Goal: Task Accomplishment & Management: Use online tool/utility

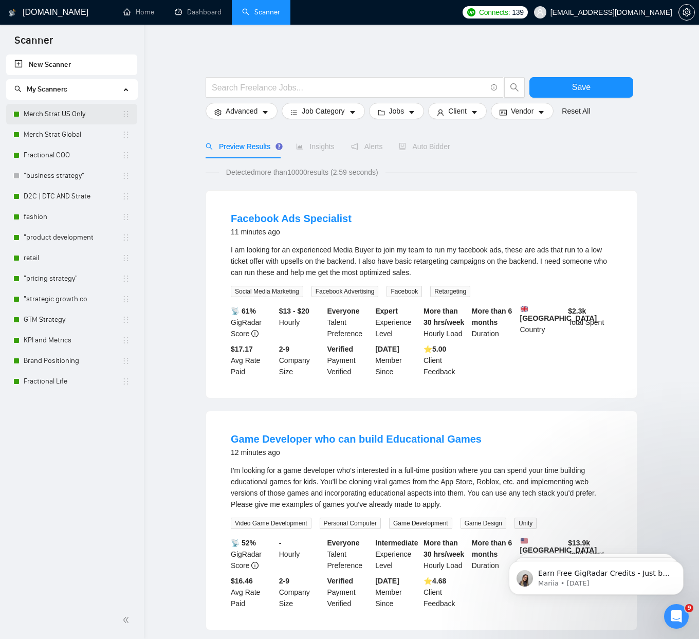
click at [56, 115] on link "Merch Strat US Only" at bounding box center [73, 114] width 98 height 21
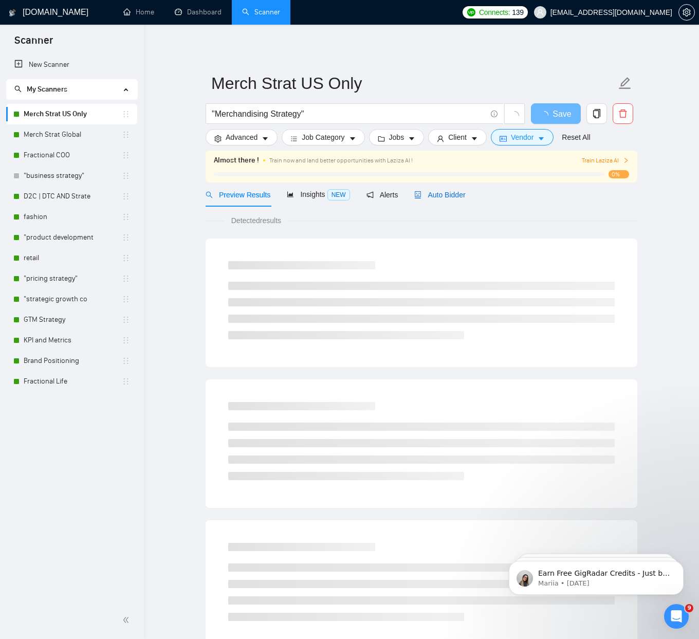
click at [440, 195] on span "Auto Bidder" at bounding box center [439, 195] width 51 height 8
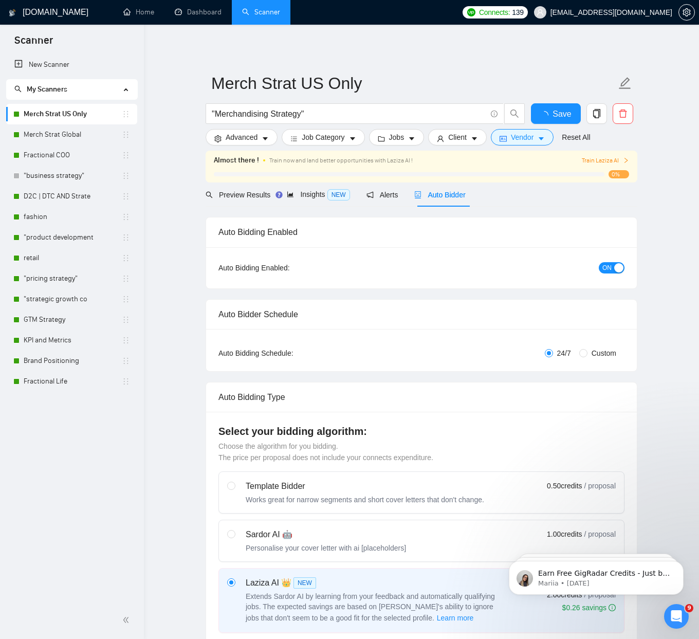
checkbox input "true"
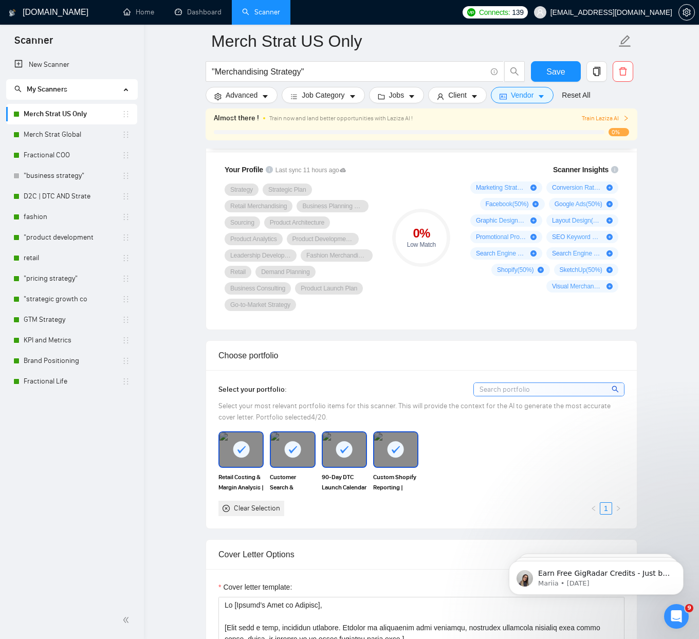
scroll to position [711, 0]
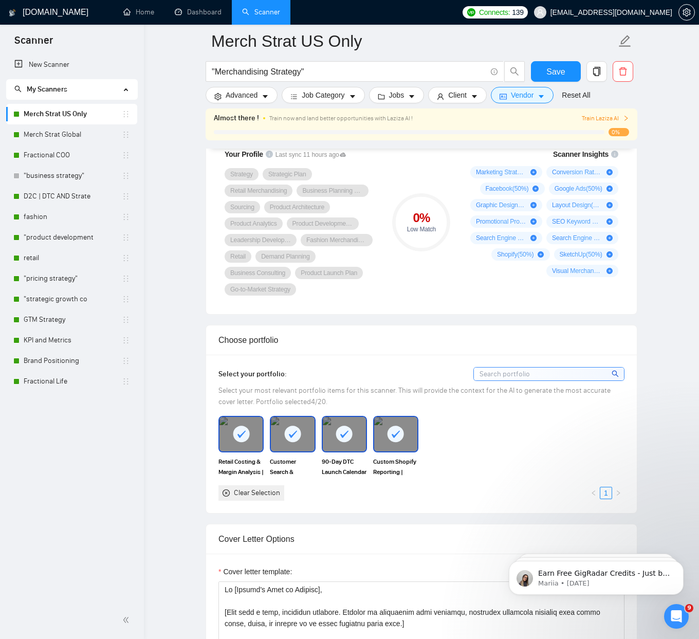
click at [621, 373] on input at bounding box center [549, 373] width 150 height 13
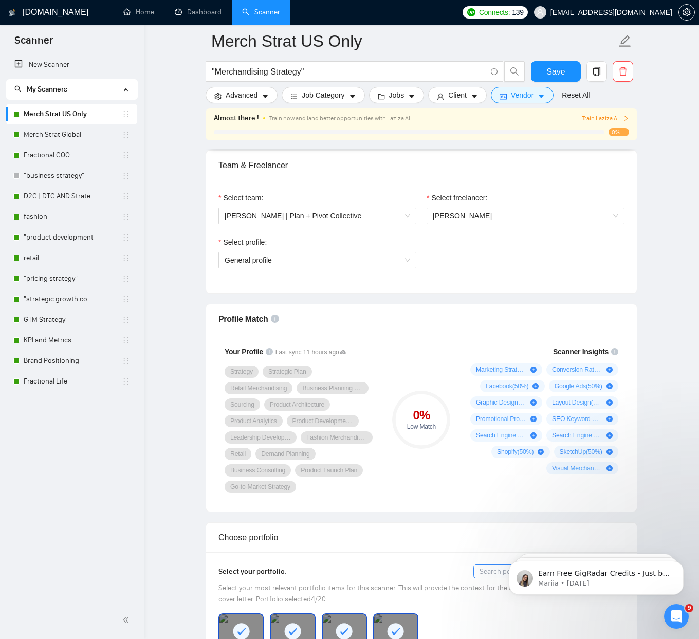
scroll to position [446, 0]
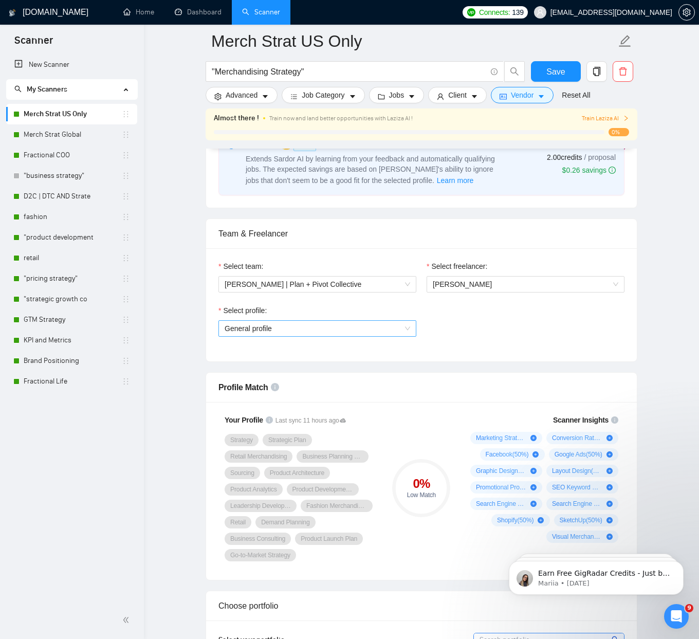
click at [316, 324] on span "General profile" at bounding box center [318, 328] width 186 height 15
click at [308, 362] on span "Management Consulting (unavailable)" at bounding box center [285, 365] width 121 height 8
click at [258, 326] on span "General profile" at bounding box center [318, 328] width 186 height 15
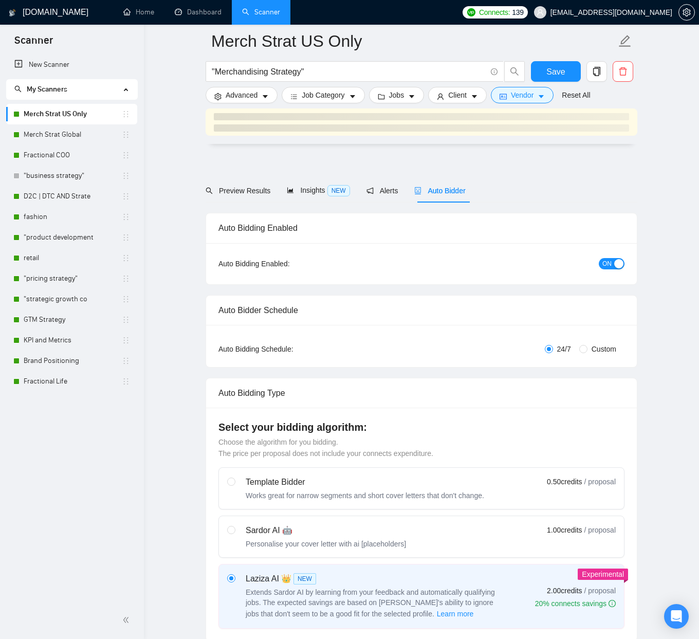
checkbox input "true"
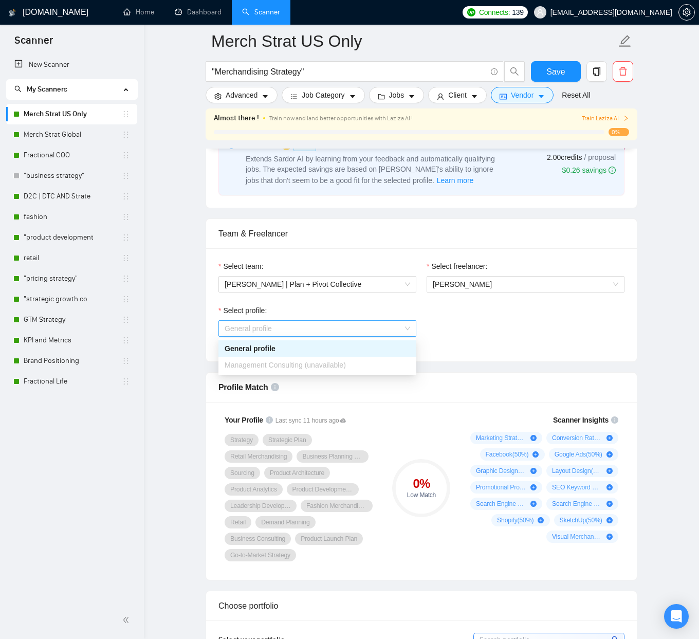
click at [375, 324] on span "General profile" at bounding box center [318, 328] width 186 height 15
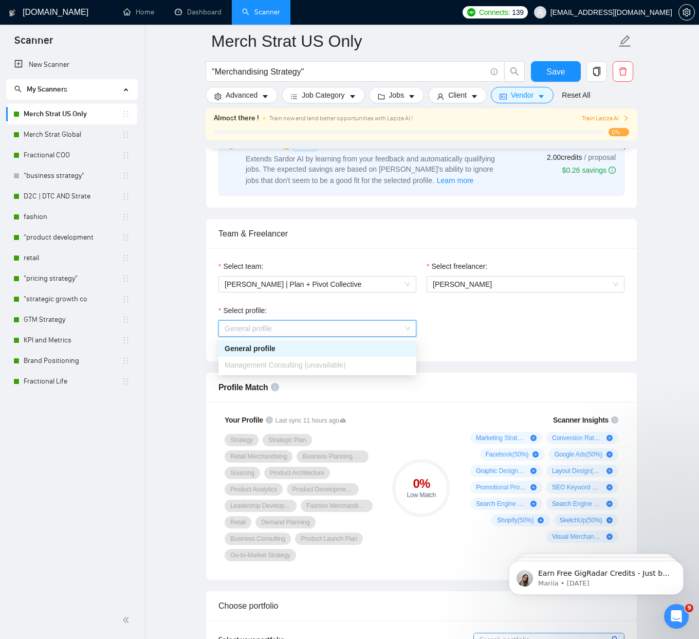
scroll to position [0, 0]
drag, startPoint x: 364, startPoint y: 348, endPoint x: 361, endPoint y: 356, distance: 8.5
click at [364, 348] on div "General profile" at bounding box center [318, 348] width 186 height 11
click at [361, 357] on div "Select team: Julie | Plan + Pivot Collective Select freelancer: Julie McCarter …" at bounding box center [421, 304] width 431 height 113
click at [383, 326] on span "General profile" at bounding box center [318, 328] width 186 height 15
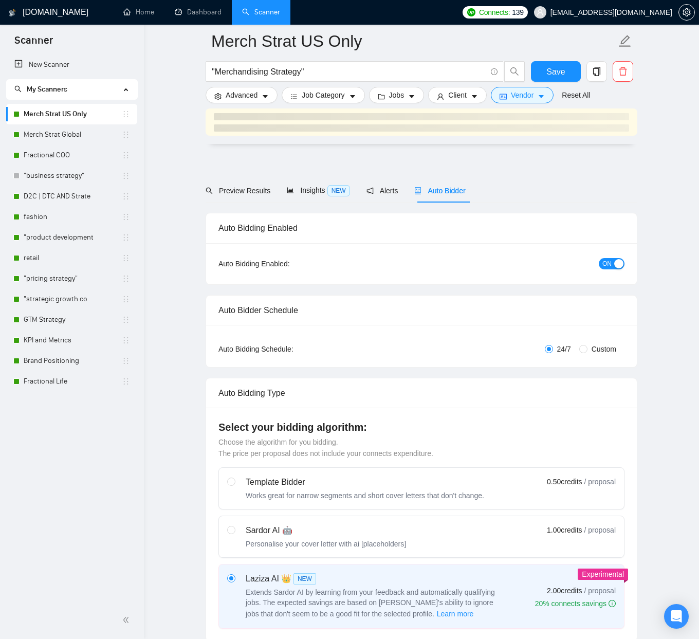
checkbox input "true"
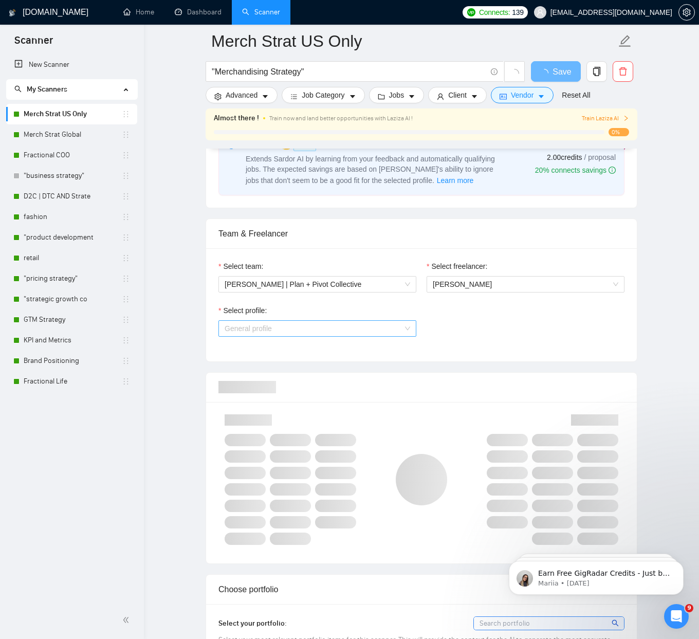
click at [364, 326] on span "General profile" at bounding box center [318, 328] width 186 height 15
click at [451, 328] on div "Select profile: General profile" at bounding box center [421, 327] width 416 height 44
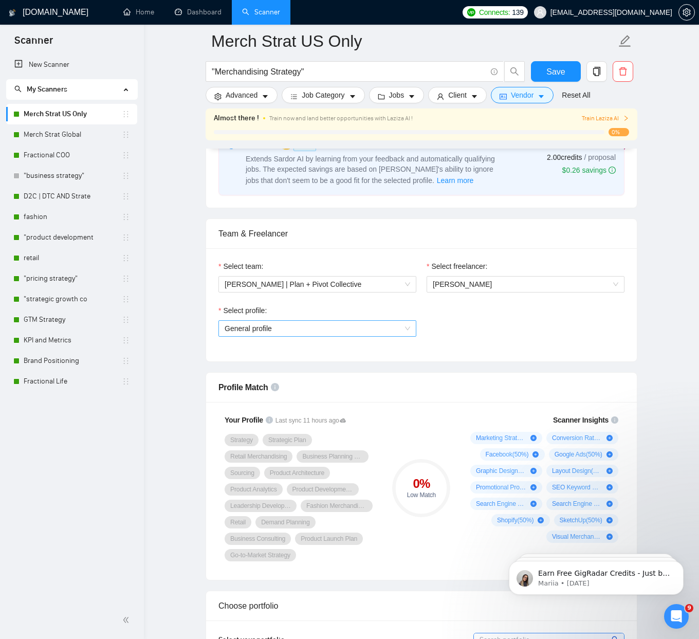
click at [291, 332] on span "General profile" at bounding box center [318, 328] width 186 height 15
click at [590, 332] on div "Select profile: General profile" at bounding box center [421, 327] width 416 height 44
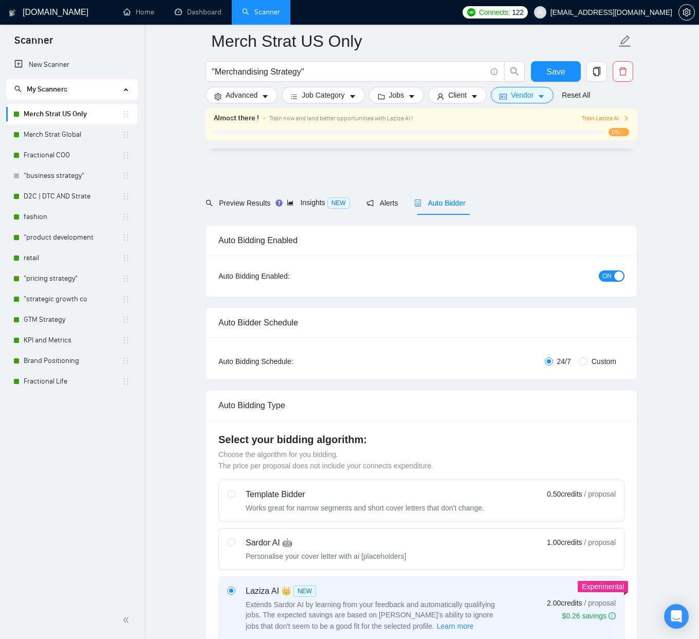
scroll to position [446, 0]
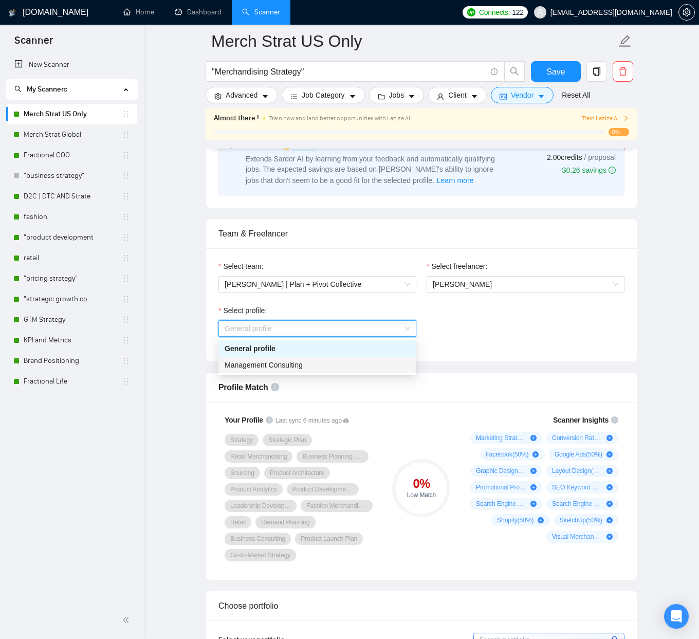
click at [283, 363] on span "Management Consulting" at bounding box center [264, 365] width 78 height 8
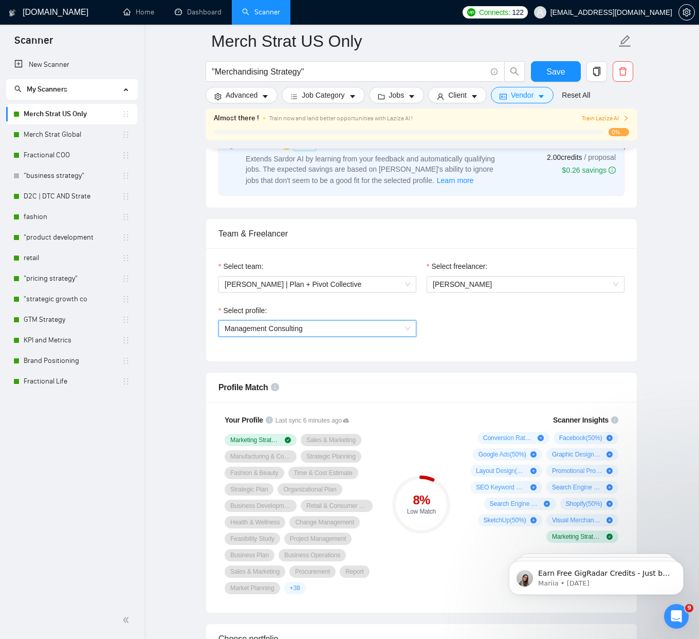
scroll to position [0, 0]
click at [68, 137] on link "Merch Strat Global" at bounding box center [73, 134] width 98 height 21
click at [572, 73] on button "Save" at bounding box center [556, 71] width 50 height 21
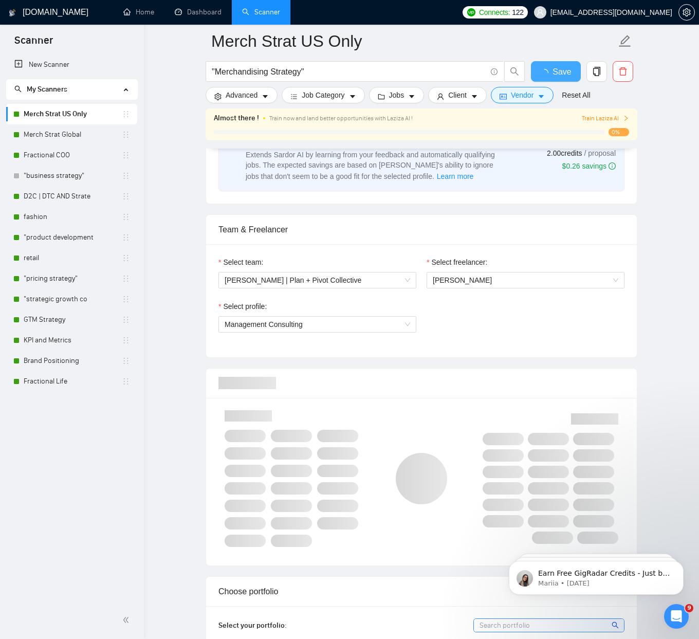
checkbox input "true"
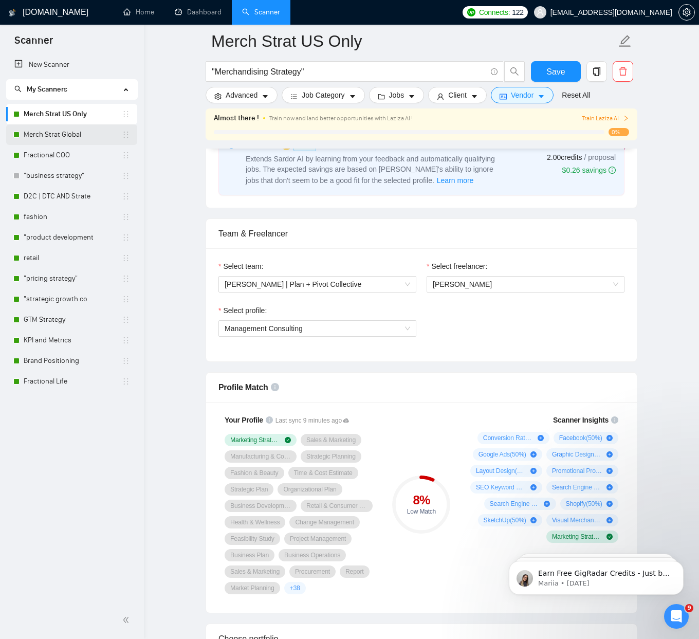
click at [52, 139] on link "Merch Strat Global" at bounding box center [73, 134] width 98 height 21
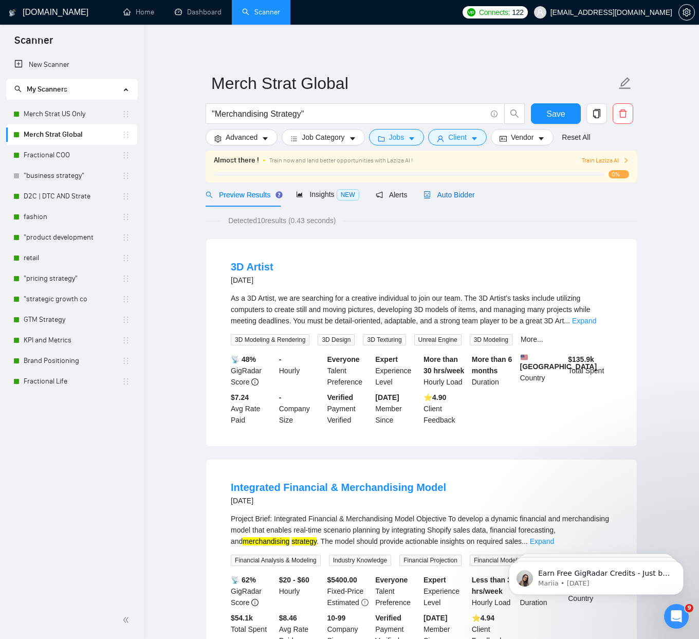
click at [474, 192] on span "Auto Bidder" at bounding box center [448, 195] width 51 height 8
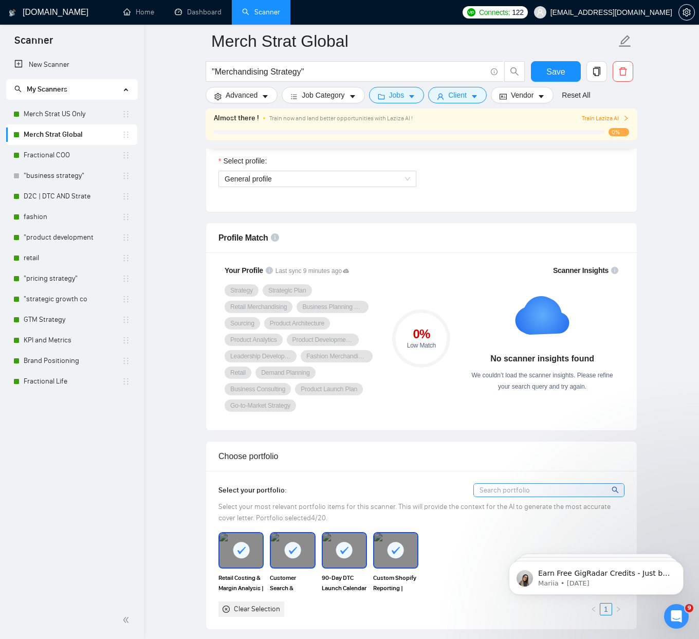
scroll to position [604, 0]
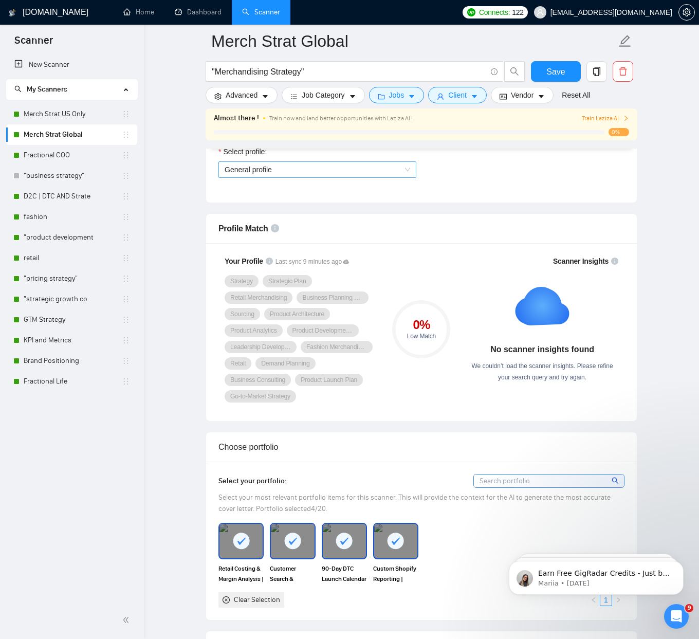
click at [312, 172] on span "General profile" at bounding box center [318, 169] width 186 height 15
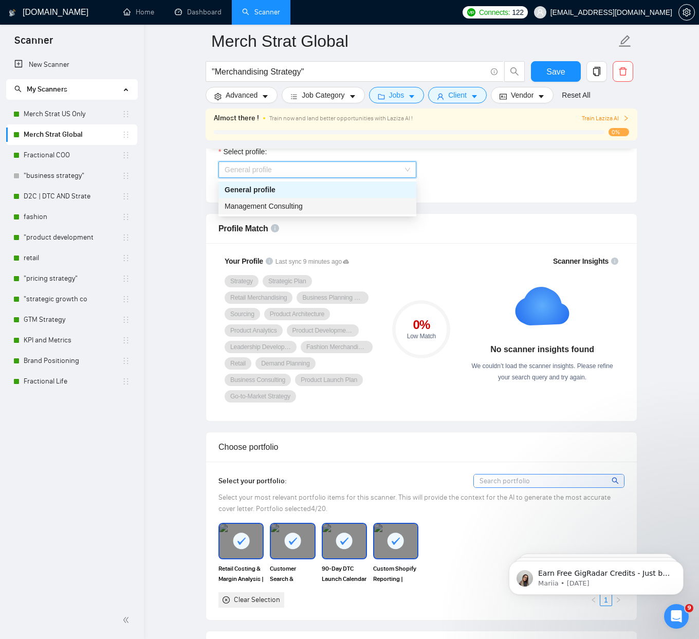
click at [316, 201] on div "Management Consulting" at bounding box center [318, 205] width 186 height 11
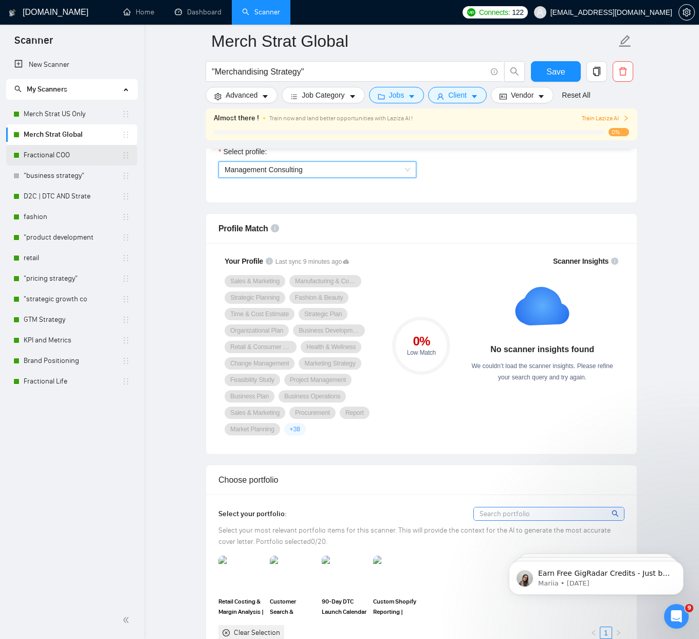
click at [45, 149] on link "Fractional COO" at bounding box center [73, 155] width 98 height 21
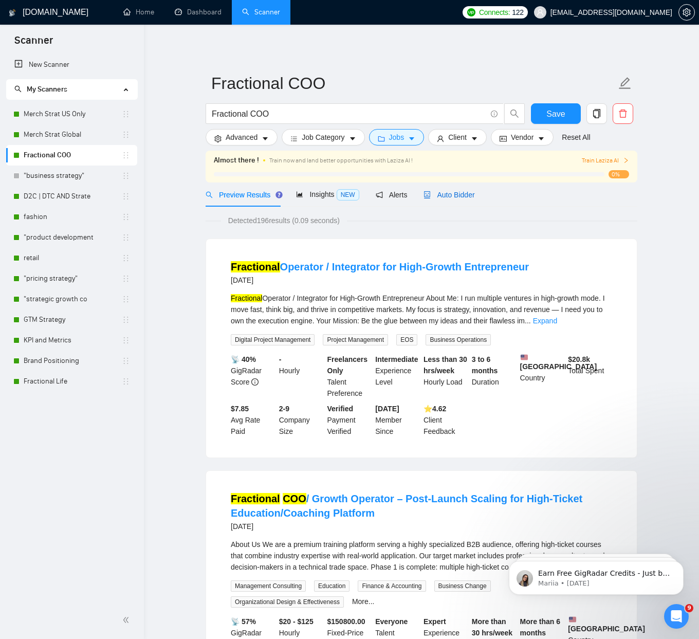
click at [464, 189] on div "Auto Bidder" at bounding box center [448, 194] width 51 height 11
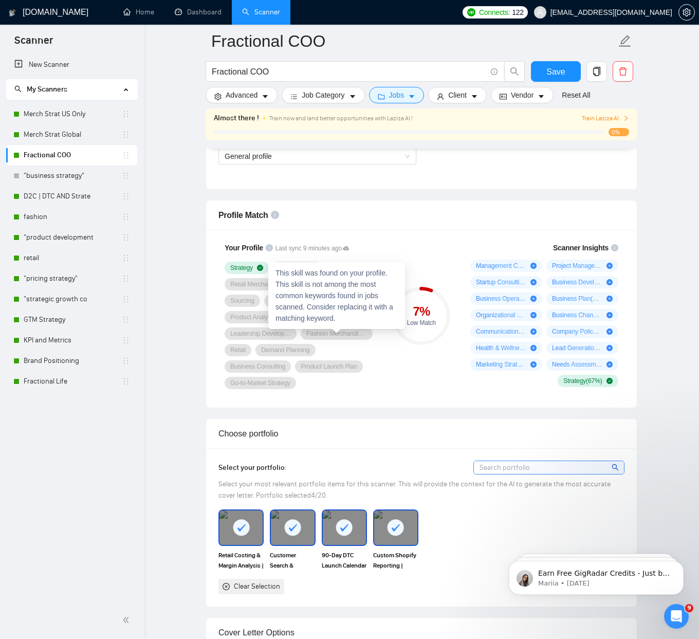
scroll to position [617, 0]
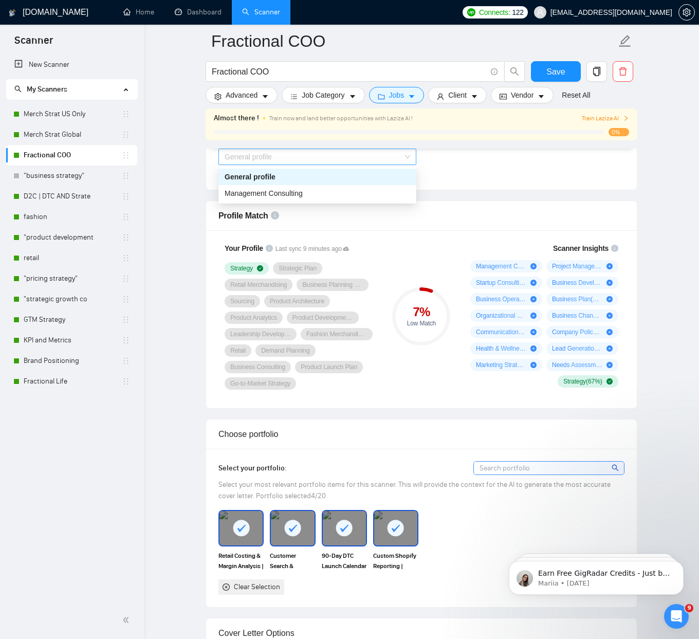
click at [286, 158] on span "General profile" at bounding box center [318, 156] width 186 height 15
click at [284, 189] on span "Management Consulting" at bounding box center [264, 193] width 78 height 8
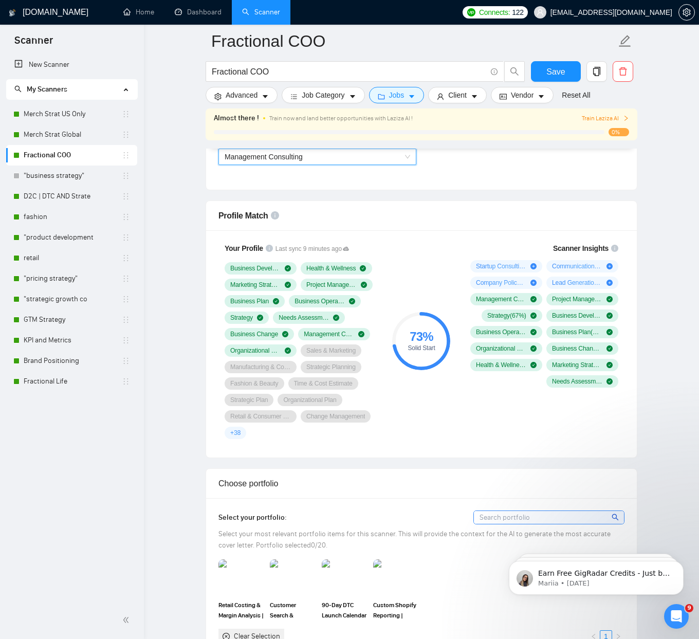
scroll to position [613, 0]
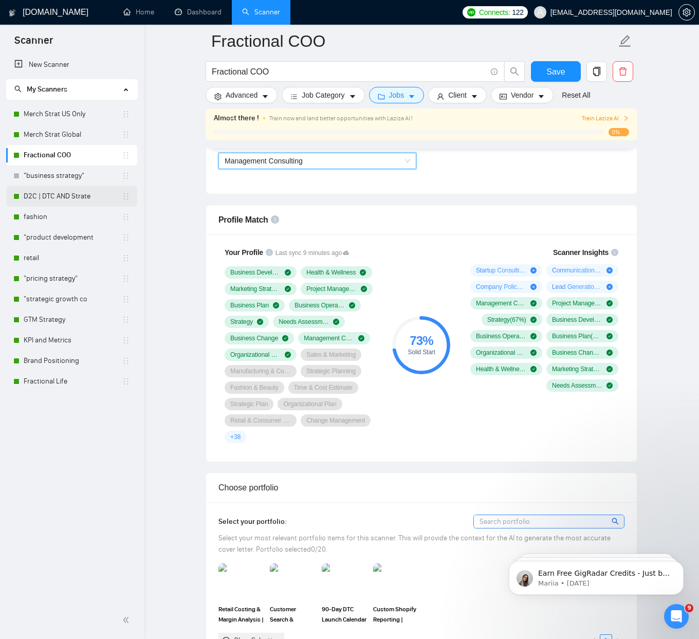
click at [63, 191] on link "D2C | DTC AND Strate" at bounding box center [73, 196] width 98 height 21
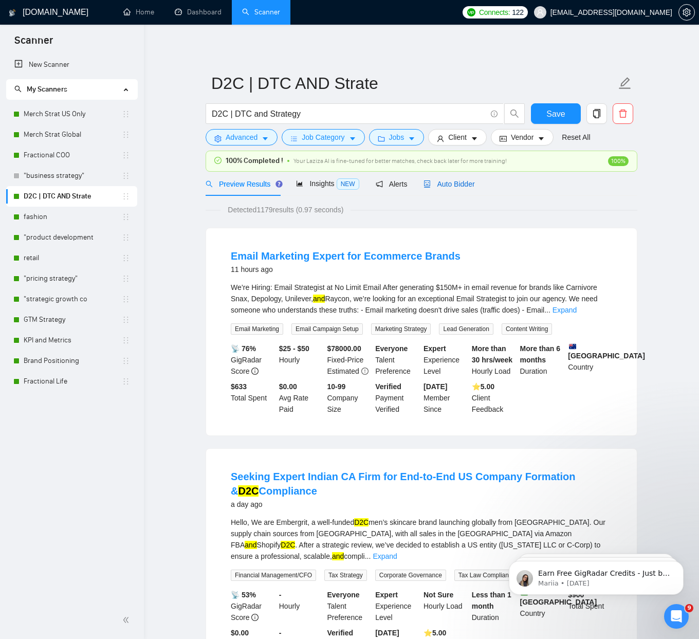
click at [460, 184] on span "Auto Bidder" at bounding box center [448, 184] width 51 height 8
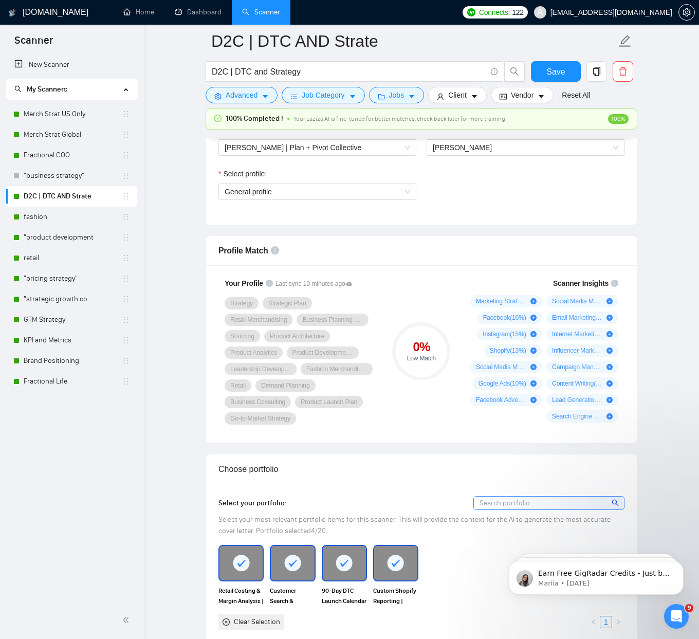
scroll to position [577, 0]
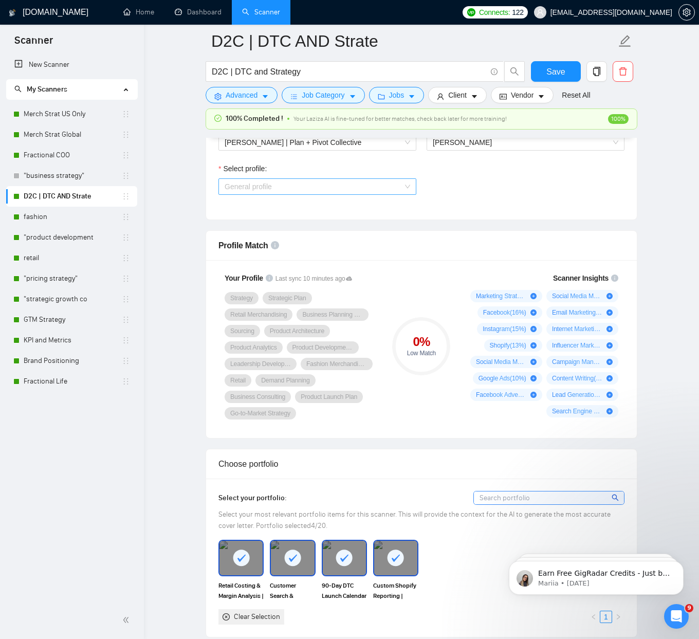
click at [357, 181] on span "General profile" at bounding box center [318, 186] width 186 height 15
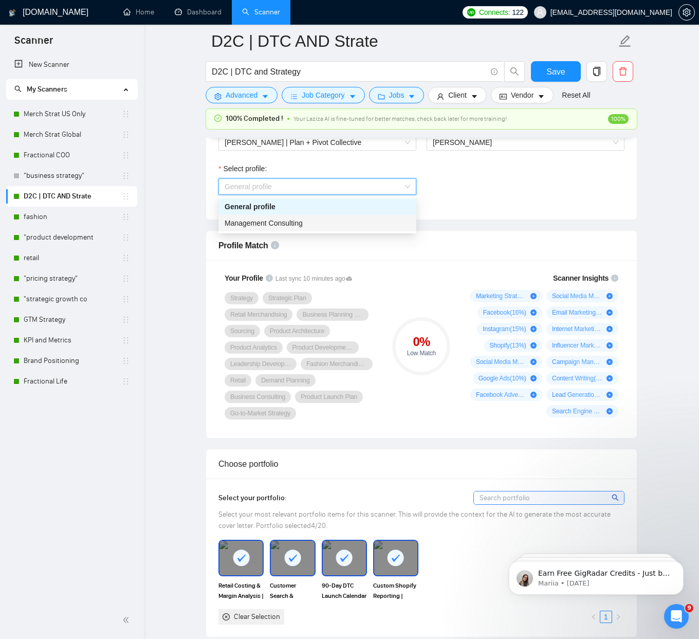
click at [348, 223] on div "Management Consulting" at bounding box center [318, 222] width 186 height 11
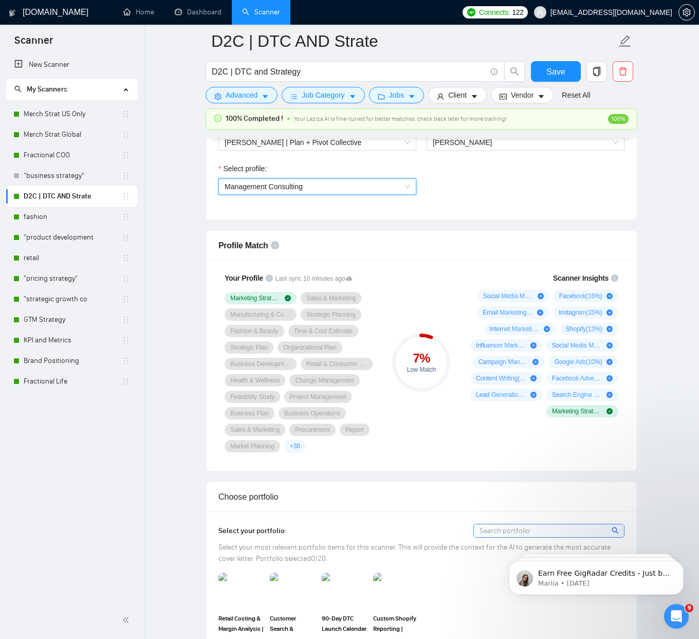
click at [298, 445] on span "+ 38" at bounding box center [295, 446] width 10 height 8
drag, startPoint x: 426, startPoint y: 453, endPoint x: 453, endPoint y: 442, distance: 28.6
click at [426, 453] on div "7 % Low Match" at bounding box center [421, 362] width 69 height 192
click at [41, 218] on link "fashion" at bounding box center [73, 217] width 98 height 21
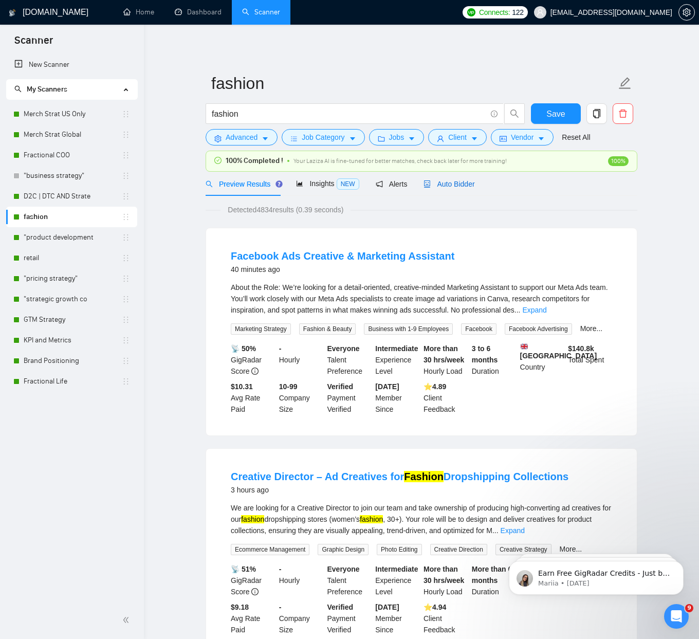
click at [458, 178] on div "Auto Bidder" at bounding box center [448, 183] width 51 height 11
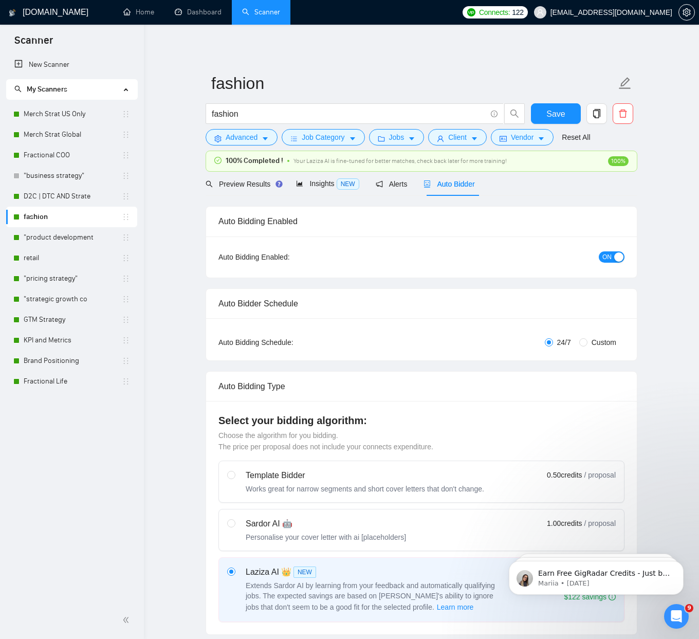
checkbox input "true"
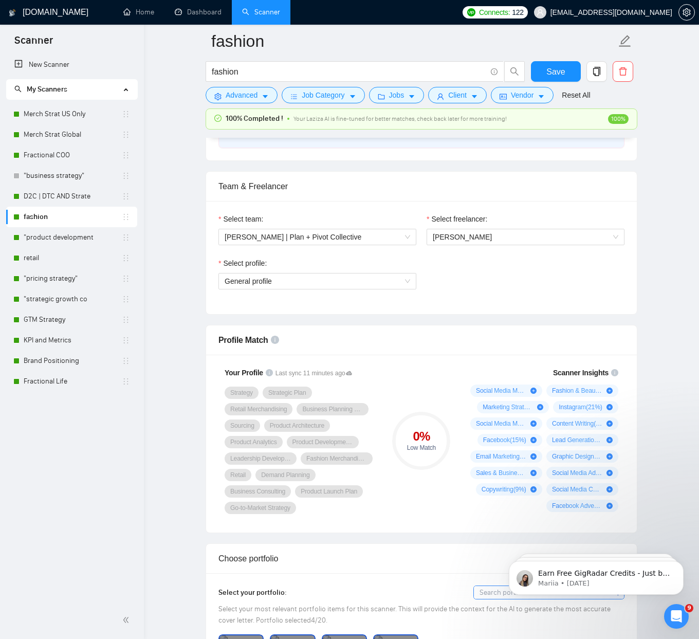
scroll to position [490, 0]
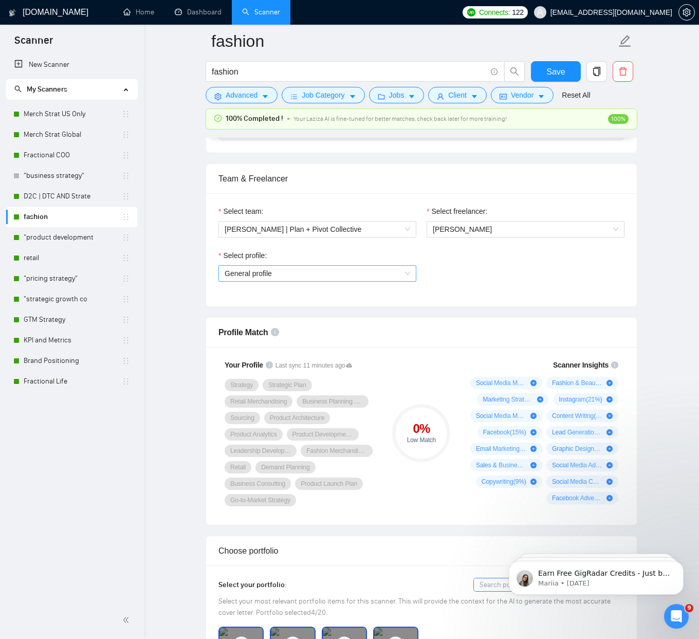
click at [330, 279] on span "General profile" at bounding box center [318, 273] width 186 height 15
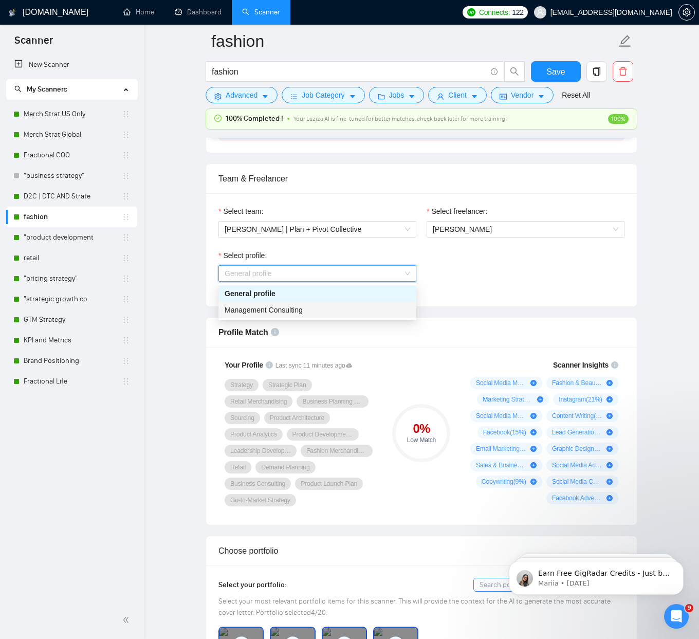
click at [328, 304] on div "Management Consulting" at bounding box center [317, 310] width 198 height 16
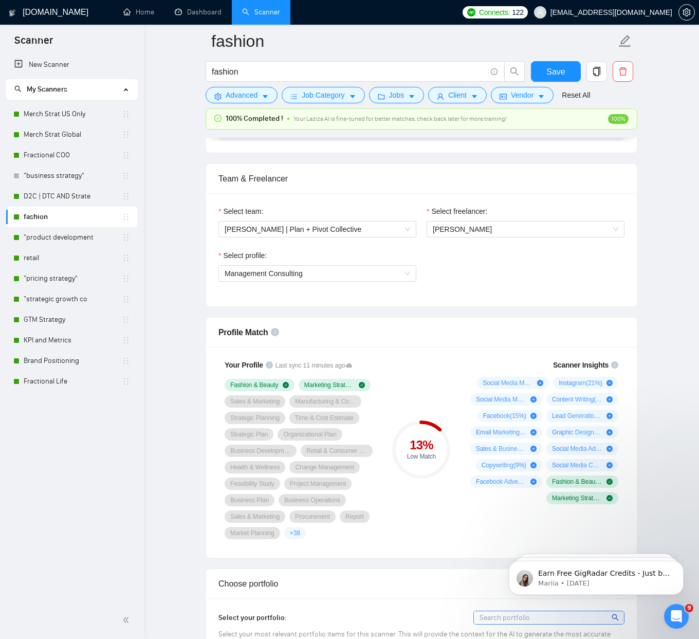
click at [78, 237] on link ""product development" at bounding box center [73, 237] width 98 height 21
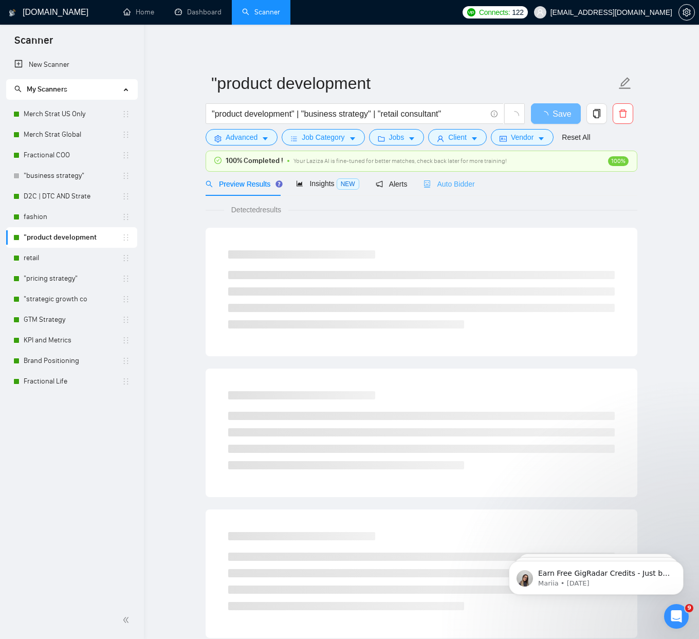
click at [465, 176] on div "Auto Bidder" at bounding box center [448, 184] width 51 height 24
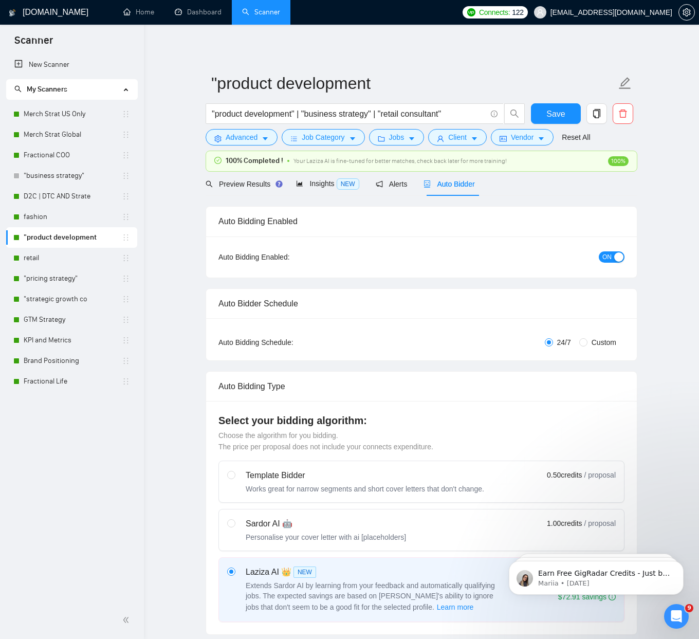
checkbox input "true"
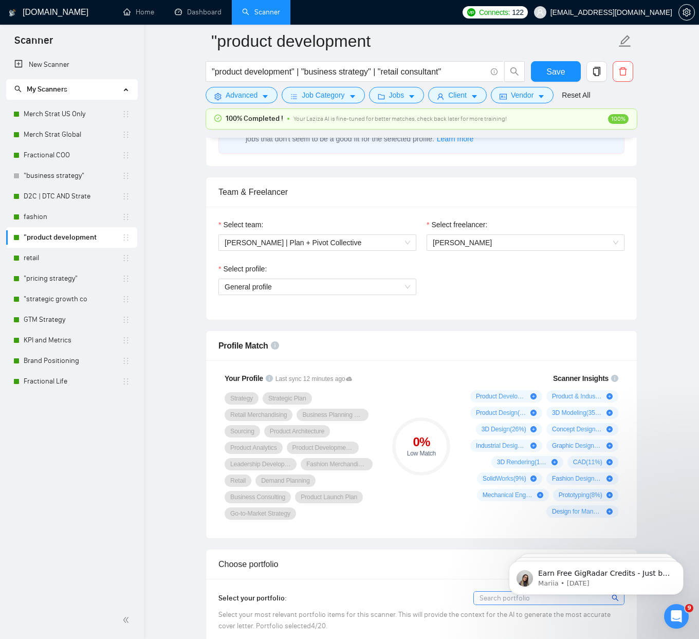
scroll to position [552, 0]
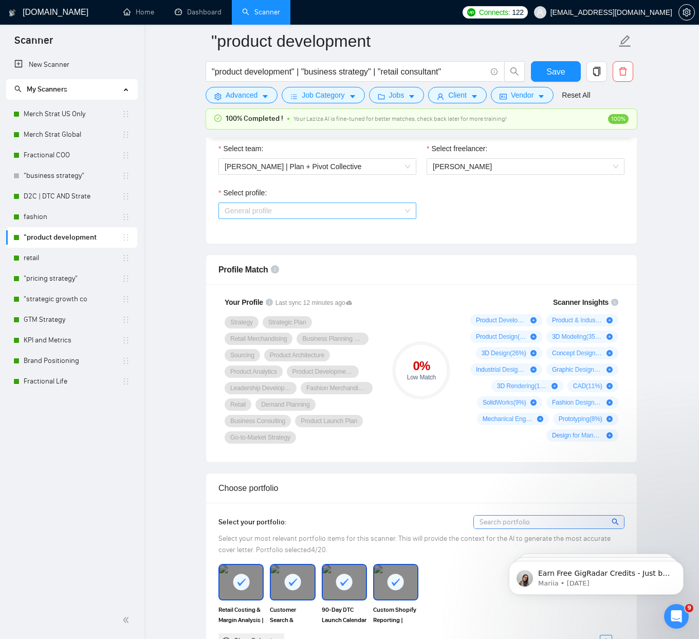
click at [279, 211] on span "General profile" at bounding box center [318, 210] width 186 height 15
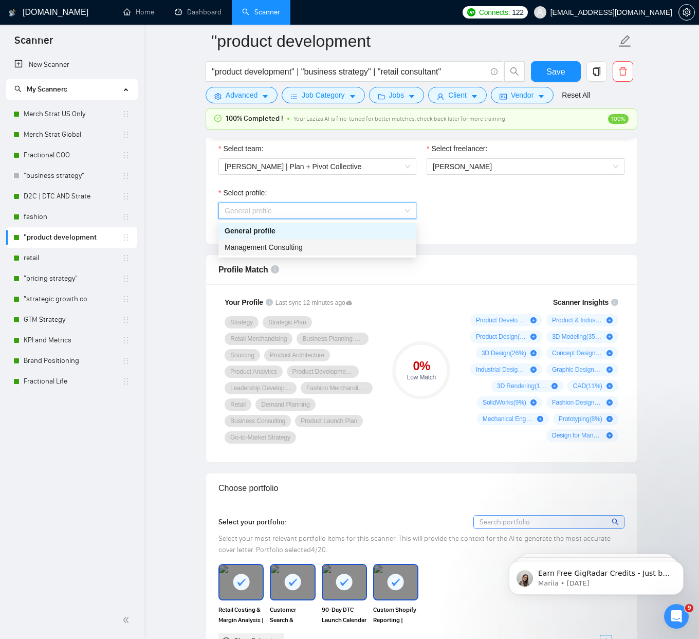
click at [276, 247] on span "Management Consulting" at bounding box center [264, 247] width 78 height 8
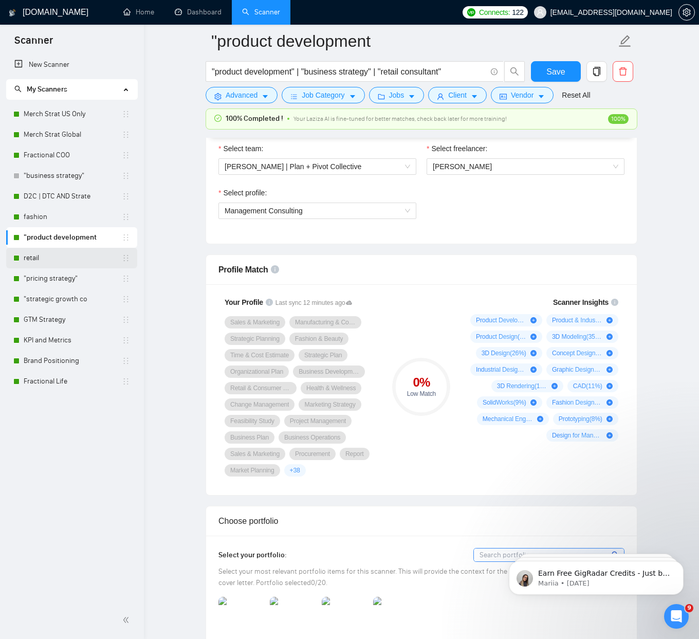
click at [55, 255] on link "retail" at bounding box center [73, 258] width 98 height 21
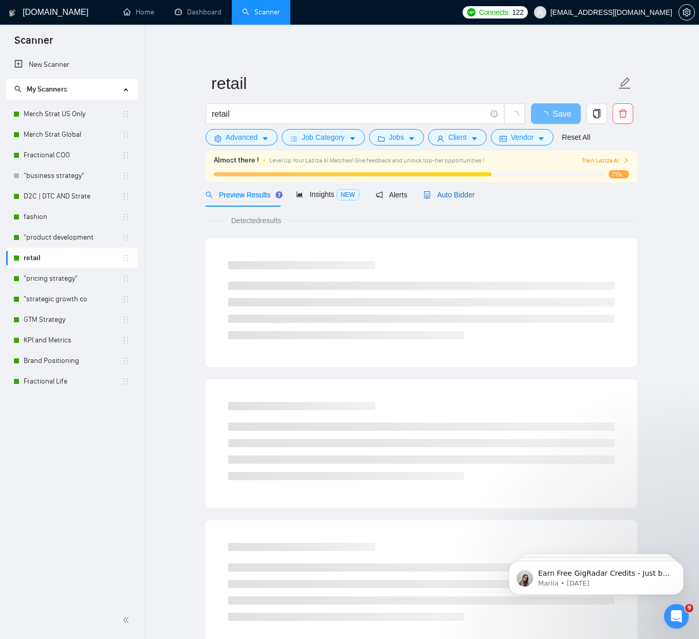
click at [455, 191] on span "Auto Bidder" at bounding box center [448, 195] width 51 height 8
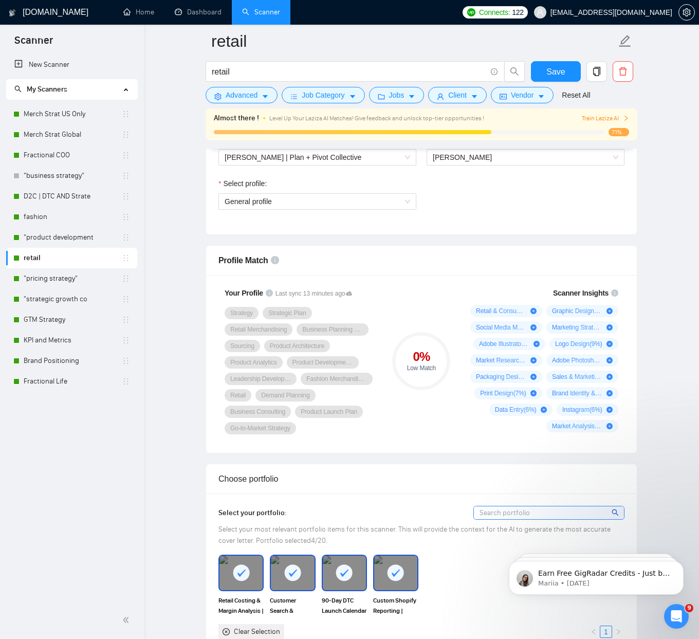
scroll to position [586, 0]
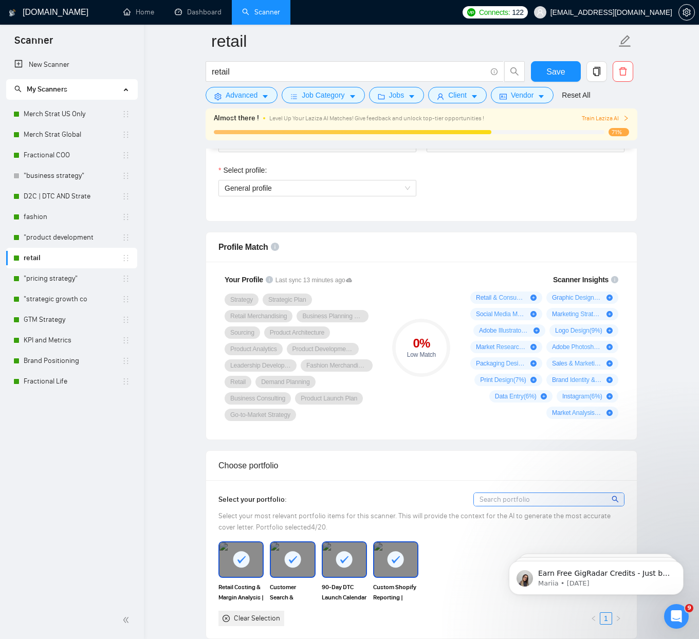
click at [260, 177] on div "Select profile:" at bounding box center [317, 171] width 198 height 15
click at [262, 188] on span "General profile" at bounding box center [318, 187] width 186 height 15
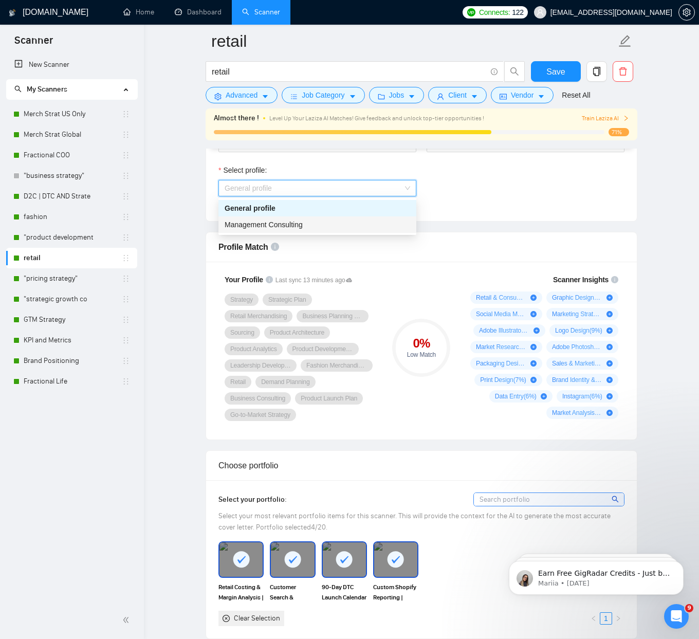
click at [262, 224] on span "Management Consulting" at bounding box center [264, 224] width 78 height 8
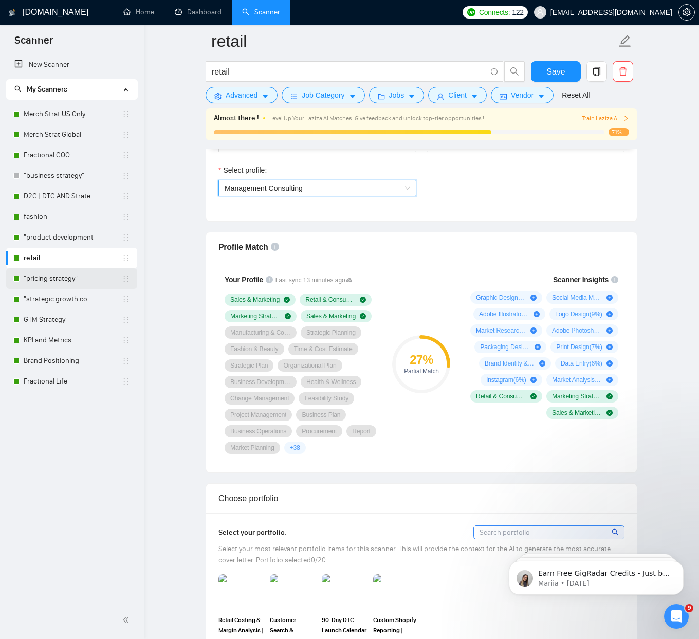
click at [50, 280] on link ""pricing strategy"" at bounding box center [73, 278] width 98 height 21
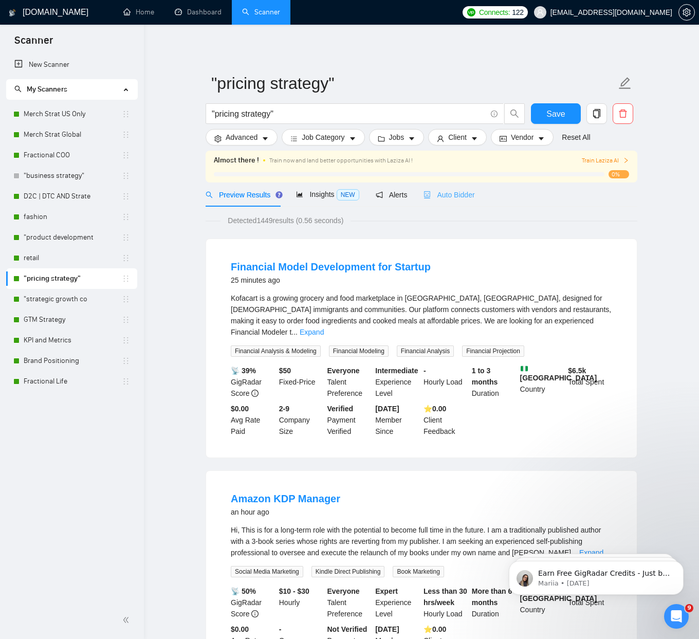
click at [444, 203] on div "Auto Bidder" at bounding box center [448, 194] width 51 height 24
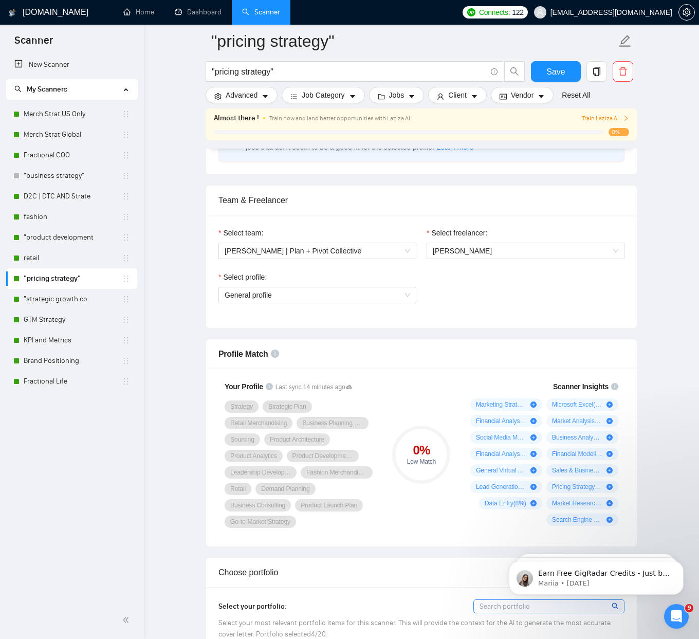
scroll to position [581, 0]
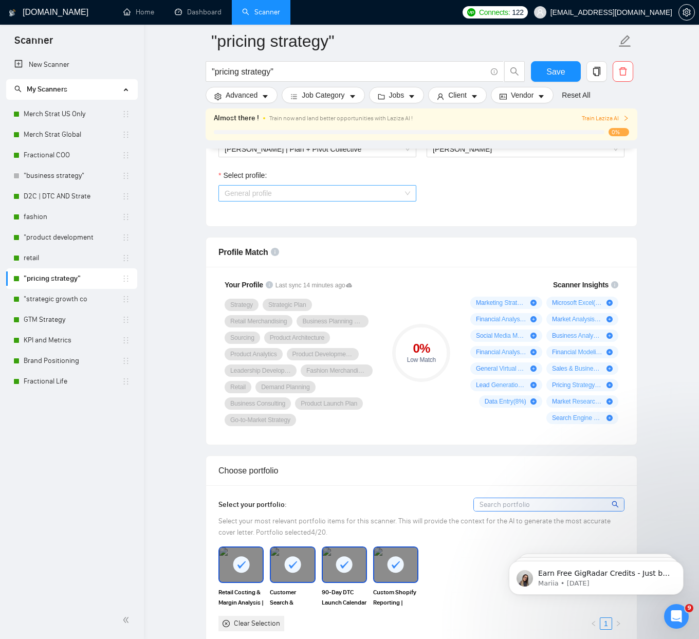
click at [328, 191] on span "General profile" at bounding box center [318, 193] width 186 height 15
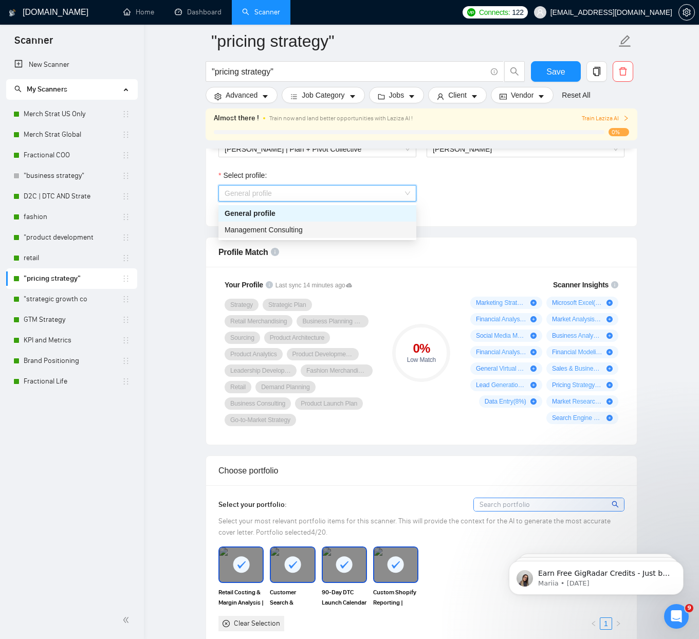
click at [328, 227] on div "Management Consulting" at bounding box center [318, 229] width 186 height 11
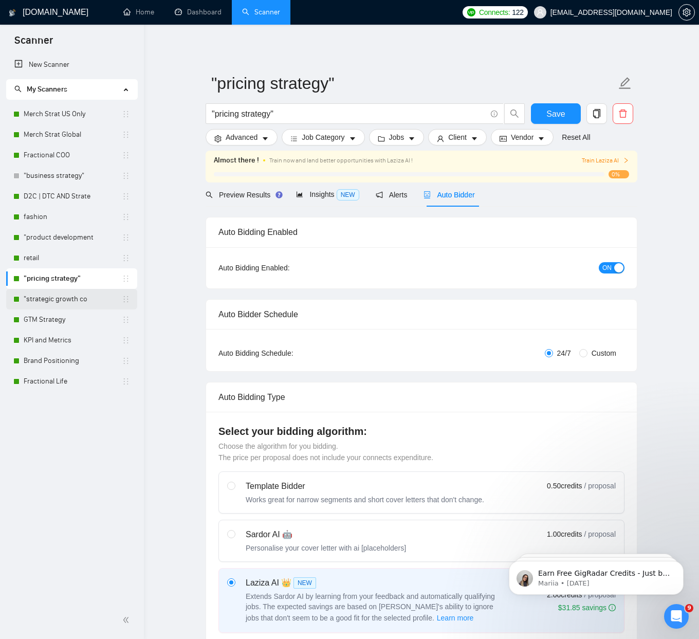
click at [65, 295] on link ""strategic growth co" at bounding box center [73, 299] width 98 height 21
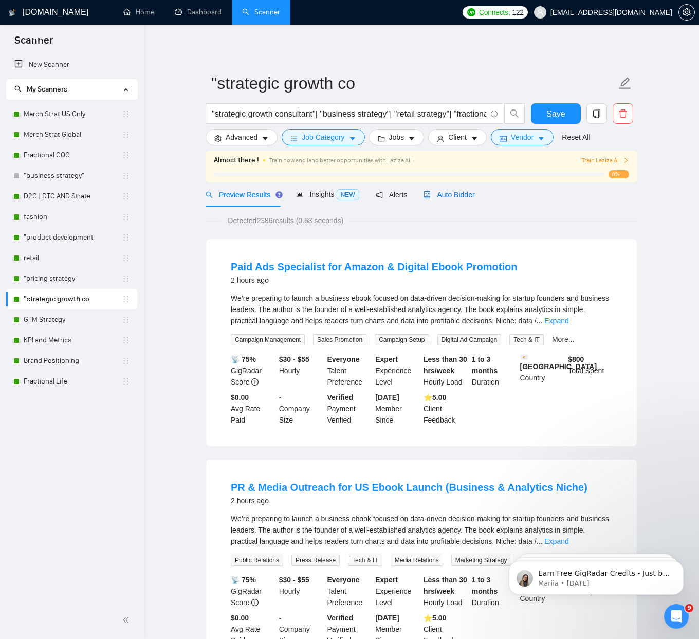
click at [441, 193] on span "Auto Bidder" at bounding box center [448, 195] width 51 height 8
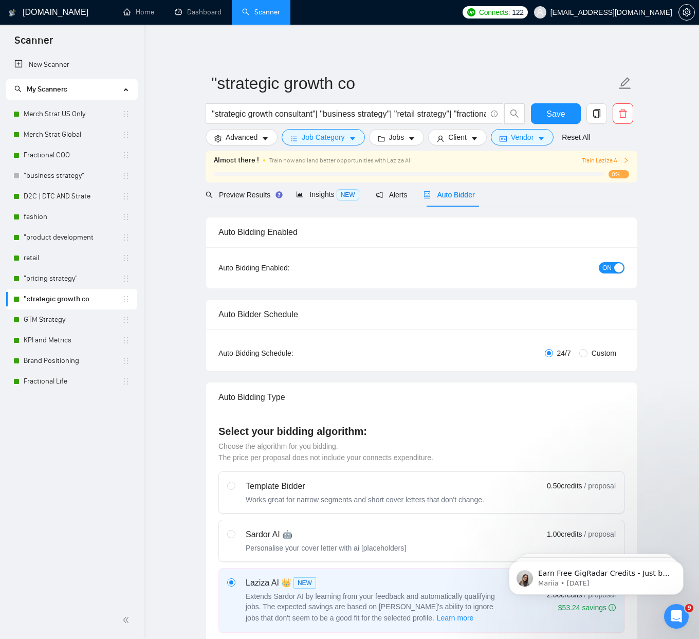
checkbox input "true"
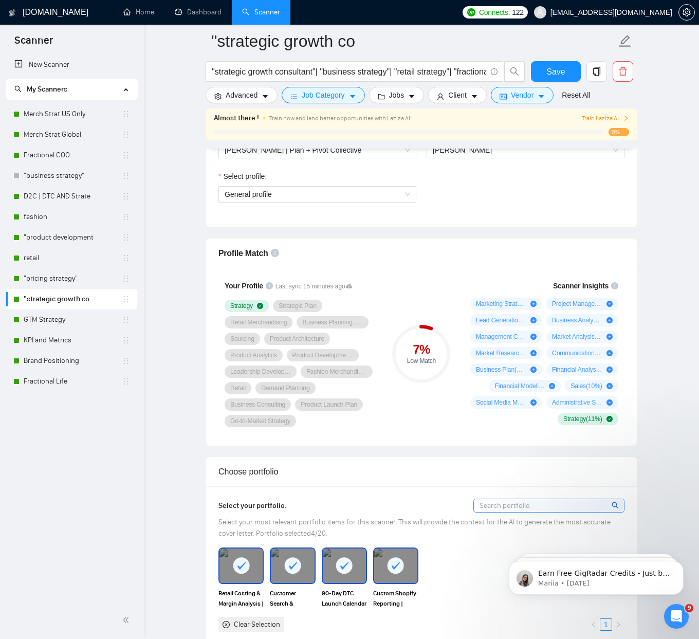
scroll to position [584, 0]
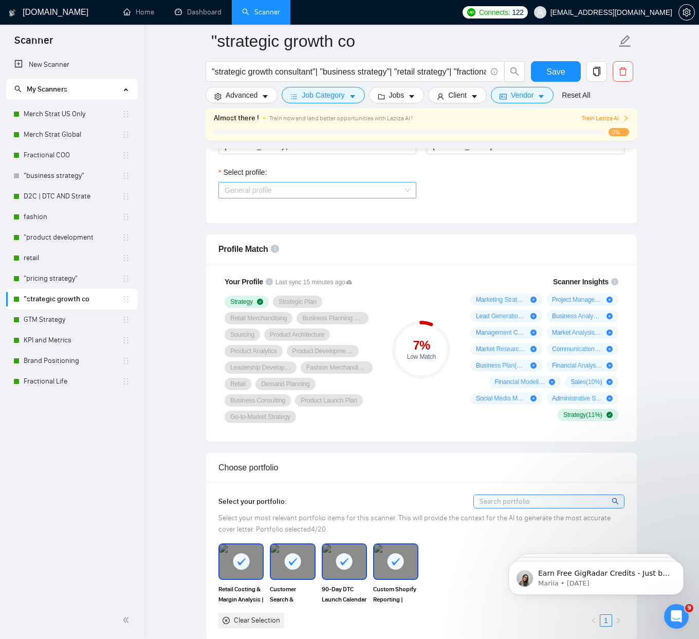
click at [268, 191] on span "General profile" at bounding box center [318, 189] width 186 height 15
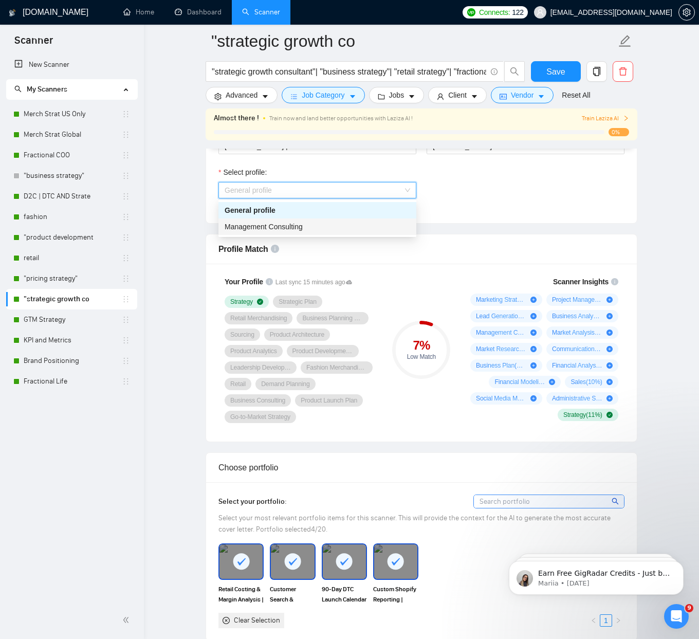
click at [269, 232] on div "Management Consulting" at bounding box center [318, 226] width 186 height 11
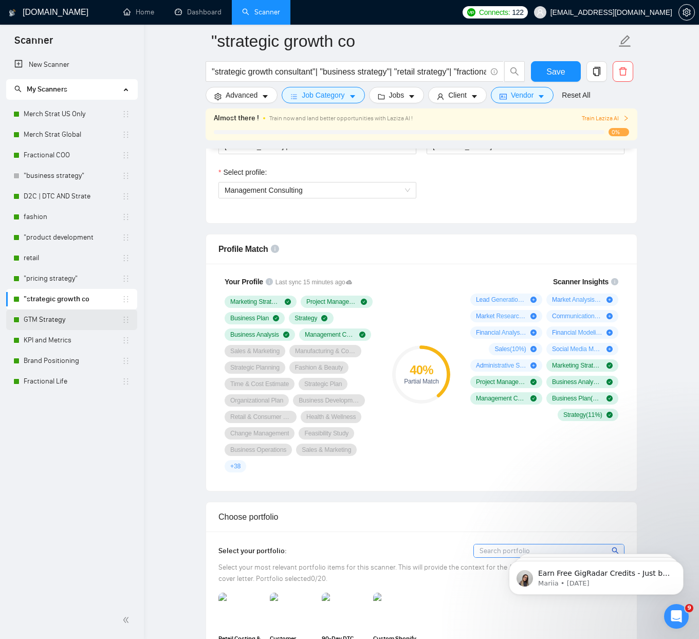
drag, startPoint x: 54, startPoint y: 320, endPoint x: 63, endPoint y: 321, distance: 8.8
click at [54, 320] on link "GTM Strategy" at bounding box center [73, 319] width 98 height 21
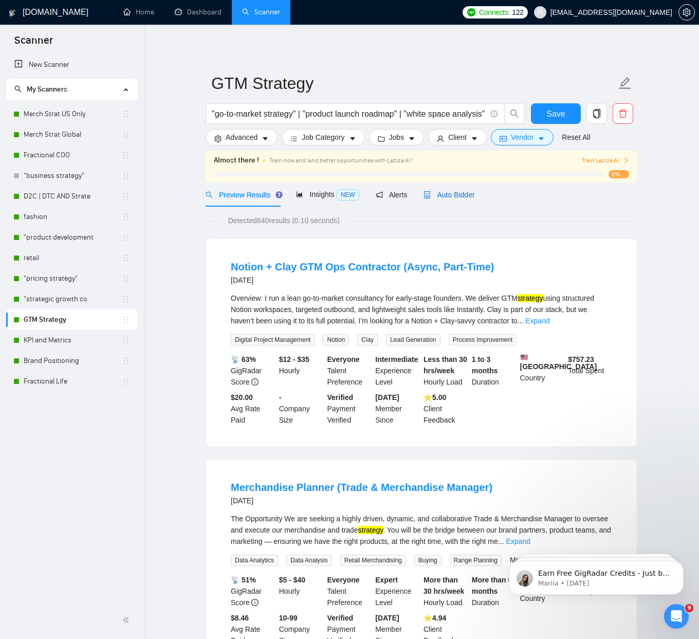
click at [461, 194] on span "Auto Bidder" at bounding box center [448, 195] width 51 height 8
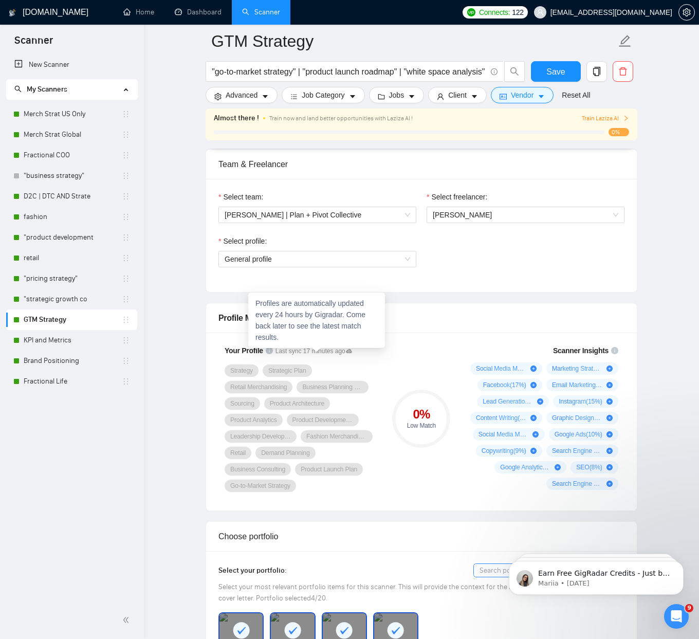
scroll to position [505, 0]
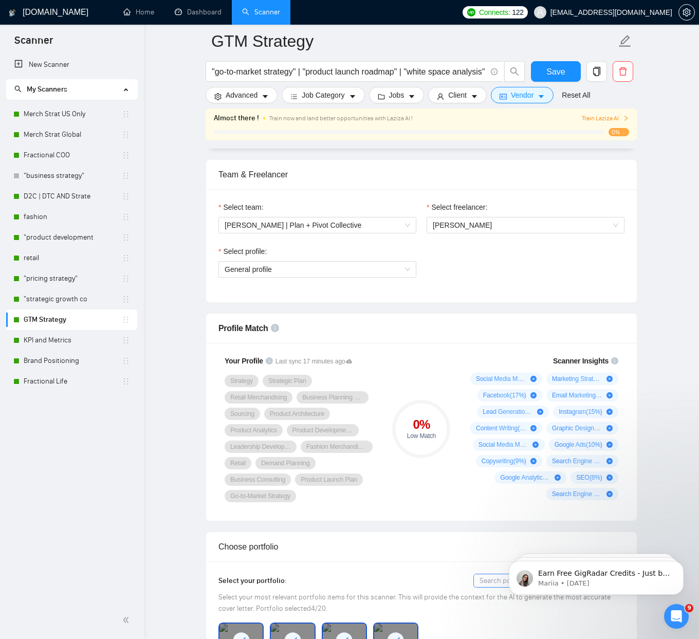
click at [303, 279] on div "Select profile: General profile" at bounding box center [317, 268] width 208 height 44
click at [304, 268] on span "General profile" at bounding box center [318, 269] width 186 height 15
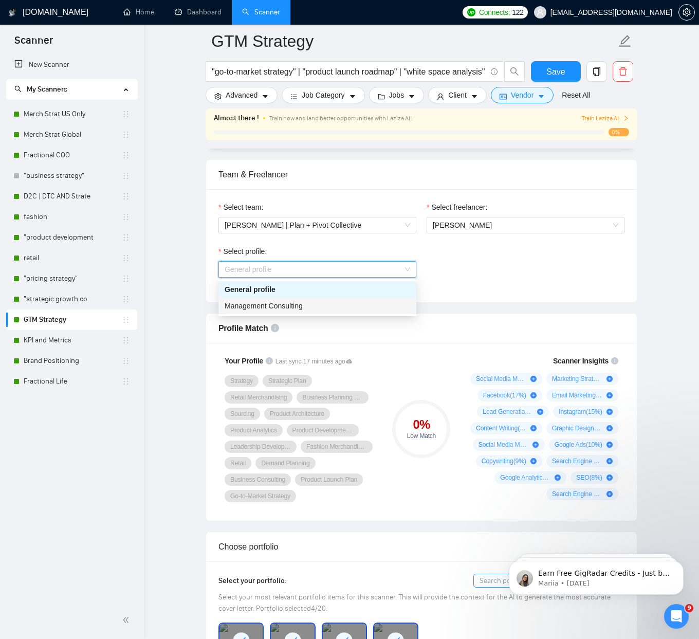
click at [289, 305] on span "Management Consulting" at bounding box center [264, 306] width 78 height 8
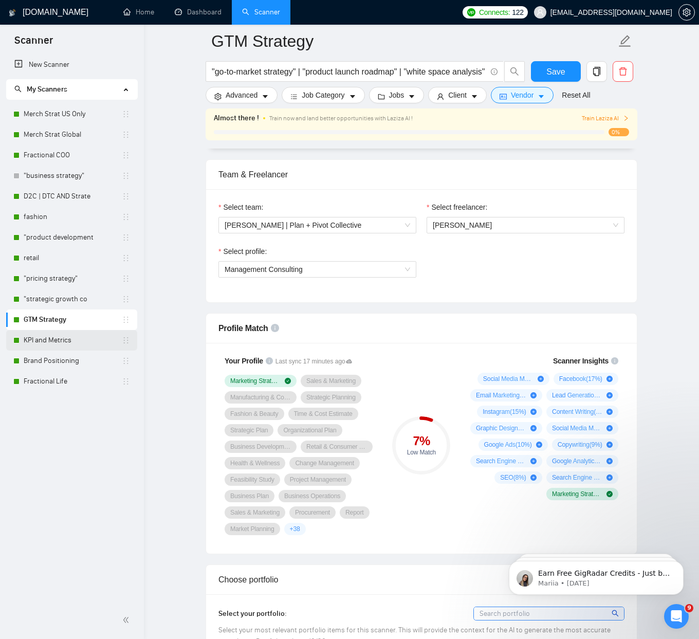
click at [69, 341] on link "KPI and Metrics" at bounding box center [73, 340] width 98 height 21
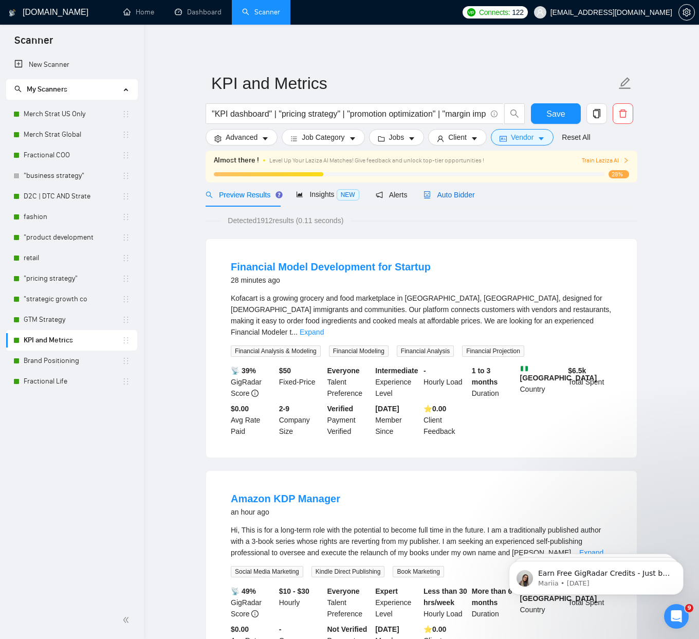
click at [449, 192] on span "Auto Bidder" at bounding box center [448, 195] width 51 height 8
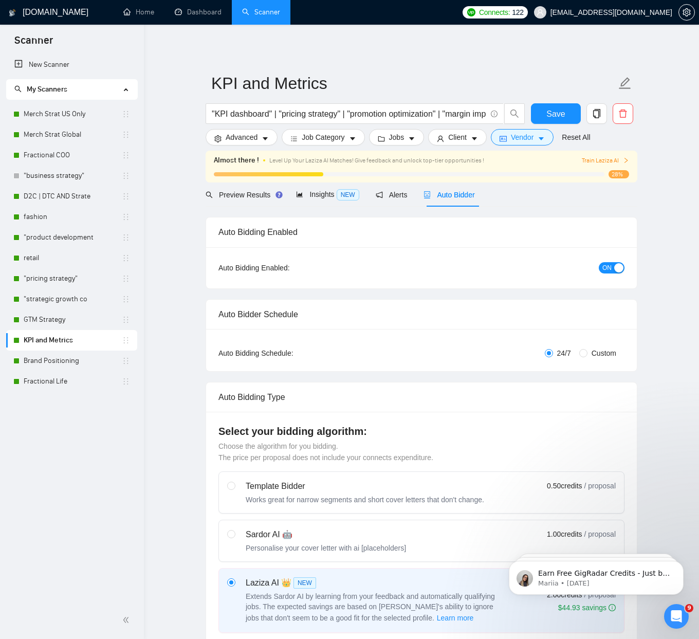
checkbox input "true"
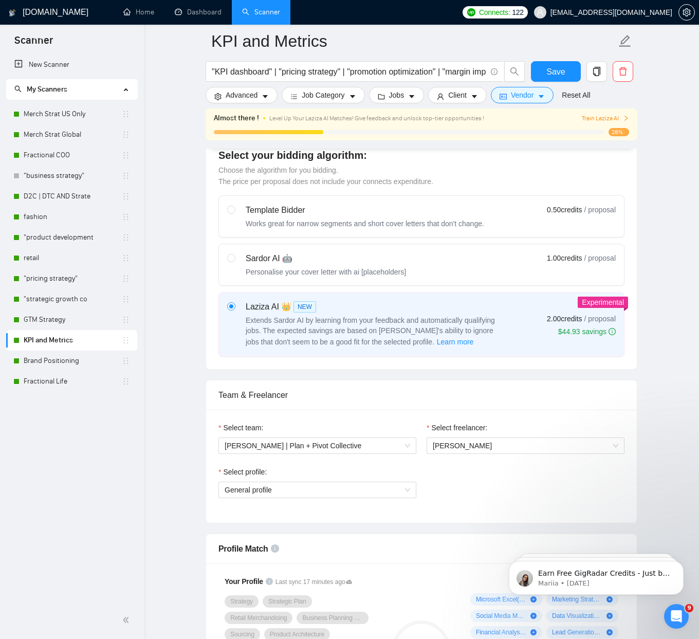
scroll to position [356, 0]
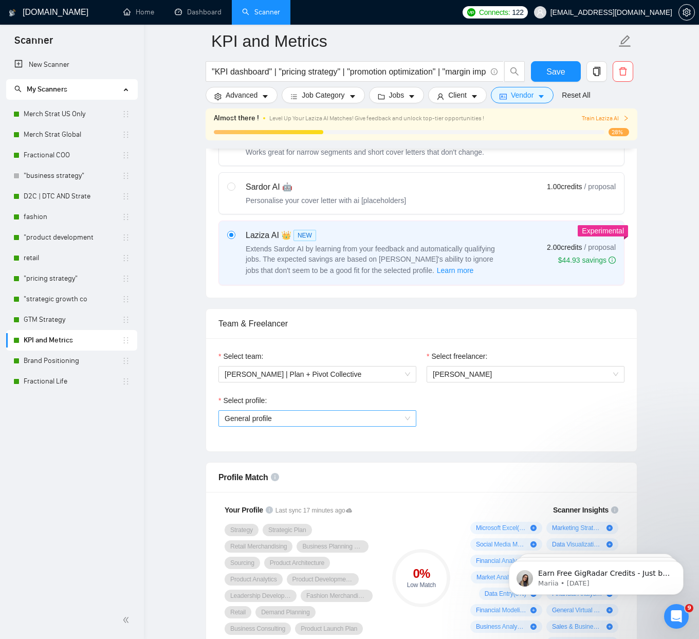
click at [293, 419] on span "General profile" at bounding box center [318, 418] width 186 height 15
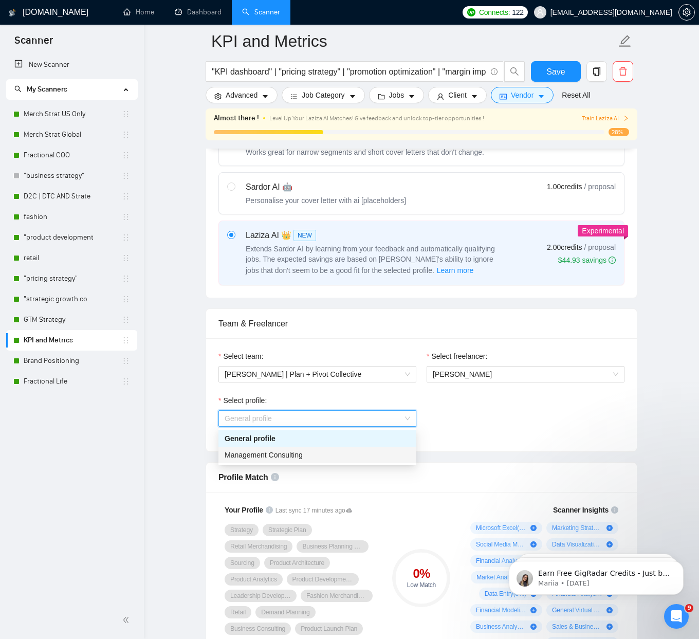
click at [286, 451] on span "Management Consulting" at bounding box center [264, 455] width 78 height 8
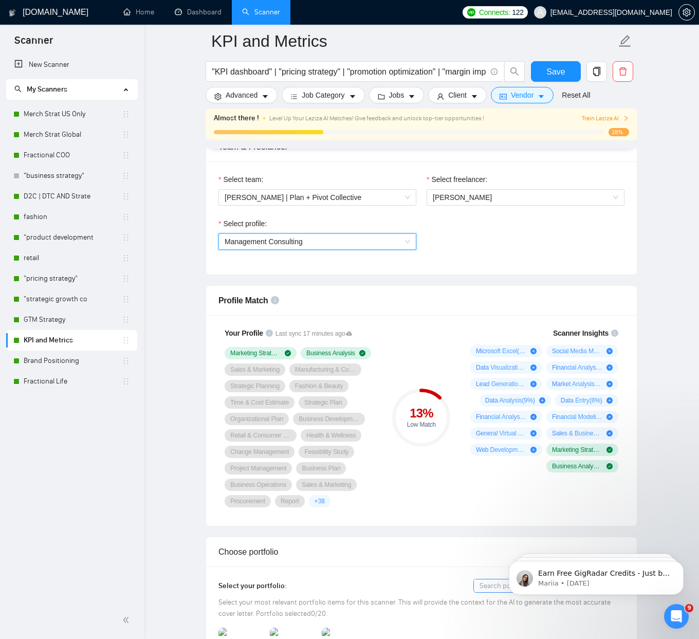
scroll to position [535, 0]
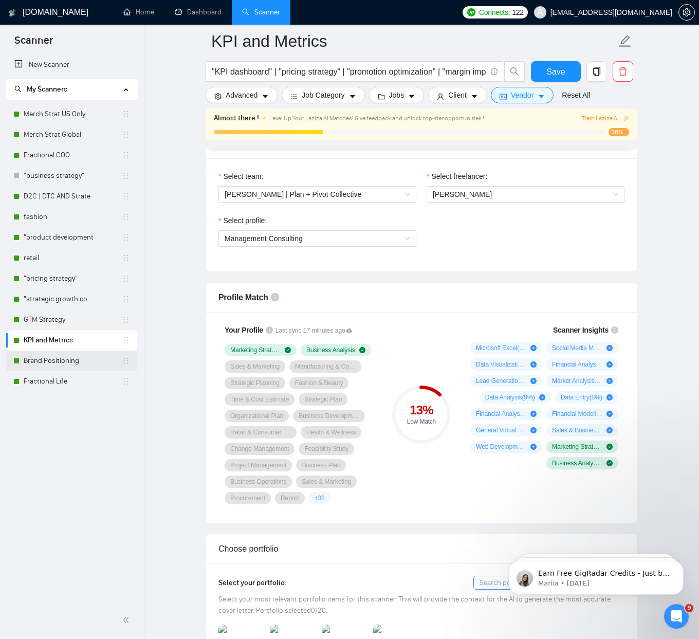
click at [78, 365] on link "Brand Positioning" at bounding box center [73, 360] width 98 height 21
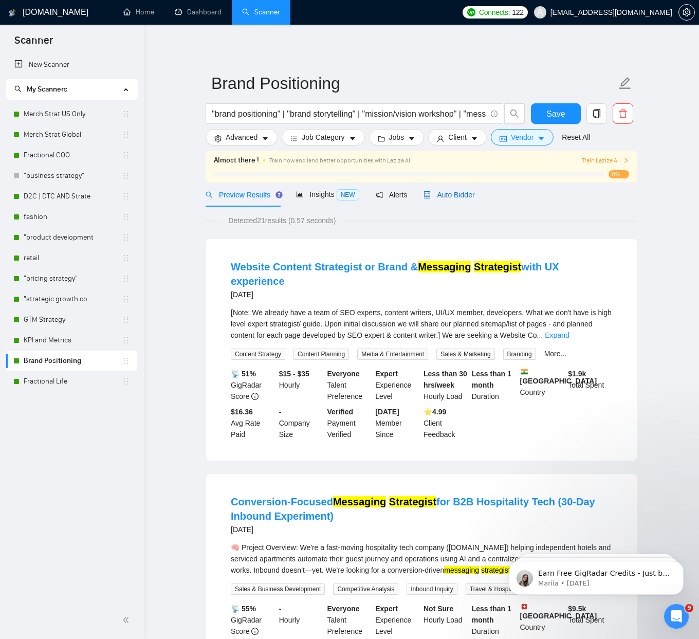
click at [452, 193] on span "Auto Bidder" at bounding box center [448, 195] width 51 height 8
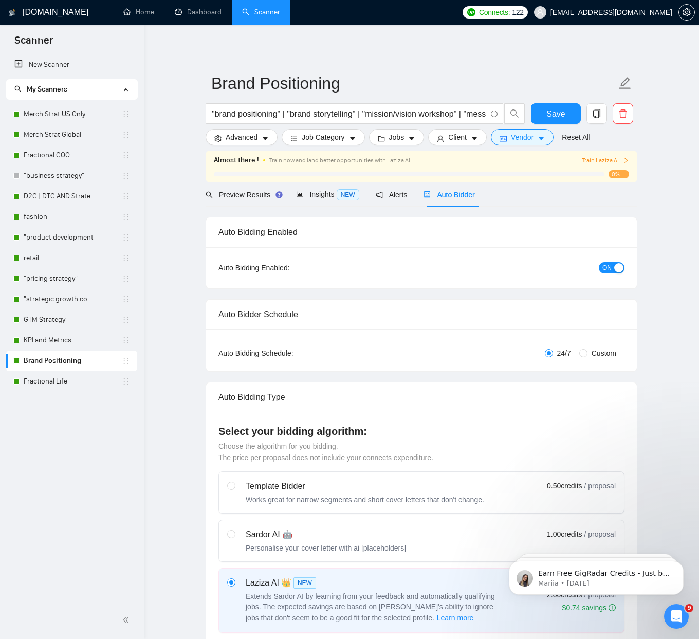
checkbox input "true"
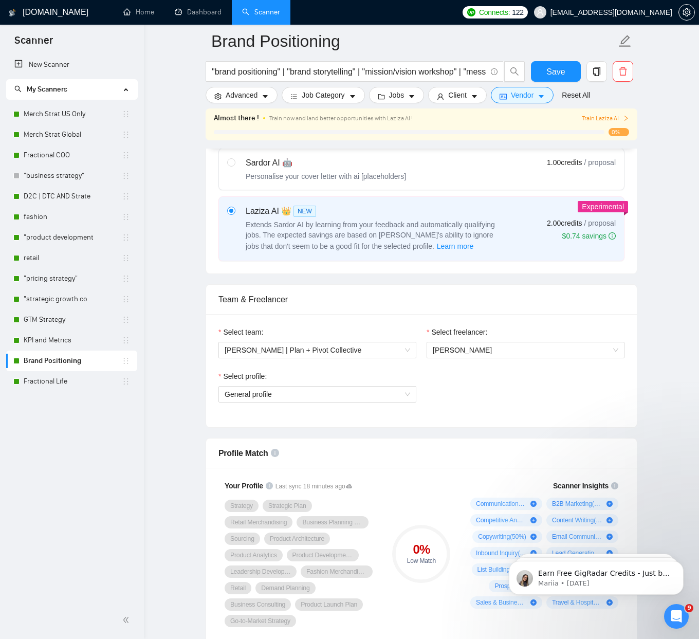
scroll to position [448, 0]
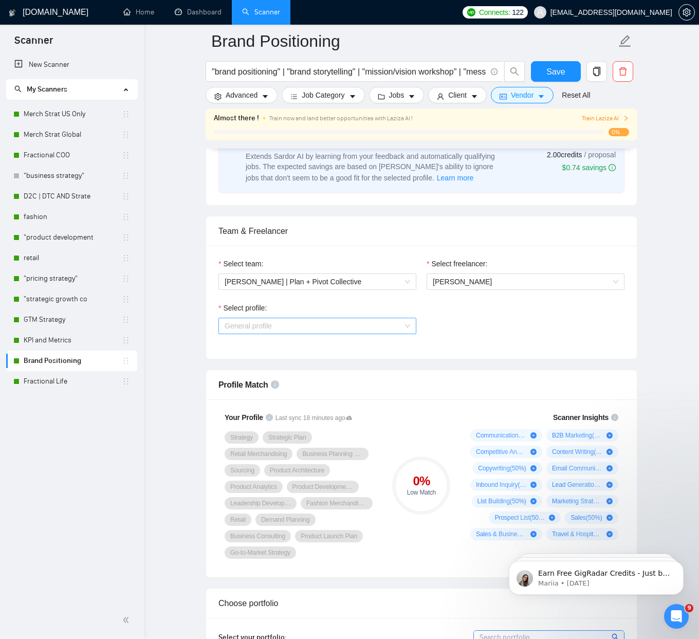
click at [310, 330] on span "General profile" at bounding box center [318, 325] width 186 height 15
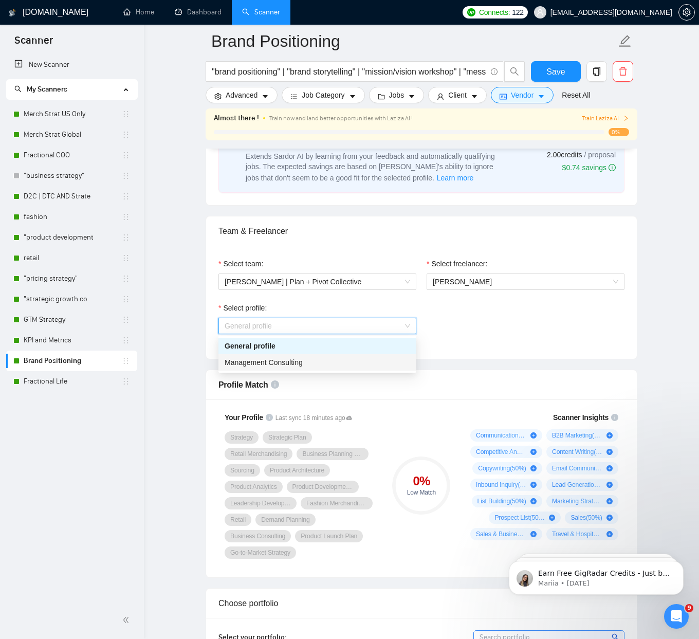
click at [306, 360] on div "Management Consulting" at bounding box center [318, 362] width 186 height 11
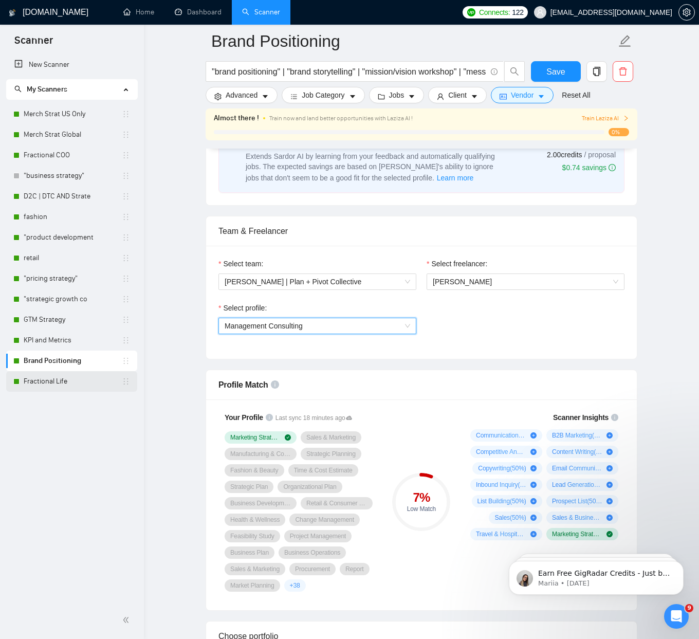
click at [33, 380] on link "Fractional Life" at bounding box center [73, 381] width 98 height 21
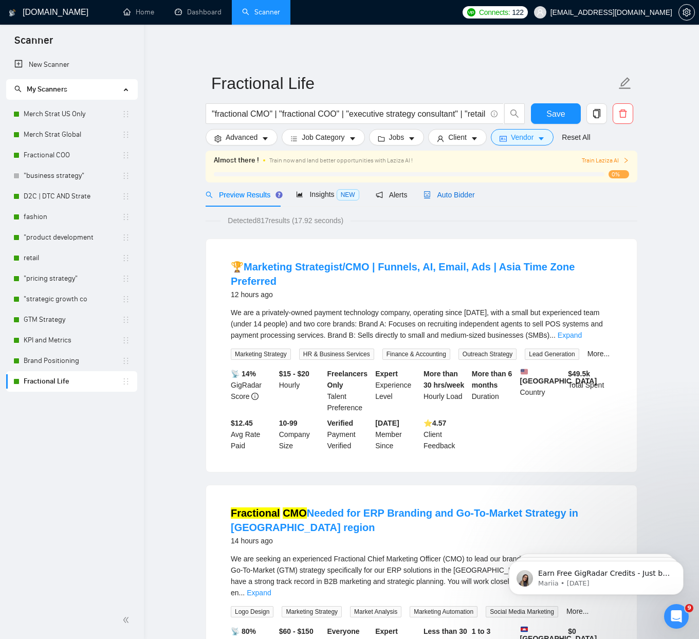
click at [428, 194] on icon "robot" at bounding box center [426, 194] width 7 height 7
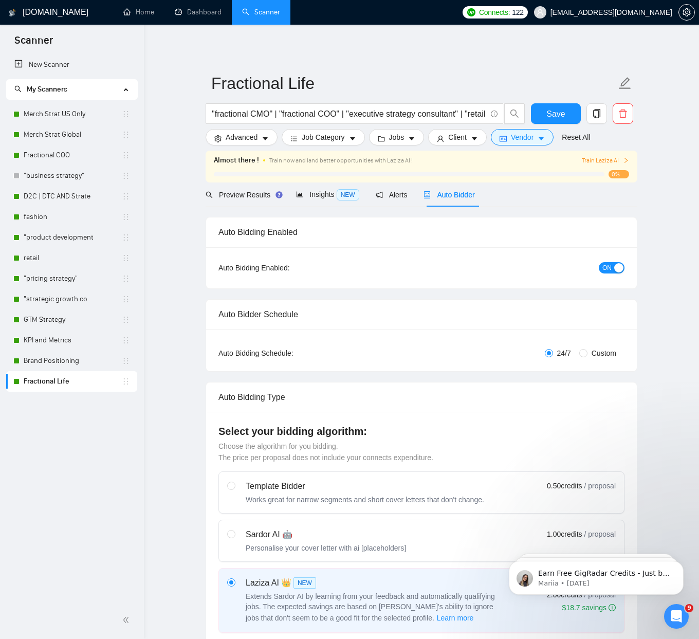
checkbox input "true"
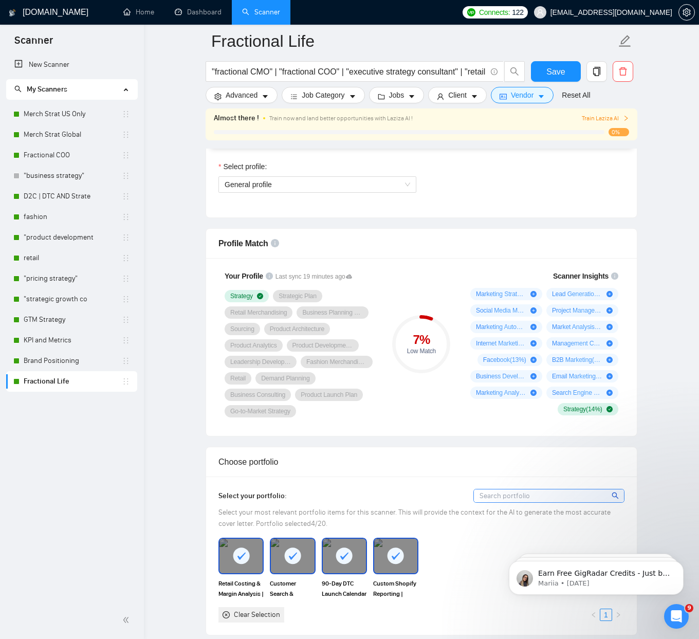
scroll to position [570, 0]
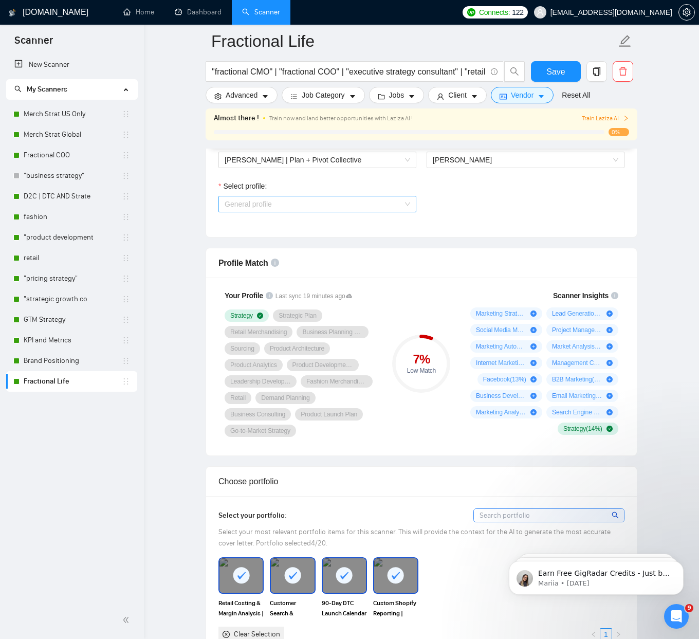
click at [331, 207] on span "General profile" at bounding box center [318, 203] width 186 height 15
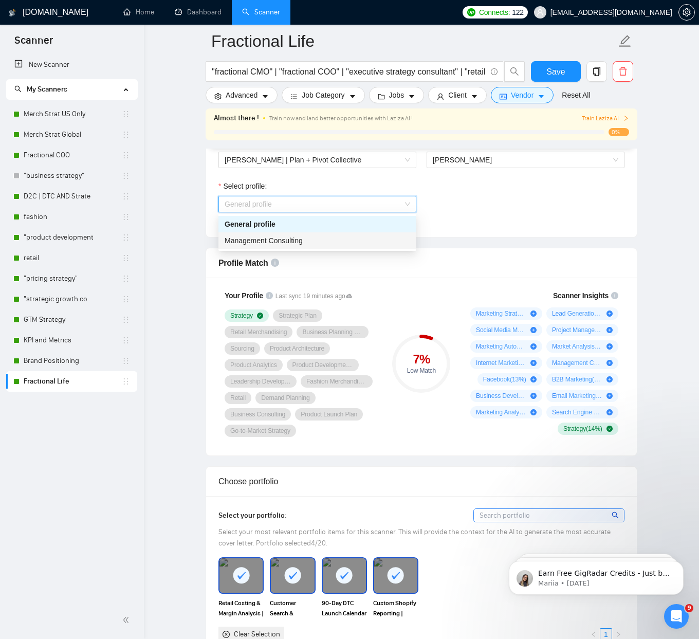
click at [327, 238] on div "Management Consulting" at bounding box center [318, 240] width 186 height 11
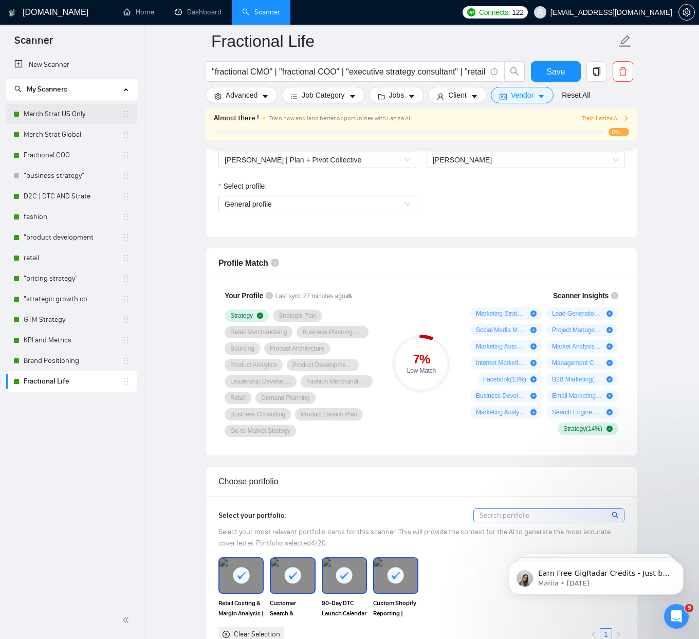
click at [54, 113] on link "Merch Strat US Only" at bounding box center [73, 114] width 98 height 21
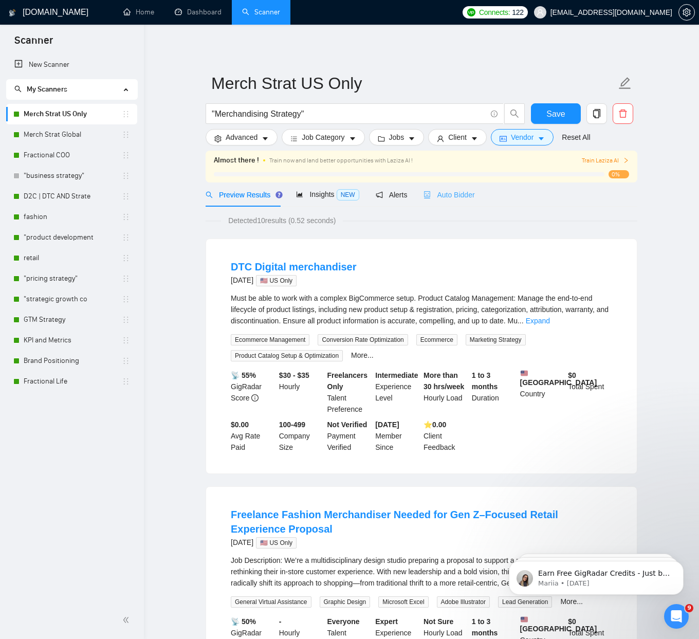
click at [451, 200] on div "Auto Bidder" at bounding box center [448, 194] width 51 height 24
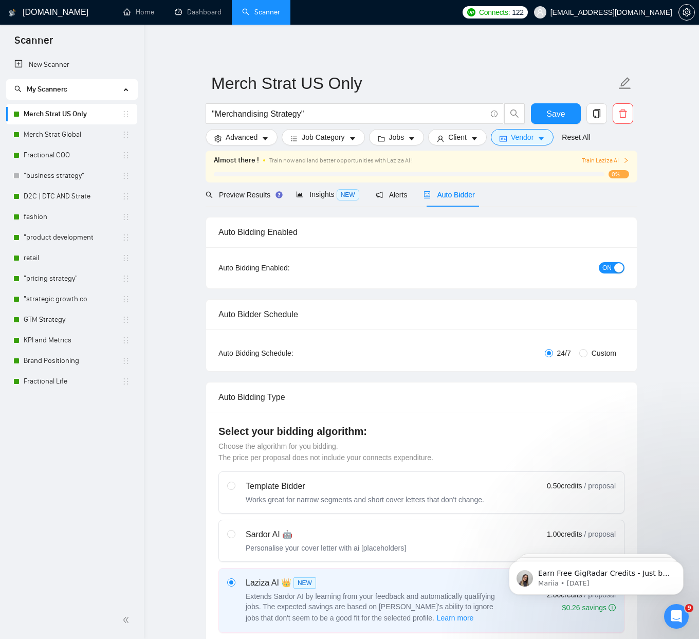
checkbox input "true"
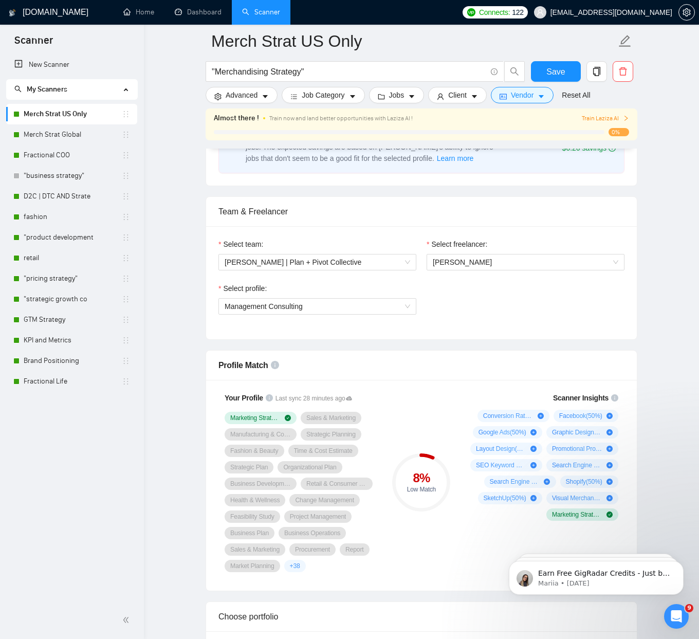
scroll to position [597, 0]
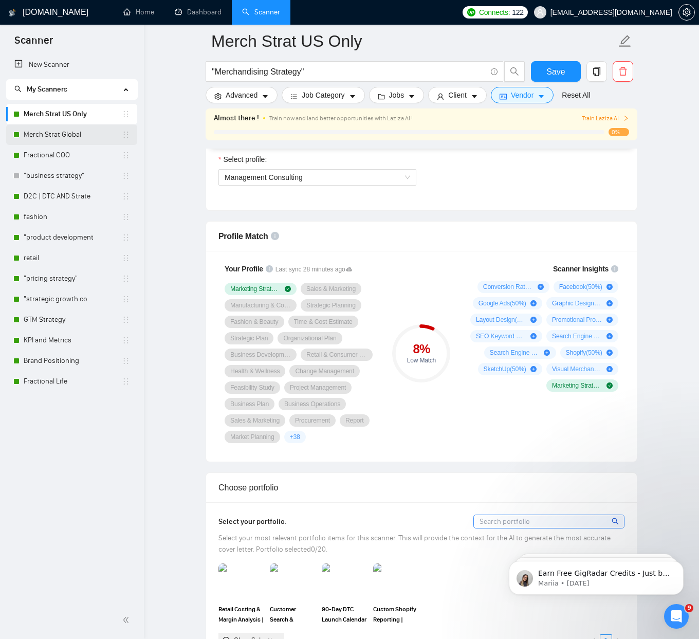
click at [53, 131] on link "Merch Strat Global" at bounding box center [73, 134] width 98 height 21
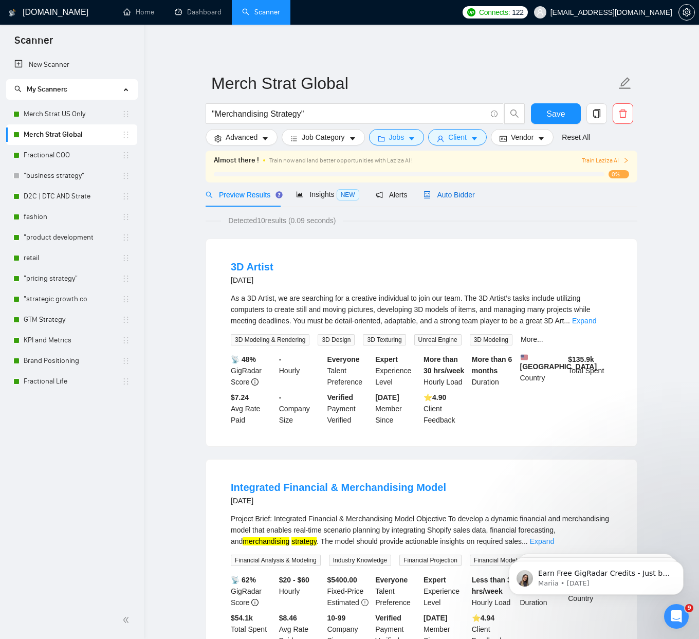
click at [461, 195] on span "Auto Bidder" at bounding box center [448, 195] width 51 height 8
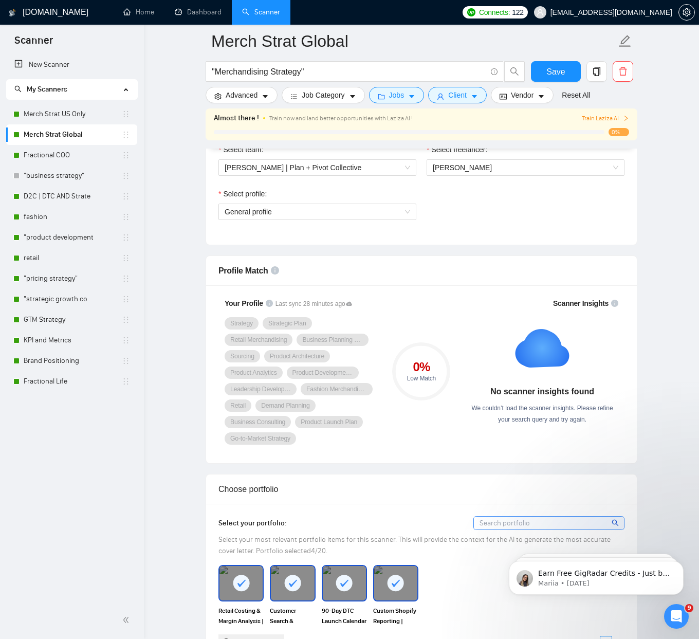
scroll to position [593, 0]
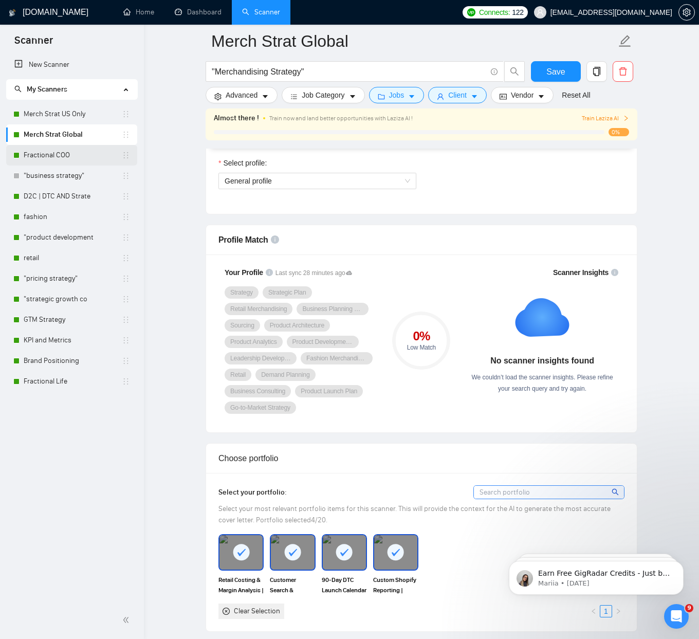
click at [83, 159] on link "Fractional COO" at bounding box center [73, 155] width 98 height 21
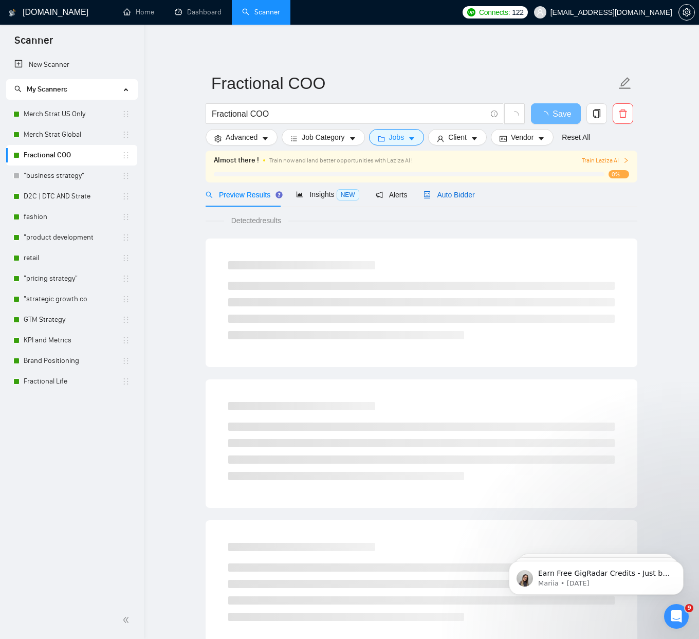
click at [447, 191] on span "Auto Bidder" at bounding box center [448, 195] width 51 height 8
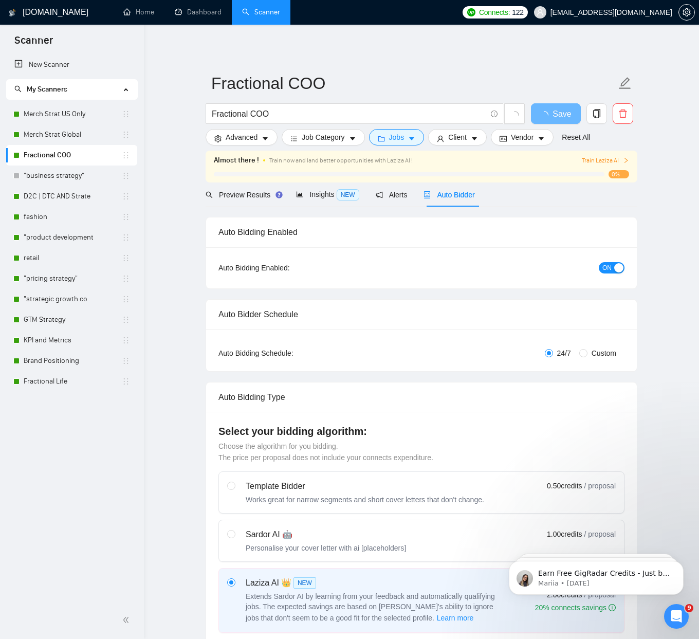
checkbox input "true"
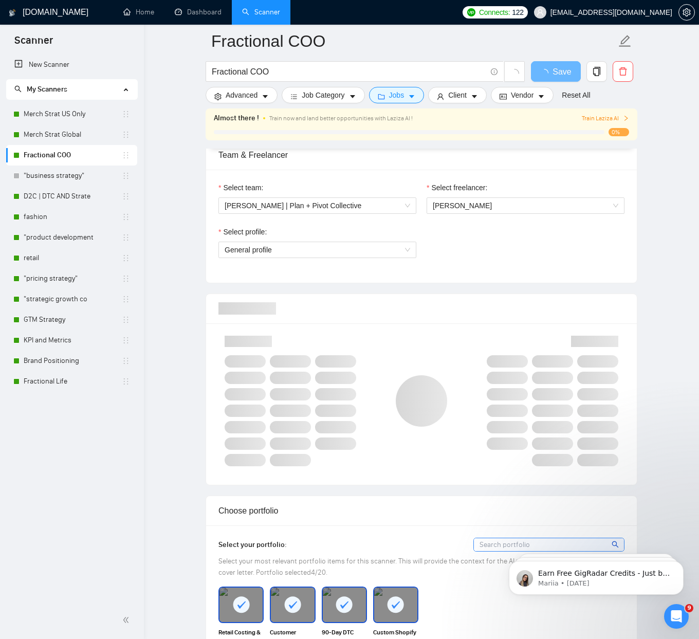
scroll to position [551, 0]
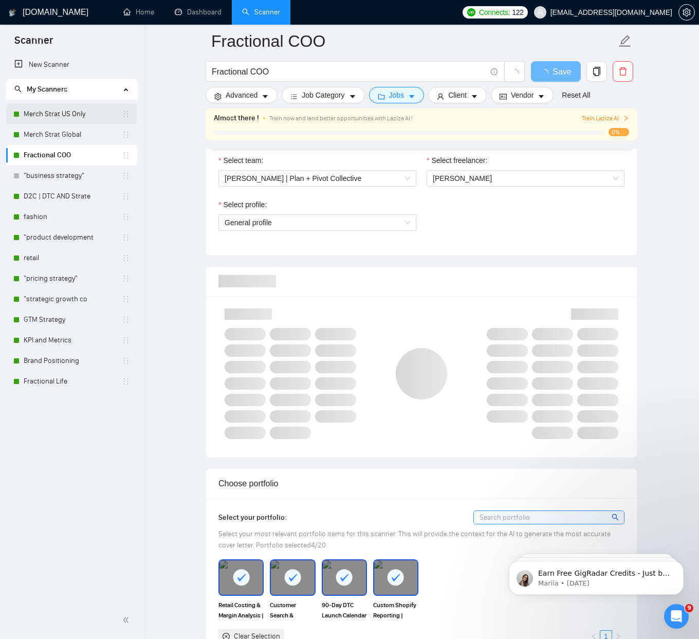
click at [72, 118] on link "Merch Strat US Only" at bounding box center [73, 114] width 98 height 21
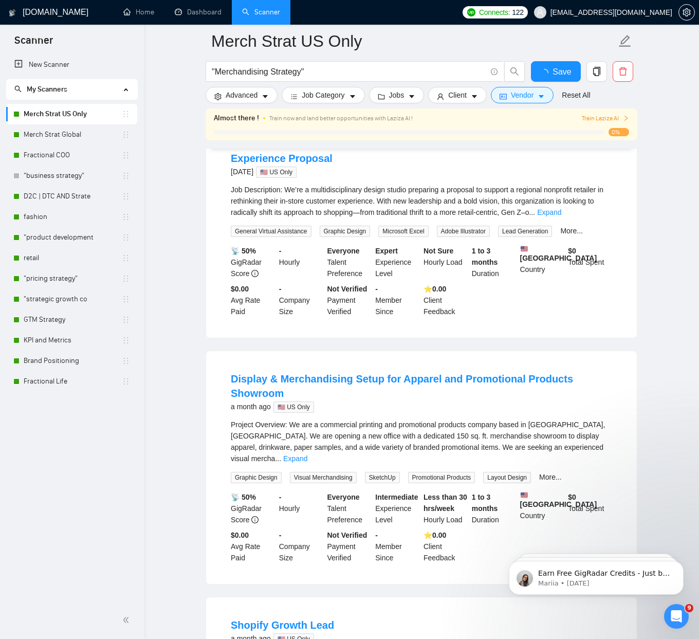
scroll to position [551, 0]
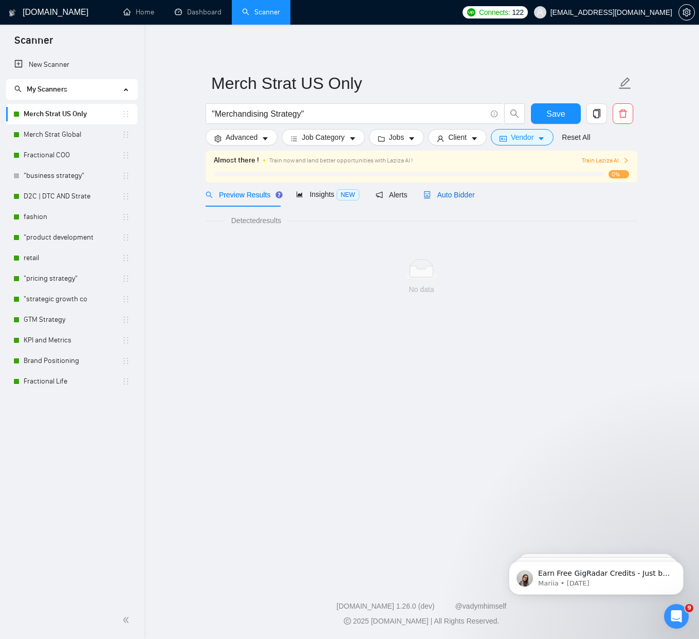
click at [467, 197] on span "Auto Bidder" at bounding box center [448, 195] width 51 height 8
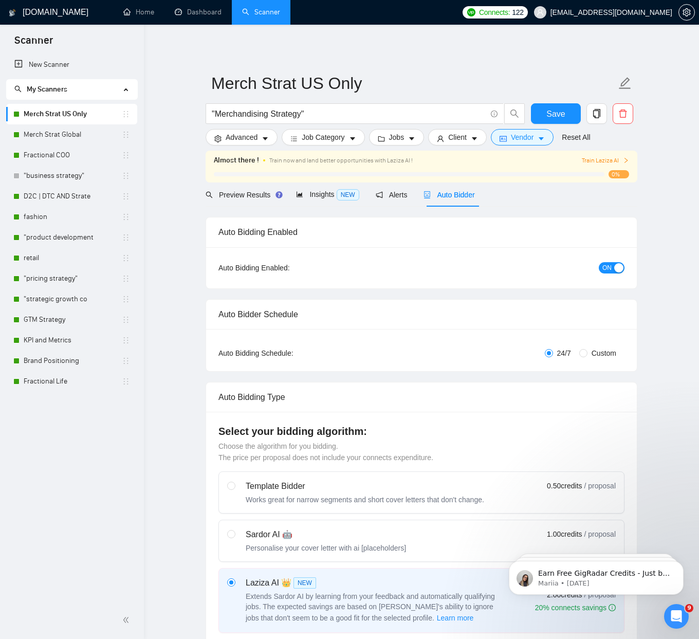
checkbox input "true"
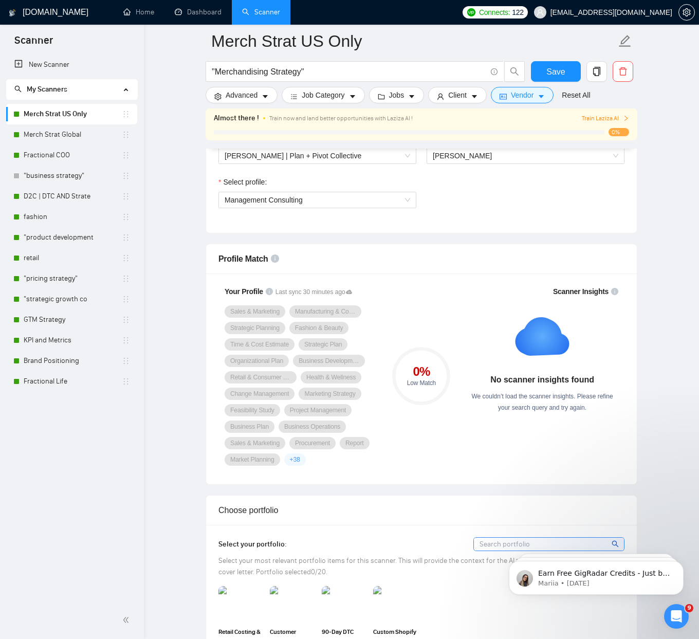
scroll to position [612, 0]
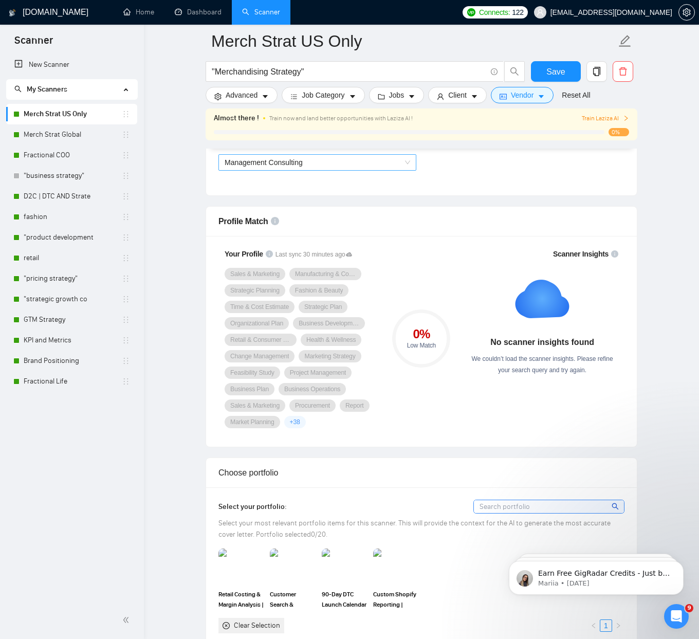
click at [366, 168] on div "Select profile: Management Consulting" at bounding box center [317, 161] width 208 height 44
click at [364, 162] on span "Management Consulting" at bounding box center [318, 162] width 186 height 15
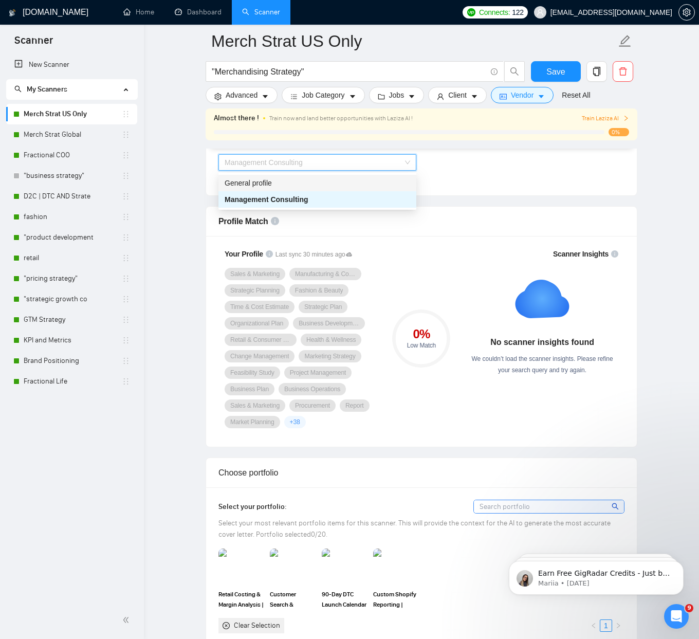
drag, startPoint x: 289, startPoint y: 186, endPoint x: 346, endPoint y: 207, distance: 61.5
click at [289, 186] on div "General profile" at bounding box center [318, 182] width 186 height 11
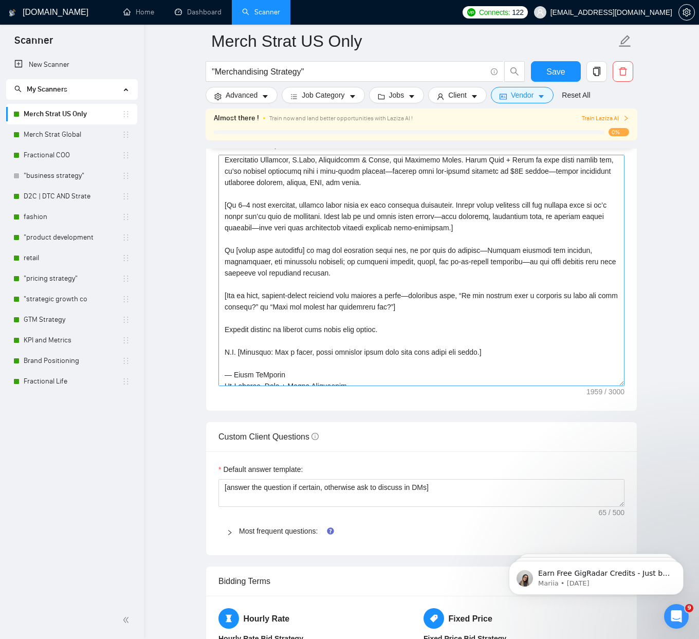
scroll to position [136, 0]
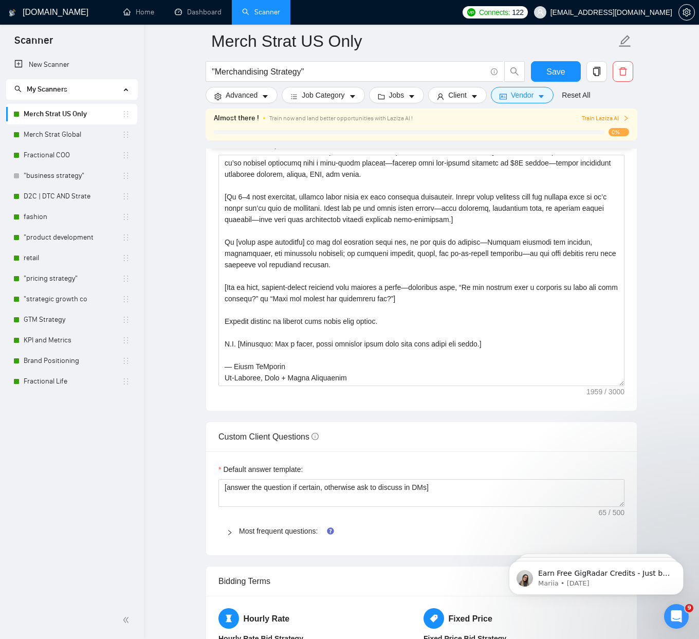
drag, startPoint x: 227, startPoint y: 531, endPoint x: 250, endPoint y: 517, distance: 26.7
click at [227, 530] on icon "right" at bounding box center [230, 532] width 6 height 6
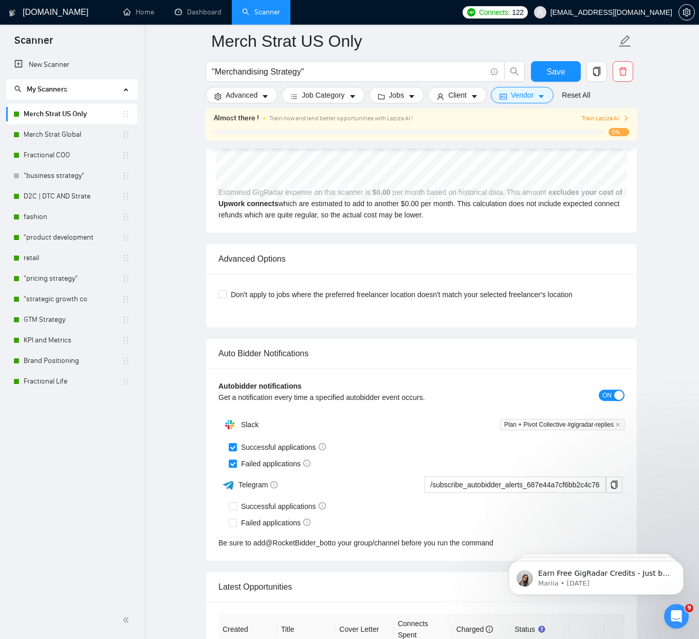
scroll to position [4518, 0]
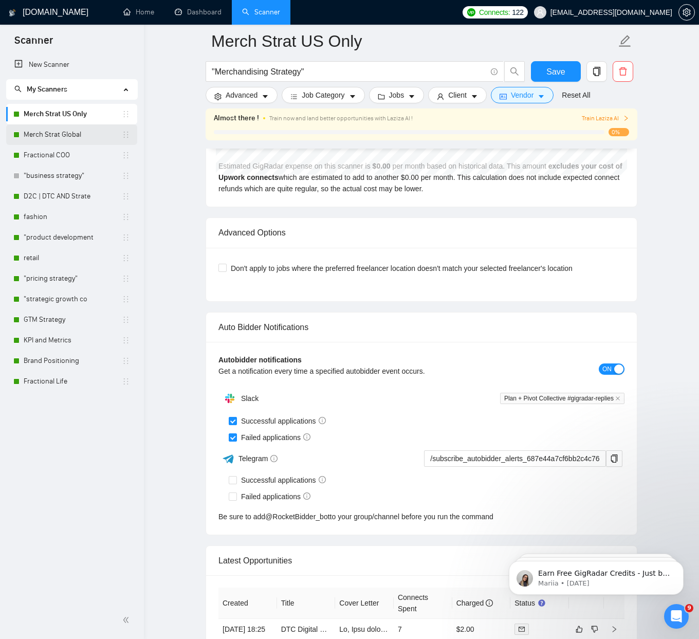
click at [40, 134] on link "Merch Strat Global" at bounding box center [73, 134] width 98 height 21
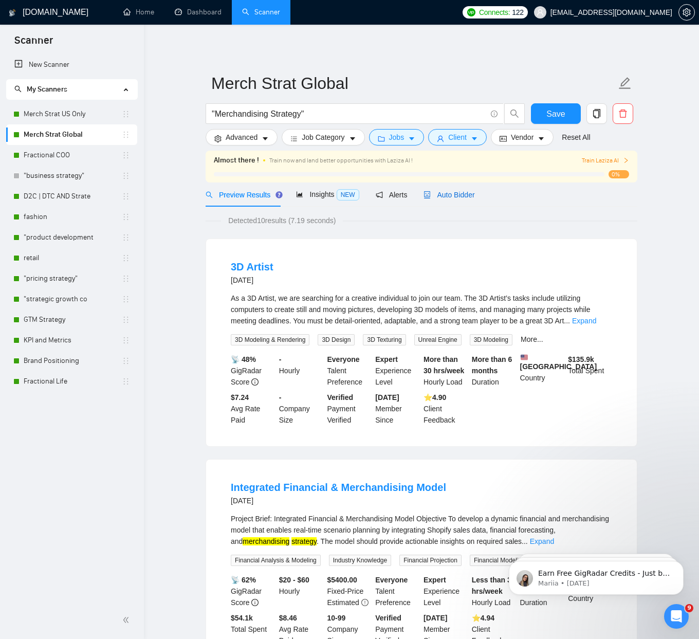
click at [462, 195] on span "Auto Bidder" at bounding box center [448, 195] width 51 height 8
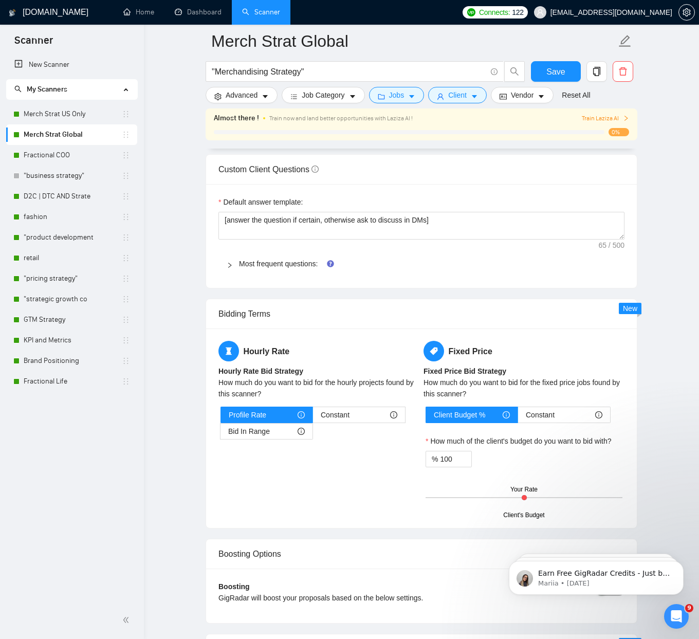
scroll to position [1449, 0]
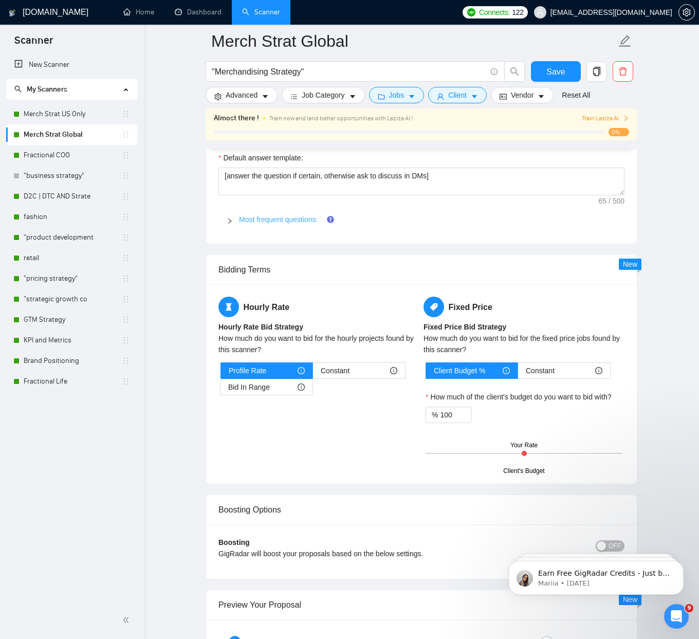
click at [262, 221] on link "Most frequent questions:" at bounding box center [278, 219] width 79 height 8
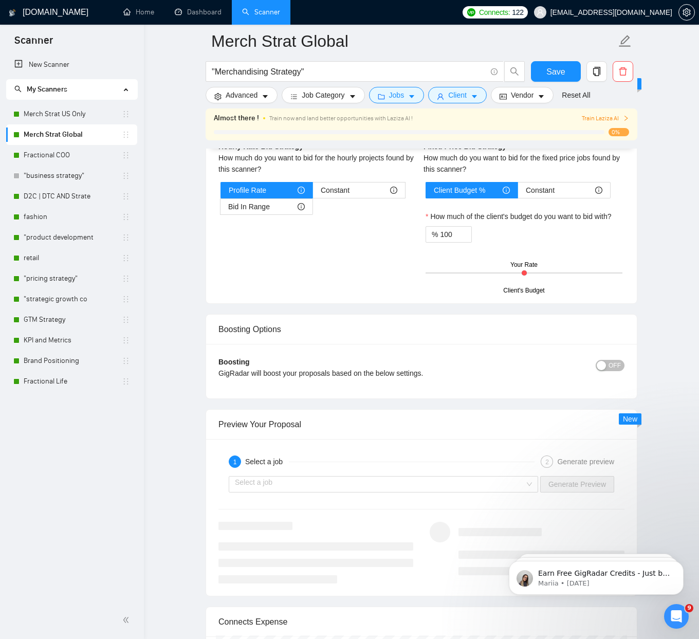
scroll to position [4188, 0]
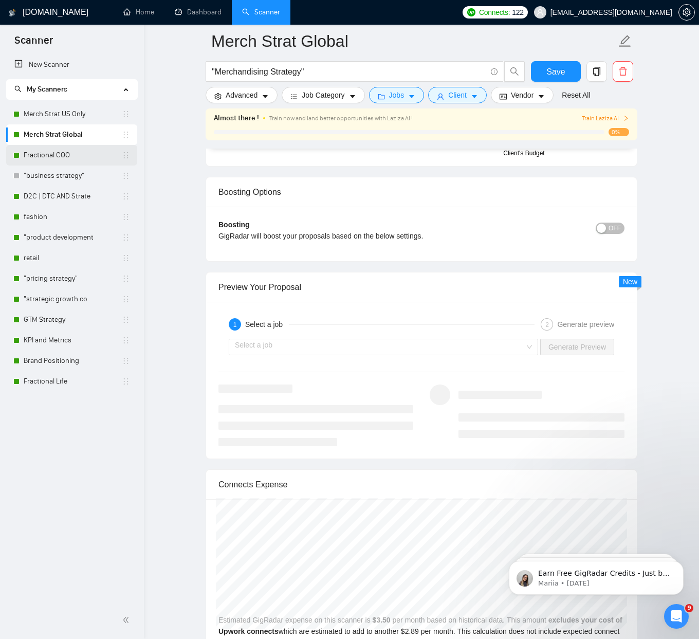
click at [40, 156] on link "Fractional COO" at bounding box center [73, 155] width 98 height 21
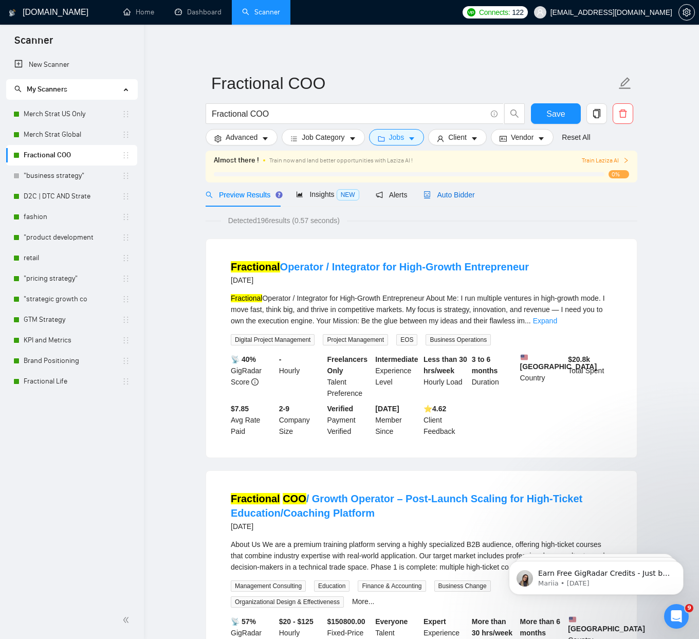
click at [438, 192] on span "Auto Bidder" at bounding box center [448, 195] width 51 height 8
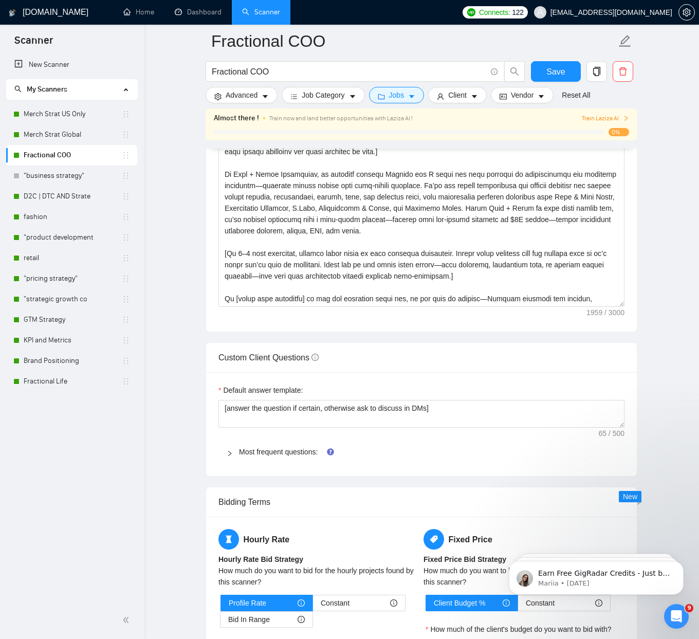
scroll to position [1241, 0]
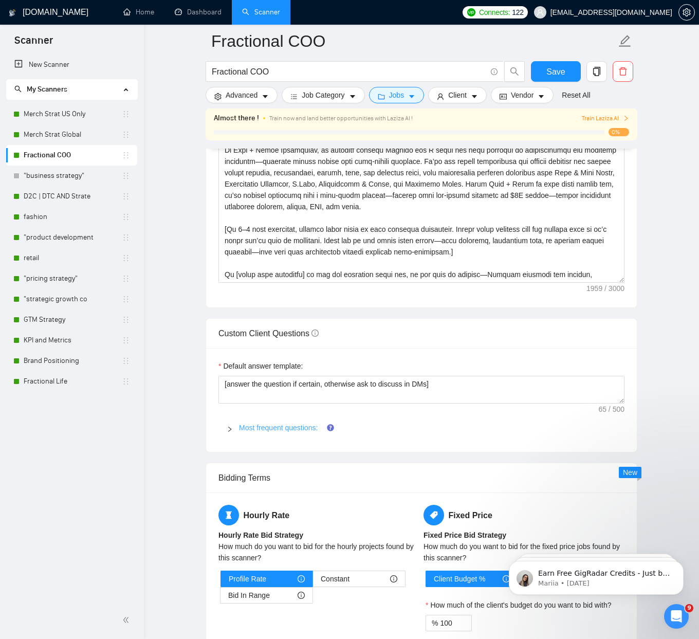
click at [268, 426] on link "Most frequent questions:" at bounding box center [278, 427] width 79 height 8
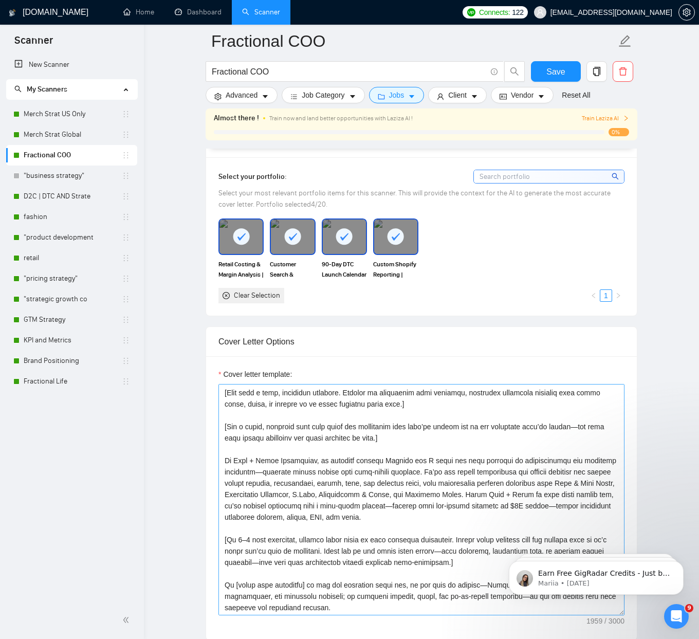
scroll to position [21, 0]
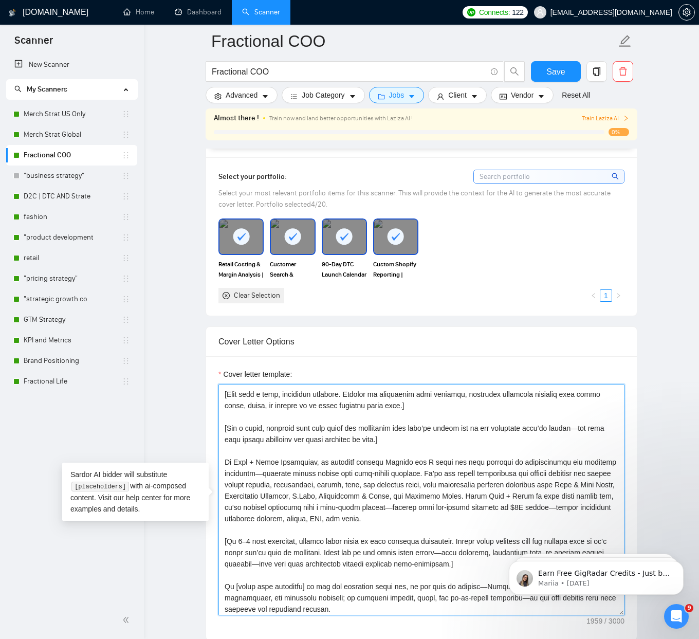
click at [595, 424] on textarea "Cover letter template:" at bounding box center [421, 499] width 406 height 231
click at [261, 472] on textarea "Cover letter template:" at bounding box center [421, 499] width 406 height 231
click at [453, 506] on textarea "Cover letter template:" at bounding box center [421, 499] width 406 height 231
click at [229, 515] on textarea "Cover letter template:" at bounding box center [421, 499] width 406 height 231
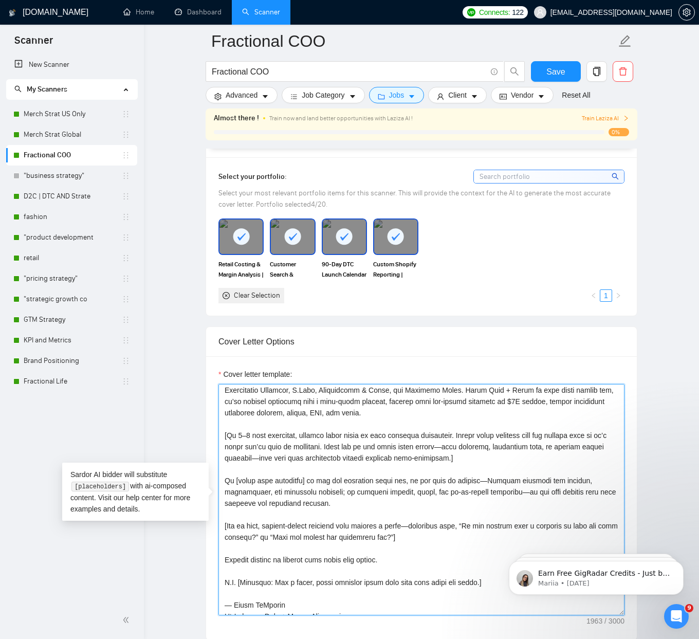
scroll to position [130, 0]
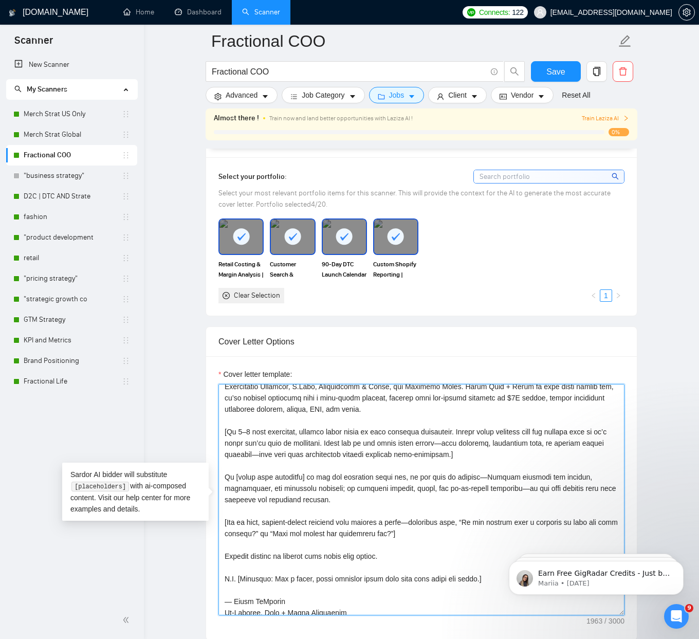
click at [464, 444] on textarea "Cover letter template:" at bounding box center [421, 499] width 406 height 231
click at [284, 452] on textarea "Cover letter template:" at bounding box center [421, 499] width 406 height 231
click at [487, 474] on textarea "Cover letter template:" at bounding box center [421, 499] width 406 height 231
click at [536, 484] on textarea "Cover letter template:" at bounding box center [421, 499] width 406 height 231
click at [422, 517] on textarea "Cover letter template:" at bounding box center [421, 499] width 406 height 231
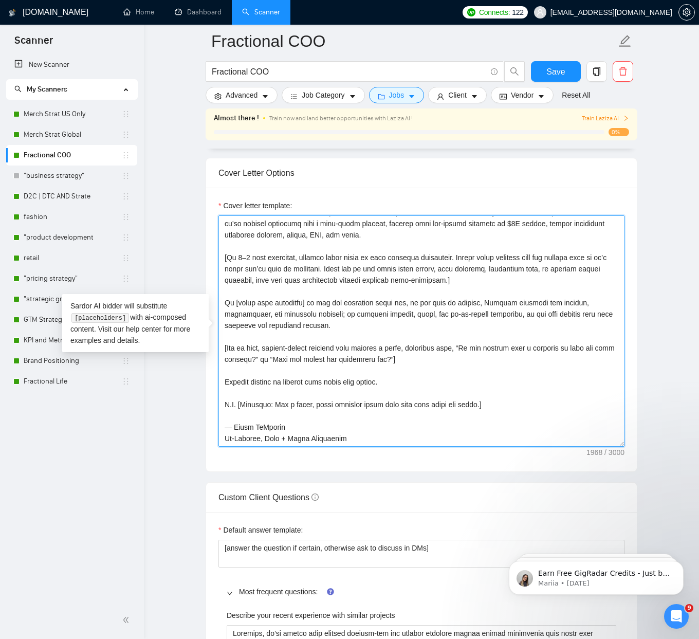
scroll to position [1126, 0]
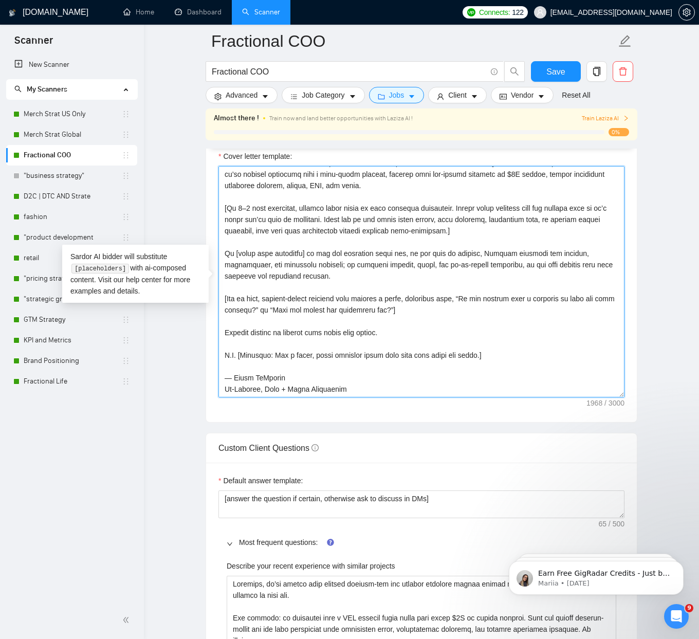
click at [231, 379] on textarea "Cover letter template:" at bounding box center [421, 281] width 406 height 231
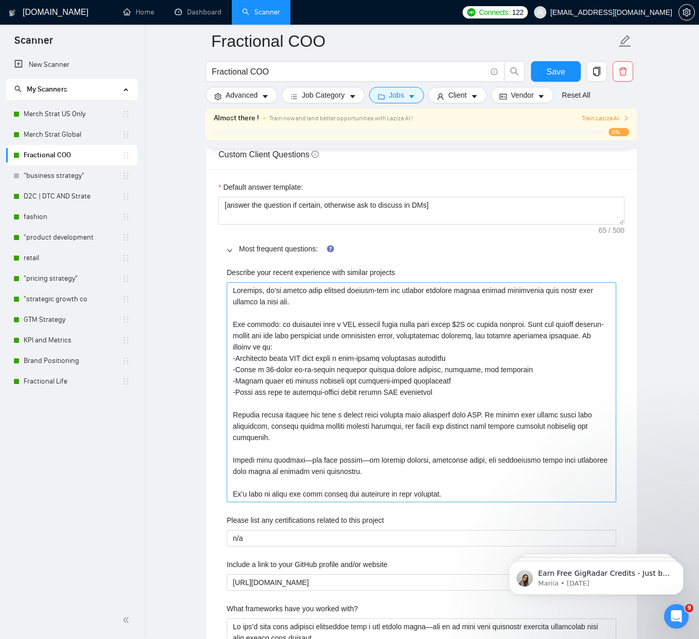
scroll to position [1421, 0]
type textarea "Hi [Client’s Name or Company], [Open with a warm, confident greeting. Instead o…"
click at [307, 458] on projects "Describe your recent experience with similar projects" at bounding box center [422, 391] width 390 height 220
type projects "Recently, we’ve worked with several founder-led and scaling consumer brands fac…"
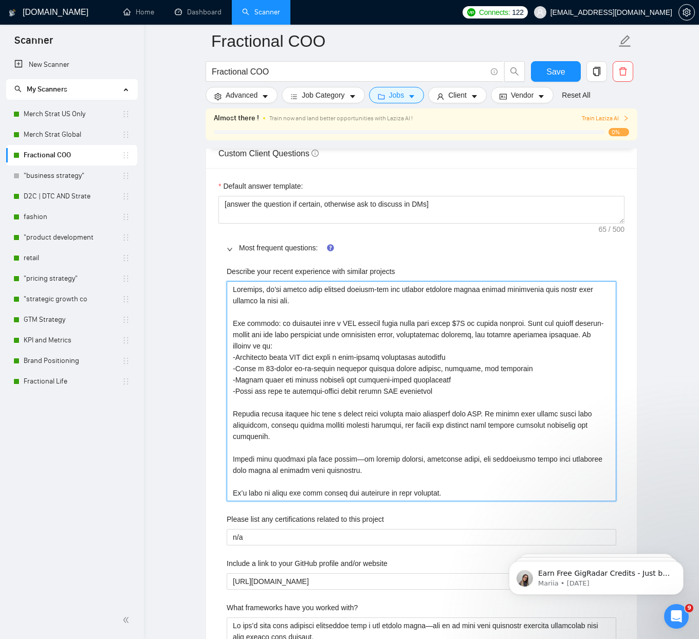
type projects "Recently, we’ve worked with several founder-led and scaling consumer brands fac…"
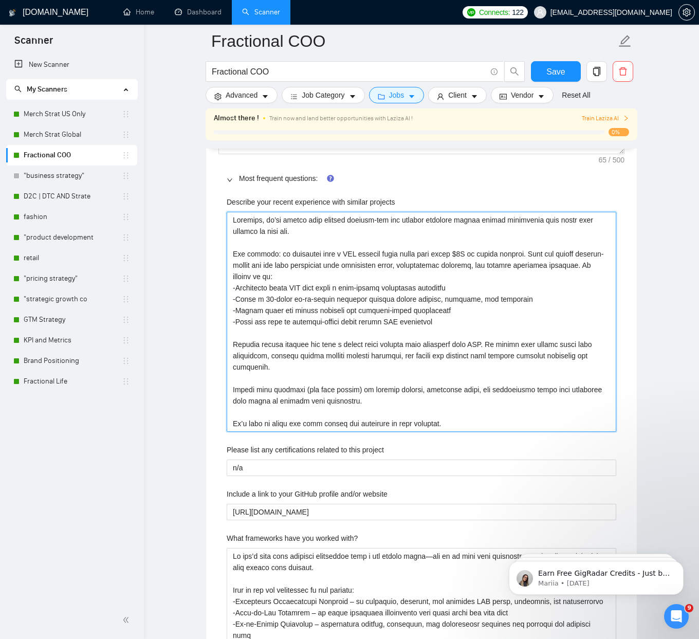
click at [300, 420] on projects "Describe your recent experience with similar projects" at bounding box center [422, 322] width 390 height 220
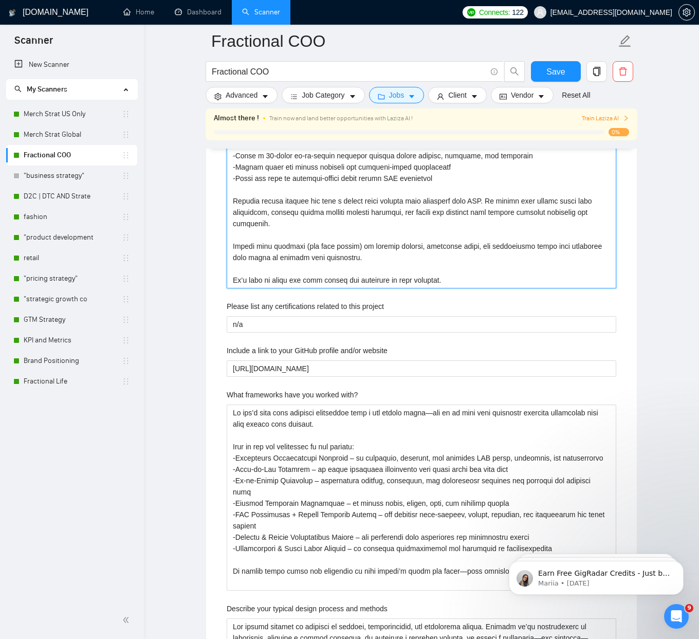
scroll to position [1654, 0]
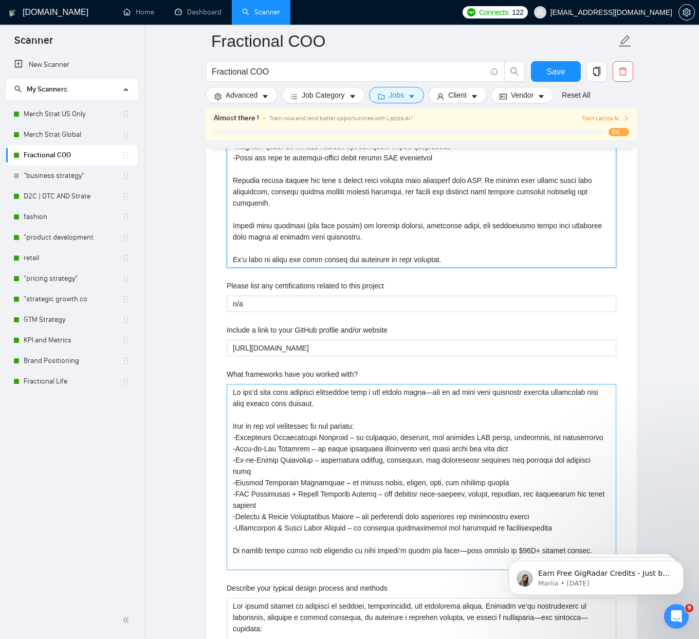
type projects "Recently, we’ve worked with several founder-led and scaling consumer brands fac…"
click at [452, 390] on with\? "What frameworks have you worked with?" at bounding box center [422, 477] width 390 height 186
type with\? "We don’t work with software frameworks like a dev agency mightbut we do work wi…"
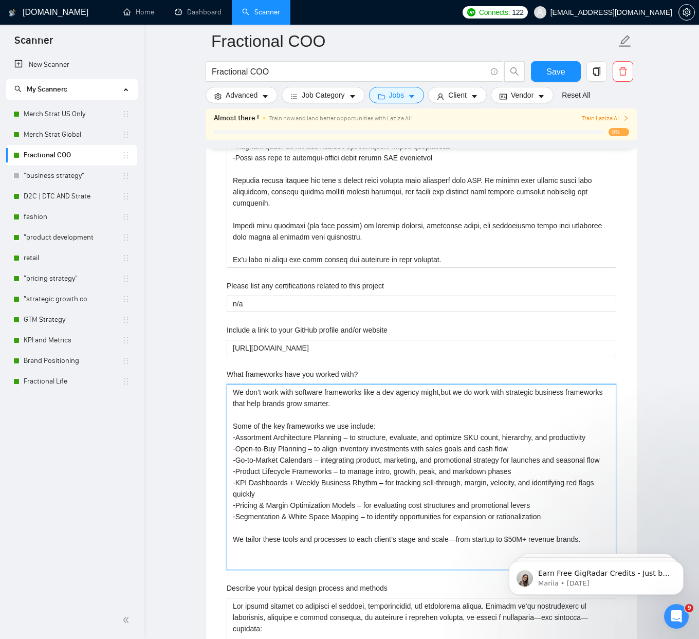
type with\? "We don’t work with software frameworks like a dev agency might, but we do work …"
click at [350, 436] on with\? "What frameworks have you worked with?" at bounding box center [422, 477] width 390 height 186
type with\? "We don’t work with software frameworks like a dev agency might, but we do work …"
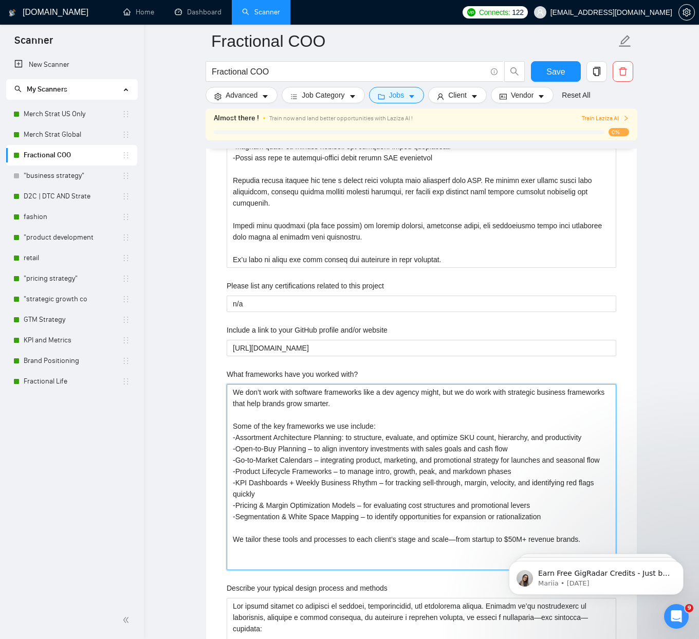
type with\? "We don’t work with software frameworks like a dev agency might, but we do work …"
click at [324, 460] on with\? "We don’t work with software frameworks like a dev agency might, but we do work …" at bounding box center [422, 477] width 390 height 186
type with\? "We don’t work with software frameworks like a dev agency might, but we do work …"
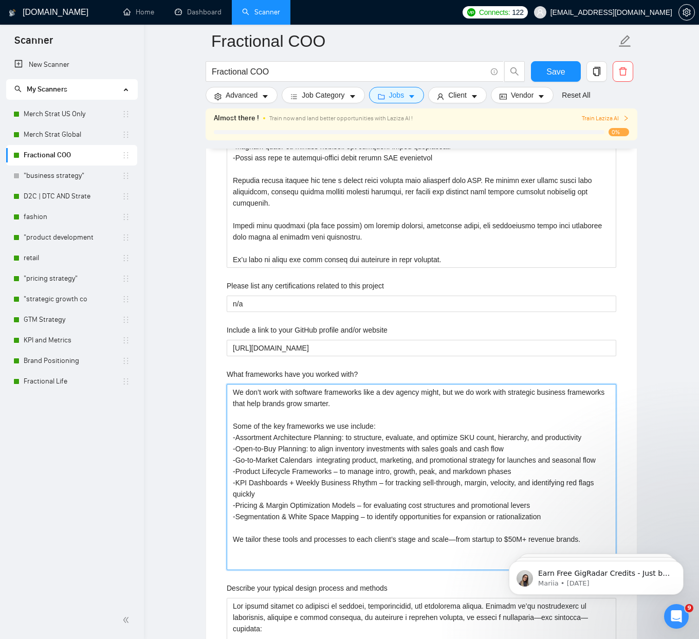
type with\? "We don’t work with software frameworks like a dev agency might, but we do work …"
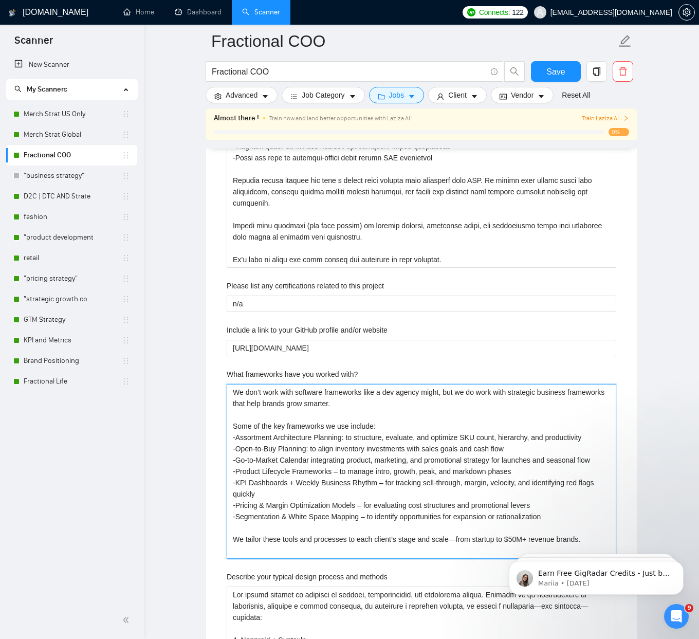
type with\? "We don’t work with software frameworks like a dev agency might, but we do work …"
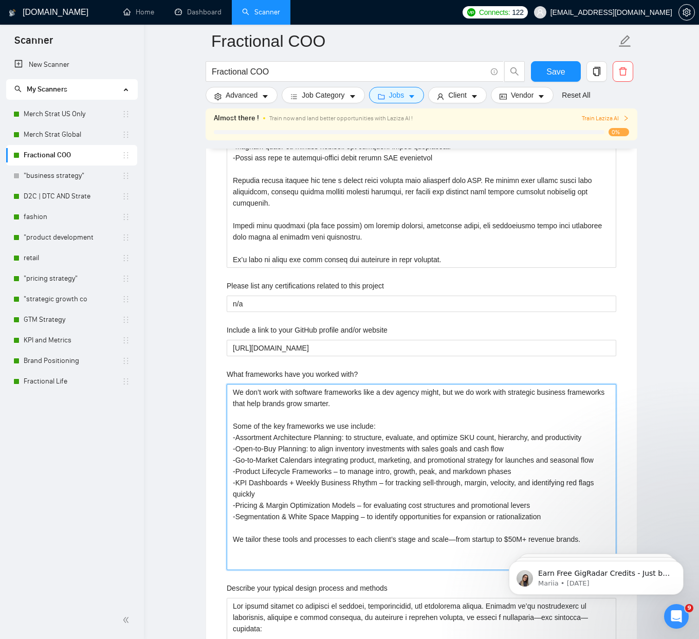
type with\? "We don’t work with software frameworks like a dev agency might, but we do work …"
drag, startPoint x: 427, startPoint y: 508, endPoint x: 412, endPoint y: 505, distance: 14.7
click at [427, 508] on with\? "We don’t work with software frameworks like a dev agency might, but we do work …" at bounding box center [422, 477] width 390 height 186
click at [343, 483] on with\? "We don’t work with software frameworks like a dev agency might, but we do work …" at bounding box center [422, 477] width 390 height 186
type with\? "We don’t work with software frameworks like a dev agency might, but we do work …"
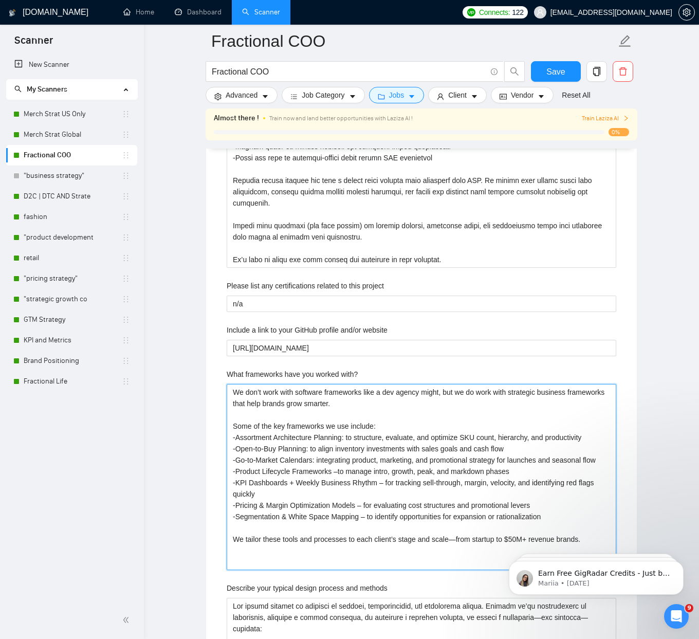
type with\? "We don’t work with software frameworks like a dev agency might, but we do work …"
click at [387, 492] on with\? "We don’t work with software frameworks like a dev agency might, but we do work …" at bounding box center [422, 477] width 390 height 186
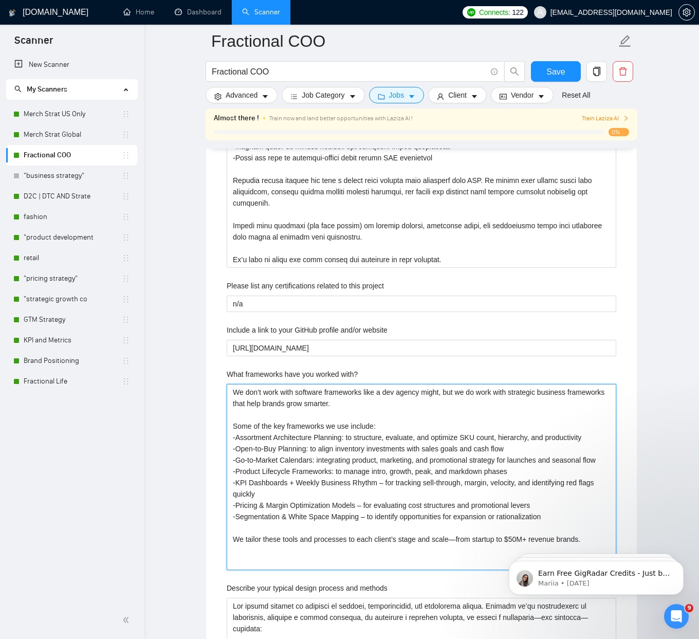
type with\? "We don’t work with software frameworks like a dev agency might, but we do work …"
drag, startPoint x: 365, startPoint y: 512, endPoint x: 393, endPoint y: 515, distance: 27.4
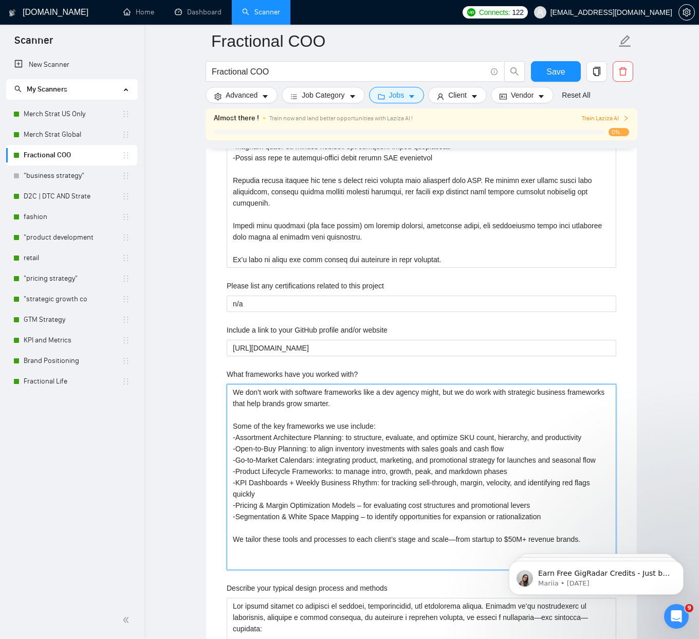
click at [366, 512] on with\? "We don’t work with software frameworks like a dev agency might, but we do work …" at bounding box center [422, 477] width 390 height 186
type with\? "We don’t work with software frameworks like a dev agency might, but we do work …"
click at [372, 529] on with\? "We don’t work with software frameworks like a dev agency might, but we do work …" at bounding box center [422, 477] width 390 height 186
type with\? "We don’t work with software frameworks like a dev agency might, but we do work …"
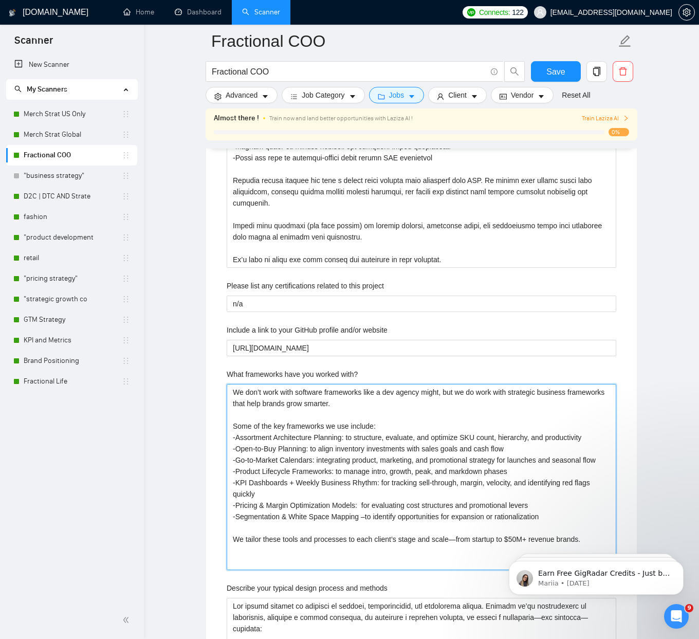
type with\? "We don’t work with software frameworks like a dev agency might, but we do work …"
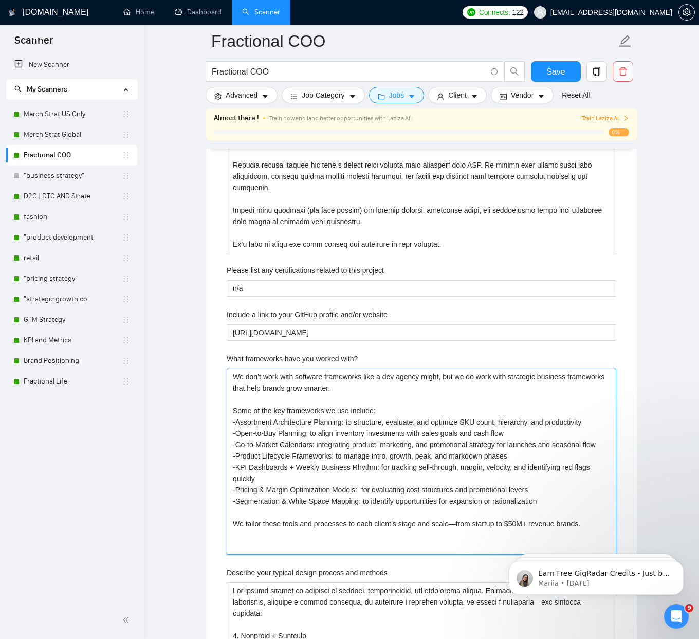
scroll to position [1697, 0]
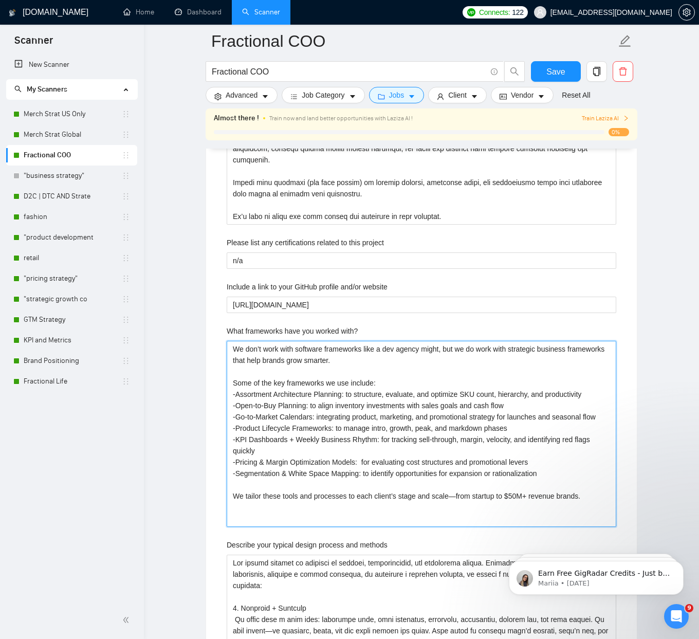
drag, startPoint x: 459, startPoint y: 507, endPoint x: 488, endPoint y: 513, distance: 29.4
click at [459, 507] on with\? "We don’t work with software frameworks like a dev agency might, but we do work …" at bounding box center [422, 434] width 390 height 186
type with\? "We don’t work with software frameworks like a dev agency might, but we do work …"
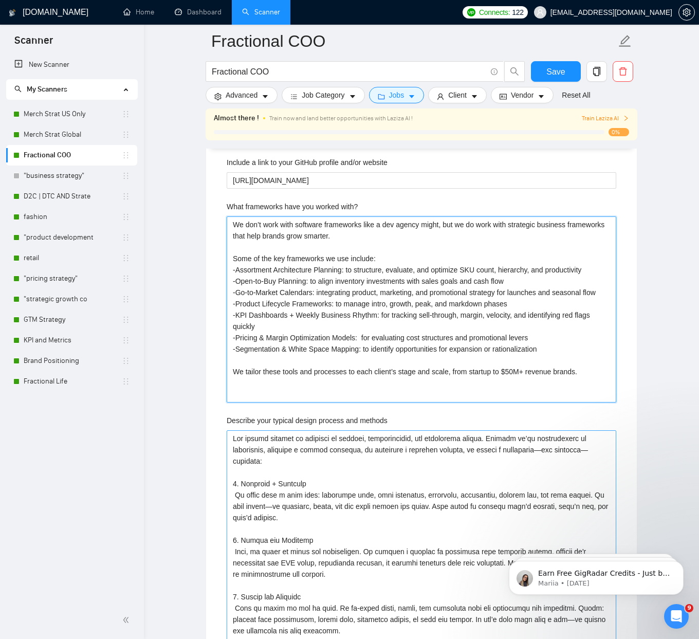
scroll to position [1825, 0]
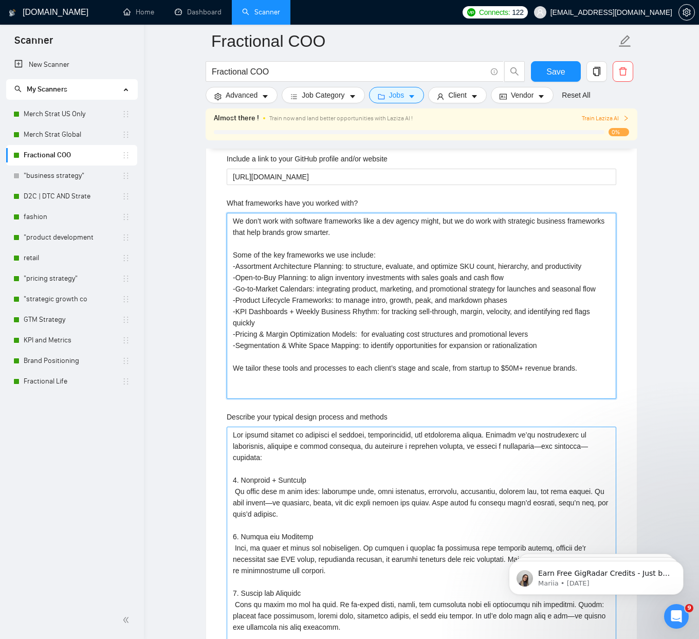
type with\? "We don’t work with software frameworks like a dev agency might, but we do work …"
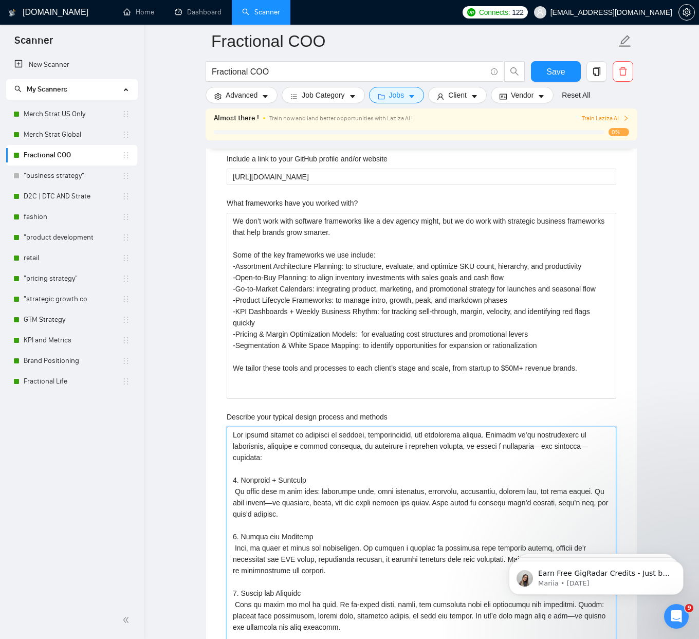
click at [551, 443] on methods "Describe your typical design process and methods" at bounding box center [422, 576] width 390 height 299
type methods "Our design process is grounded in clarity, collaboration, and commercial impact…"
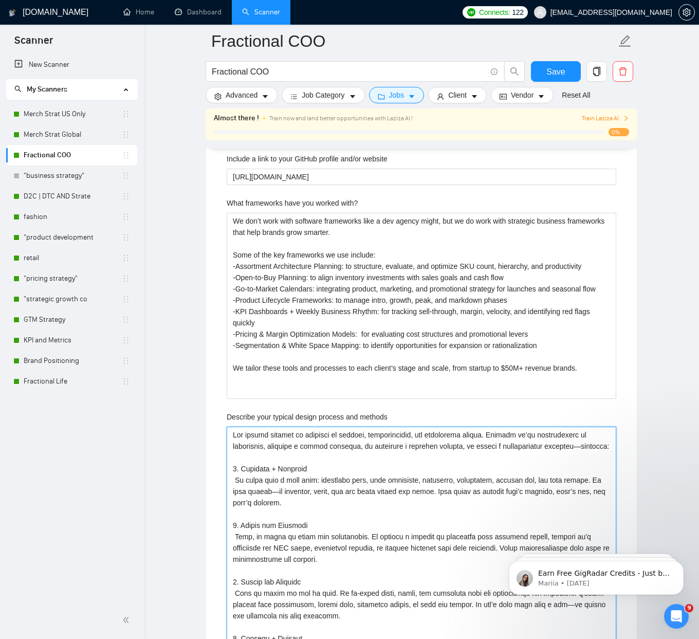
type methods "Our design process is grounded in clarity, collaboration, and commercial impact…"
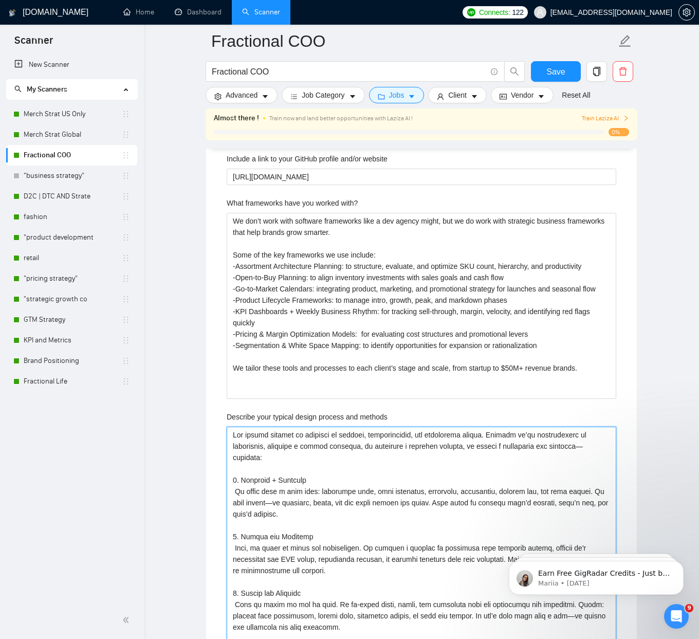
type methods "Our design process is grounded in clarity, collaboration, and commercial impact…"
click at [589, 444] on methods "Describe your typical design process and methods" at bounding box center [422, 576] width 390 height 299
type methods "Our design process is grounded in clarity, collaboration, and commercial impact…"
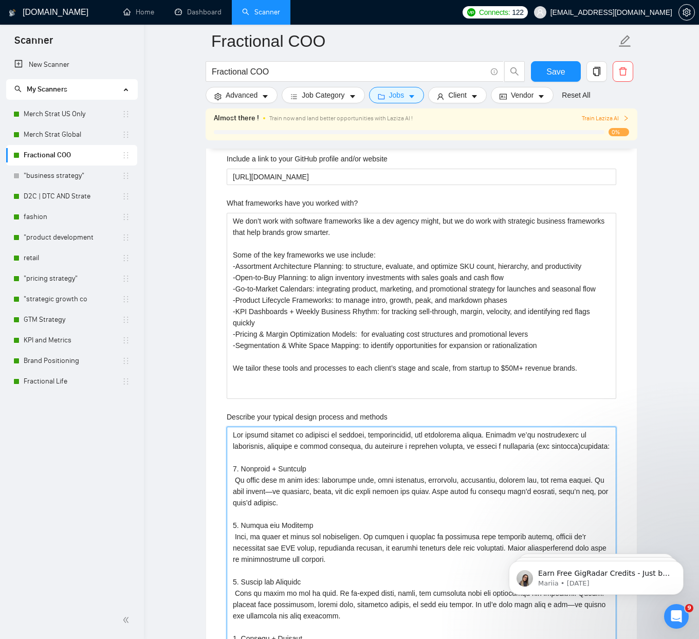
type methods "Our design process is grounded in clarity, collaboration, and commercial impact…"
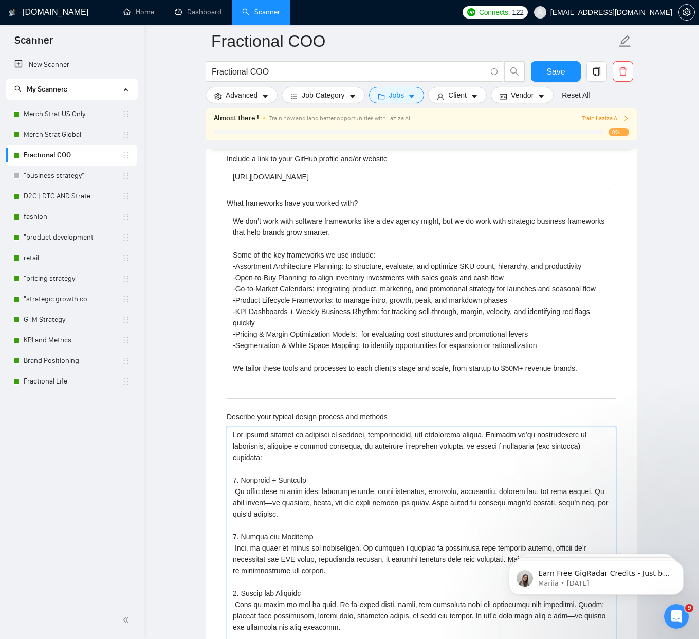
click at [274, 501] on methods "Describe your typical design process and methods" at bounding box center [422, 576] width 390 height 299
type methods "Our design process is grounded in clarity, collaboration, and commercial impact…"
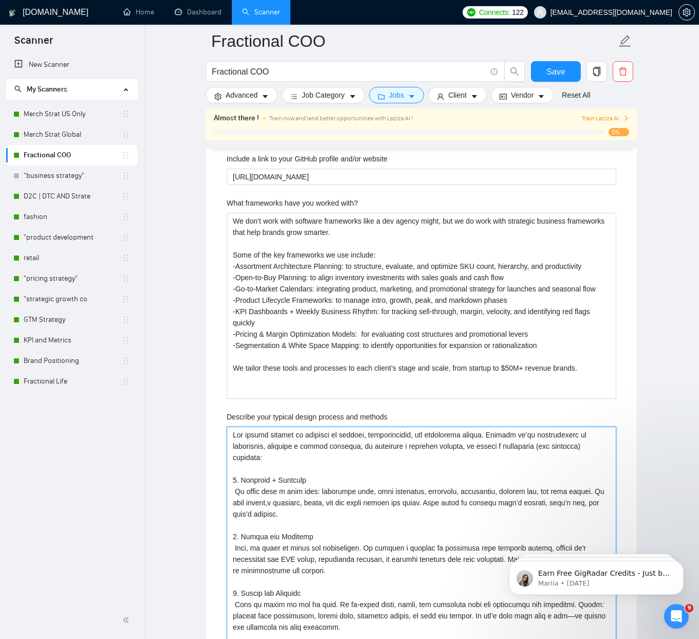
type methods "Our design process is grounded in clarity, collaboration, and commercial impact…"
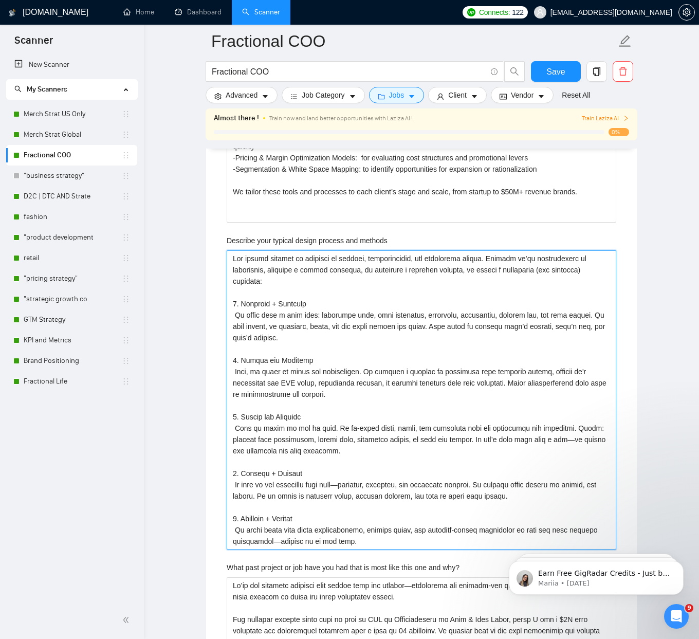
scroll to position [2022, 0]
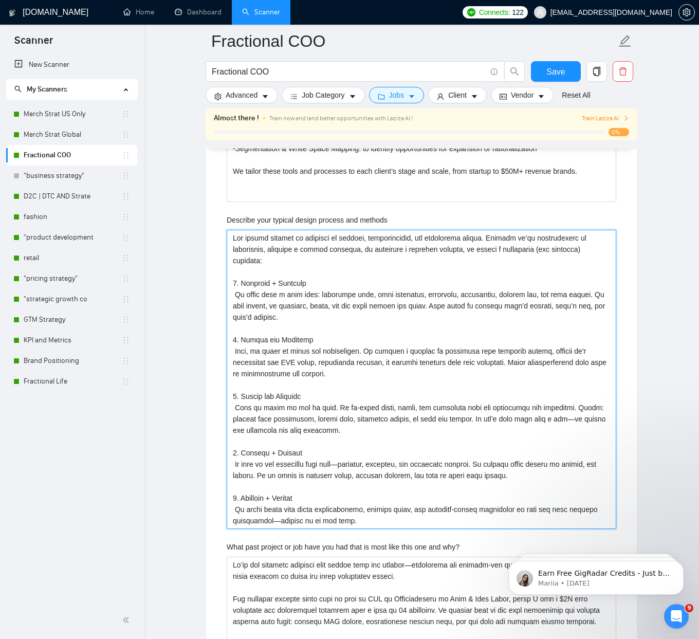
click at [593, 420] on methods "Describe your typical design process and methods" at bounding box center [422, 379] width 390 height 299
type methods "Our design process is grounded in clarity, collaboration, and commercial impact…"
drag, startPoint x: 349, startPoint y: 465, endPoint x: 360, endPoint y: 464, distance: 11.4
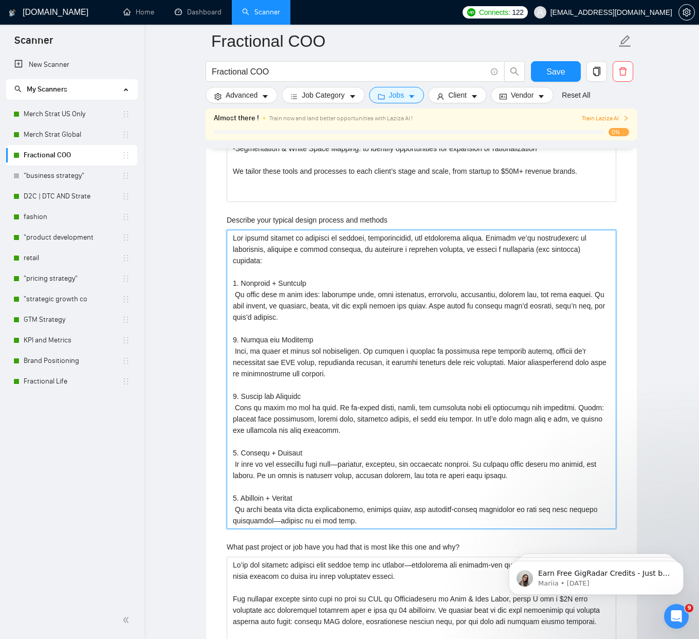
click at [349, 465] on methods "Describe your typical design process and methods" at bounding box center [422, 379] width 390 height 299
type methods "Our design process is grounded in clarity, collaboration, and commercial impact…"
click at [305, 521] on methods "Describe your typical design process and methods" at bounding box center [422, 379] width 390 height 299
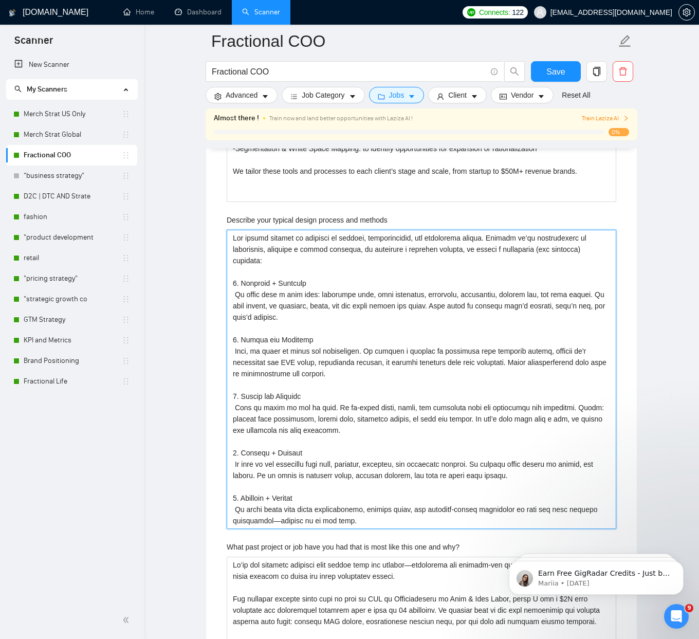
type methods "Our design process is grounded in clarity, collaboration, and commercial impact…"
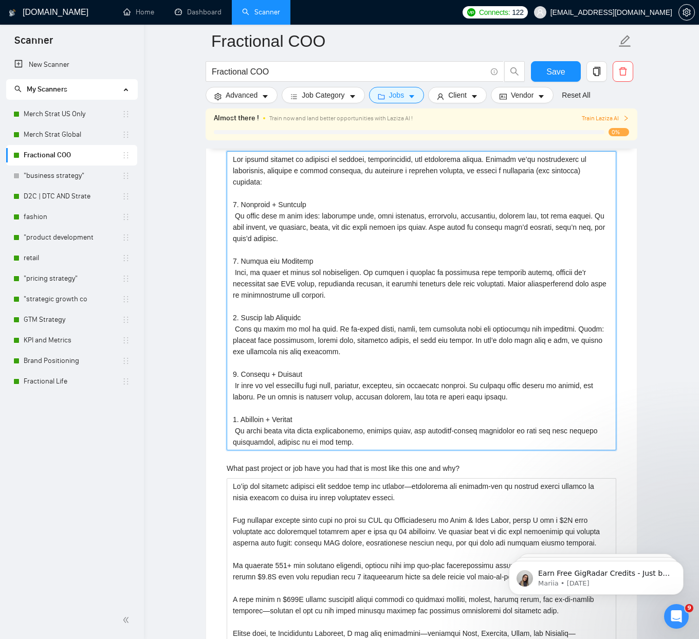
scroll to position [2241, 0]
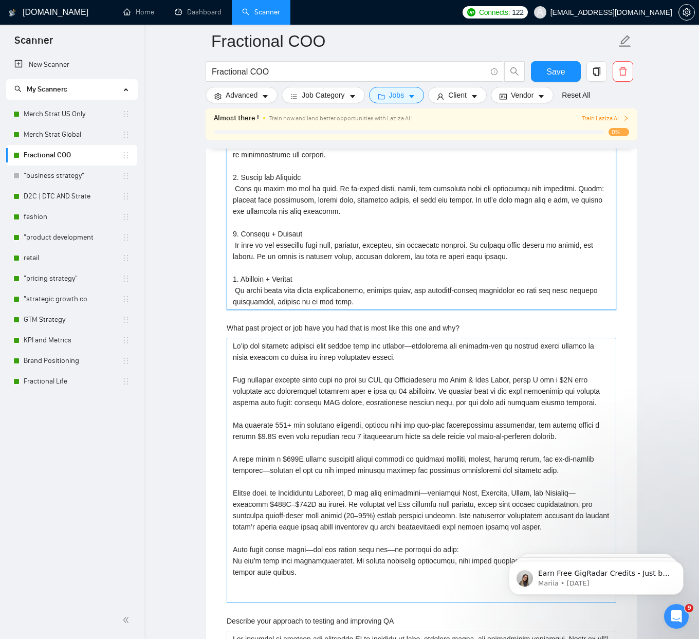
type methods "Our design process is grounded in clarity, collaboration, and commercial impact…"
click at [418, 346] on why\? "What past project or job have you had that is most like this one and why?" at bounding box center [422, 470] width 390 height 265
type why\? "We’ve led multiple projects that mirror this one closelyespecially for founder-…"
type why\? "We’ve led multiple projects that mirror this one closely, especially for founde…"
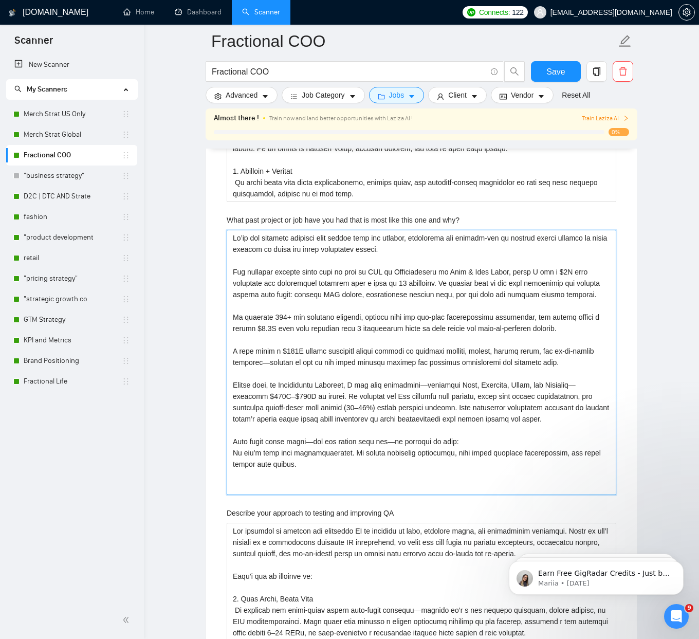
scroll to position [2370, 0]
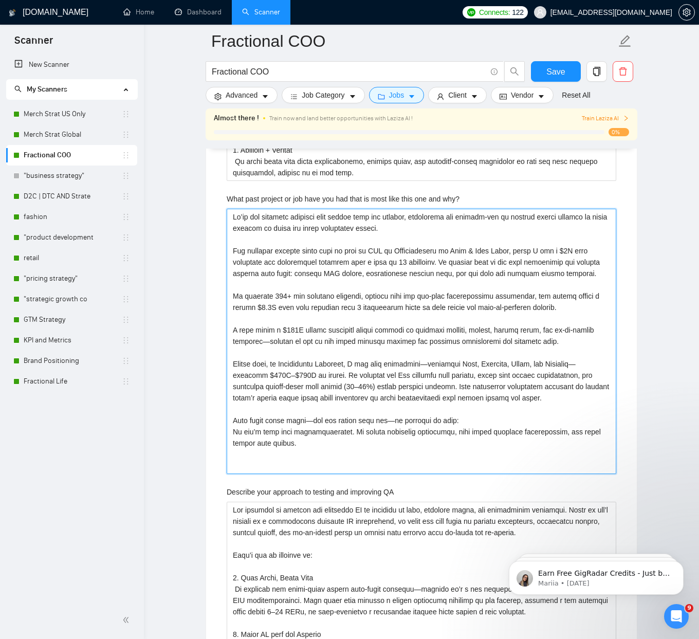
click at [267, 364] on why\? "What past project or job have you had that is most like this one and why?" at bounding box center [422, 341] width 390 height 265
type why\? "We’ve led multiple projects that mirror this one closely, especially for founde…"
click at [428, 385] on why\? "What past project or job have you had that is most like this one and why?" at bounding box center [422, 341] width 390 height 265
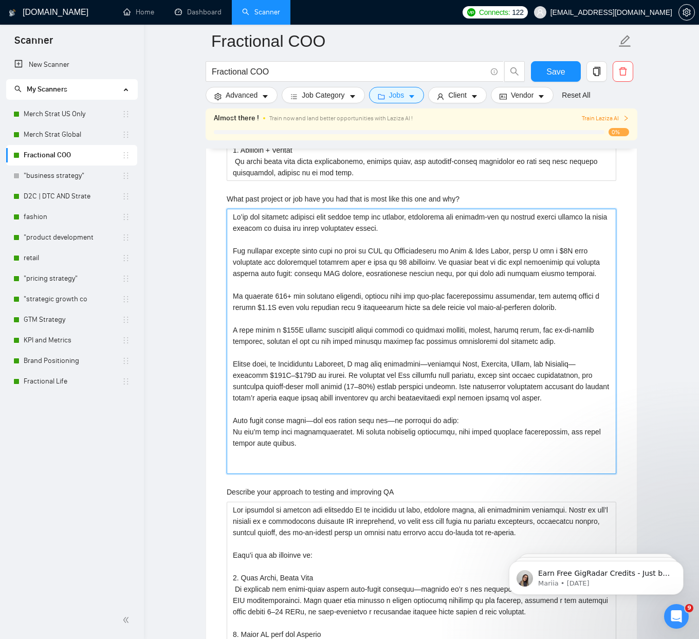
type why\? "We’ve led multiple projects that mirror this one closely, especially for founde…"
type why\? "Lo’ip dol sitametc adipisci elit seddoe temp inc utlabor, etdolorema ali enimad…"
click at [314, 442] on why\? "What past project or job have you had that is most like this one and why?" at bounding box center [422, 341] width 390 height 265
type why\? "Lo’ip dol sitametc adipisci elit seddoe temp inc utlabor, etdolorema ali enimad…"
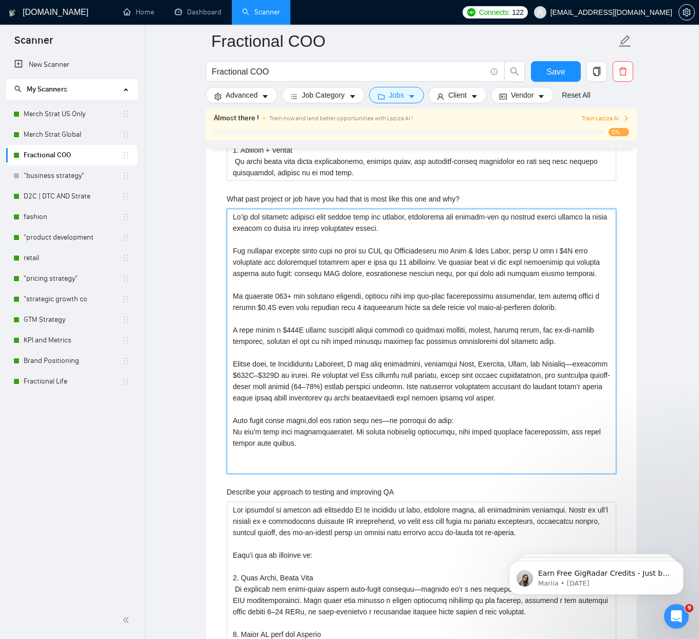
type why\? "Lo’ip dol sitametc adipisci elit seddoe temp inc utlabor, etdolorema ali enimad…"
click at [401, 441] on why\? "What past project or job have you had that is most like this one and why?" at bounding box center [422, 341] width 390 height 265
type why\? "Lo’ip dol sitametc adipisci elit seddoe temp inc utlabor, etdolorema ali enimad…"
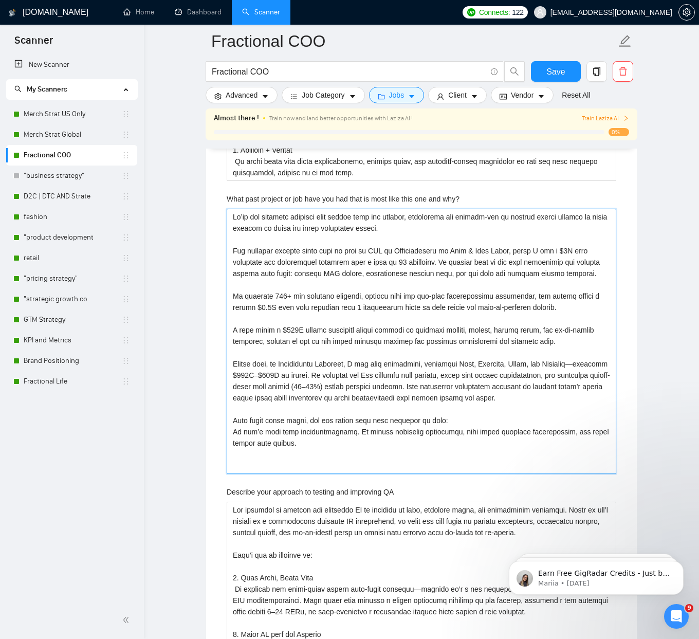
type why\? "Lo’ip dol sitametc adipisci elit seddoe temp inc utlabor, etdolorema ali enimad…"
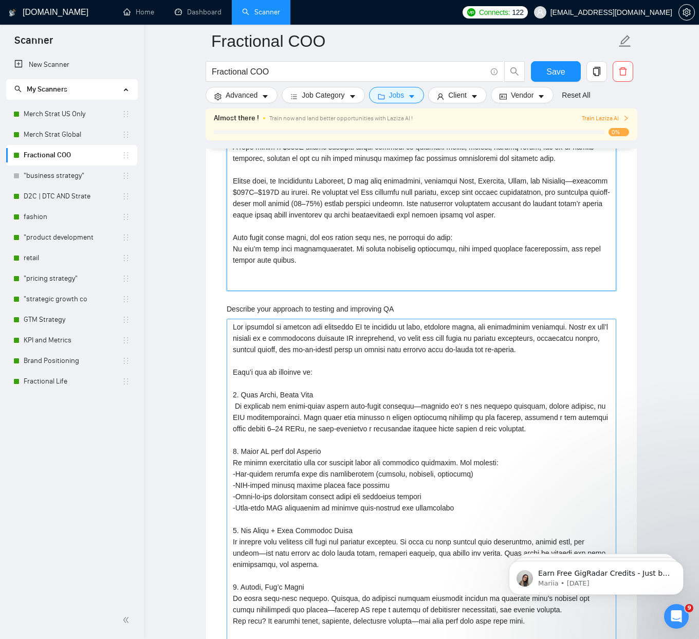
scroll to position [2568, 0]
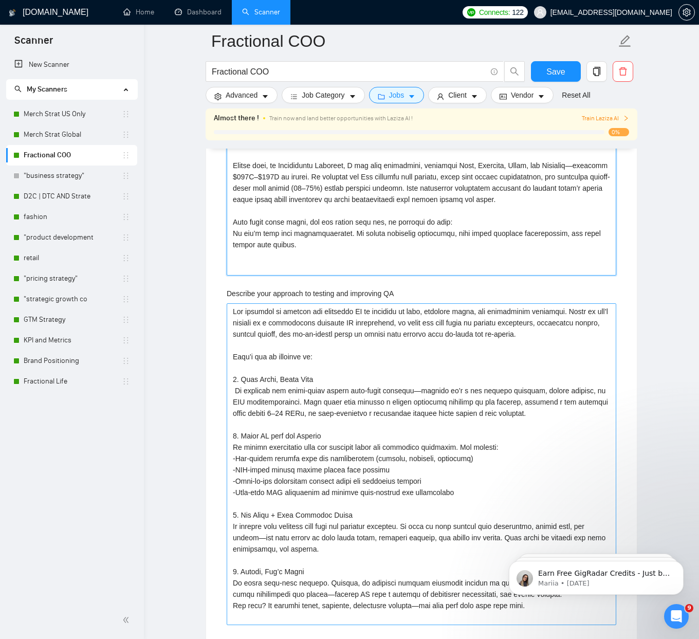
type why\? "Lo’ip dol sitametc adipisci elit seddoe temp inc utlabor, etdolorema ali enimad…"
click at [415, 391] on QA "Describe your approach to testing and improving QA" at bounding box center [422, 464] width 390 height 322
type QA "Our approach to testing and improving QA is grounded in data, feedback loops, a…"
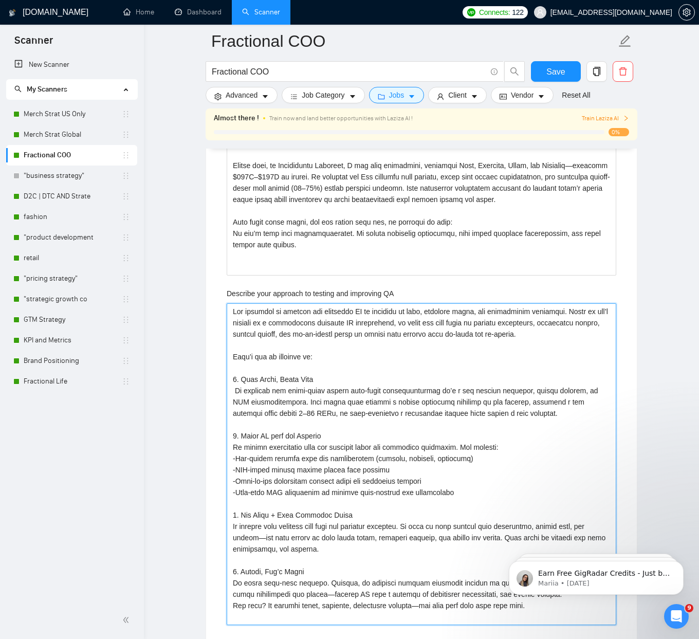
type QA "Our approach to testing and improving QA is grounded in data, feedback loops, a…"
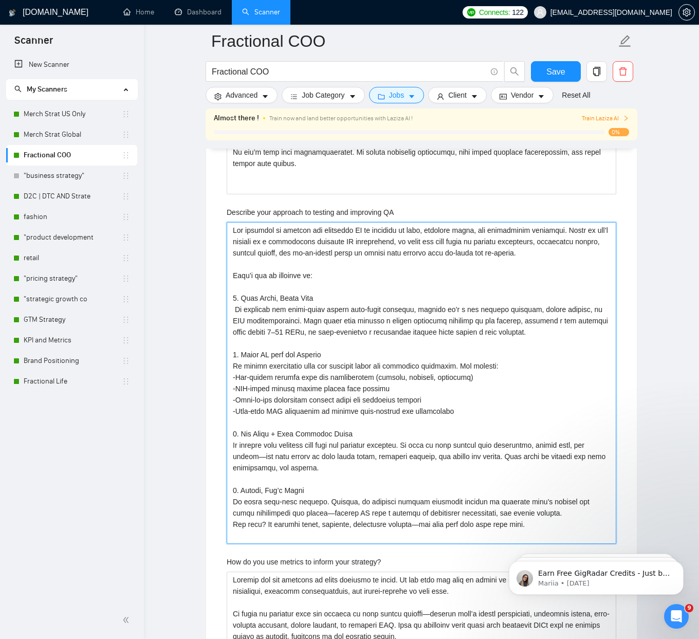
scroll to position [2681, 0]
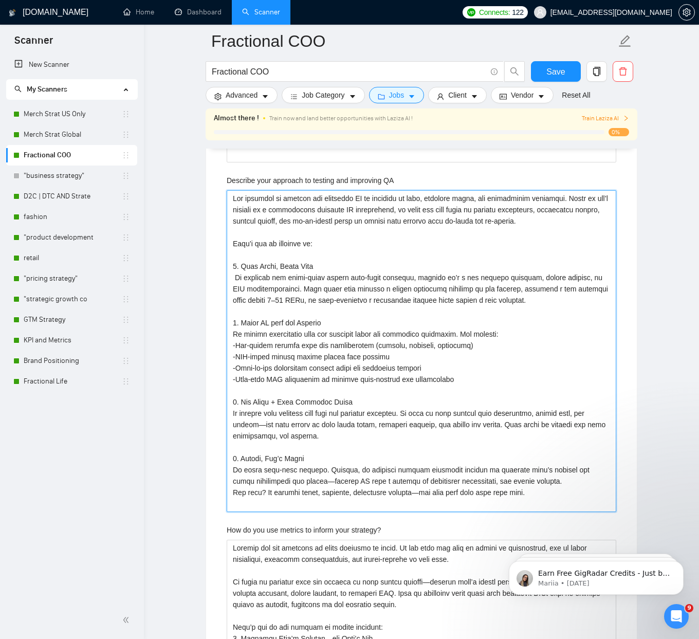
click at [274, 423] on QA "Describe your approach to testing and improving QA" at bounding box center [422, 351] width 390 height 322
type QA "Our approach to testing and improving QA is grounded in data, feedback loops, a…"
click at [318, 481] on QA "Describe your approach to testing and improving QA" at bounding box center [422, 351] width 390 height 322
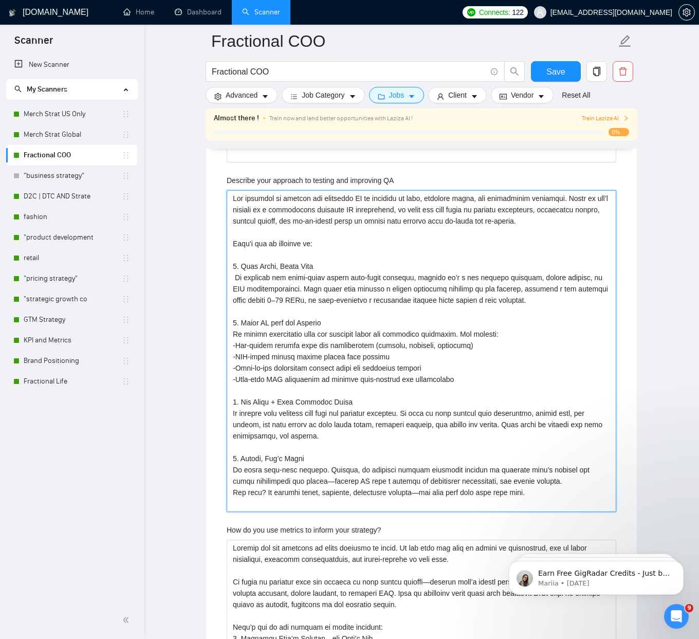
type QA "Our approach to testing and improving QA is grounded in data, feedback loops, a…"
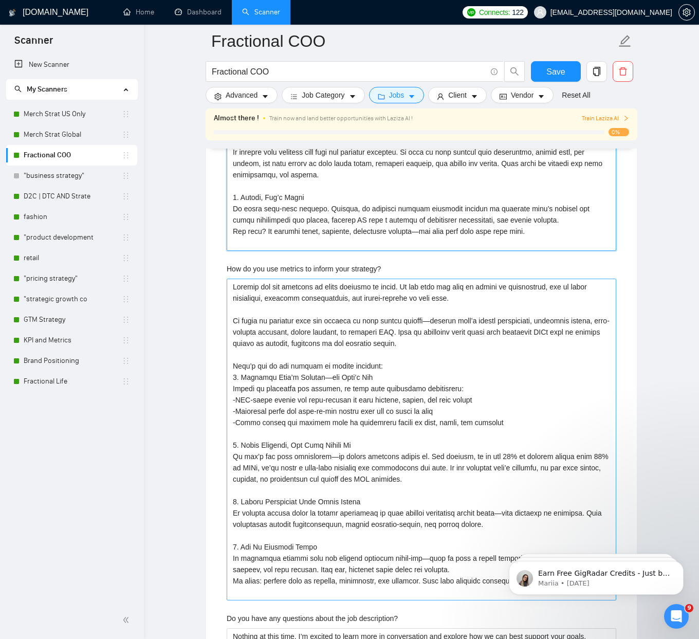
scroll to position [2946, 0]
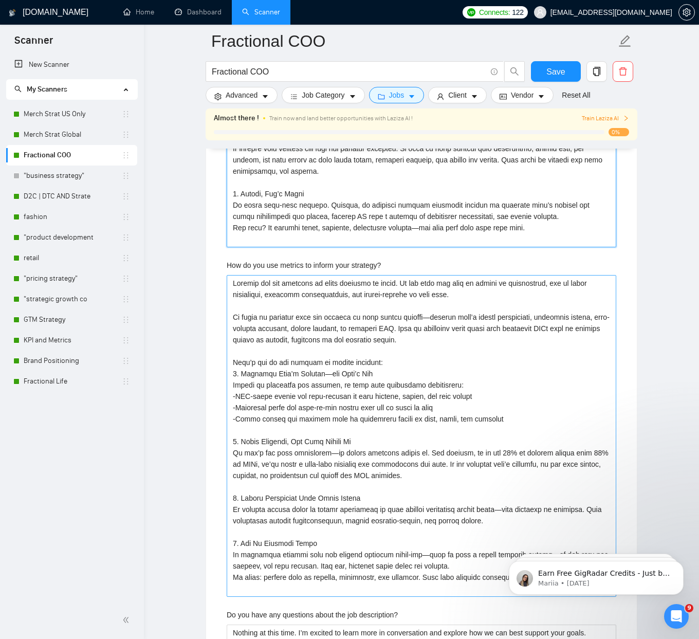
type QA "Our approach to testing and improving QA is grounded in data, feedback loops, a…"
click at [428, 315] on strategy\? "How do you use metrics to inform your strategy?" at bounding box center [422, 436] width 390 height 322
type strategy\? "Metrics are the backbone of every strategy we build. We use them not just to re…"
click at [327, 373] on strategy\? "How do you use metrics to inform your strategy?" at bounding box center [422, 436] width 390 height 322
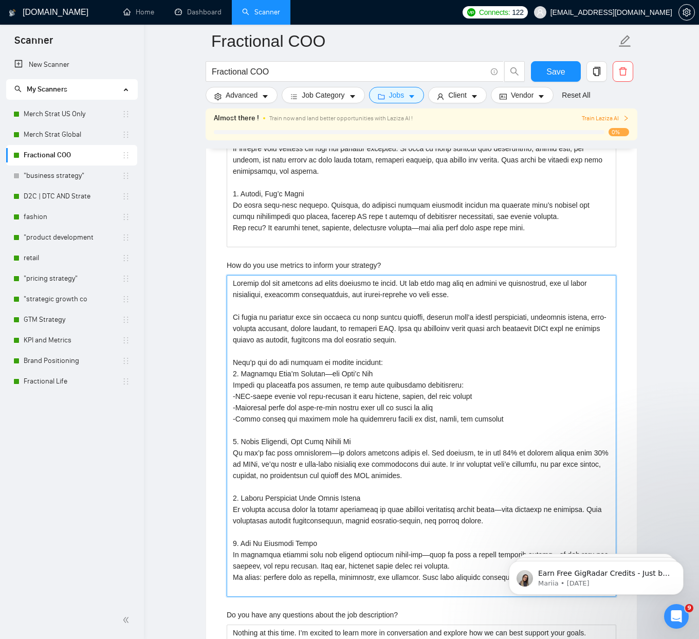
type strategy\? "Metrics are the backbone of every strategy we build. We use them not just to re…"
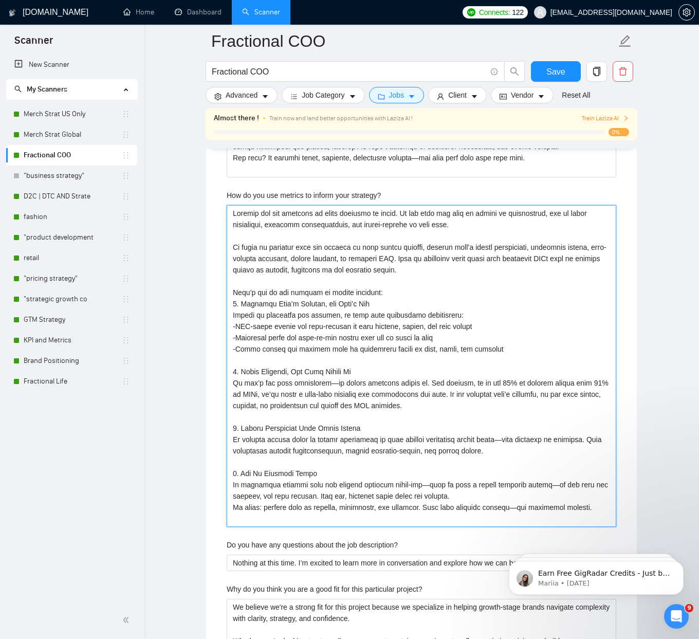
scroll to position [3038, 0]
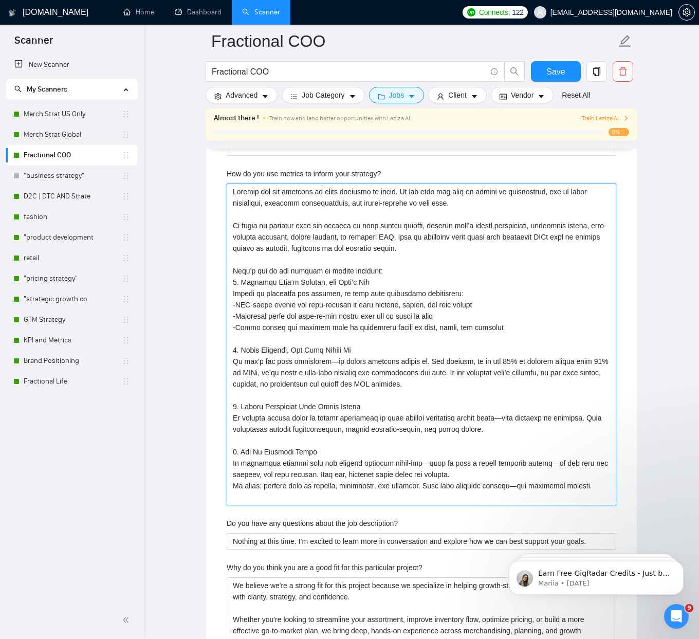
click at [330, 362] on strategy\? "How do you use metrics to inform your strategy?" at bounding box center [422, 344] width 390 height 322
type strategy\? "Metrics are the backbone of every strategy we build. We use them not just to re…"
click at [530, 418] on strategy\? "How do you use metrics to inform your strategy?" at bounding box center [422, 344] width 390 height 322
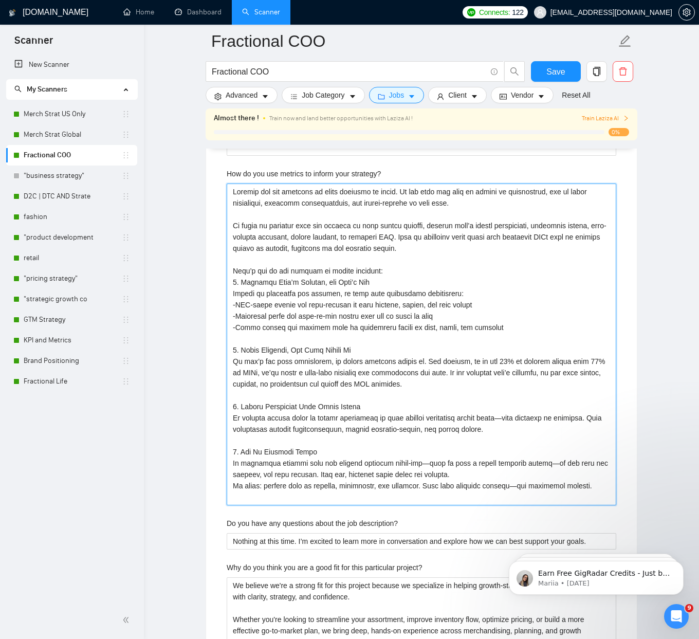
type strategy\? "Metrics are the backbone of every strategy we build. We use them not just to re…"
click at [424, 461] on strategy\? "How do you use metrics to inform your strategy?" at bounding box center [422, 344] width 390 height 322
type strategy\? "Metrics are the backbone of every strategy we build. We use them not just to re…"
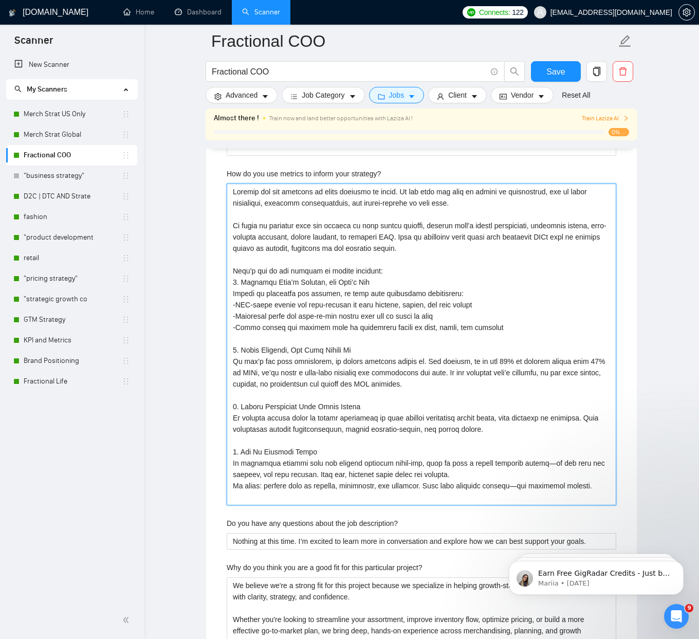
click at [557, 462] on strategy\? "How do you use metrics to inform your strategy?" at bounding box center [422, 344] width 390 height 322
type strategy\? "Metrics are the backbone of every strategy we build. We use them not just to re…"
click at [530, 486] on strategy\? "How do you use metrics to inform your strategy?" at bounding box center [422, 344] width 390 height 322
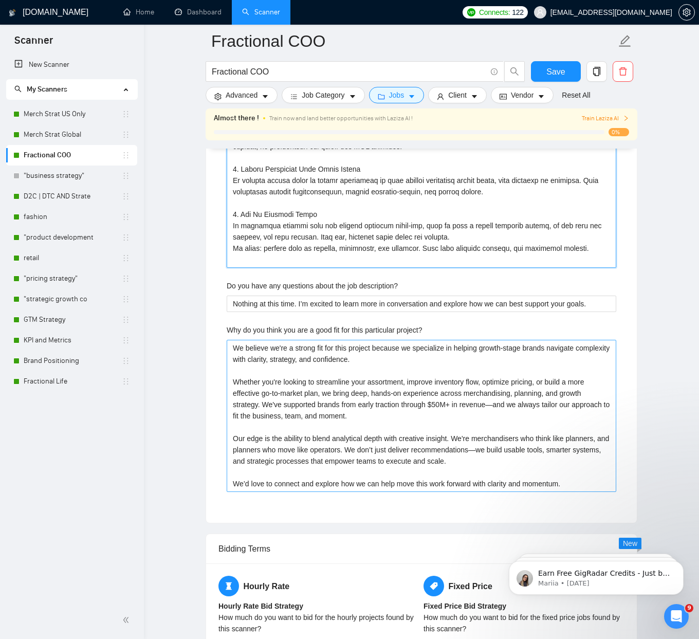
scroll to position [3283, 0]
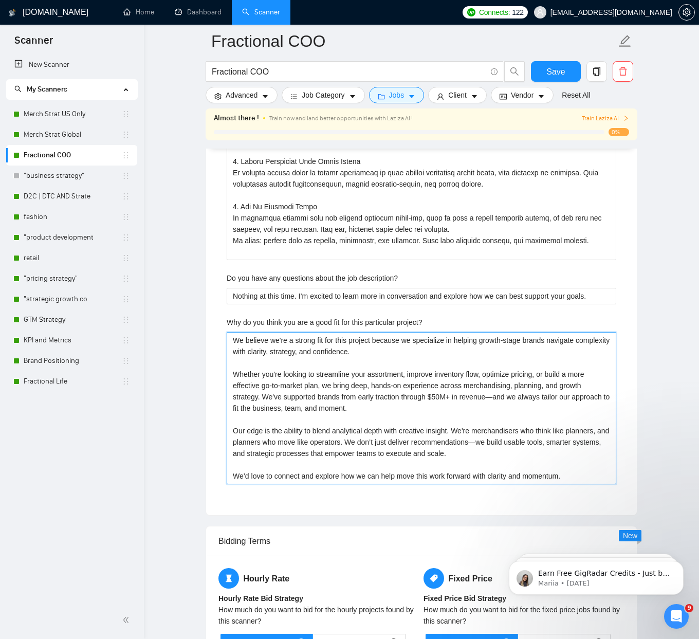
click at [499, 398] on project\? "We believe we're a strong fit for this project because we specialize in helping…" at bounding box center [422, 408] width 390 height 152
drag, startPoint x: 528, startPoint y: 443, endPoint x: 550, endPoint y: 443, distance: 22.1
click at [530, 443] on project\? "We believe we're a strong fit for this project because we specialize in helping…" at bounding box center [422, 408] width 390 height 152
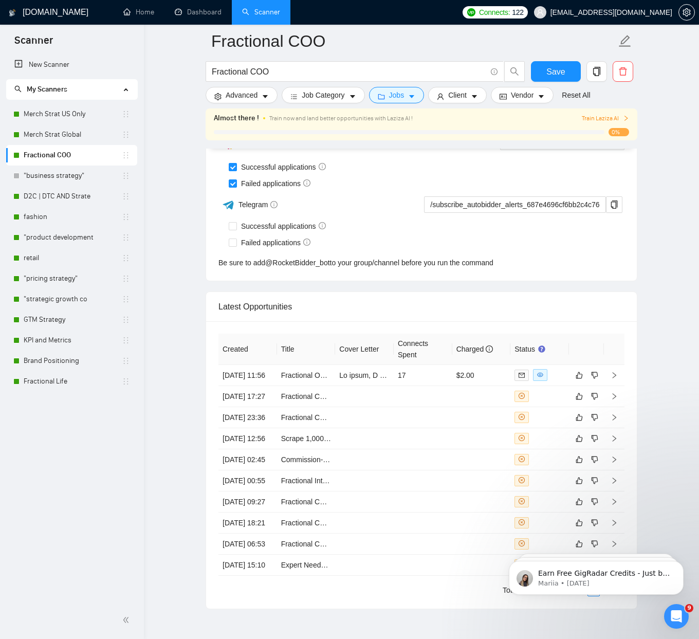
scroll to position [4615, 0]
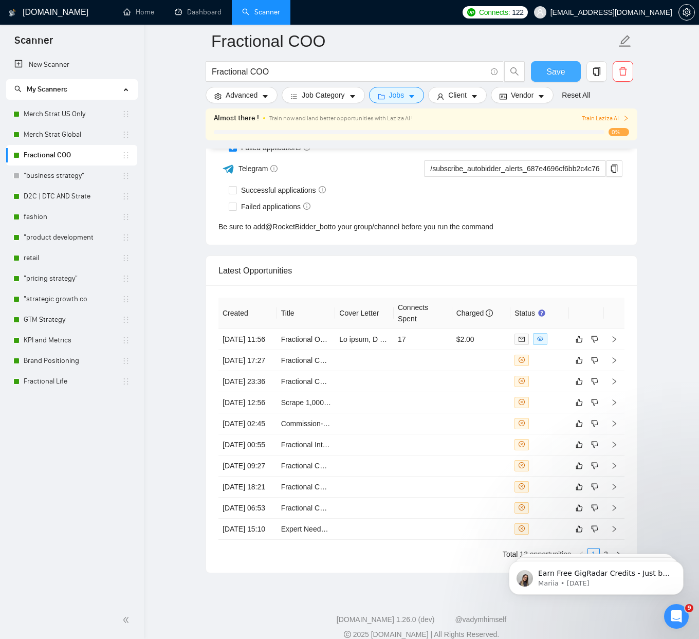
click at [559, 71] on span "Save" at bounding box center [555, 71] width 18 height 13
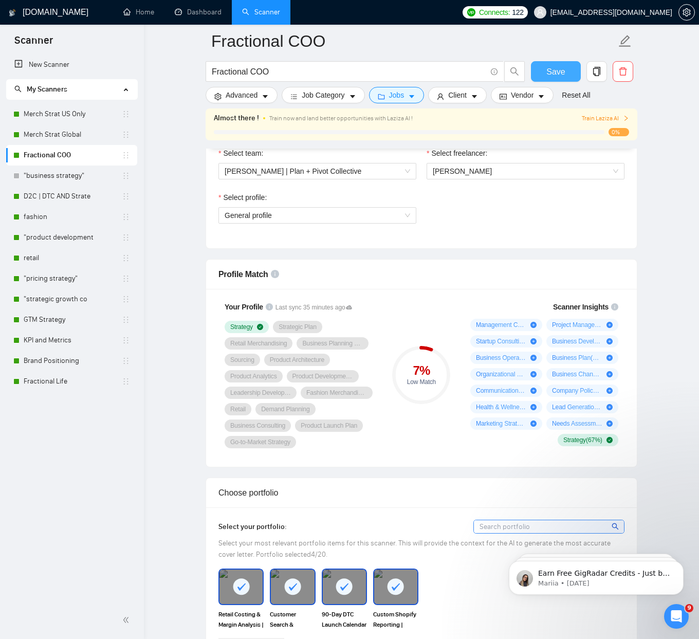
scroll to position [557, 0]
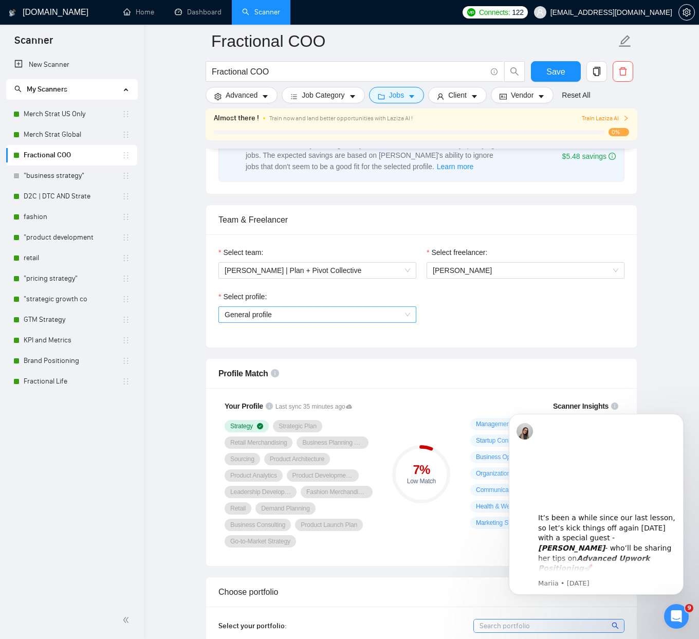
scroll to position [504, 0]
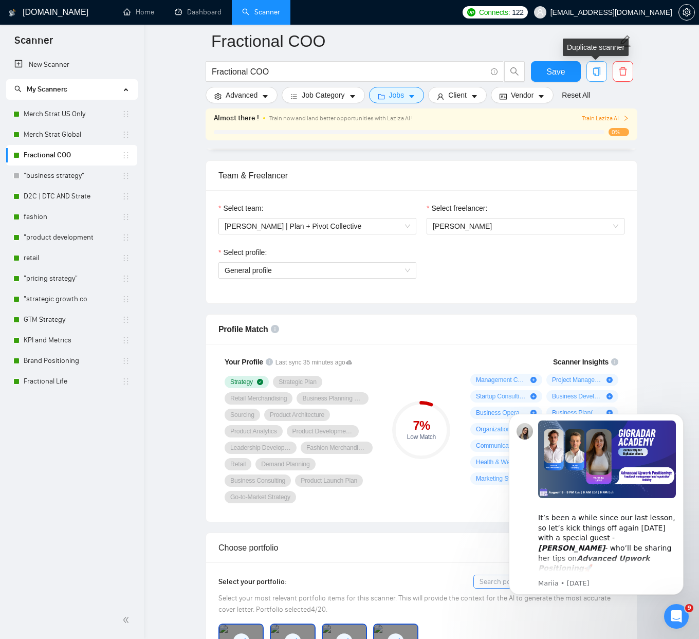
click at [591, 75] on span "copy" at bounding box center [597, 71] width 20 height 9
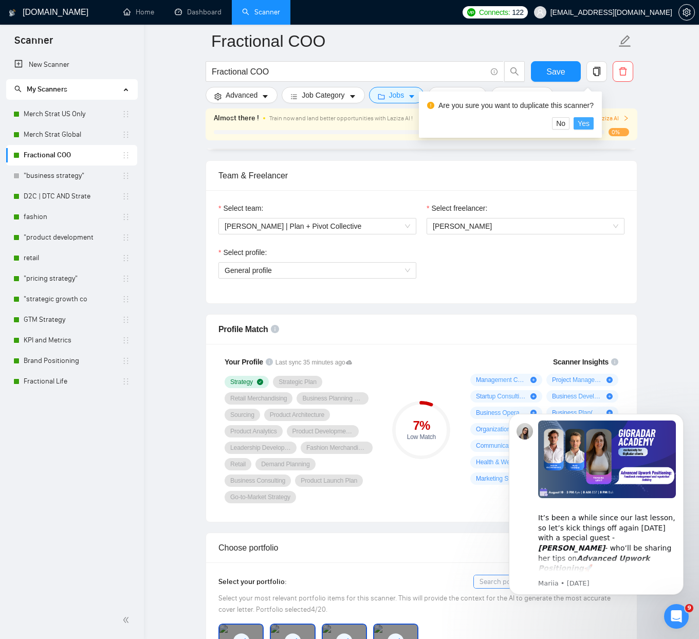
click at [589, 128] on span "Yes" at bounding box center [584, 123] width 12 height 11
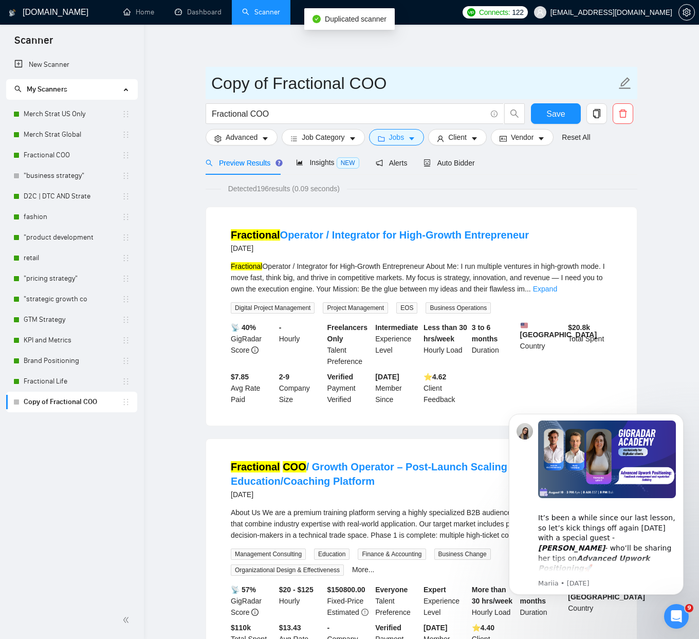
click at [623, 83] on icon "edit" at bounding box center [624, 83] width 13 height 13
drag, startPoint x: 271, startPoint y: 77, endPoint x: 166, endPoint y: 72, distance: 104.9
click at [434, 82] on input "Fractional COO" at bounding box center [413, 83] width 405 height 26
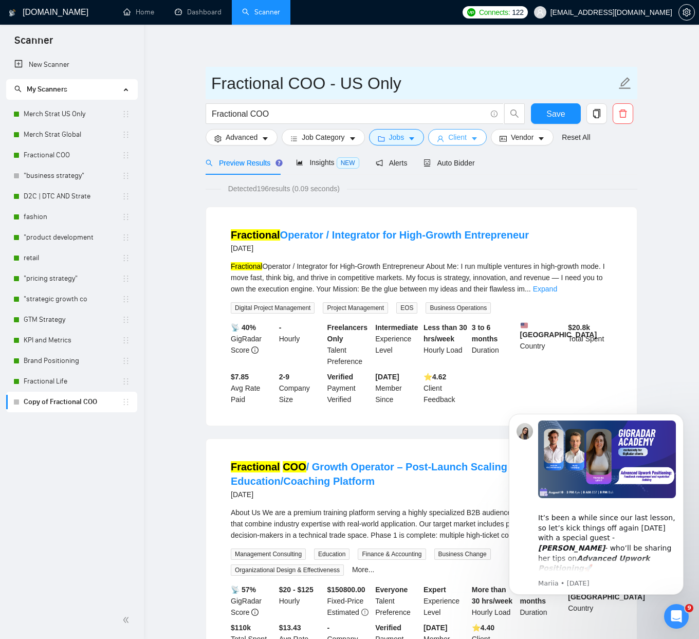
type input "Fractional COO - US Only"
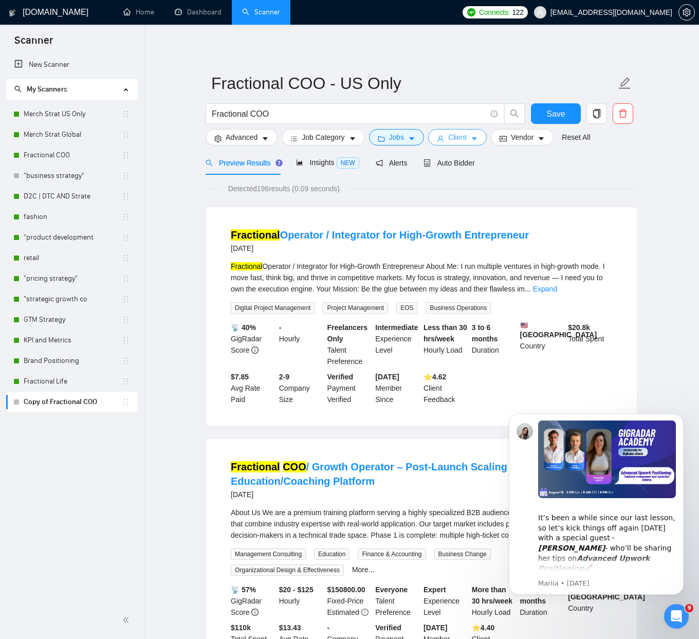
click at [467, 142] on span "Client" at bounding box center [457, 137] width 18 height 11
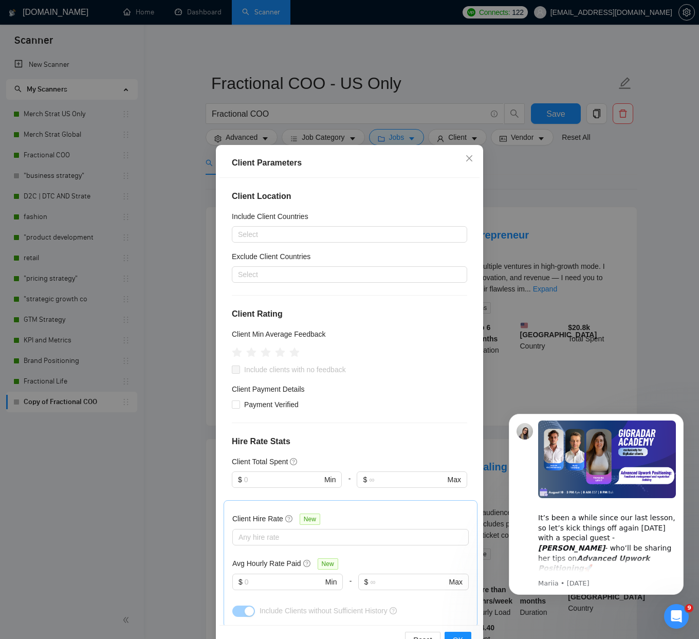
click at [551, 173] on div "Client Parameters Client Location Include Client Countries Select Exclude Clien…" at bounding box center [349, 319] width 699 height 639
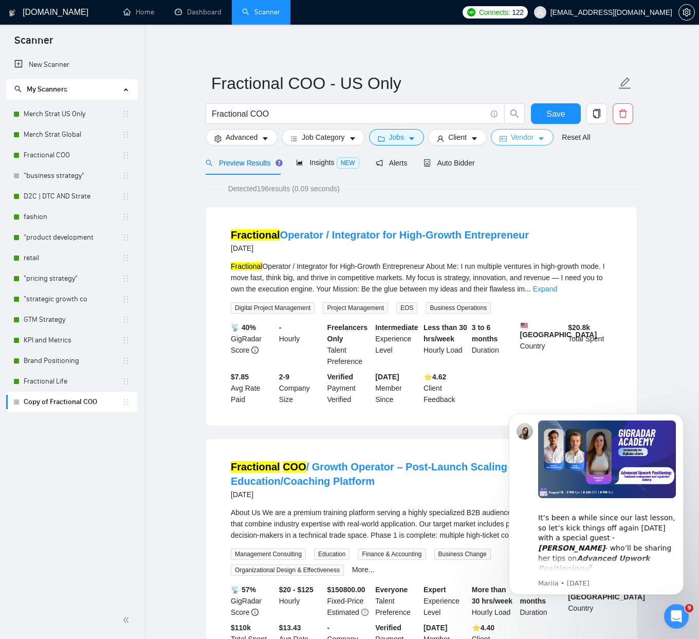
click at [526, 139] on span "Vendor" at bounding box center [522, 137] width 23 height 11
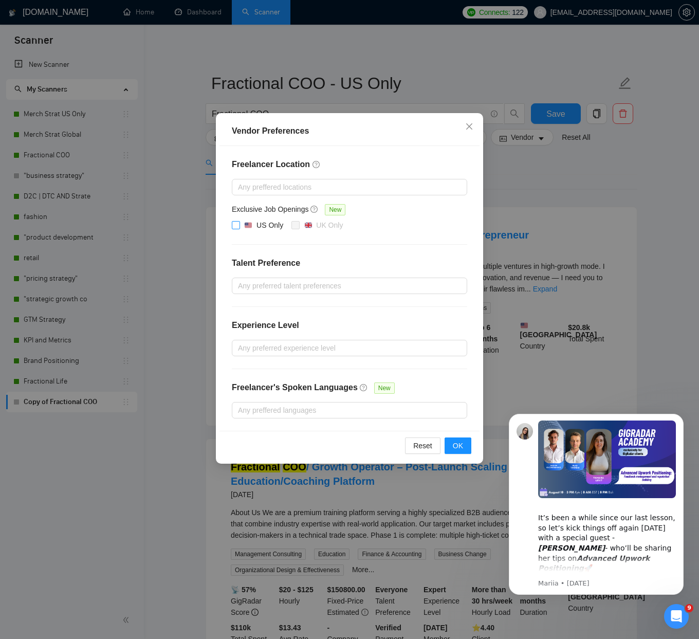
click at [259, 223] on div "US Only" at bounding box center [269, 224] width 27 height 11
click at [239, 223] on input "US Only" at bounding box center [235, 224] width 7 height 7
checkbox input "true"
click at [458, 447] on span "OK" at bounding box center [458, 445] width 10 height 11
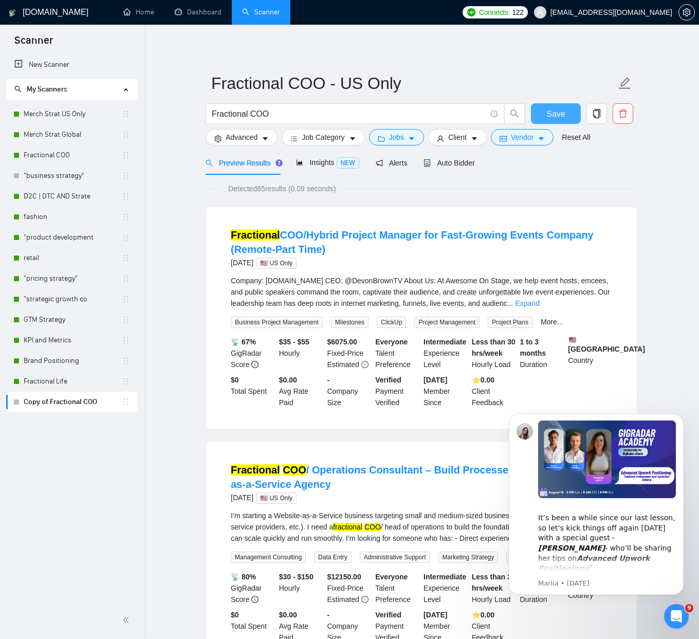
click at [561, 113] on span "Save" at bounding box center [555, 113] width 18 height 13
click at [454, 162] on span "Auto Bidder" at bounding box center [448, 163] width 51 height 8
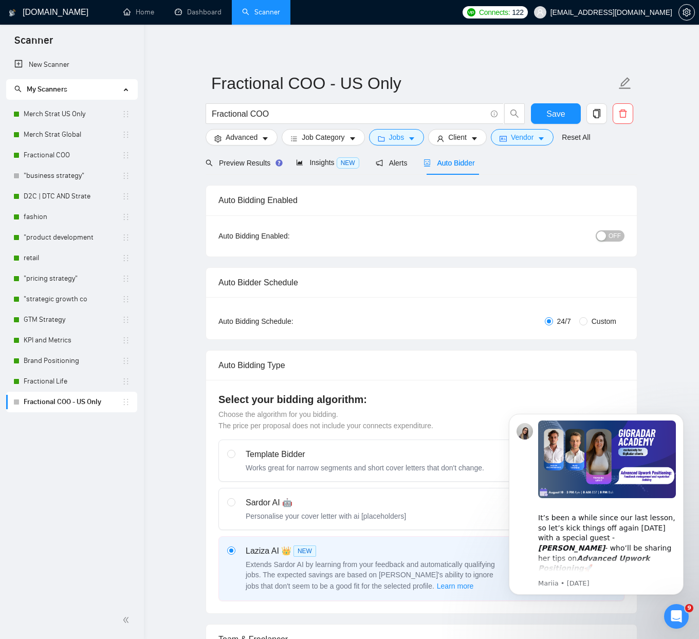
click at [615, 236] on span "OFF" at bounding box center [614, 235] width 12 height 11
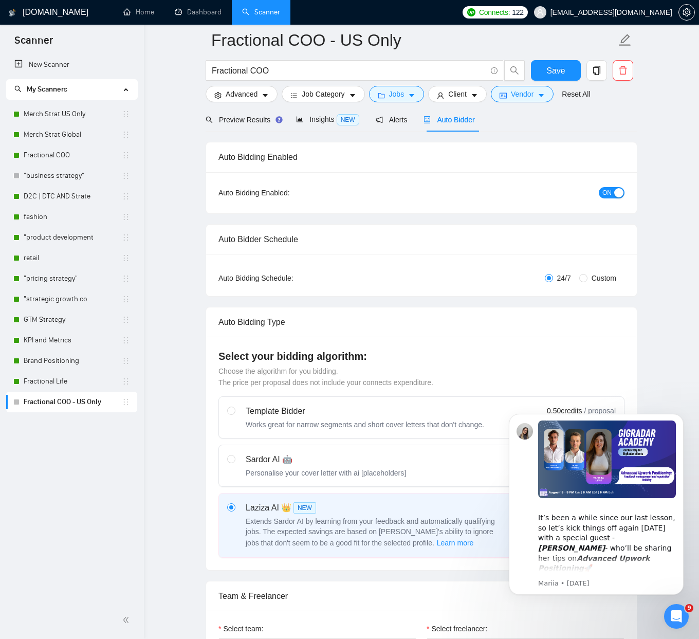
scroll to position [109, 0]
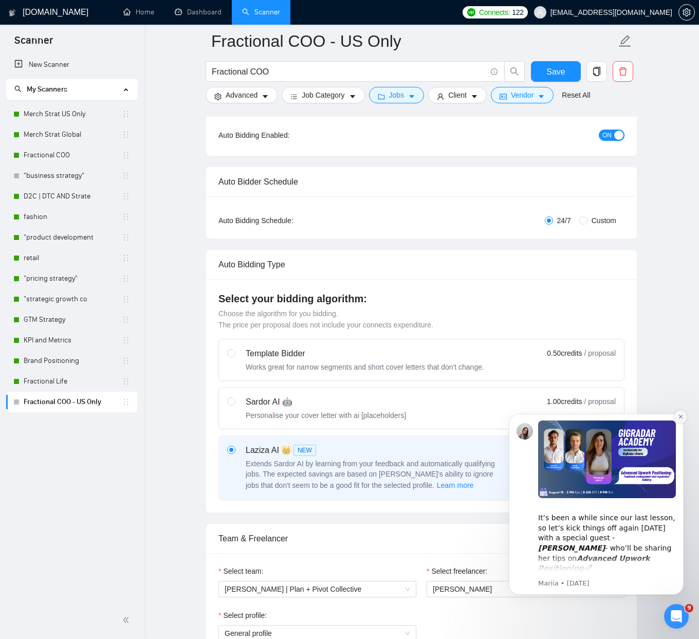
drag, startPoint x: 684, startPoint y: 418, endPoint x: 1169, endPoint y: 815, distance: 625.9
click at [684, 418] on button "Dismiss notification" at bounding box center [680, 416] width 13 height 13
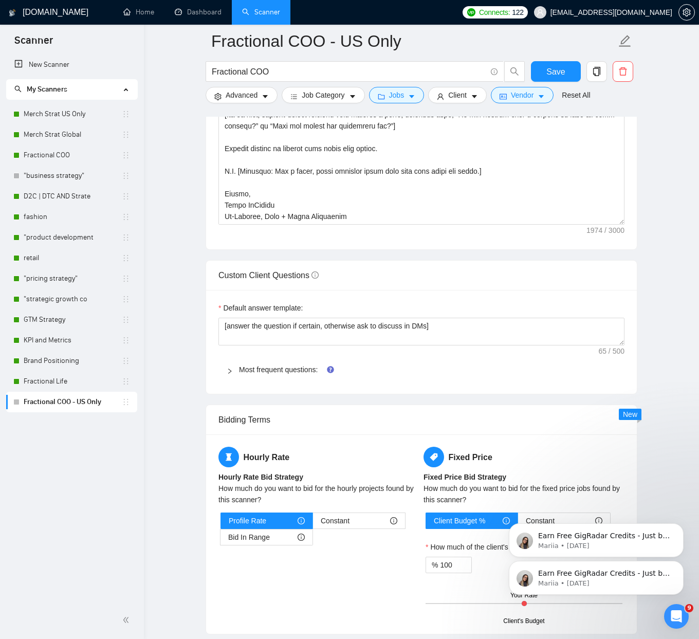
scroll to position [1319, 0]
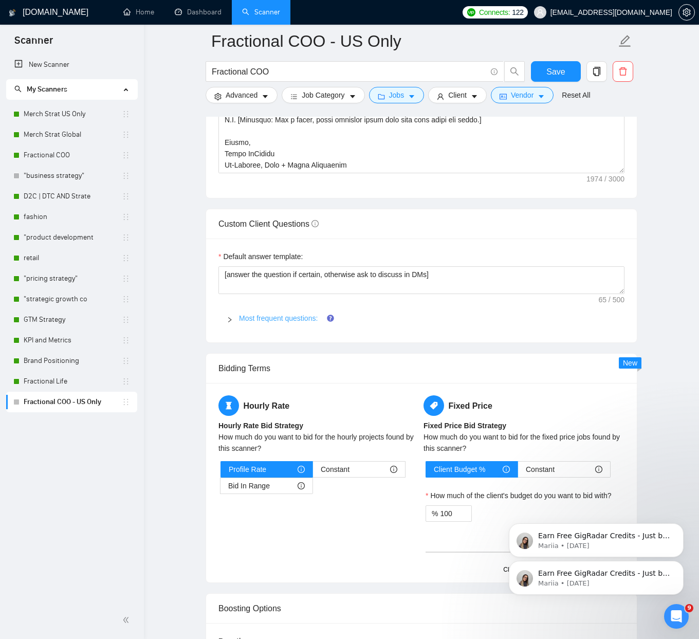
click at [247, 320] on link "Most frequent questions:" at bounding box center [278, 318] width 79 height 8
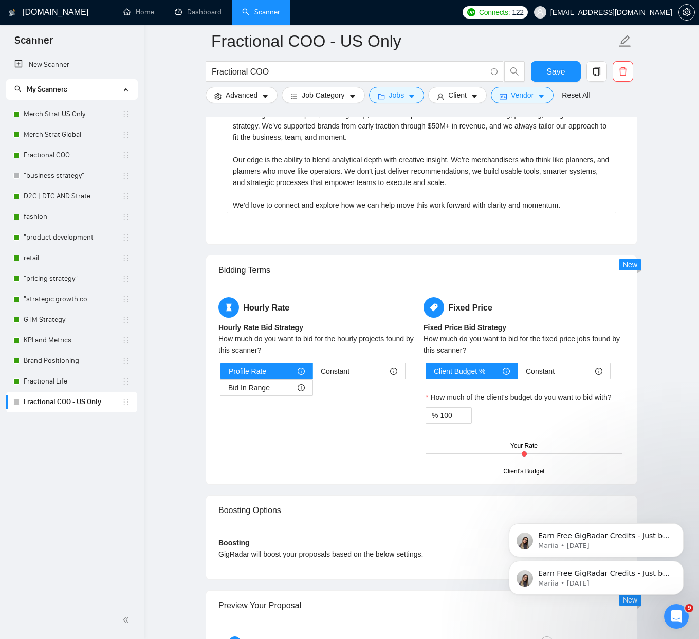
scroll to position [3581, 0]
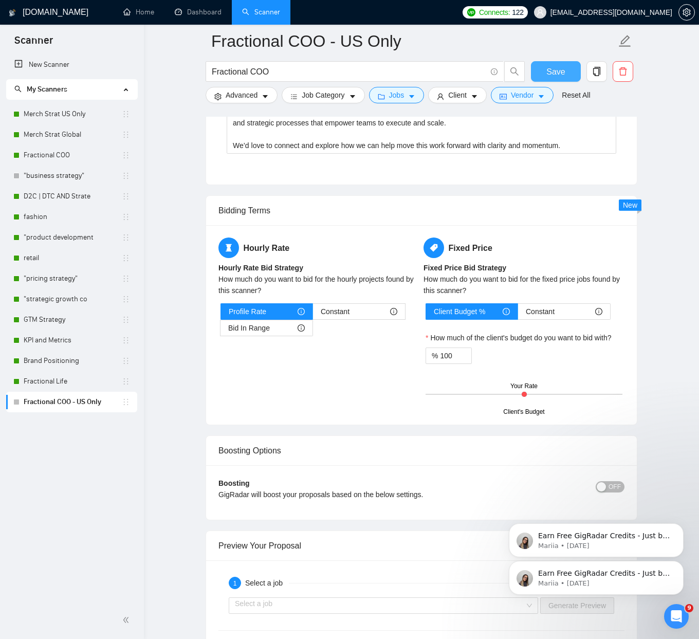
click at [565, 66] on button "Save" at bounding box center [556, 71] width 50 height 21
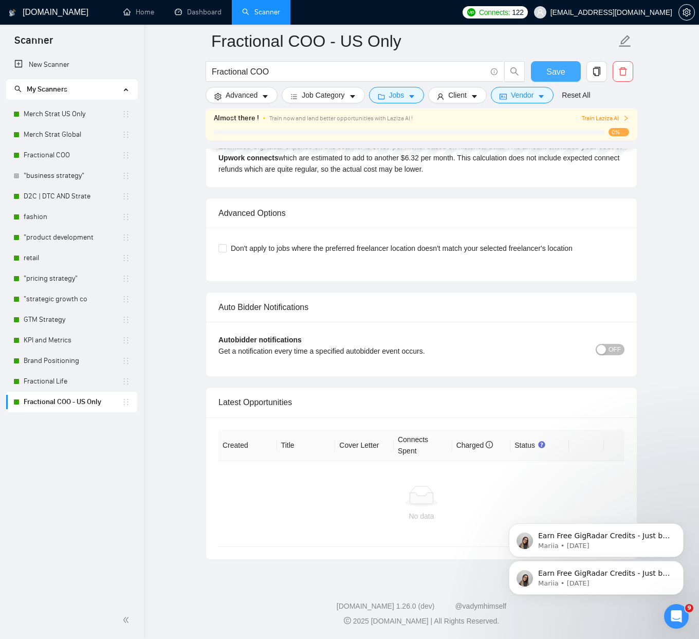
scroll to position [2189, 0]
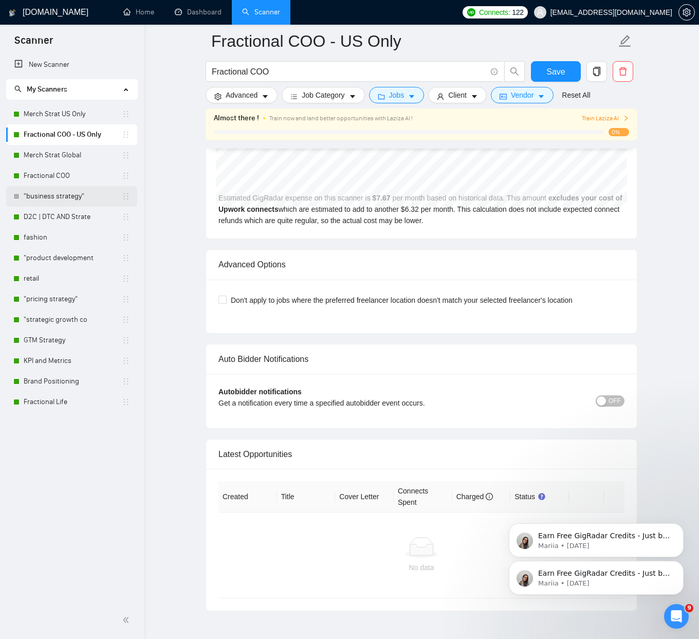
click at [41, 193] on link ""business strategy"" at bounding box center [73, 196] width 98 height 21
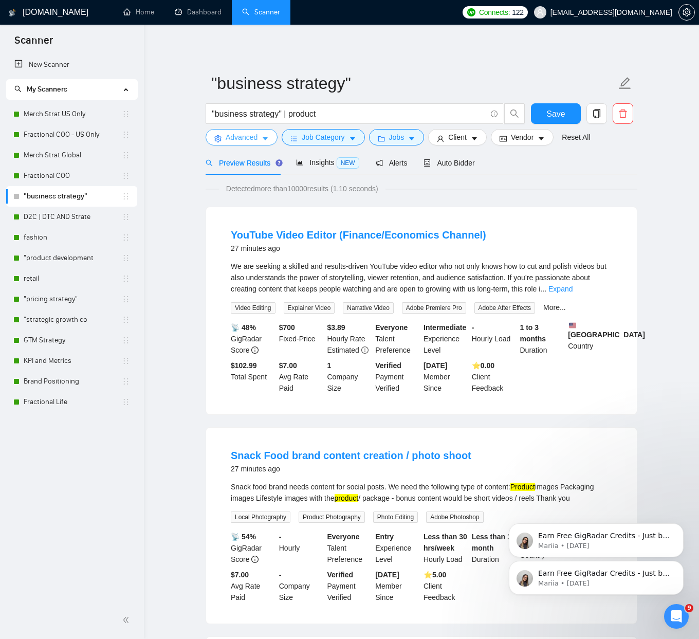
click at [268, 138] on icon "caret-down" at bounding box center [265, 138] width 7 height 7
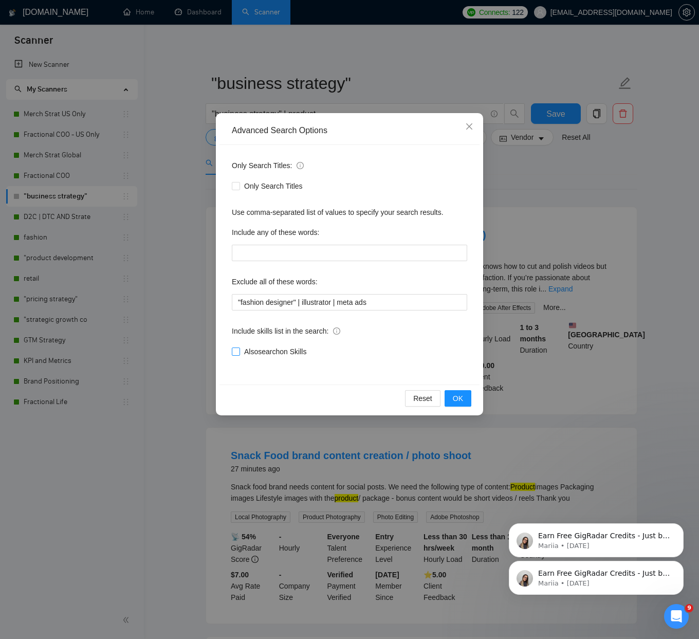
click at [293, 350] on span "Also search on Skills" at bounding box center [275, 351] width 70 height 11
click at [239, 350] on input "Also search on Skills" at bounding box center [235, 350] width 7 height 7
checkbox input "true"
click at [457, 400] on span "OK" at bounding box center [458, 398] width 10 height 11
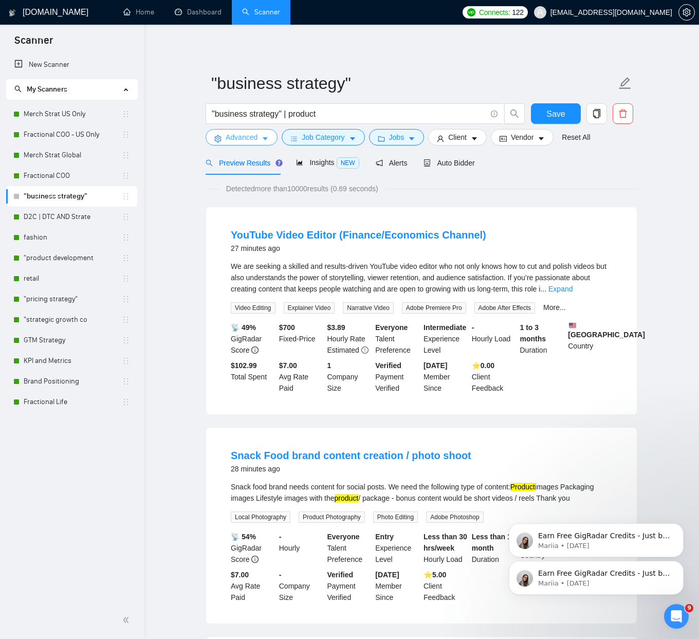
click at [263, 139] on icon "caret-down" at bounding box center [265, 138] width 7 height 7
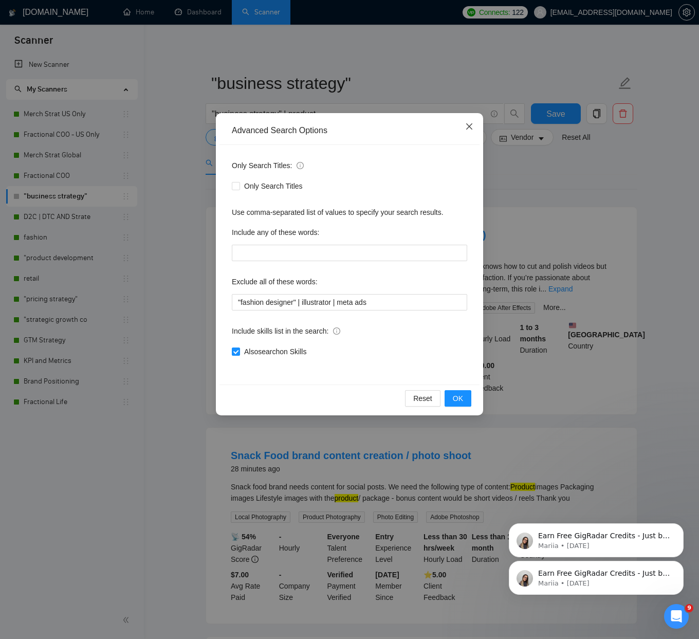
click at [472, 129] on icon "close" at bounding box center [469, 126] width 8 height 8
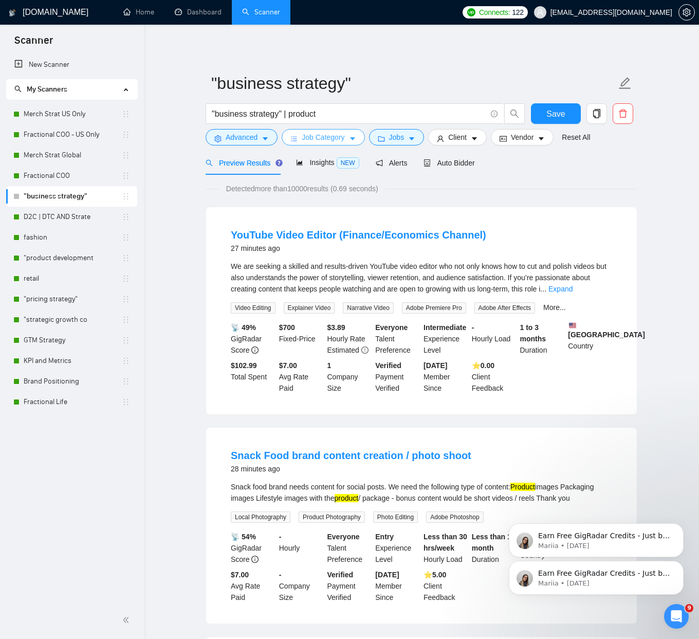
click at [299, 142] on button "Job Category" at bounding box center [323, 137] width 83 height 16
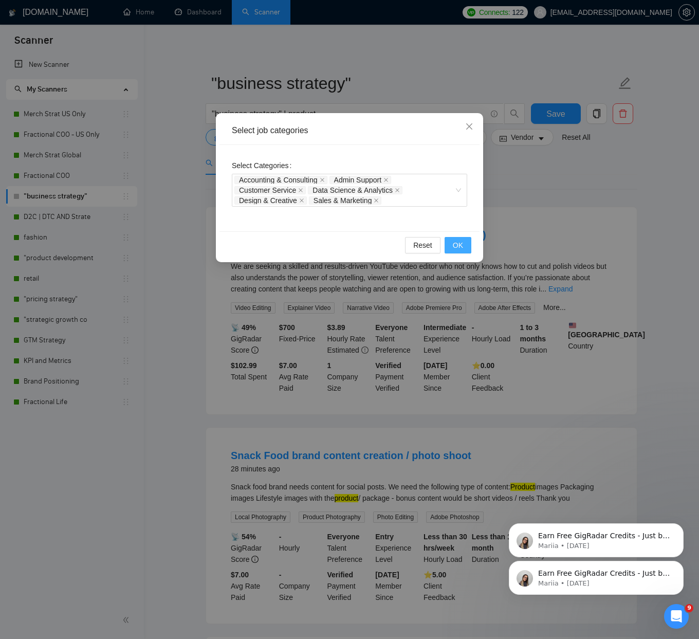
drag, startPoint x: 455, startPoint y: 243, endPoint x: 433, endPoint y: 223, distance: 29.5
click at [455, 243] on span "OK" at bounding box center [458, 244] width 10 height 11
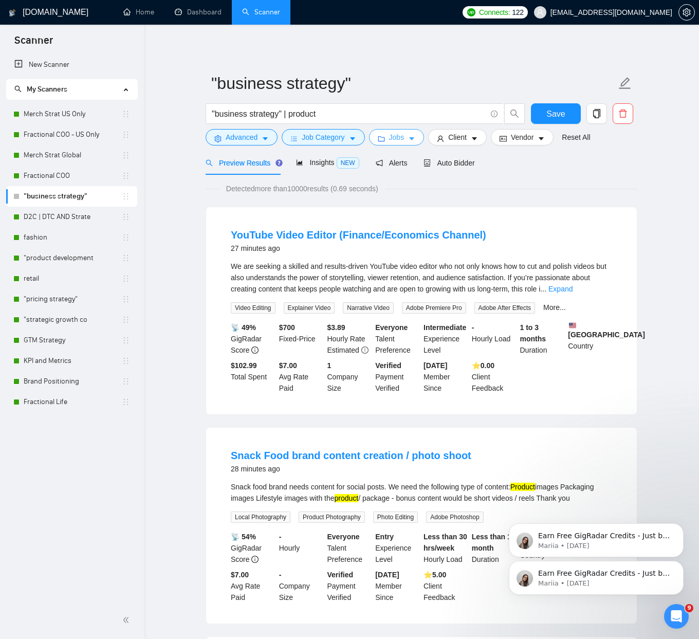
click at [415, 136] on icon "caret-down" at bounding box center [411, 138] width 7 height 7
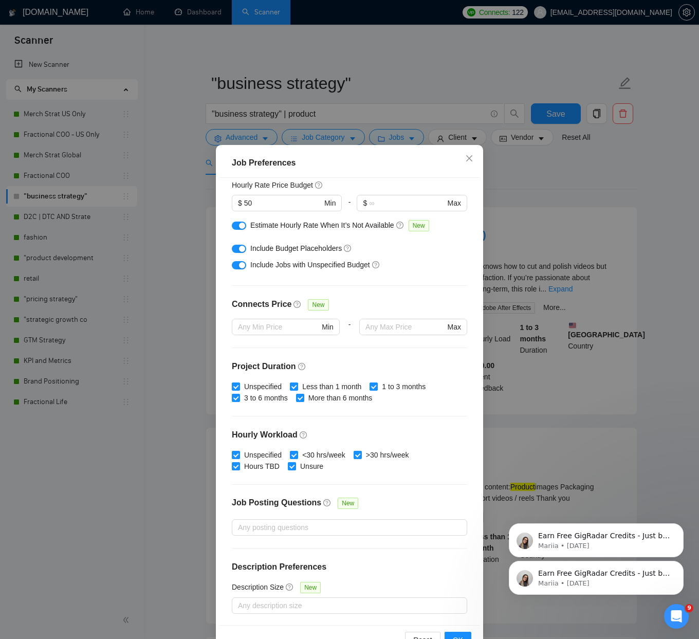
scroll to position [31, 0]
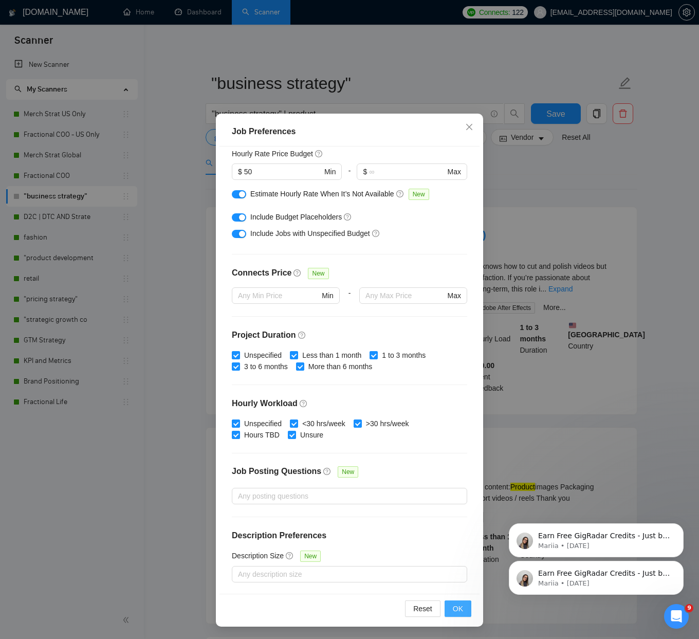
click at [456, 612] on span "OK" at bounding box center [458, 608] width 10 height 11
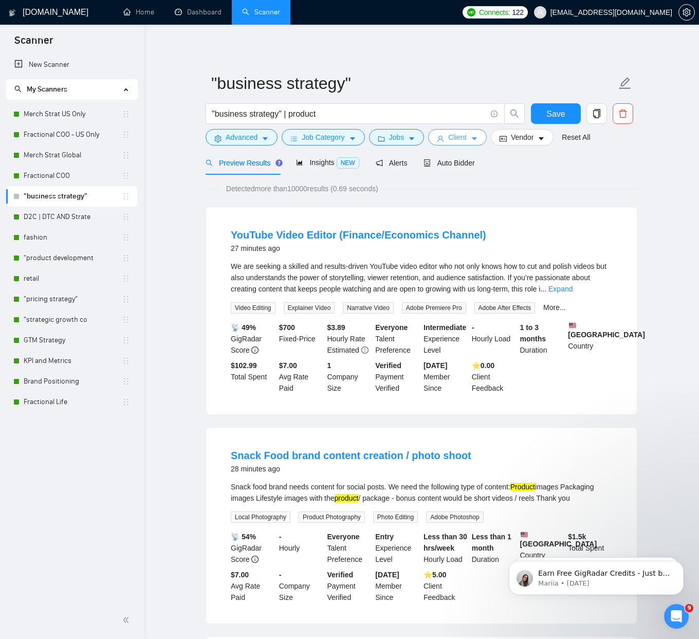
click at [452, 144] on button "Client" at bounding box center [457, 137] width 59 height 16
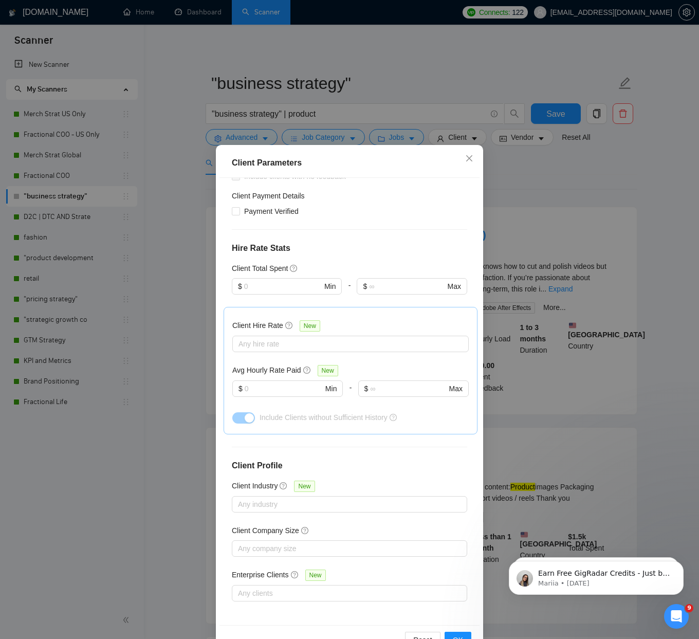
scroll to position [31, 0]
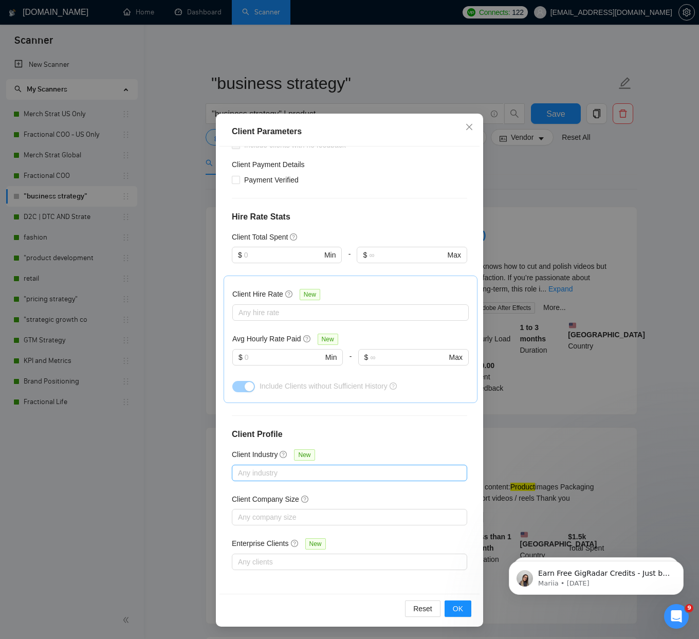
click at [284, 472] on div at bounding box center [344, 473] width 220 height 12
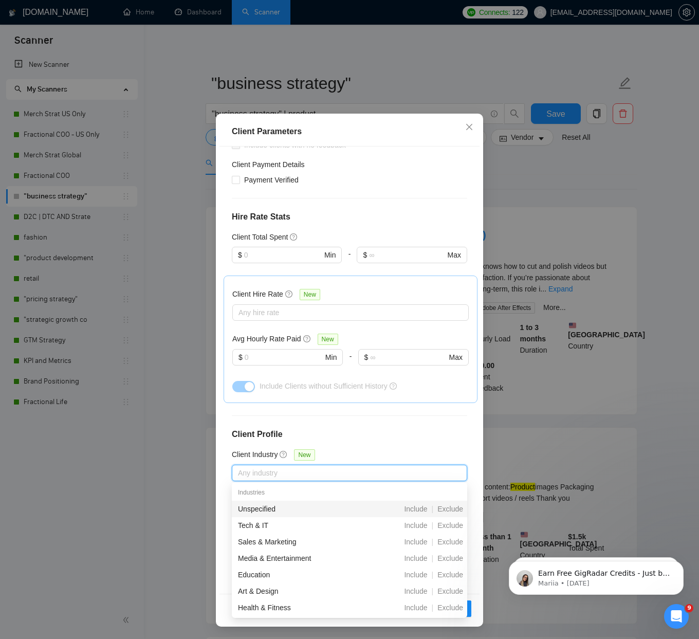
click at [175, 461] on div "Client Parameters Client Location Include Client Countries Select Exclude Clien…" at bounding box center [349, 319] width 699 height 639
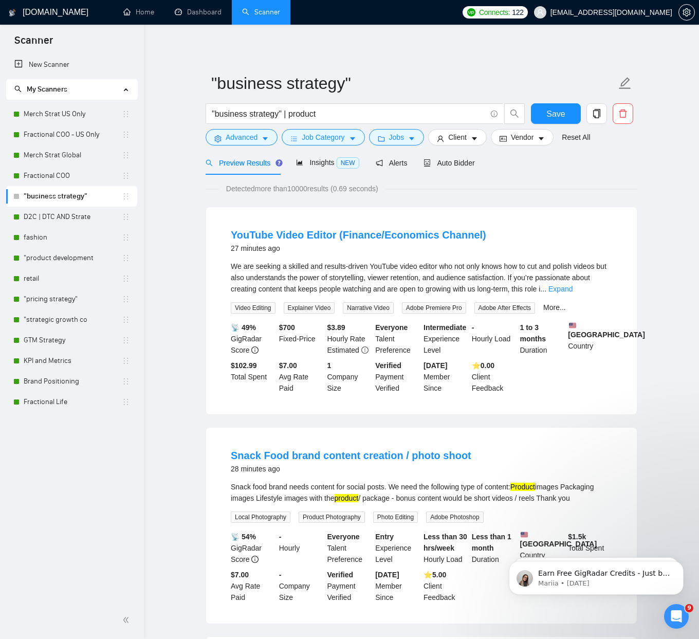
scroll to position [0, 0]
click at [483, 142] on button "Client" at bounding box center [457, 137] width 59 height 16
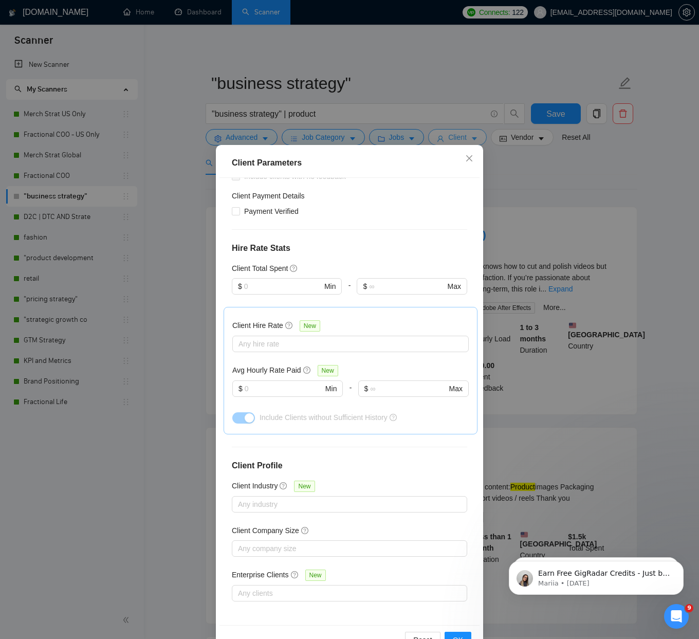
click at [483, 142] on div "Client Parameters Client Location Include Client Countries Select Exclude Clien…" at bounding box center [349, 319] width 699 height 639
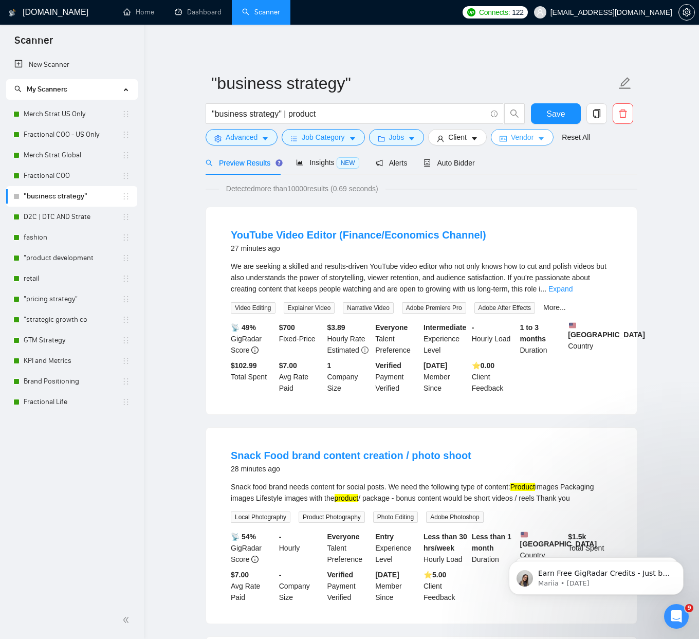
click at [545, 139] on icon "caret-down" at bounding box center [541, 138] width 7 height 7
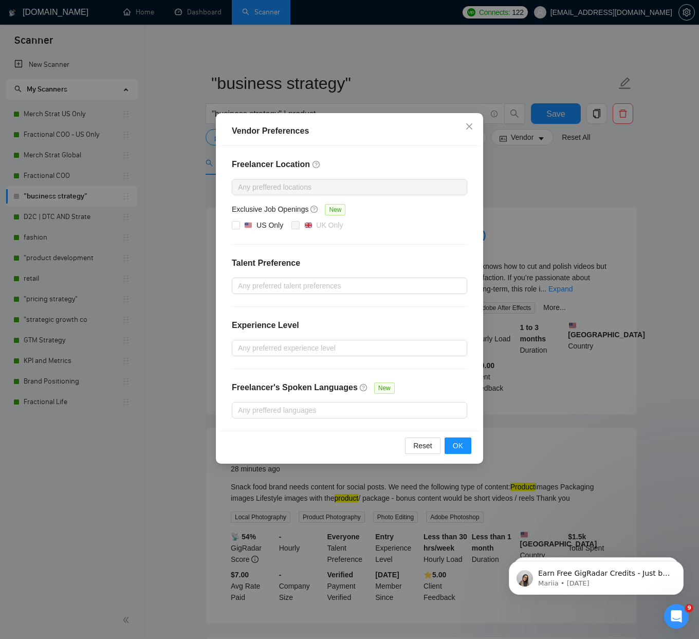
click at [536, 196] on div "Vendor Preferences Freelancer Location Any preffered locations Exclusive Job Op…" at bounding box center [349, 319] width 699 height 639
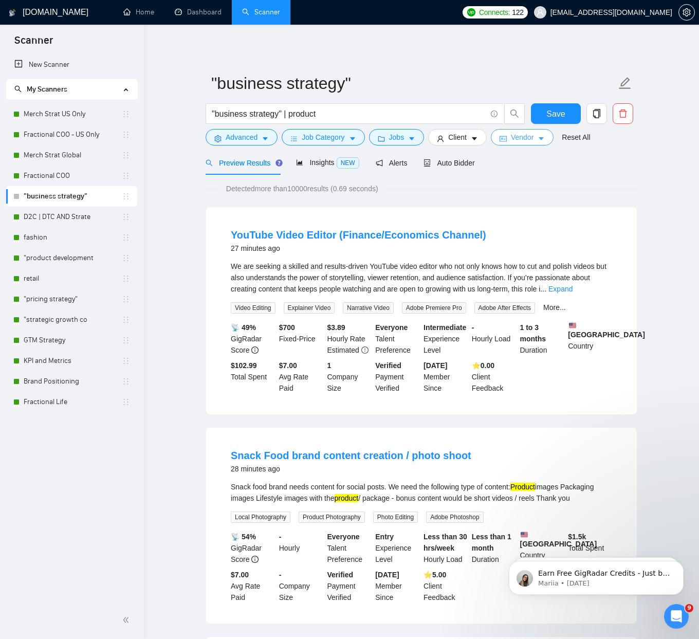
click at [540, 137] on button "Vendor" at bounding box center [522, 137] width 63 height 16
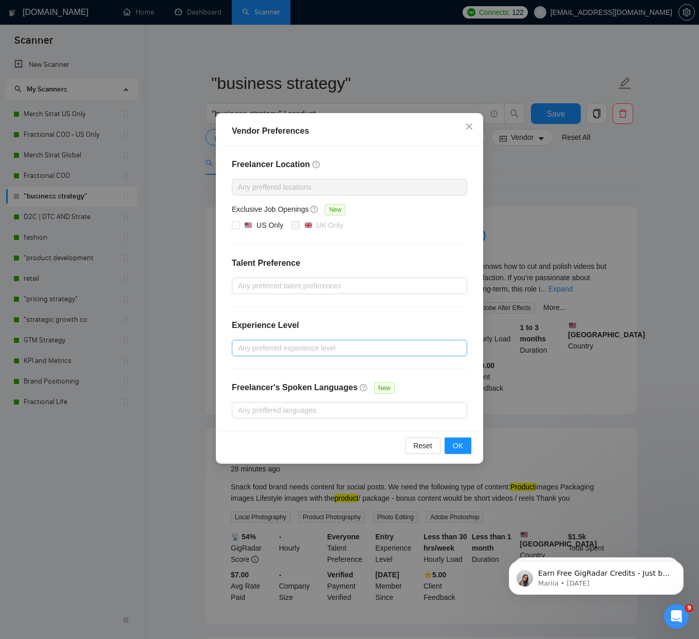
click at [289, 347] on div at bounding box center [344, 348] width 220 height 12
click at [261, 400] on span "Expert" at bounding box center [260, 401] width 21 height 8
click at [245, 400] on input "Expert" at bounding box center [241, 400] width 7 height 7
checkbox input "true"
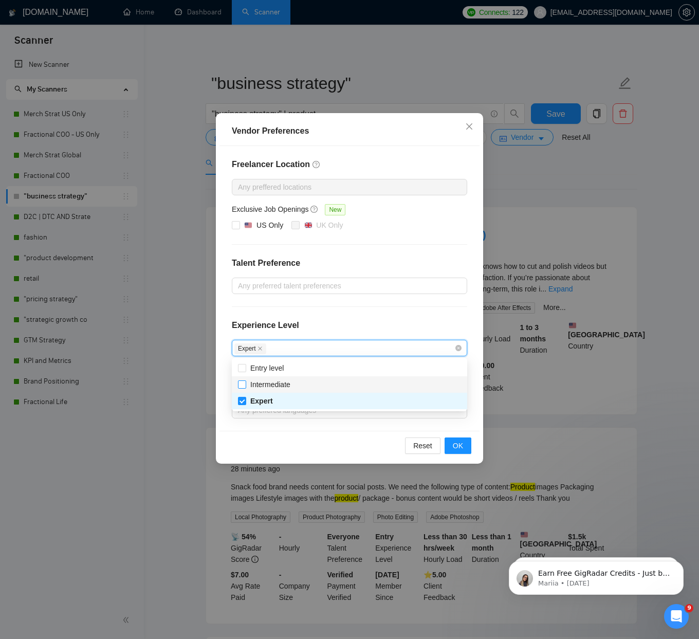
click at [262, 382] on span "Intermediate" at bounding box center [270, 384] width 40 height 8
click at [245, 382] on input "Intermediate" at bounding box center [241, 383] width 7 height 7
checkbox input "true"
drag, startPoint x: 453, startPoint y: 442, endPoint x: 441, endPoint y: 432, distance: 16.0
click at [453, 442] on span "OK" at bounding box center [458, 445] width 10 height 11
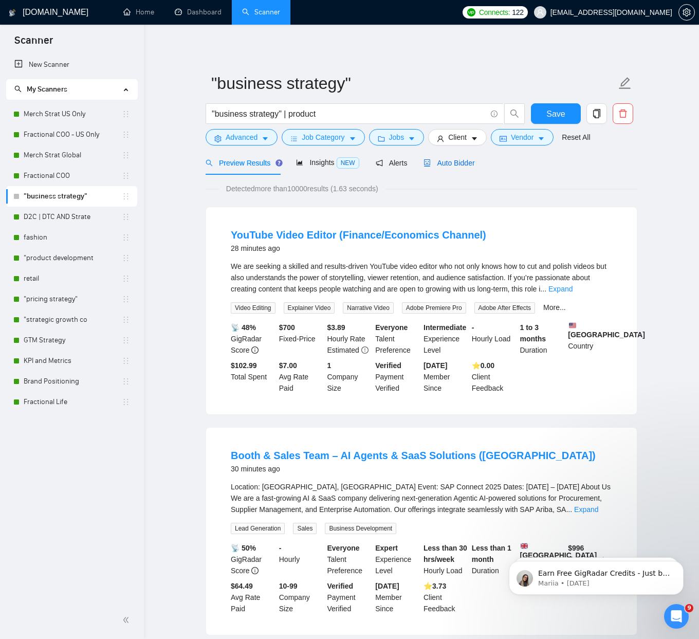
click at [439, 162] on span "Auto Bidder" at bounding box center [448, 163] width 51 height 8
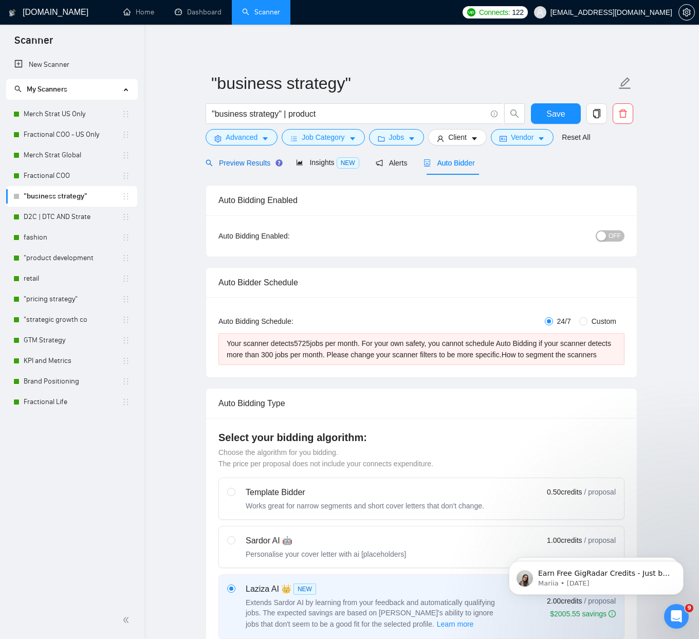
click at [239, 160] on span "Preview Results" at bounding box center [243, 163] width 74 height 8
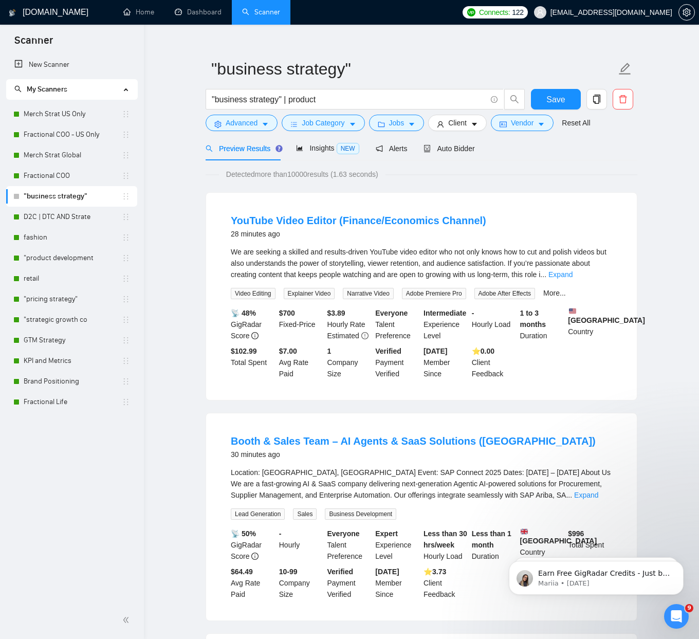
scroll to position [16, 0]
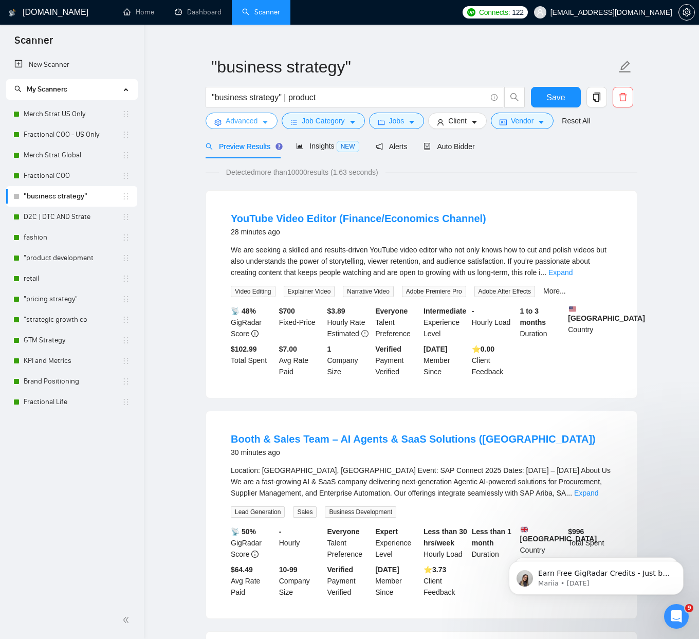
click at [237, 128] on button "Advanced" at bounding box center [242, 121] width 72 height 16
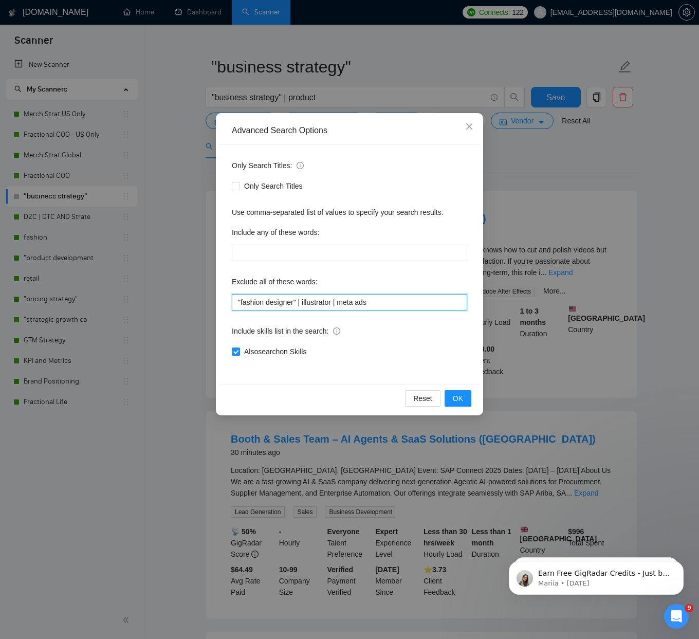
click at [380, 298] on input ""fashion designer" | illustrator | meta ads" at bounding box center [349, 302] width 235 height 16
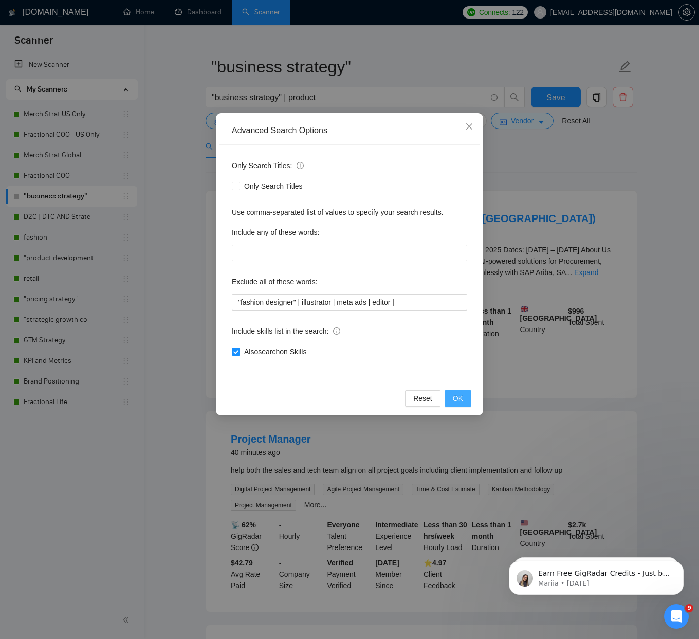
click at [456, 397] on span "OK" at bounding box center [458, 398] width 10 height 11
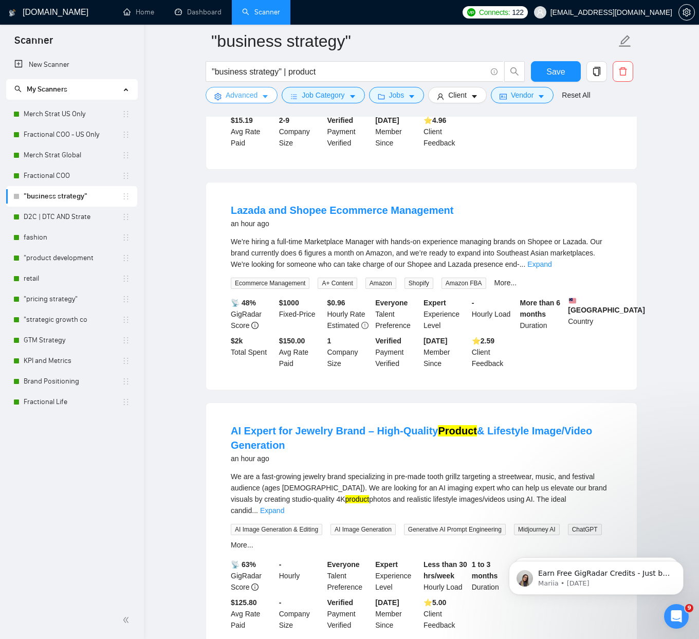
scroll to position [716, 0]
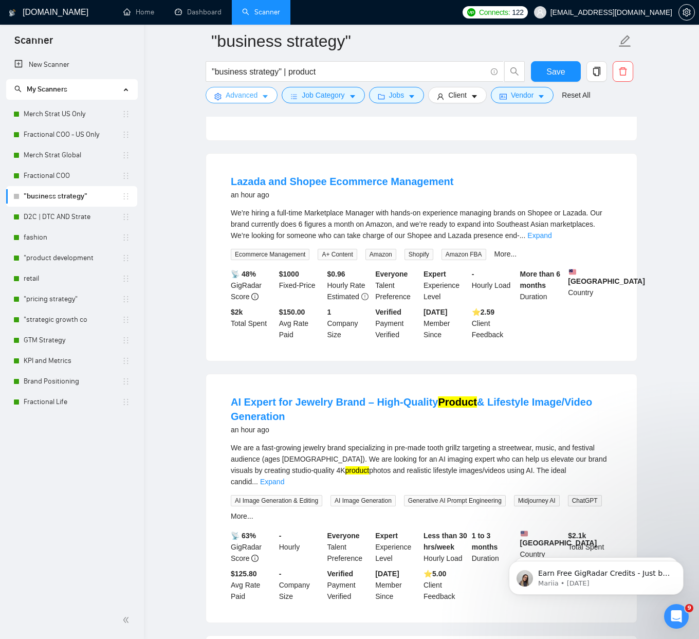
click at [268, 98] on icon "caret-down" at bounding box center [265, 96] width 7 height 7
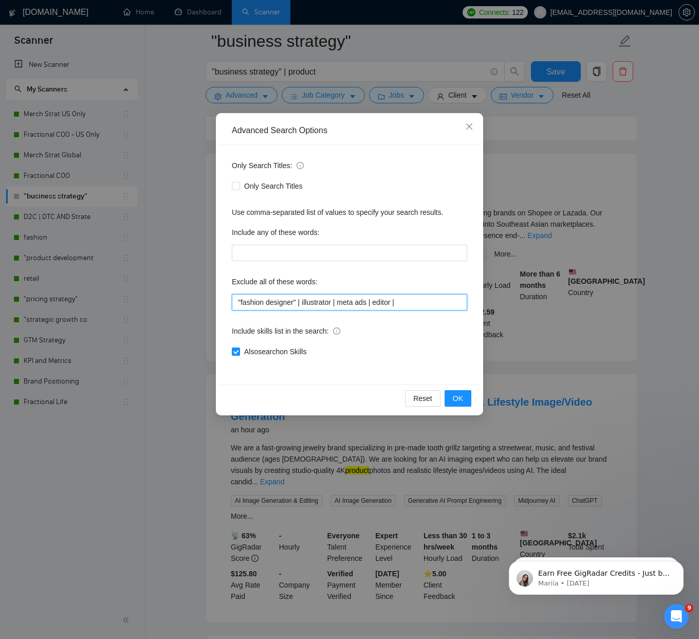
click at [431, 301] on input ""fashion designer" | illustrator | meta ads | editor |" at bounding box center [349, 302] width 235 height 16
click at [459, 397] on span "OK" at bounding box center [458, 398] width 10 height 11
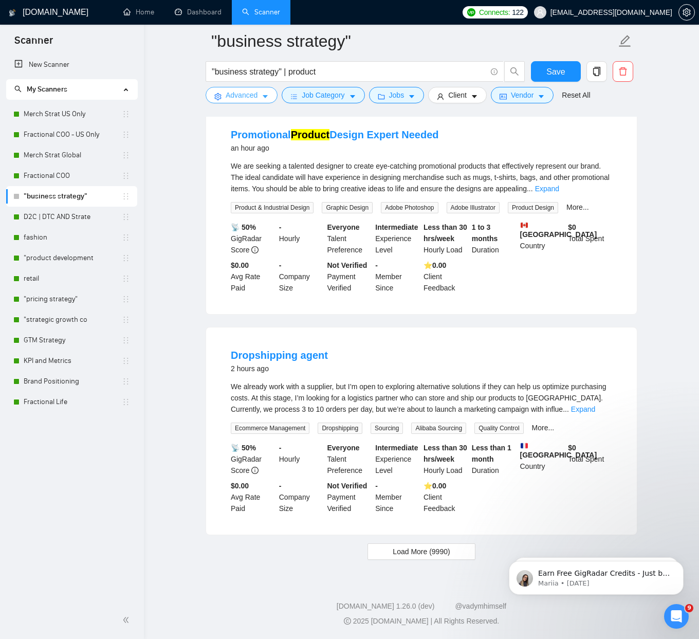
scroll to position [1914, 0]
click at [399, 551] on span "Load More (9990)" at bounding box center [421, 551] width 57 height 11
click at [400, 548] on span "Load More (9990)" at bounding box center [421, 551] width 57 height 11
click at [545, 74] on button "Save" at bounding box center [556, 71] width 50 height 21
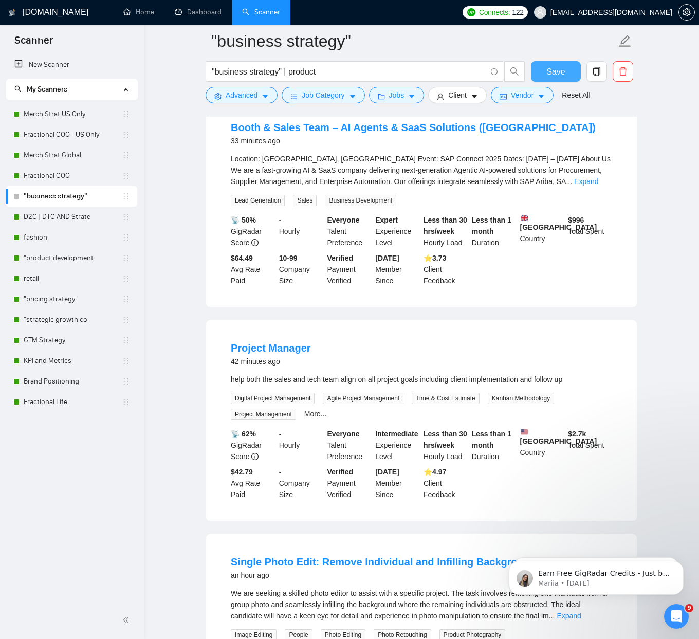
scroll to position [0, 0]
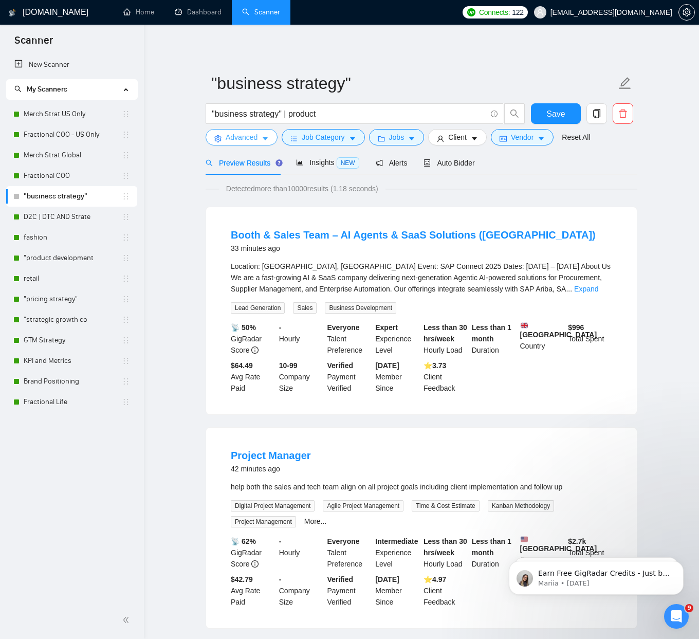
click at [256, 140] on span "Advanced" at bounding box center [242, 137] width 32 height 11
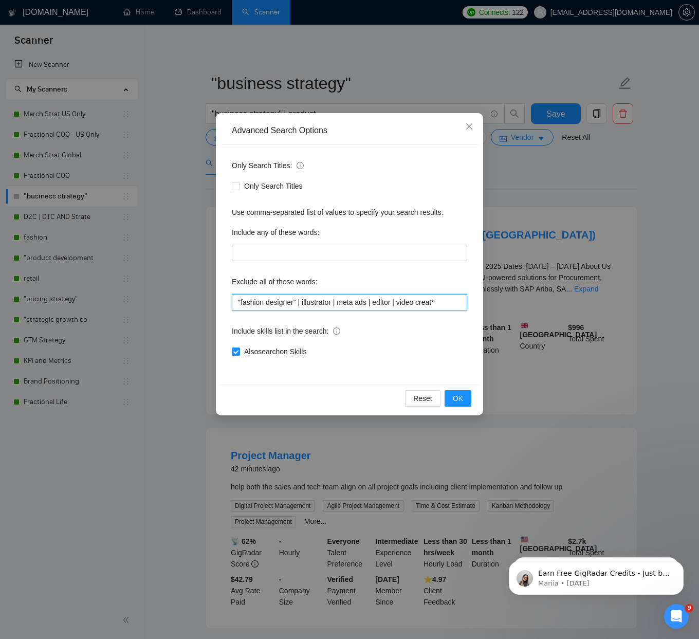
click at [460, 302] on input ""fashion designer" | illustrator | meta ads | editor | video creat*" at bounding box center [349, 302] width 235 height 16
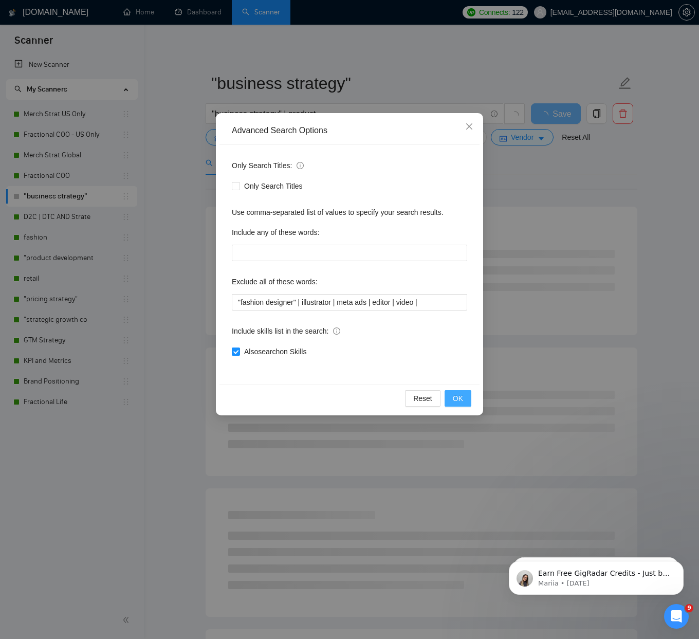
click at [463, 396] on button "OK" at bounding box center [458, 398] width 27 height 16
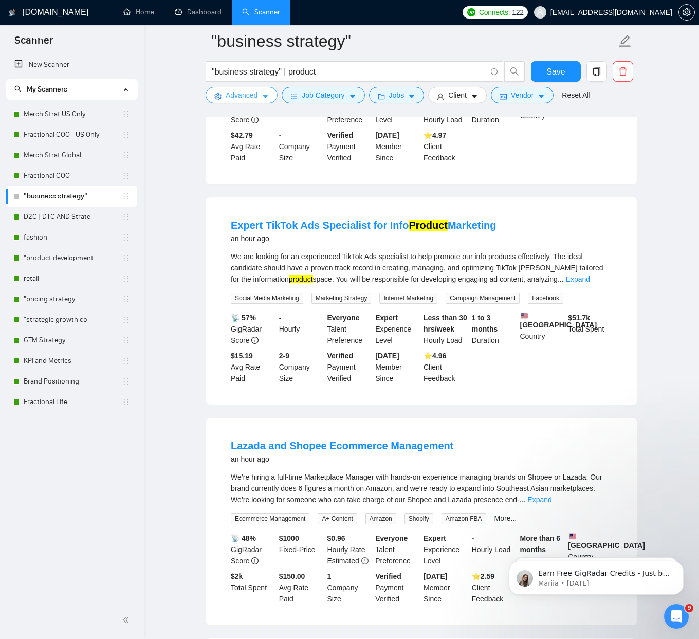
scroll to position [455, 0]
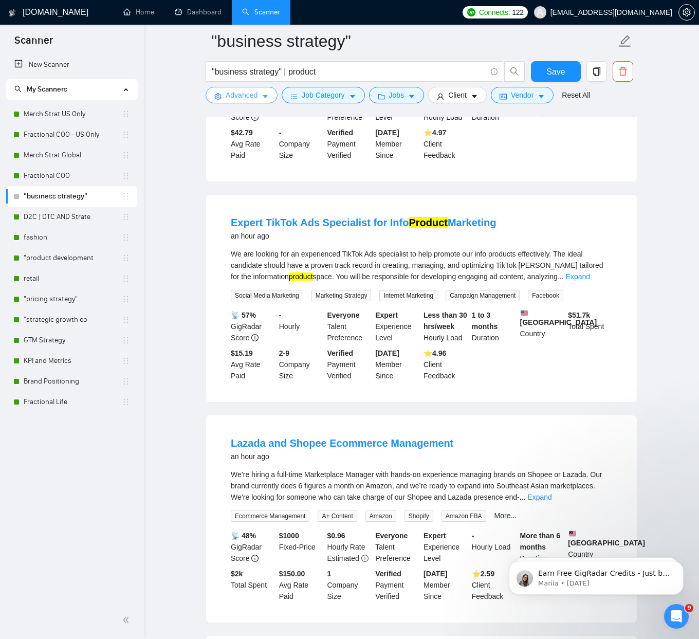
click at [234, 94] on span "Advanced" at bounding box center [242, 94] width 32 height 11
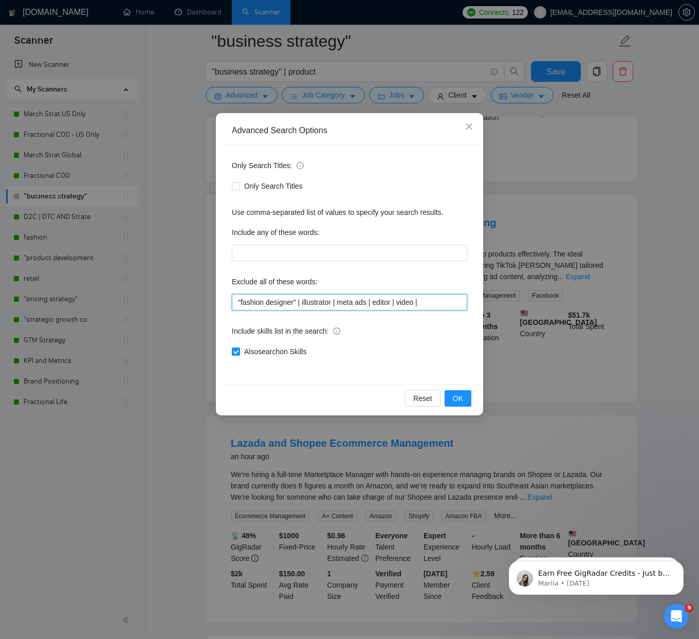
click at [445, 302] on input ""fashion designer" | illustrator | meta ads | editor | video |" at bounding box center [349, 302] width 235 height 16
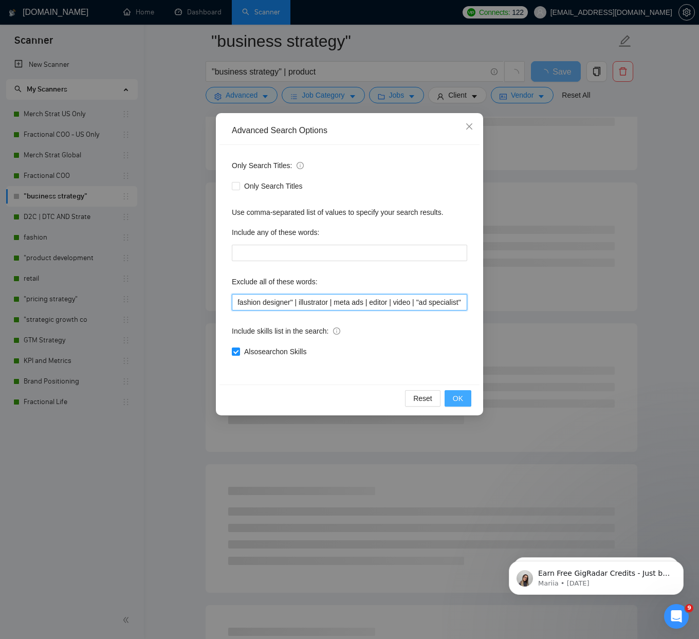
type input ""fashion designer" | illustrator | meta ads | editor | video | "ad specialist""
drag, startPoint x: 462, startPoint y: 400, endPoint x: 454, endPoint y: 393, distance: 10.5
click at [462, 400] on span "OK" at bounding box center [458, 398] width 10 height 11
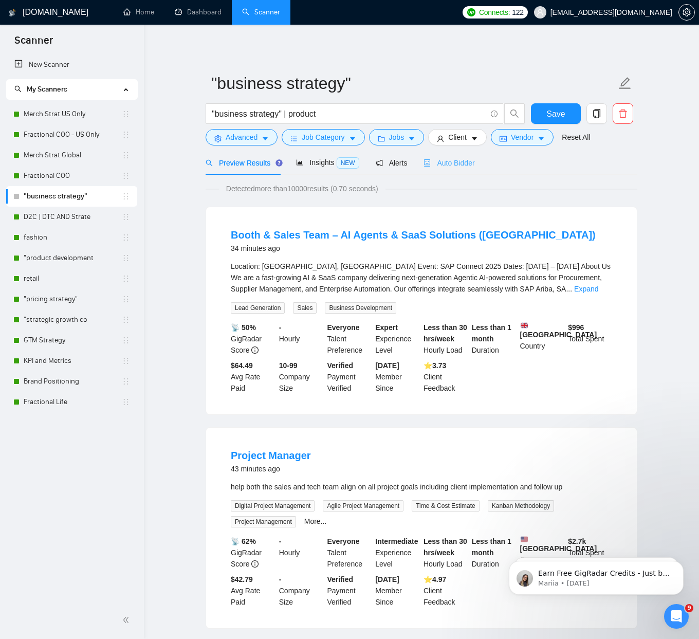
click at [472, 169] on div "Auto Bidder" at bounding box center [448, 163] width 51 height 24
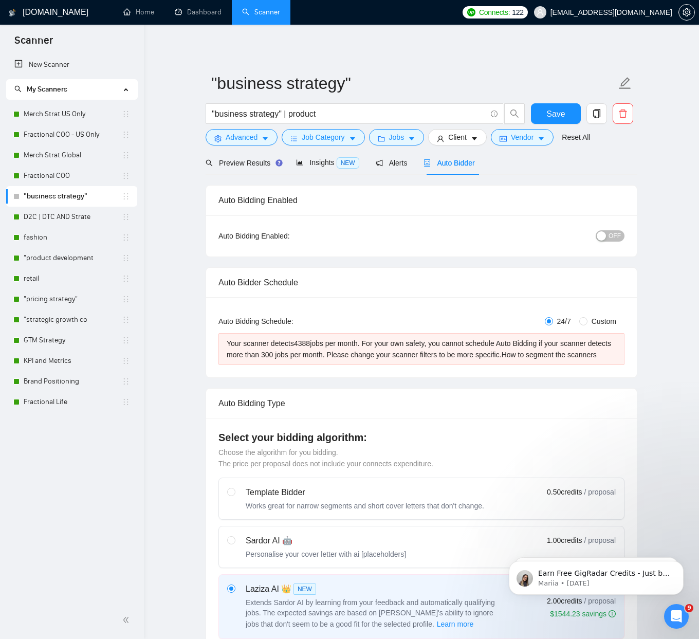
checkbox input "true"
click at [250, 159] on span "Preview Results" at bounding box center [243, 163] width 74 height 8
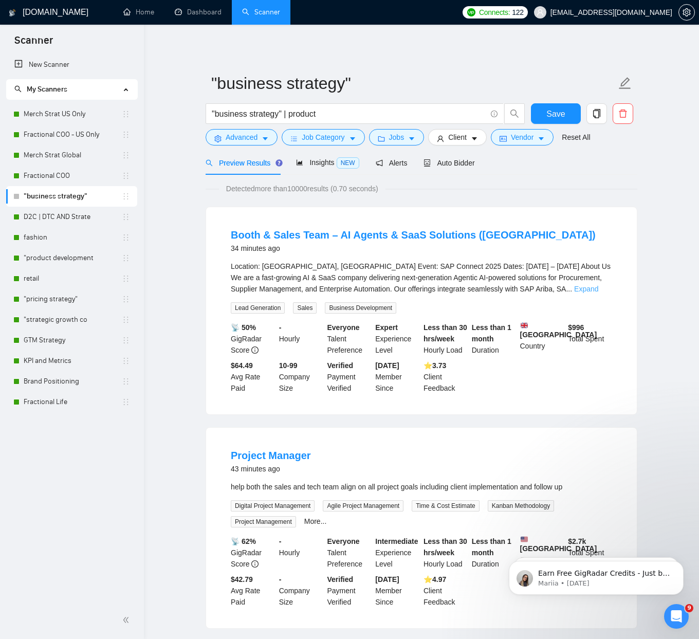
click at [593, 292] on link "Expand" at bounding box center [586, 289] width 24 height 8
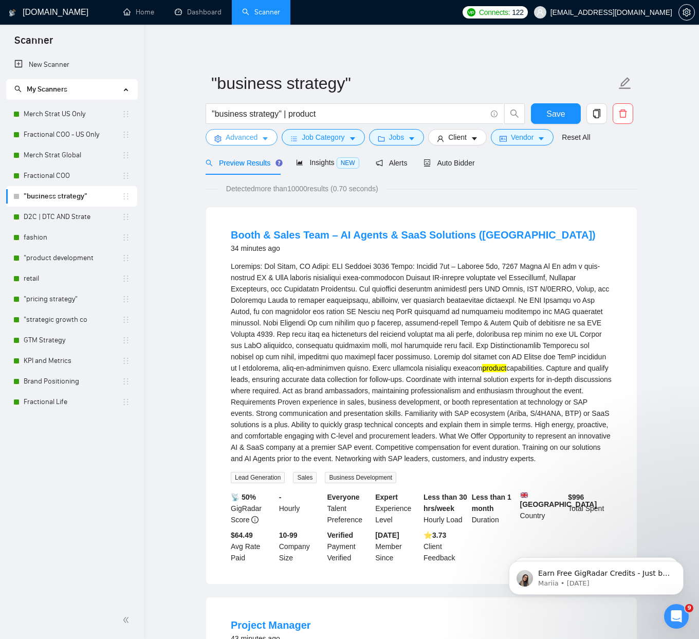
click at [267, 135] on icon "caret-down" at bounding box center [265, 138] width 7 height 7
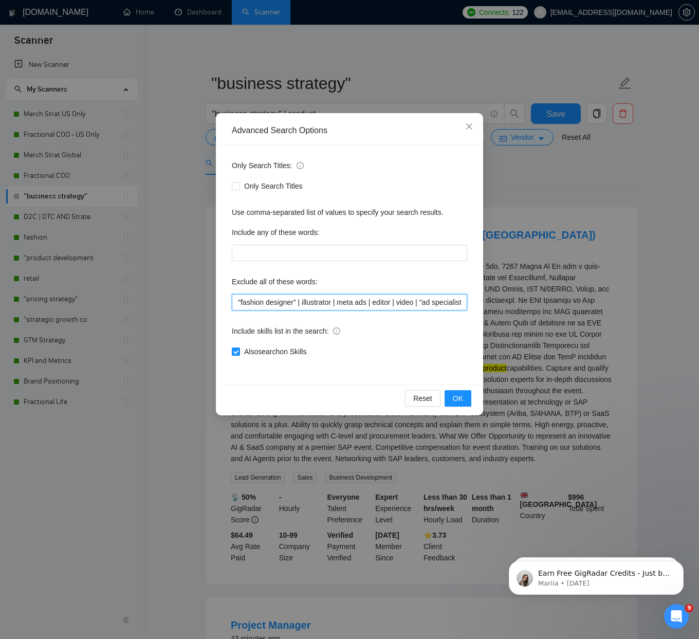
click at [448, 302] on input ""fashion designer" | illustrator | meta ads | editor | video | "ad specialist"" at bounding box center [349, 302] width 235 height 16
drag, startPoint x: 454, startPoint y: 406, endPoint x: 455, endPoint y: 397, distance: 9.9
click at [454, 406] on div "Reset OK" at bounding box center [349, 397] width 260 height 27
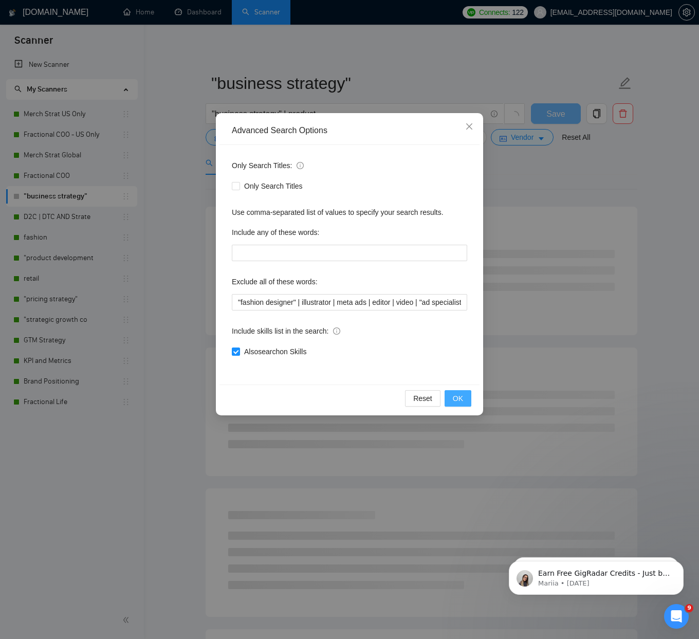
click at [455, 397] on span "OK" at bounding box center [458, 398] width 10 height 11
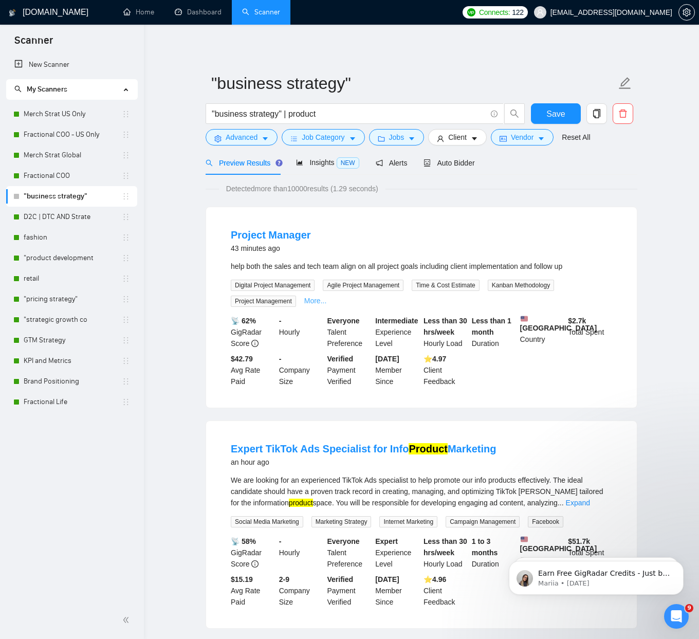
click at [322, 303] on link "More..." at bounding box center [315, 301] width 23 height 8
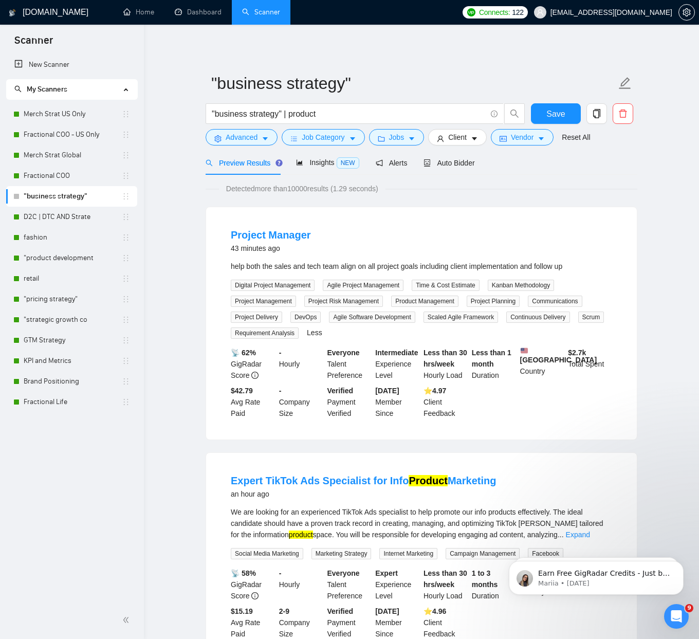
click at [239, 163] on span "Preview Results" at bounding box center [243, 163] width 74 height 8
click at [260, 140] on button "Advanced" at bounding box center [242, 137] width 72 height 16
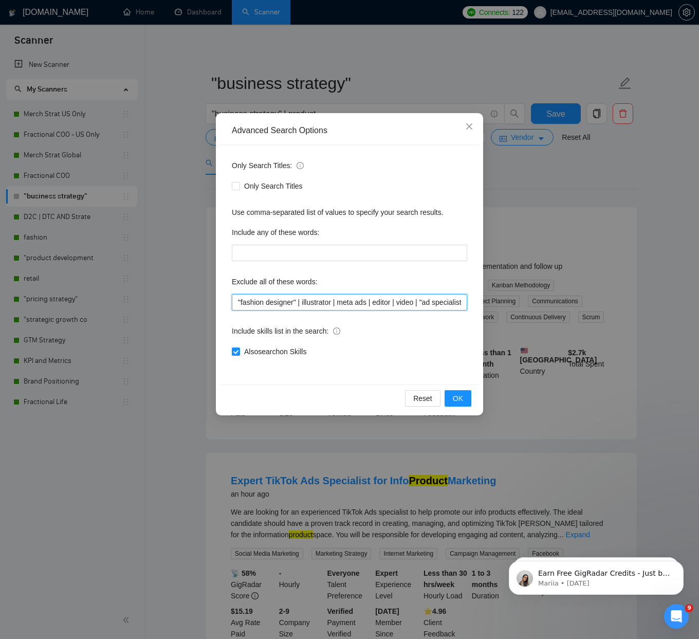
click at [420, 297] on input ""fashion designer" | illustrator | meta ads | editor | video | "ad specialist" …" at bounding box center [349, 302] width 235 height 16
drag, startPoint x: 450, startPoint y: 396, endPoint x: 416, endPoint y: 381, distance: 37.5
click at [450, 396] on button "OK" at bounding box center [458, 398] width 27 height 16
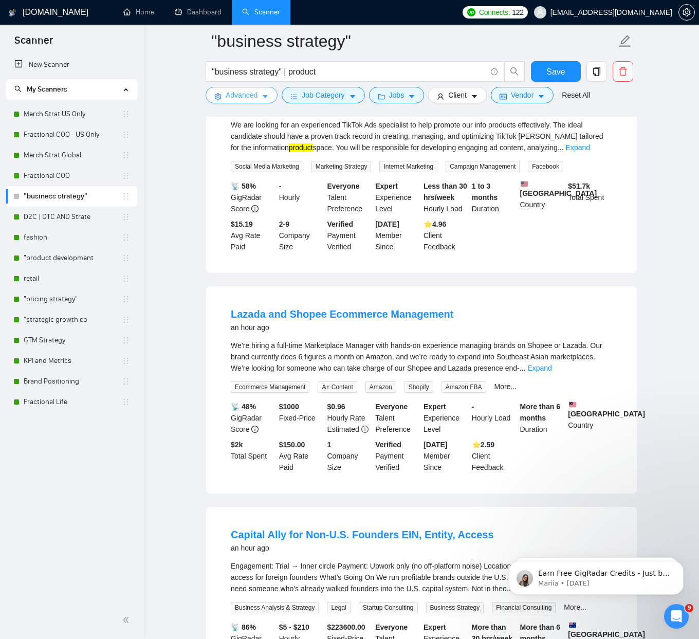
scroll to position [159, 0]
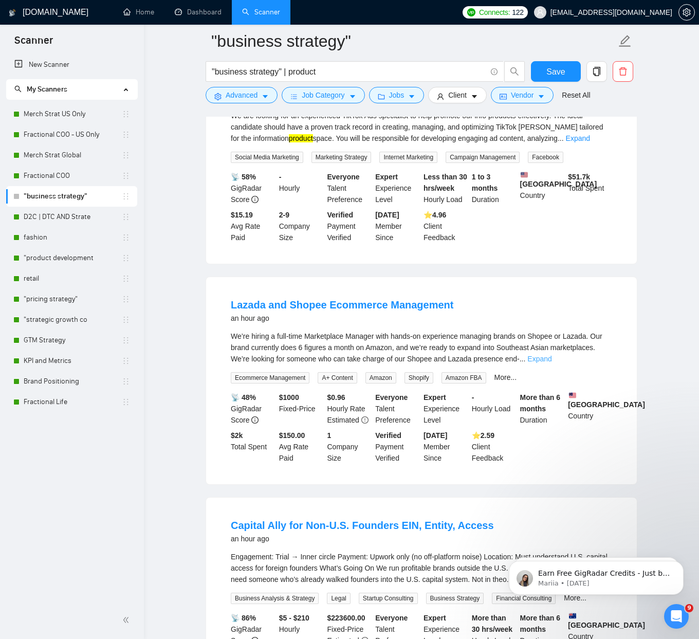
click at [551, 362] on link "Expand" at bounding box center [539, 359] width 24 height 8
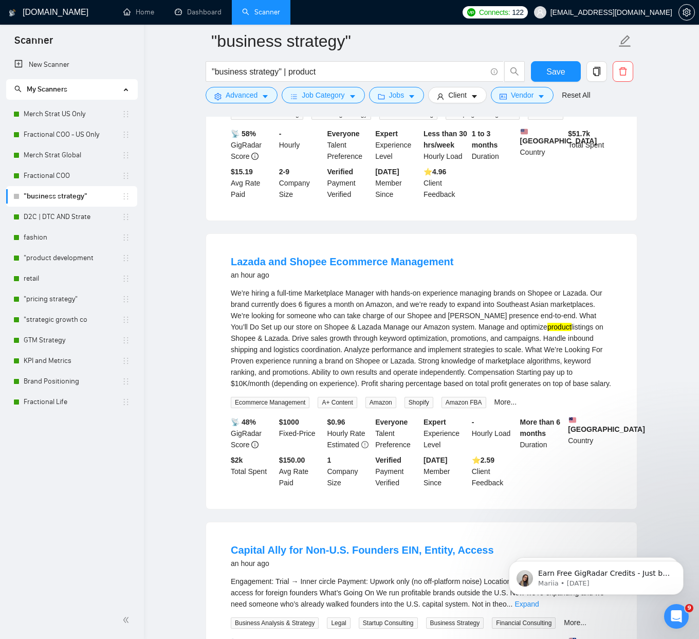
scroll to position [146, 0]
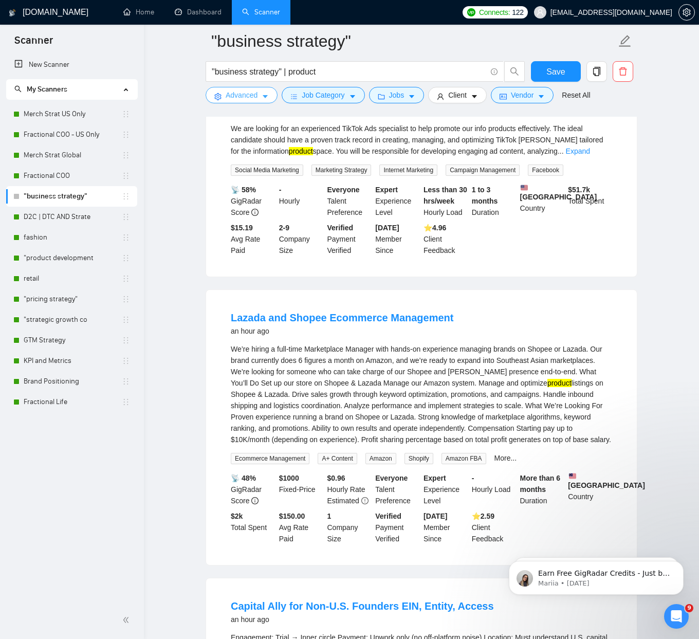
click at [274, 97] on button "Advanced" at bounding box center [242, 95] width 72 height 16
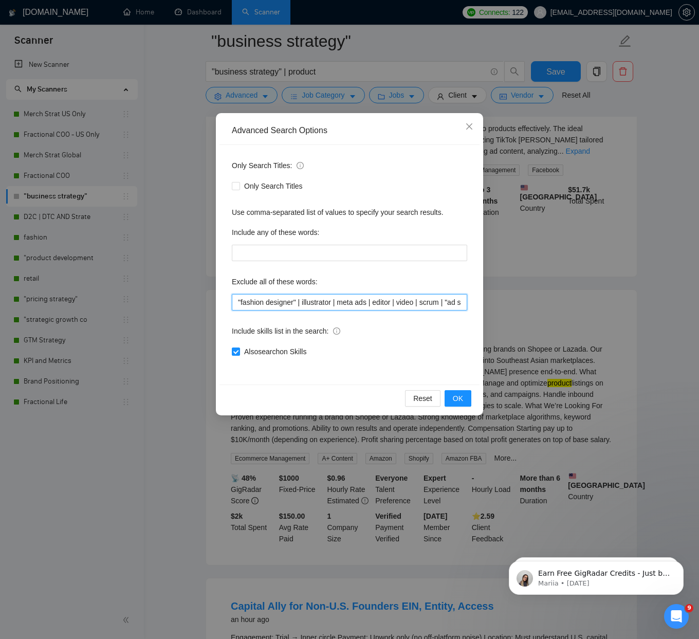
drag, startPoint x: 306, startPoint y: 304, endPoint x: 355, endPoint y: 302, distance: 48.9
click at [306, 304] on input ""fashion designer" | illustrator | meta ads | editor | video | scrum | "ad spec…" at bounding box center [349, 302] width 235 height 16
type input ""fashion designer" | [PERSON_NAME] | illustrator | meta ads | editor | video | …"
click at [455, 392] on button "OK" at bounding box center [458, 398] width 27 height 16
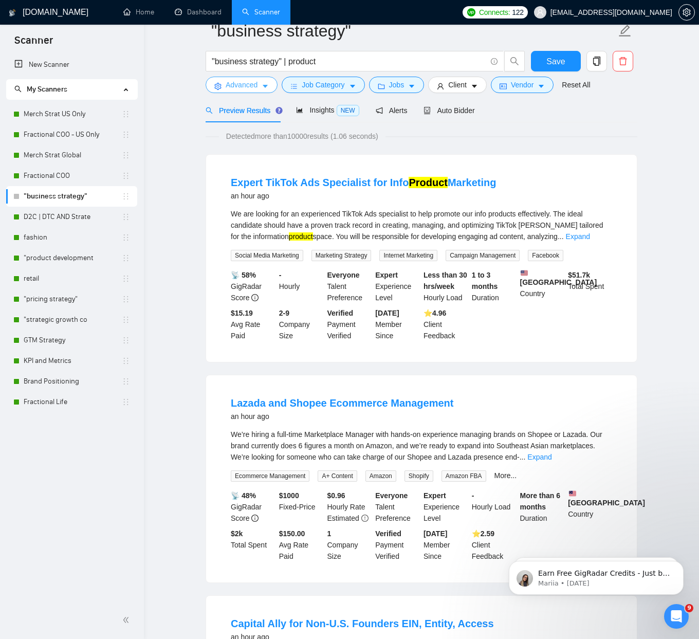
scroll to position [0, 0]
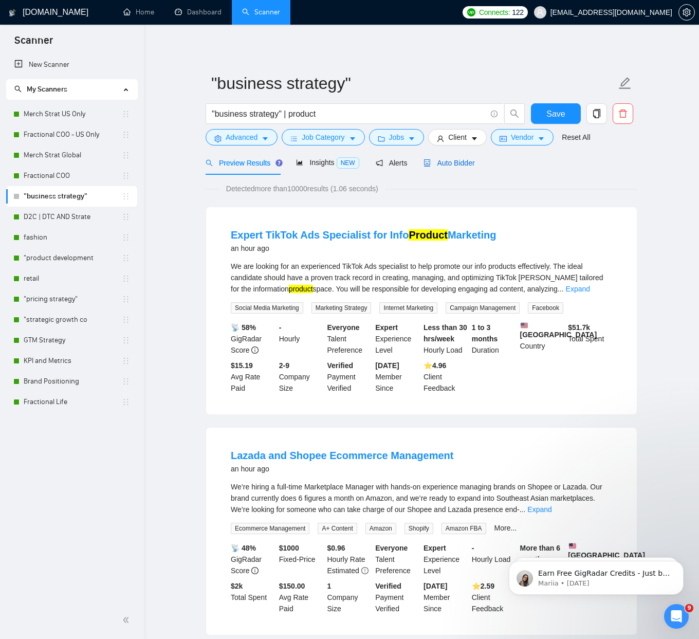
click at [474, 162] on span "Auto Bidder" at bounding box center [448, 163] width 51 height 8
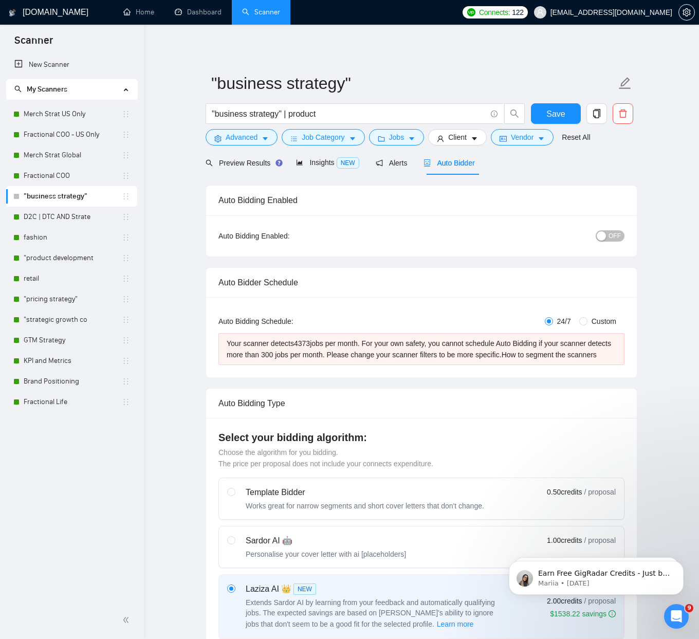
checkbox input "true"
click at [245, 161] on span "Preview Results" at bounding box center [243, 163] width 74 height 8
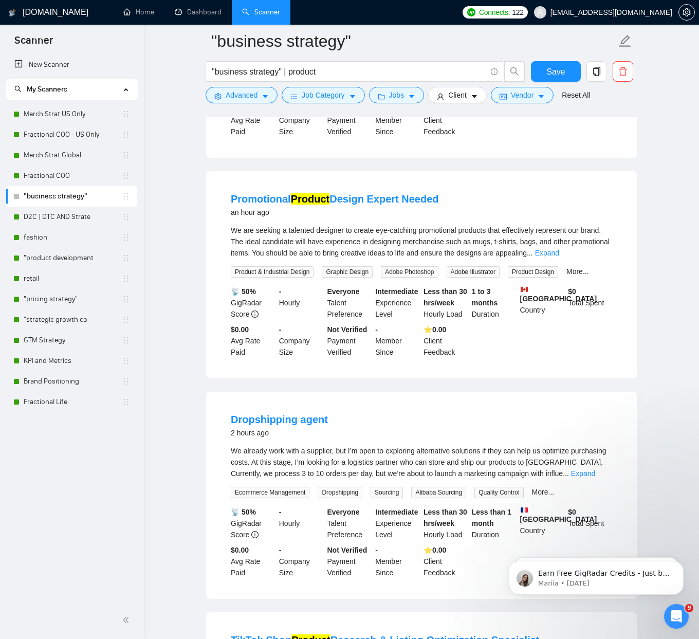
scroll to position [1170, 0]
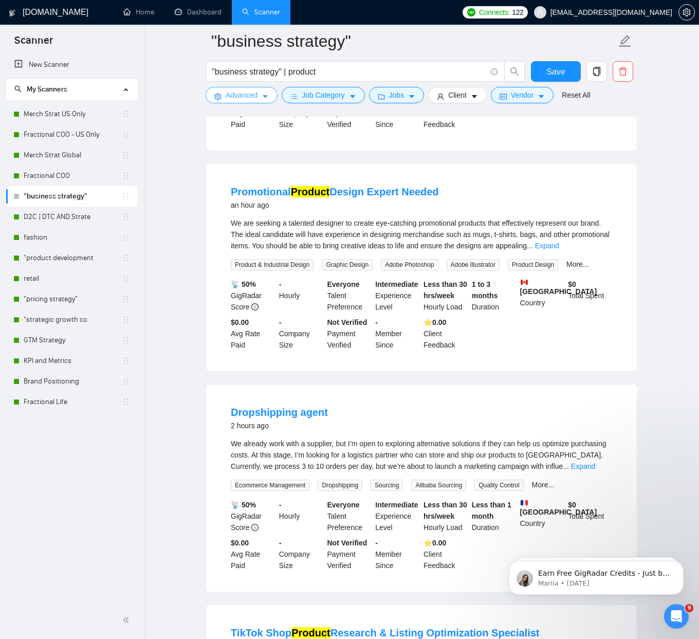
click at [236, 102] on button "Advanced" at bounding box center [242, 95] width 72 height 16
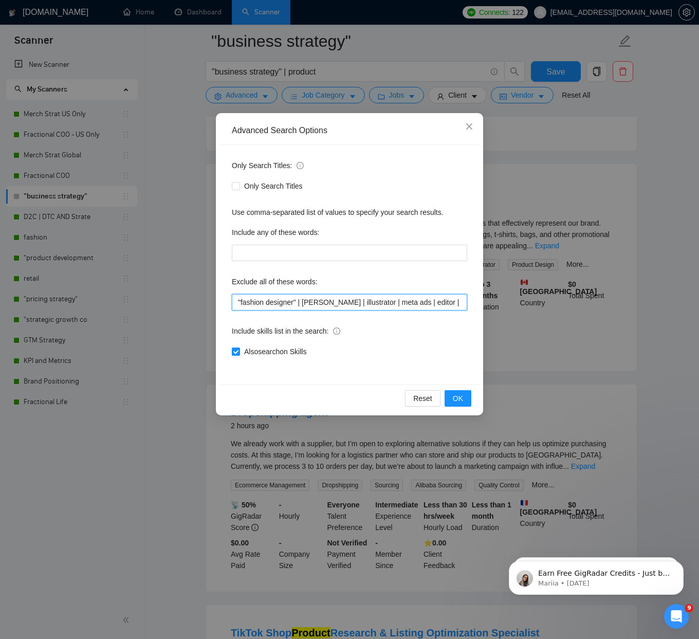
click at [306, 302] on input ""fashion designer" | [PERSON_NAME] | illustrator | meta ads | editor | video | …" at bounding box center [349, 302] width 235 height 16
type input ""fashion designer" | scraping | scrape | Lazada | illustrator | meta ads | edit…"
click at [456, 401] on span "OK" at bounding box center [458, 398] width 10 height 11
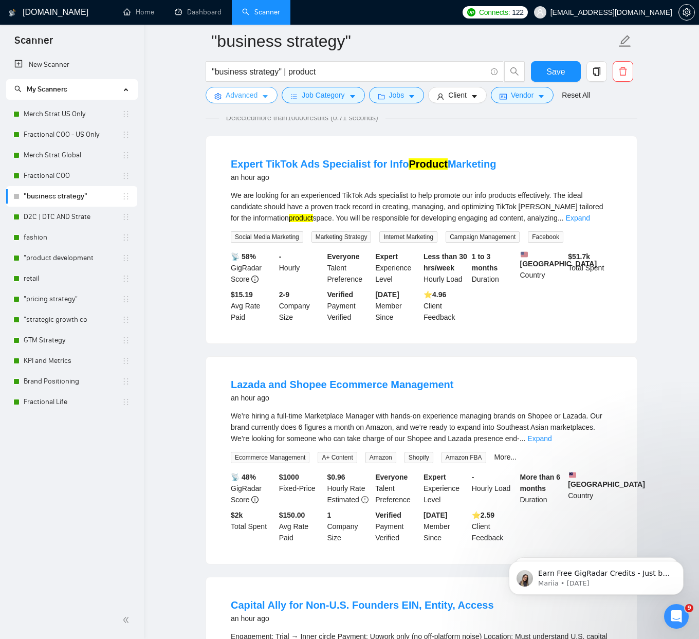
scroll to position [0, 0]
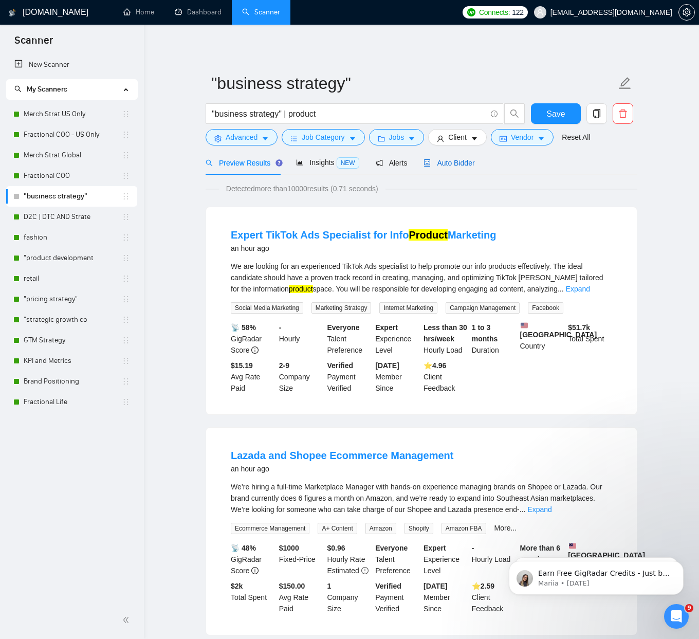
click at [472, 159] on span "Auto Bidder" at bounding box center [448, 163] width 51 height 8
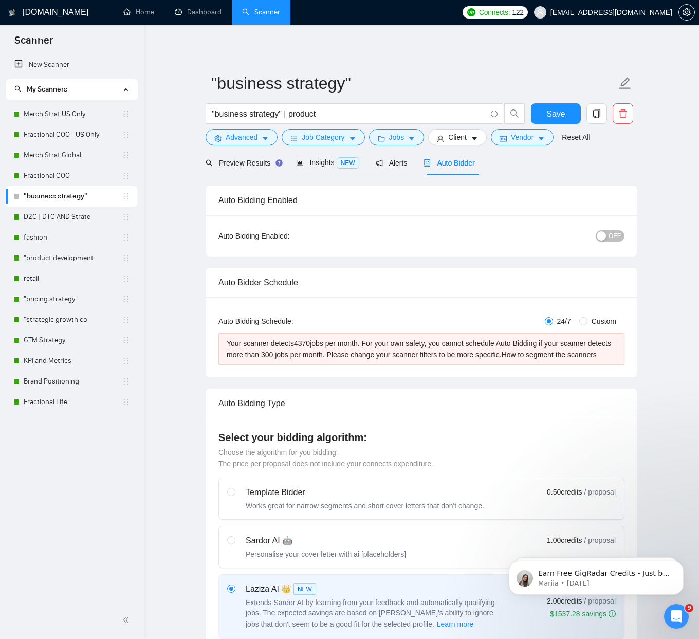
checkbox input "true"
drag, startPoint x: 239, startPoint y: 157, endPoint x: 248, endPoint y: 171, distance: 16.4
click at [239, 157] on div "Preview Results" at bounding box center [243, 162] width 74 height 11
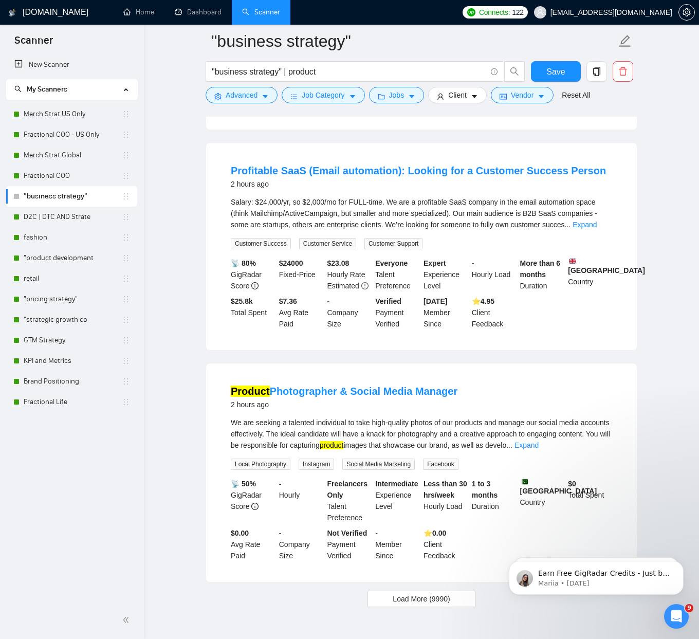
scroll to position [1940, 0]
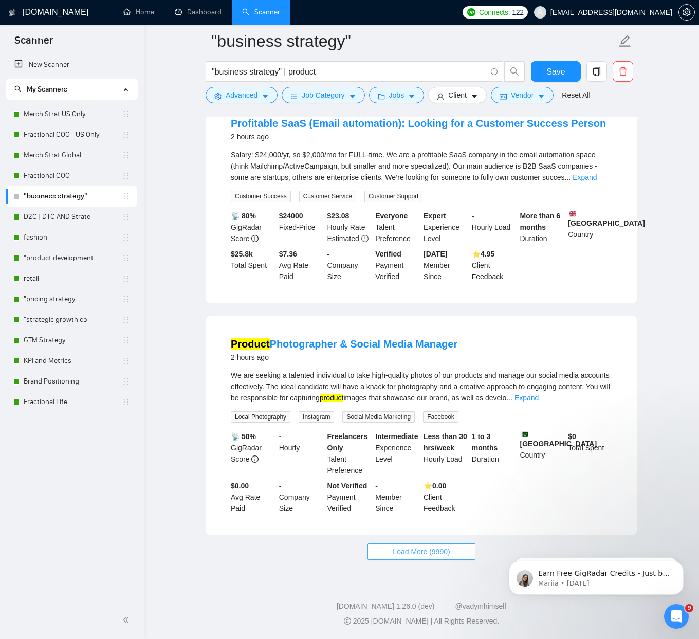
click at [420, 548] on span "Load More (9990)" at bounding box center [421, 551] width 57 height 11
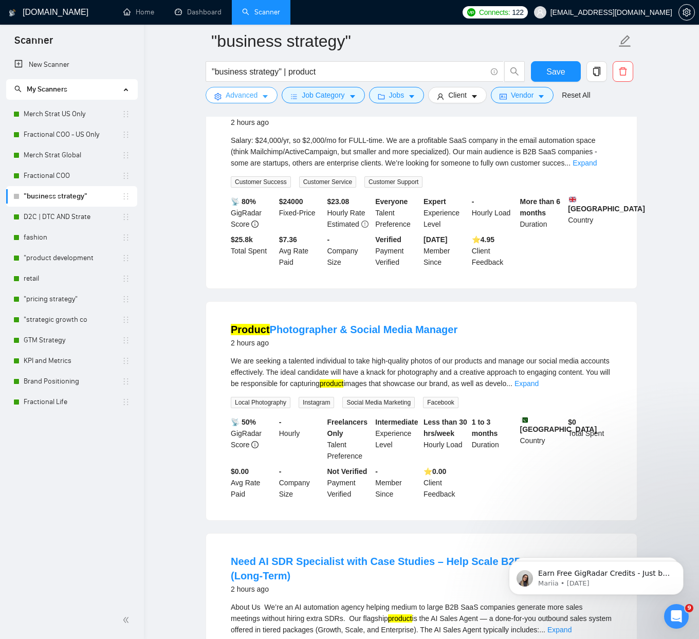
click at [251, 91] on span "Advanced" at bounding box center [242, 94] width 32 height 11
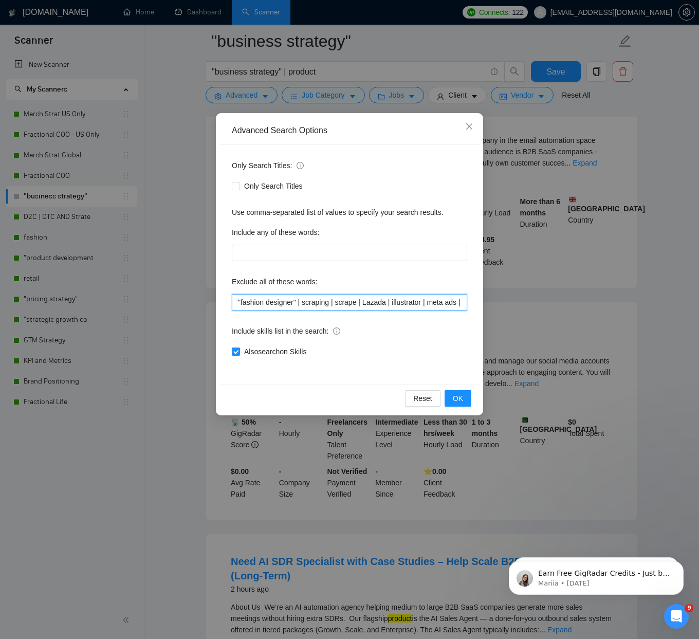
click at [368, 304] on input ""fashion designer" | scraping | scrape | Lazada | illustrator | meta ads | edit…" at bounding box center [349, 302] width 235 height 16
type input ""fashion designer" | scraping | scrape | photographer | [PERSON_NAME] | illustr…"
drag, startPoint x: 466, startPoint y: 397, endPoint x: 460, endPoint y: 390, distance: 9.6
click at [466, 397] on button "OK" at bounding box center [458, 398] width 27 height 16
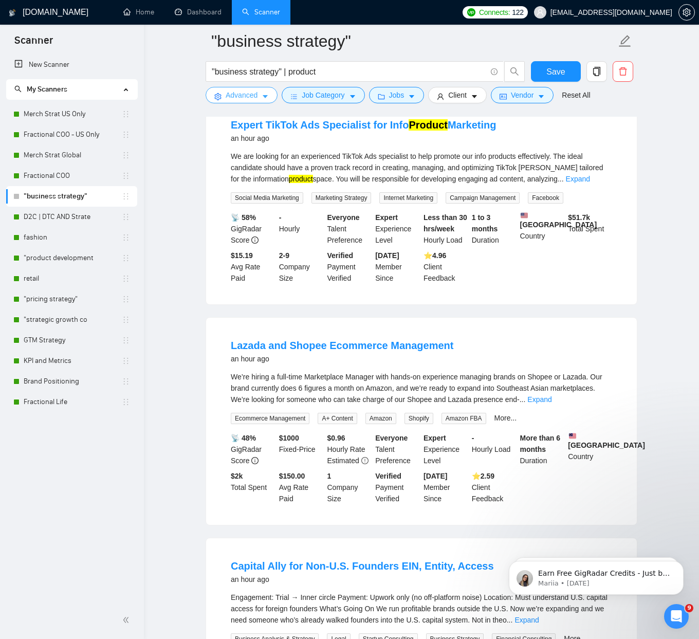
scroll to position [0, 0]
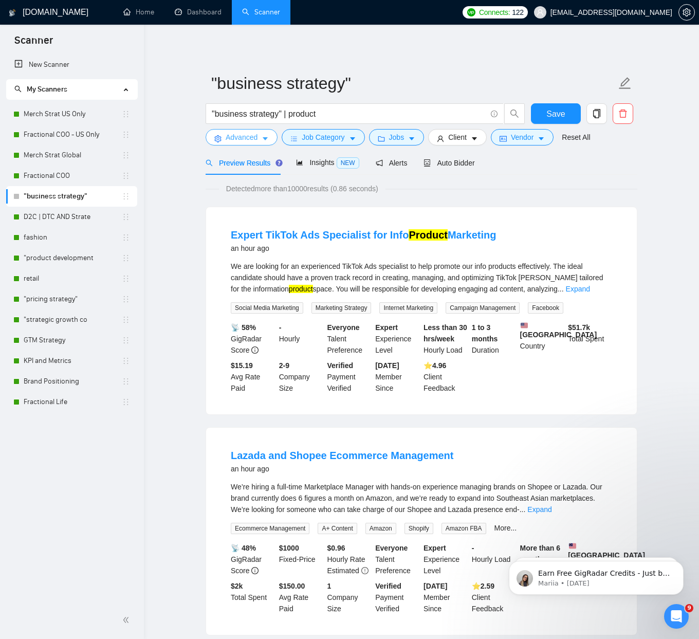
click at [273, 145] on form ""business strategy" "business strategy" | product Save Advanced Job Category Jo…" at bounding box center [422, 109] width 432 height 84
click at [267, 139] on icon "caret-down" at bounding box center [265, 138] width 7 height 7
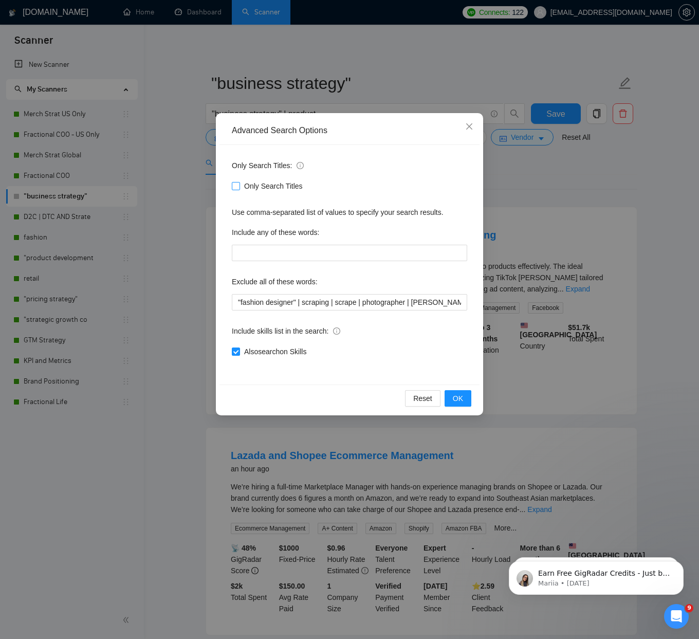
click at [251, 184] on span "Only Search Titles" at bounding box center [273, 185] width 67 height 11
click at [239, 184] on input "Only Search Titles" at bounding box center [235, 185] width 7 height 7
checkbox input "true"
click at [451, 397] on button "OK" at bounding box center [458, 398] width 27 height 16
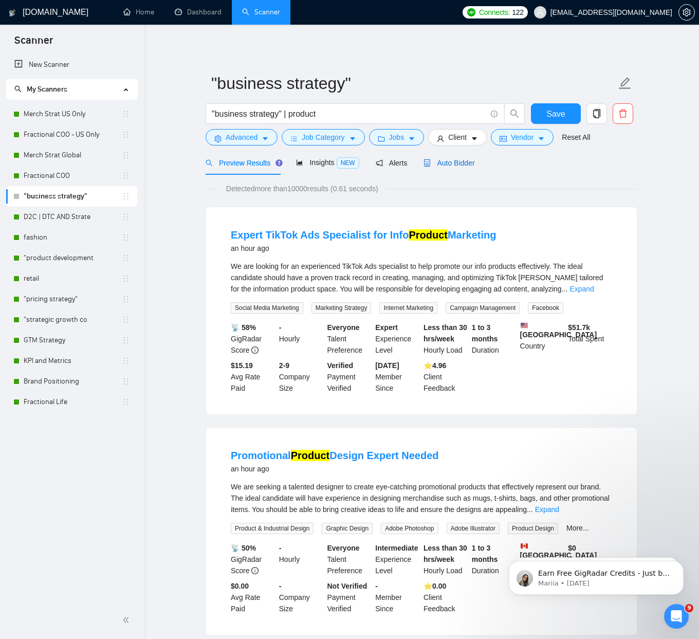
drag, startPoint x: 466, startPoint y: 161, endPoint x: 454, endPoint y: 160, distance: 11.9
click at [466, 161] on span "Auto Bidder" at bounding box center [448, 163] width 51 height 8
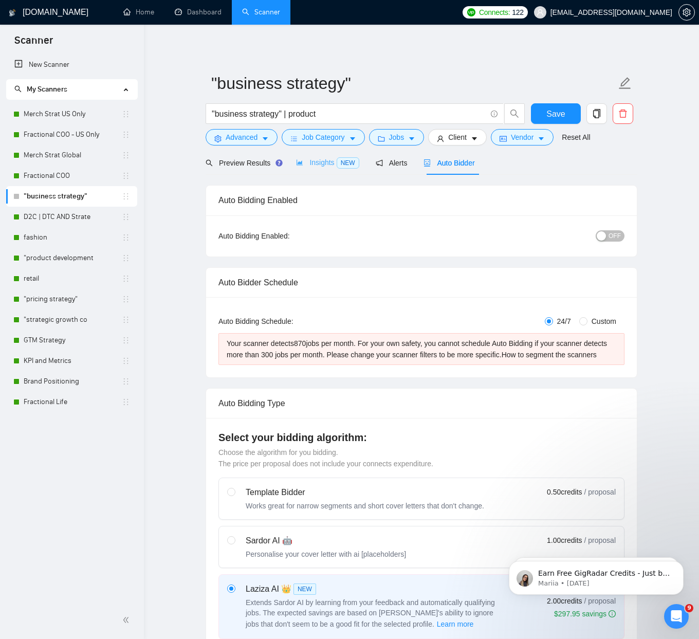
checkbox input "true"
click at [331, 113] on input ""business strategy" | product" at bounding box center [349, 113] width 274 height 13
click at [292, 112] on input ""business strategy" | product" at bounding box center [349, 113] width 274 height 13
click at [228, 163] on span "Preview Results" at bounding box center [243, 163] width 74 height 8
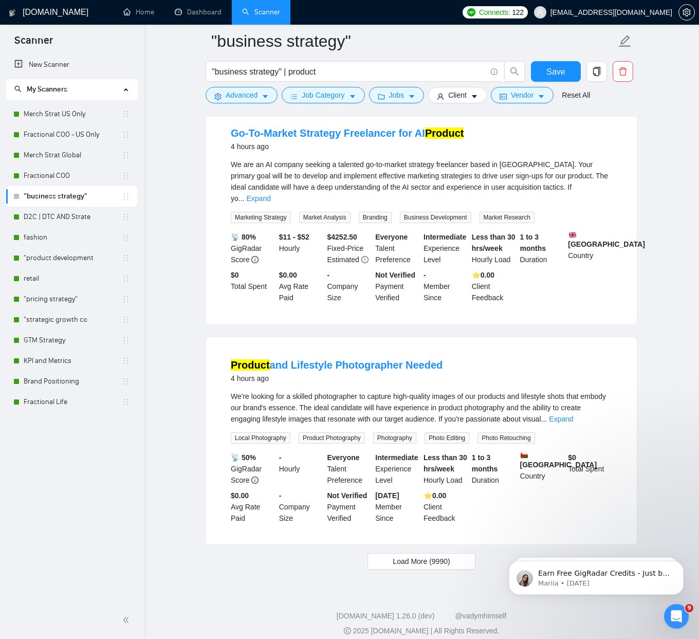
scroll to position [1911, 0]
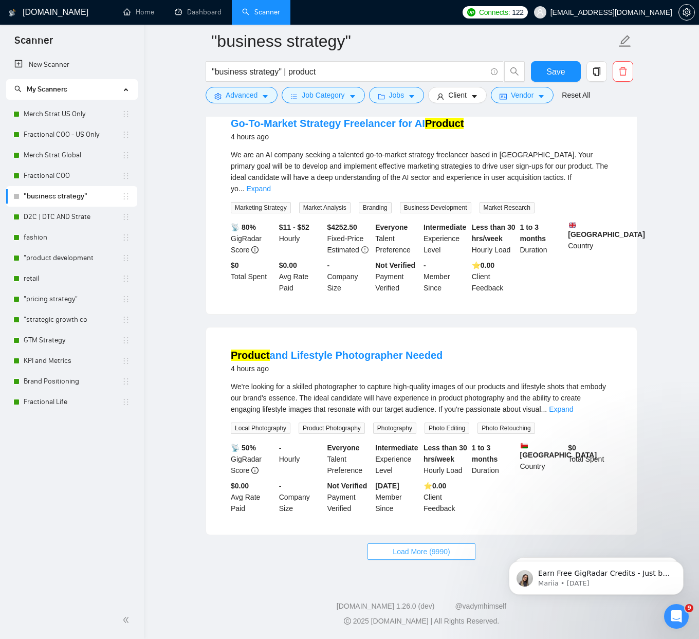
click at [399, 549] on span "Load More (9990)" at bounding box center [421, 551] width 57 height 11
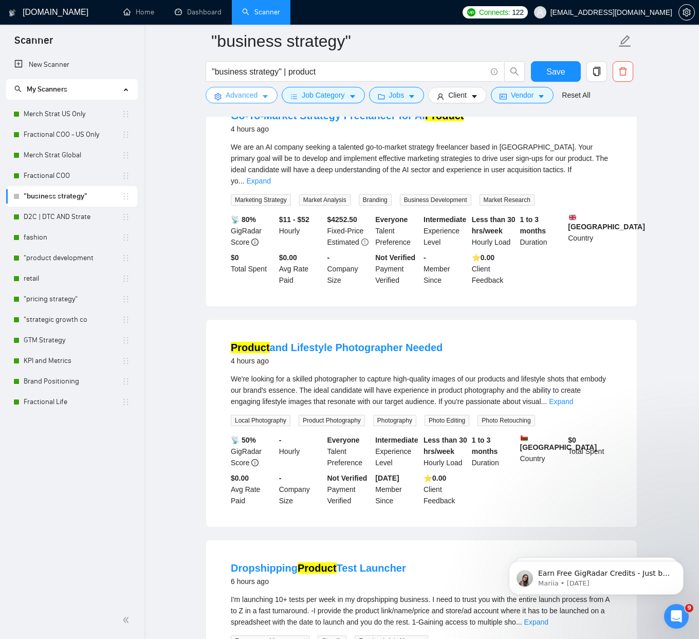
click at [268, 97] on icon "caret-down" at bounding box center [265, 96] width 7 height 7
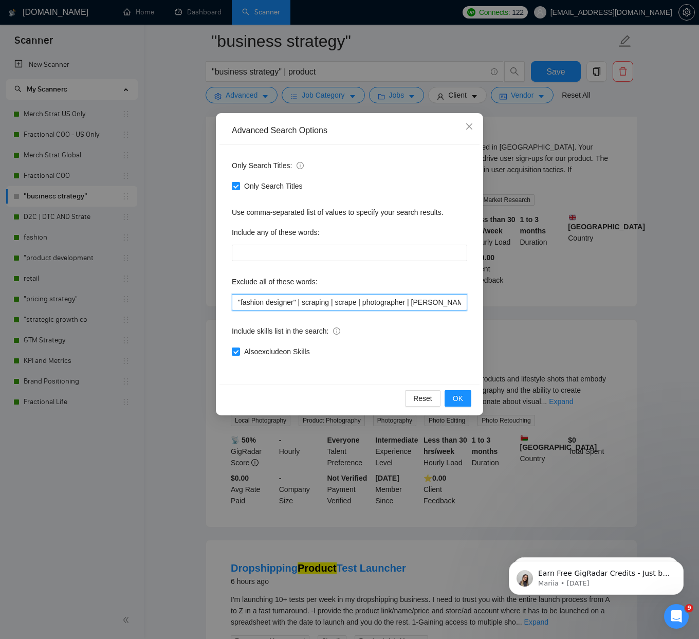
click at [342, 303] on input ""fashion designer" | scraping | scrape | photographer | [PERSON_NAME] | illustr…" at bounding box center [349, 302] width 235 height 16
click at [192, 384] on div "Advanced Search Options Only Search Titles: Only Search Titles Use comma-separa…" at bounding box center [349, 319] width 699 height 639
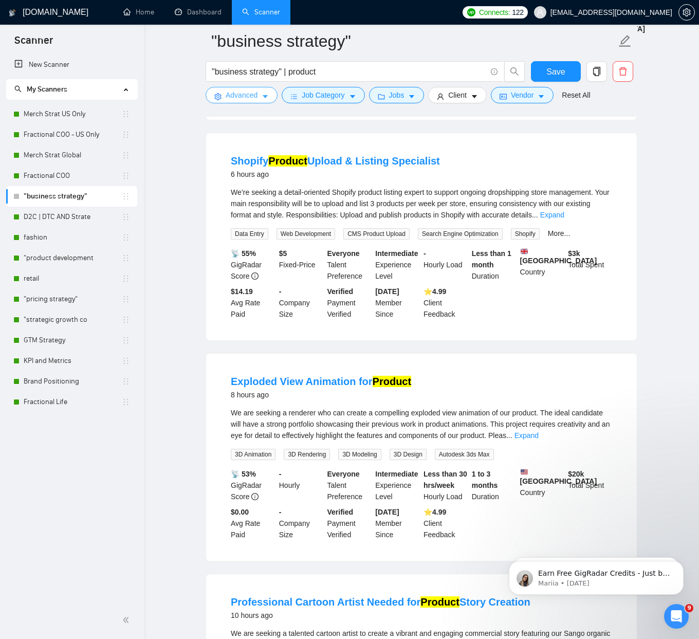
scroll to position [3052, 0]
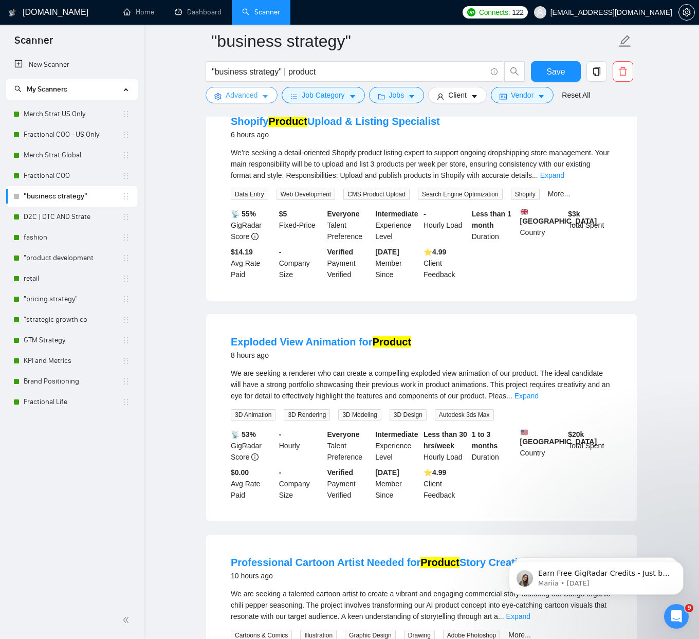
click at [223, 88] on button "Advanced" at bounding box center [242, 95] width 72 height 16
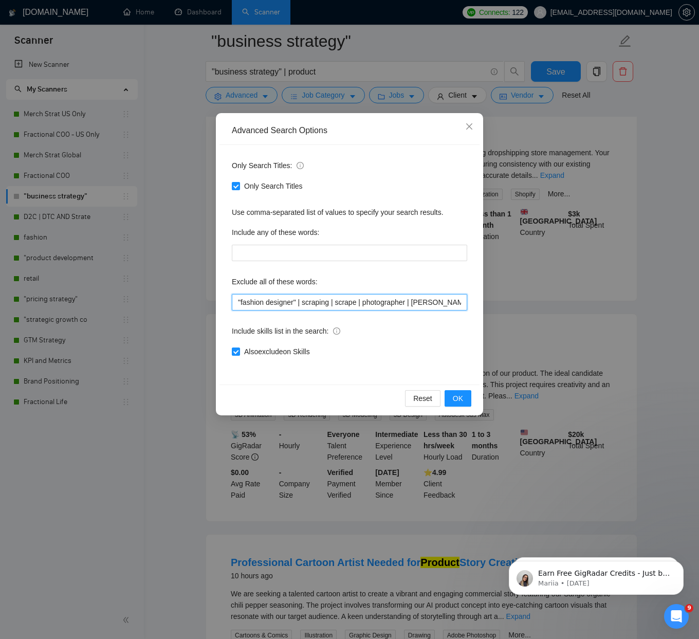
click at [414, 303] on input ""fashion designer" | scraping | scrape | photographer | [PERSON_NAME] | illustr…" at bounding box center [349, 302] width 235 height 16
type input ""fashion designer" | scraping | scrape | photographer | animation | | Lazada | …"
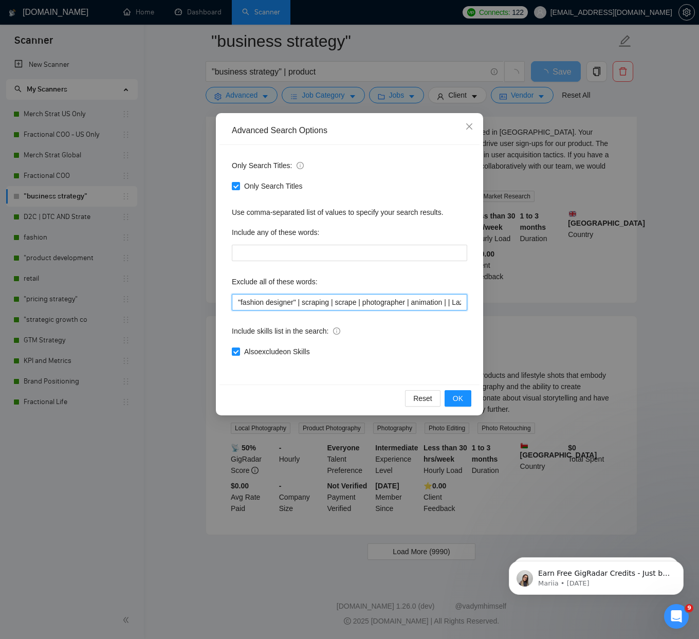
scroll to position [1911, 0]
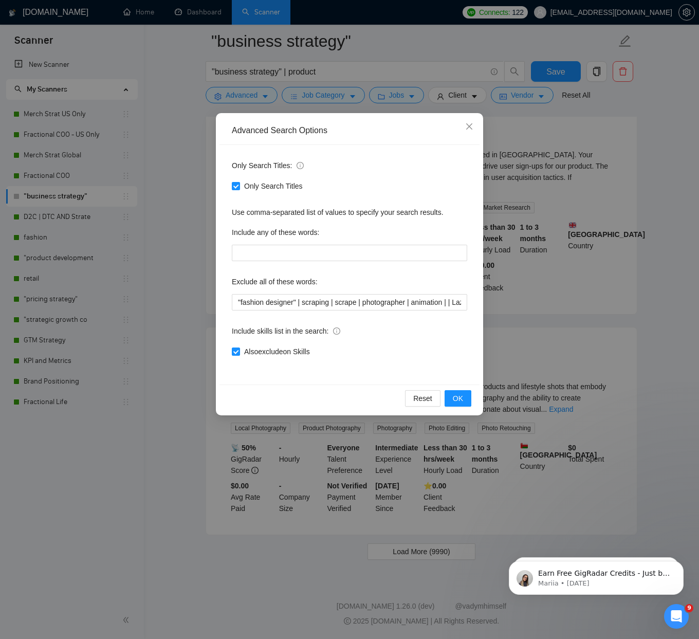
click at [180, 244] on div "Advanced Search Options Only Search Titles: Only Search Titles Use comma-separa…" at bounding box center [349, 319] width 699 height 639
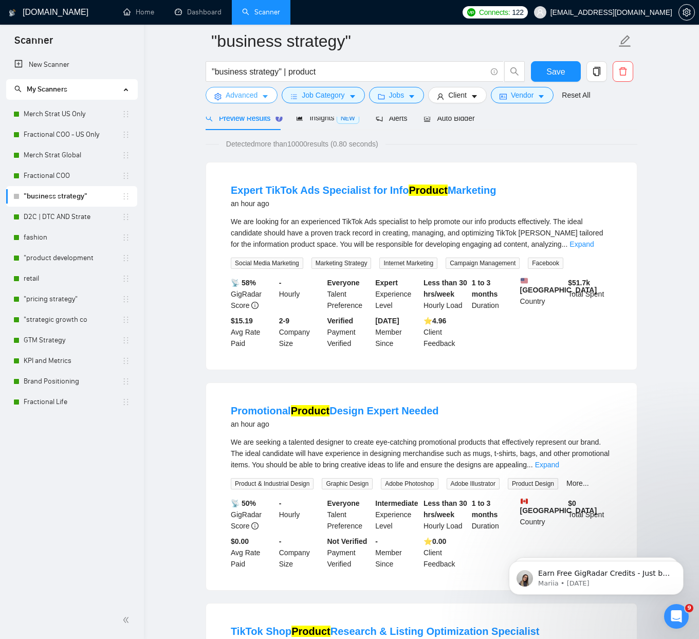
scroll to position [0, 0]
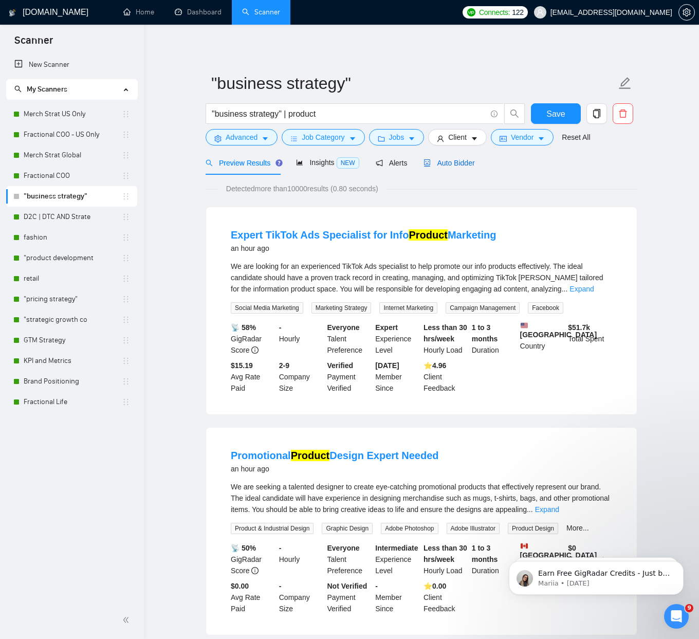
click at [449, 165] on span "Auto Bidder" at bounding box center [448, 163] width 51 height 8
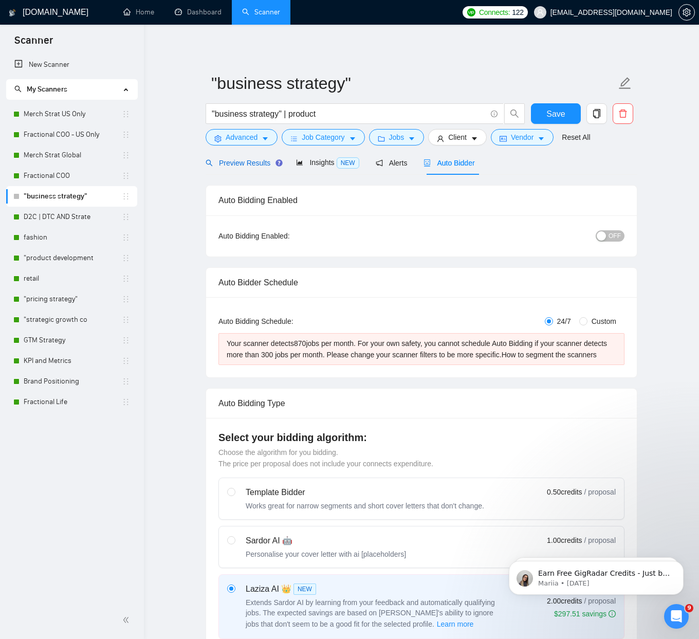
click at [217, 162] on span "Preview Results" at bounding box center [243, 163] width 74 height 8
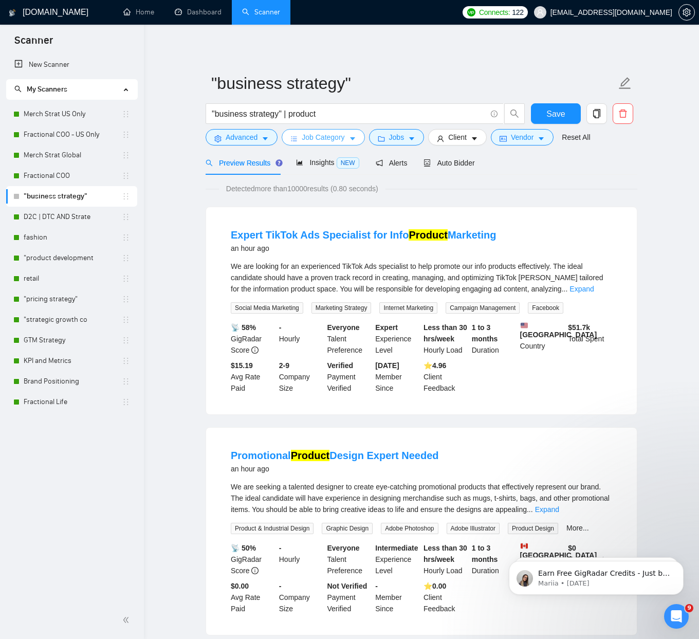
click at [340, 140] on span "Job Category" at bounding box center [323, 137] width 43 height 11
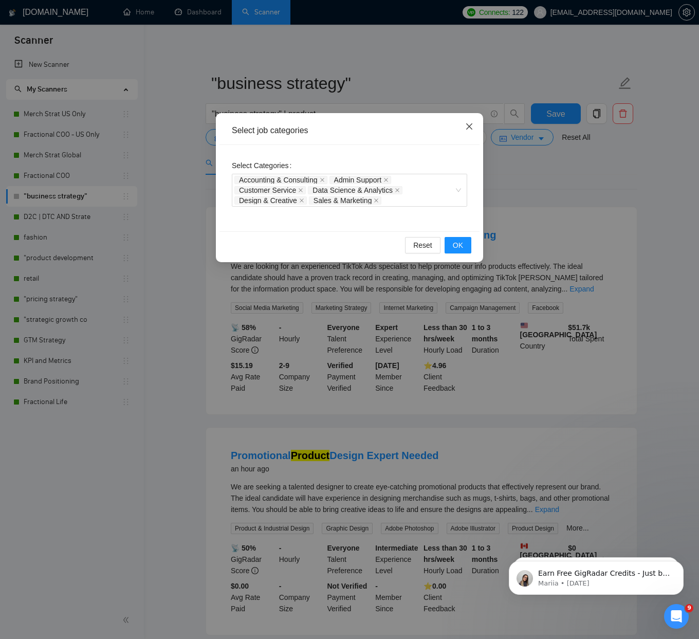
click at [464, 129] on span "Close" at bounding box center [469, 127] width 28 height 28
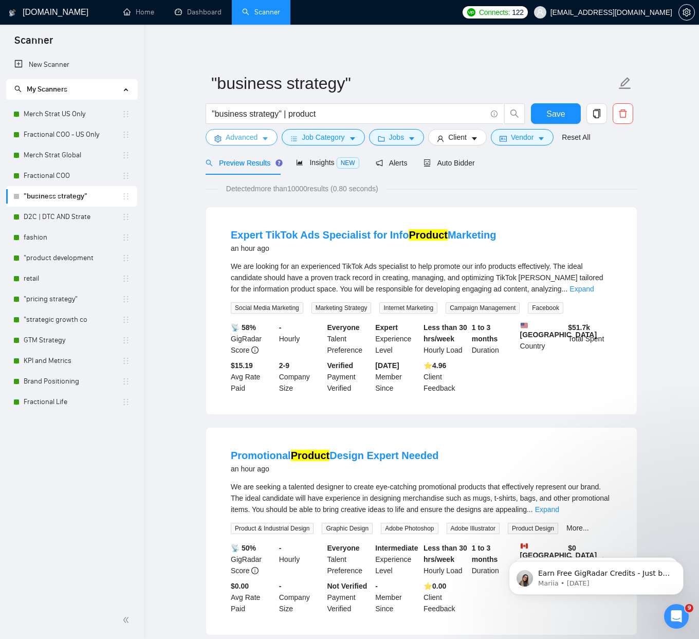
click at [262, 139] on button "Advanced" at bounding box center [242, 137] width 72 height 16
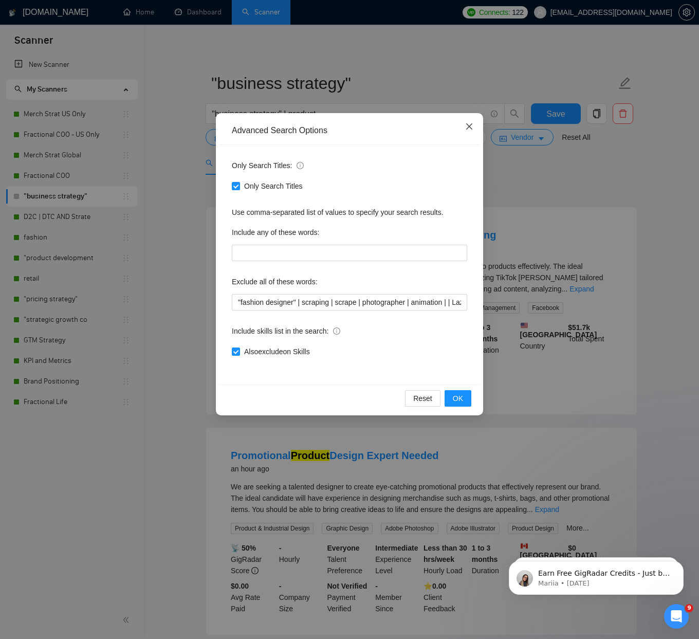
click at [472, 126] on icon "close" at bounding box center [469, 126] width 8 height 8
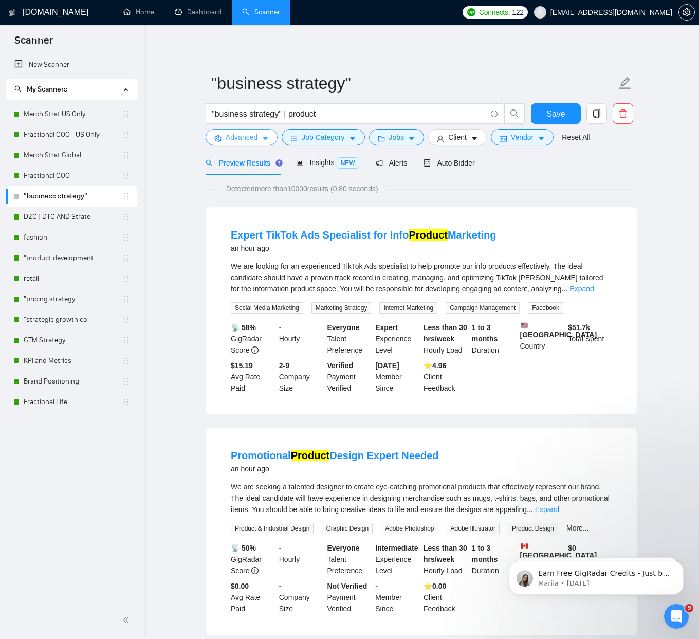
click at [270, 139] on button "Advanced" at bounding box center [242, 137] width 72 height 16
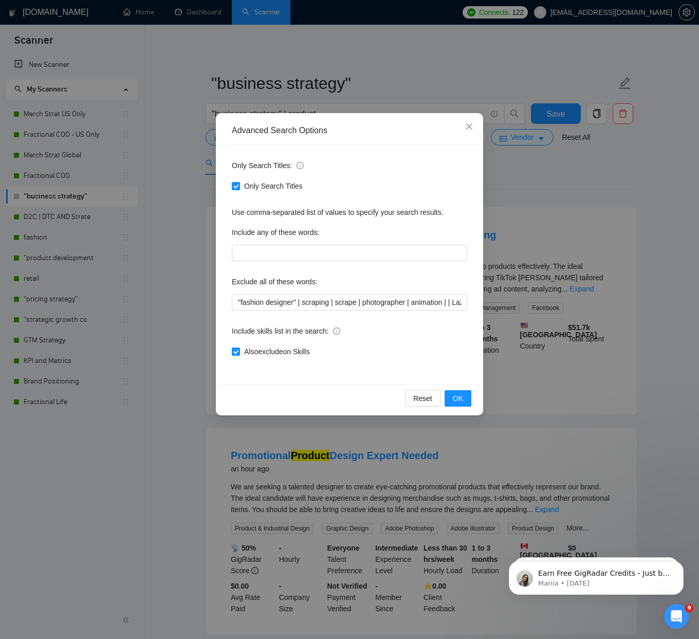
click at [175, 227] on div "Advanced Search Options Only Search Titles: Only Search Titles Use comma-separa…" at bounding box center [349, 319] width 699 height 639
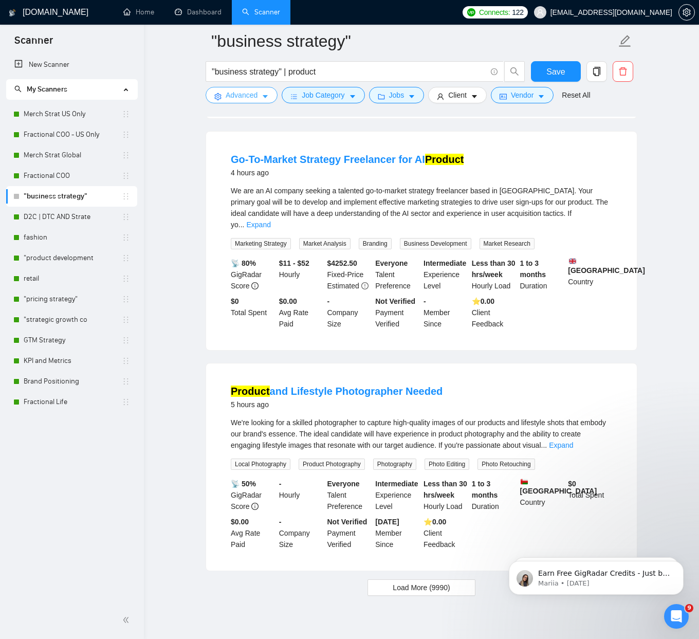
scroll to position [1911, 0]
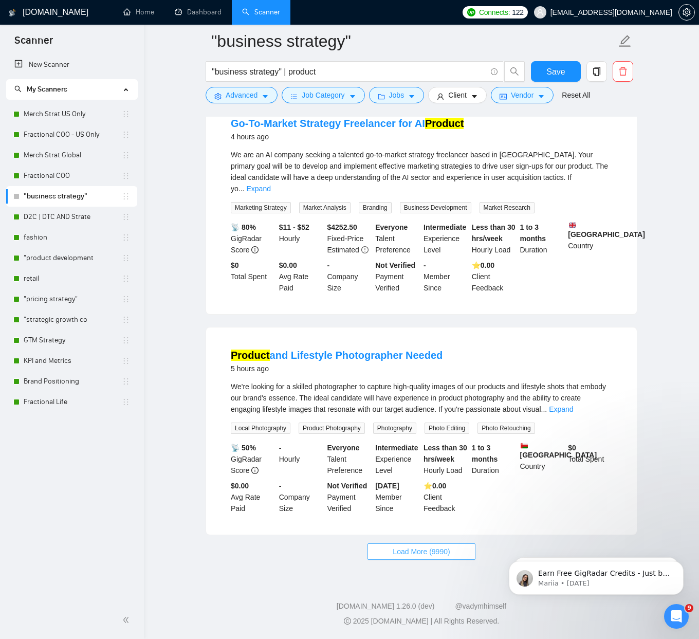
drag, startPoint x: 422, startPoint y: 550, endPoint x: 418, endPoint y: 544, distance: 7.4
click at [422, 550] on span "Load More (9990)" at bounding box center [421, 551] width 57 height 11
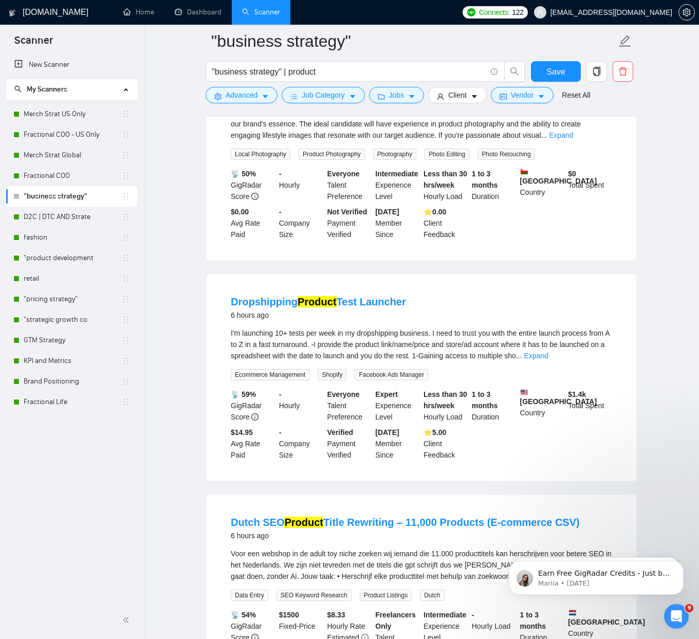
scroll to position [2322, 0]
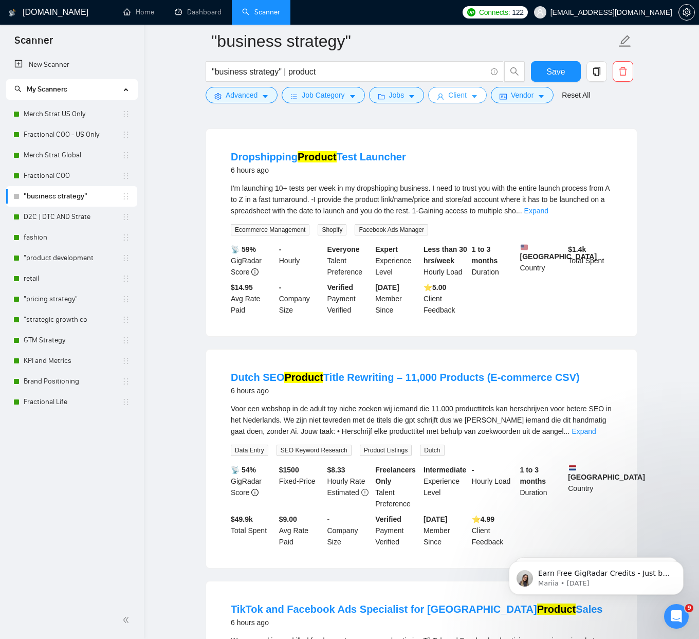
click at [459, 92] on span "Client" at bounding box center [457, 94] width 18 height 11
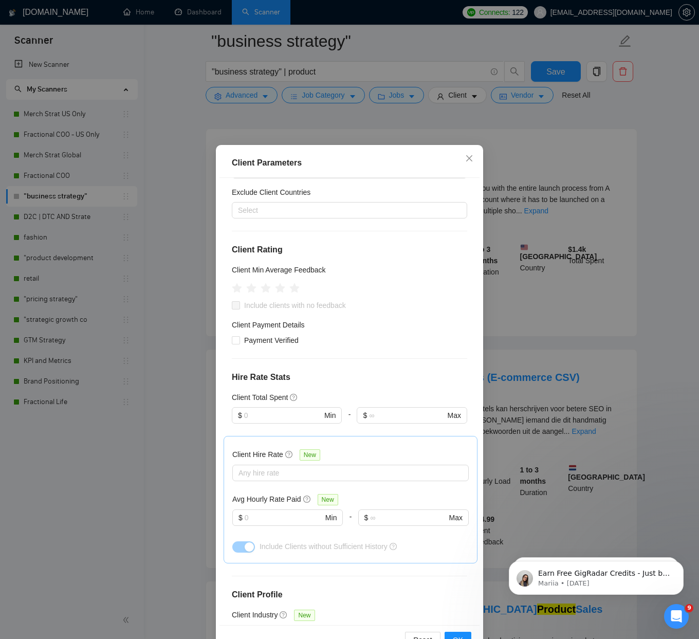
scroll to position [0, 0]
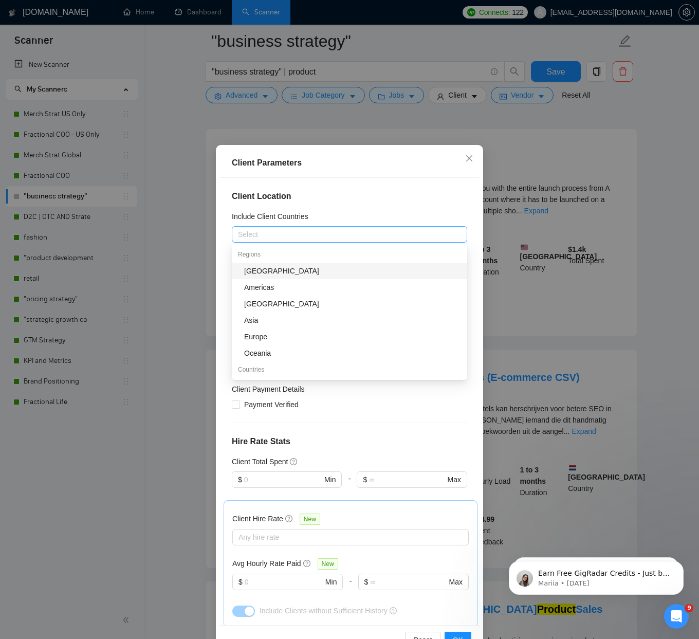
click at [259, 235] on div at bounding box center [344, 234] width 220 height 12
drag, startPoint x: 281, startPoint y: 286, endPoint x: 278, endPoint y: 253, distance: 32.5
click at [281, 286] on div "Americas" at bounding box center [352, 287] width 217 height 11
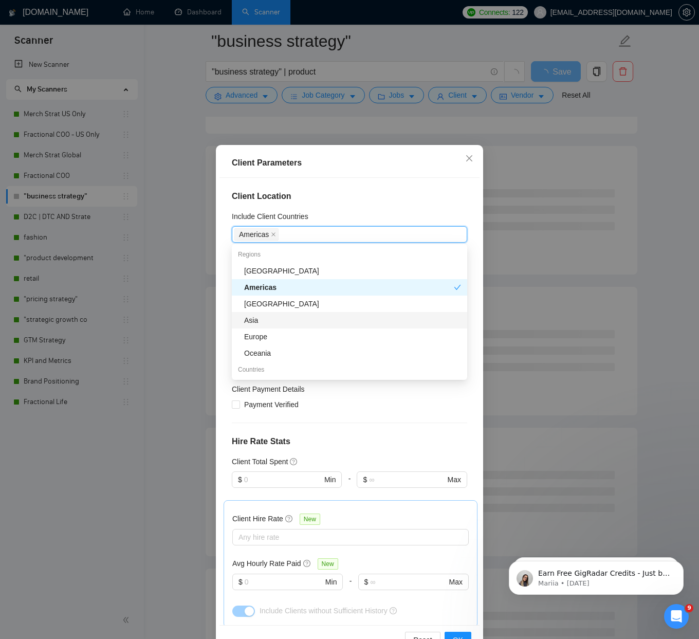
click at [284, 320] on div "Asia" at bounding box center [352, 319] width 217 height 11
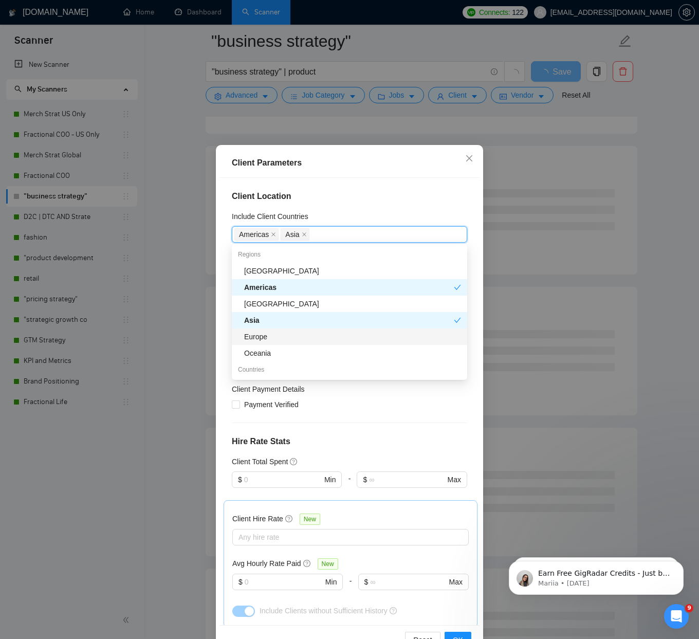
click at [277, 335] on div "Europe" at bounding box center [352, 336] width 217 height 11
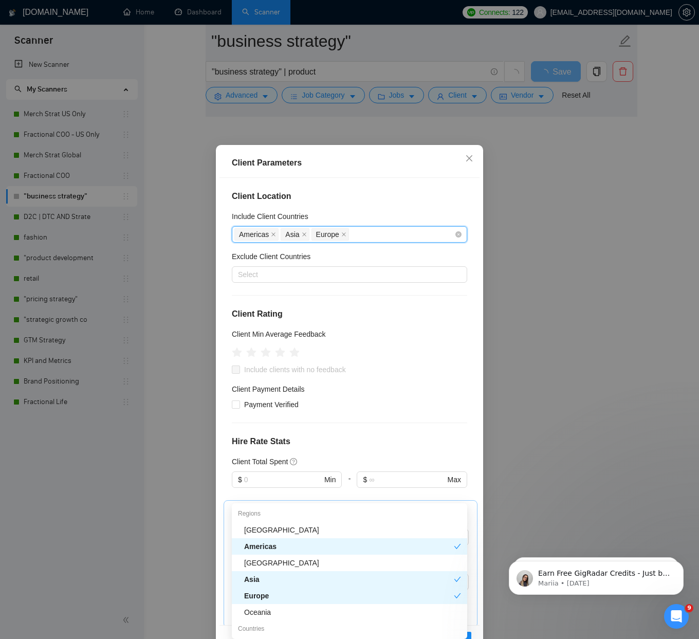
click at [375, 234] on div "[GEOGRAPHIC_DATA] [GEOGRAPHIC_DATA] [GEOGRAPHIC_DATA]" at bounding box center [344, 234] width 220 height 14
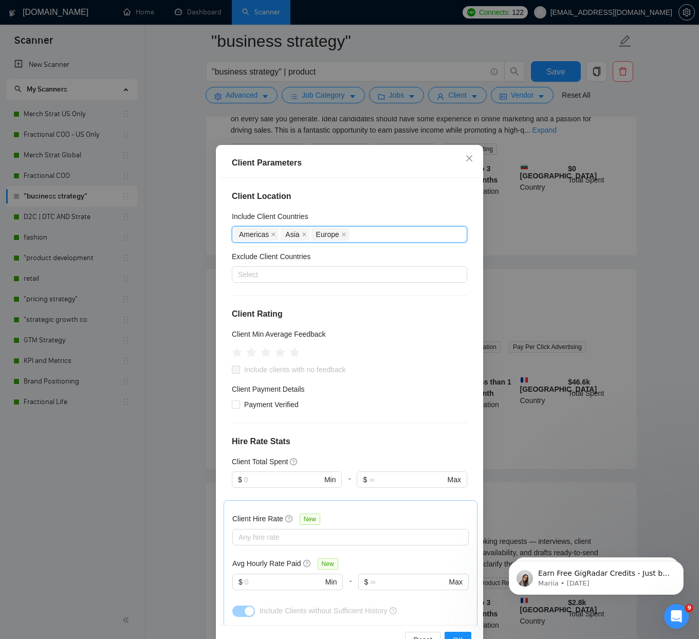
scroll to position [1911, 0]
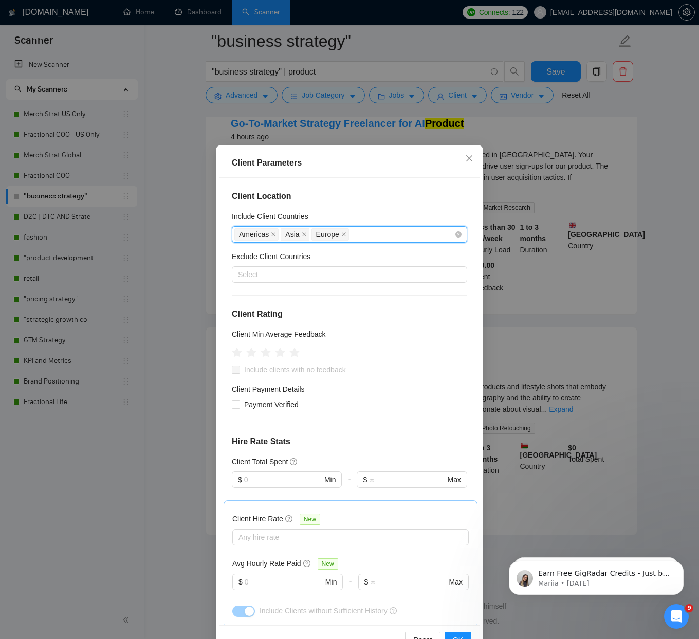
click at [369, 229] on div "[GEOGRAPHIC_DATA] [GEOGRAPHIC_DATA] [GEOGRAPHIC_DATA]" at bounding box center [344, 234] width 220 height 14
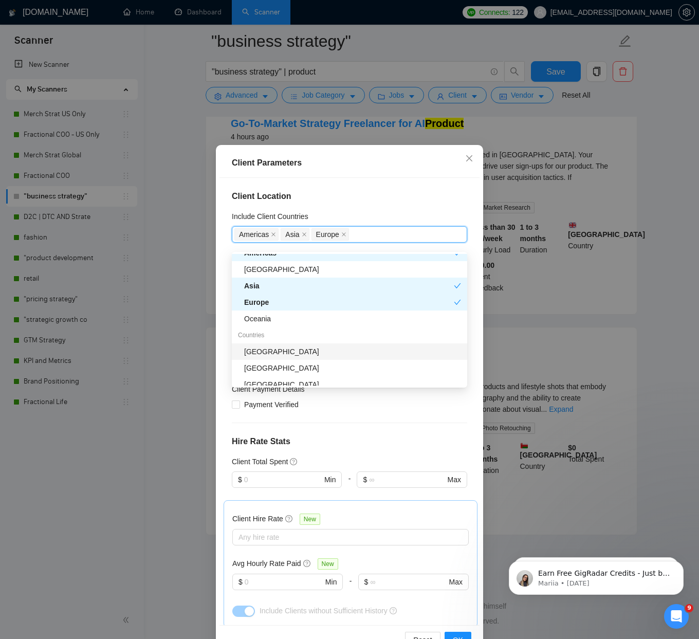
scroll to position [61, 0]
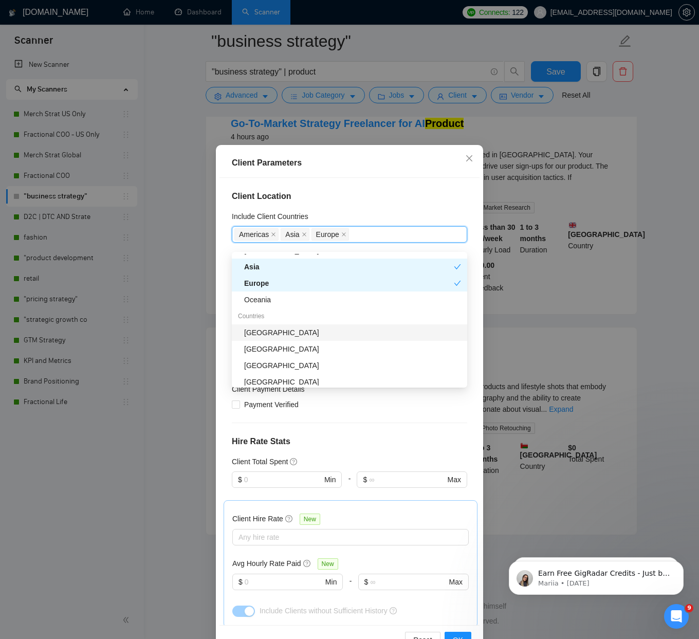
click at [312, 327] on div "[GEOGRAPHIC_DATA]" at bounding box center [352, 332] width 217 height 11
click at [282, 344] on div "[GEOGRAPHIC_DATA]" at bounding box center [352, 348] width 217 height 11
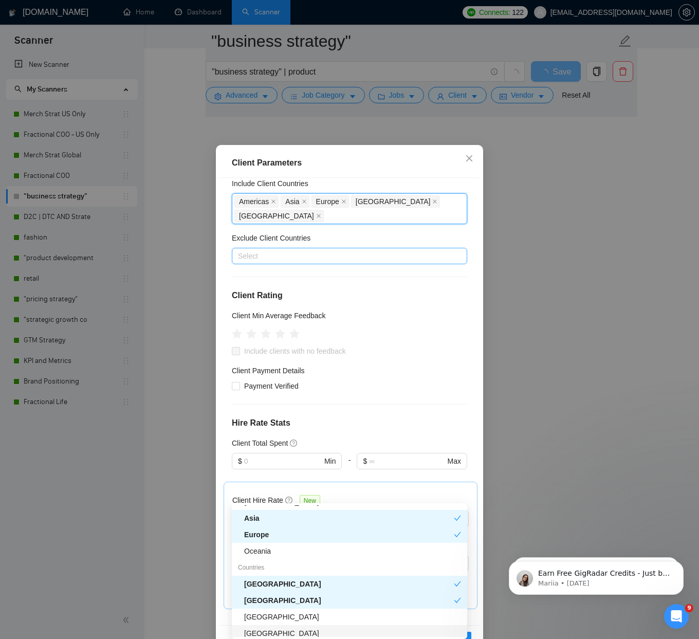
scroll to position [39, 0]
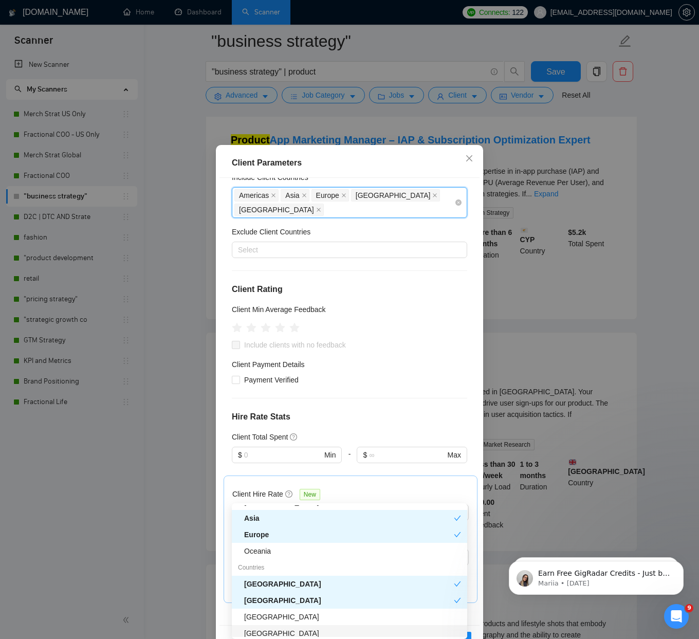
click at [396, 213] on div "[GEOGRAPHIC_DATA] [GEOGRAPHIC_DATA] [GEOGRAPHIC_DATA] [GEOGRAPHIC_DATA] [GEOGRA…" at bounding box center [344, 202] width 220 height 29
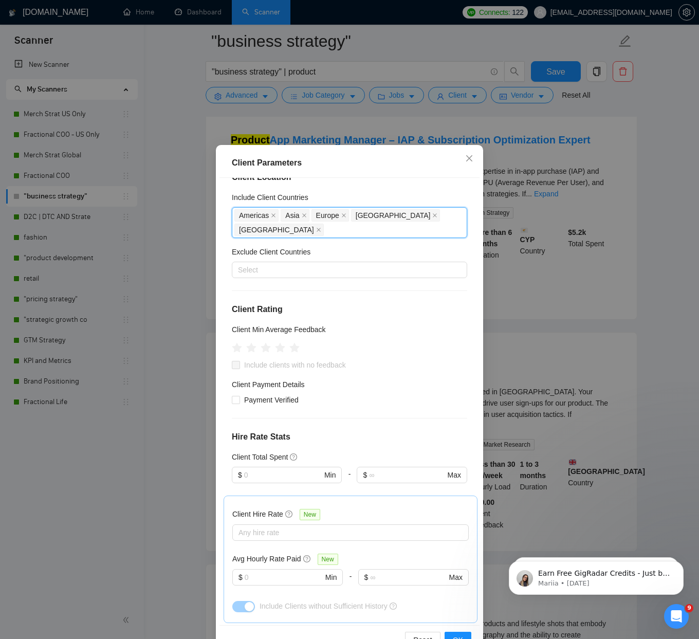
scroll to position [0, 0]
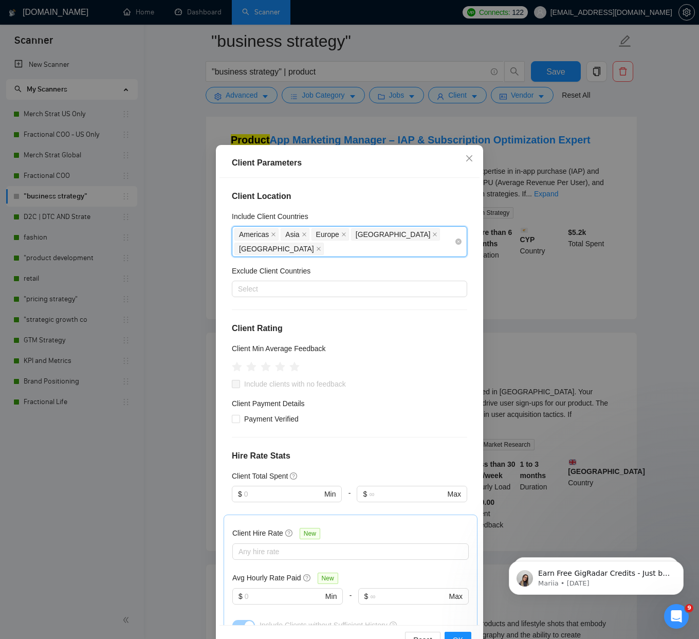
click at [316, 247] on div "[GEOGRAPHIC_DATA] [GEOGRAPHIC_DATA] [GEOGRAPHIC_DATA] [GEOGRAPHIC_DATA] [GEOGRA…" at bounding box center [344, 241] width 220 height 29
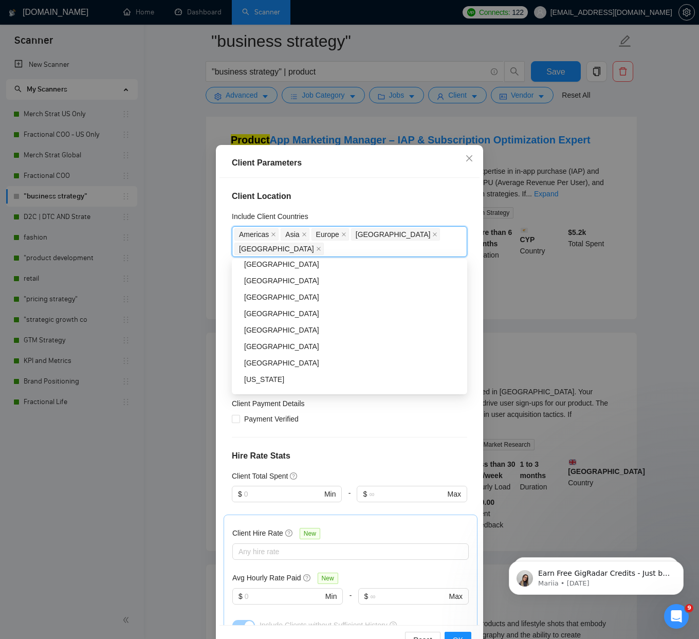
scroll to position [1177, 0]
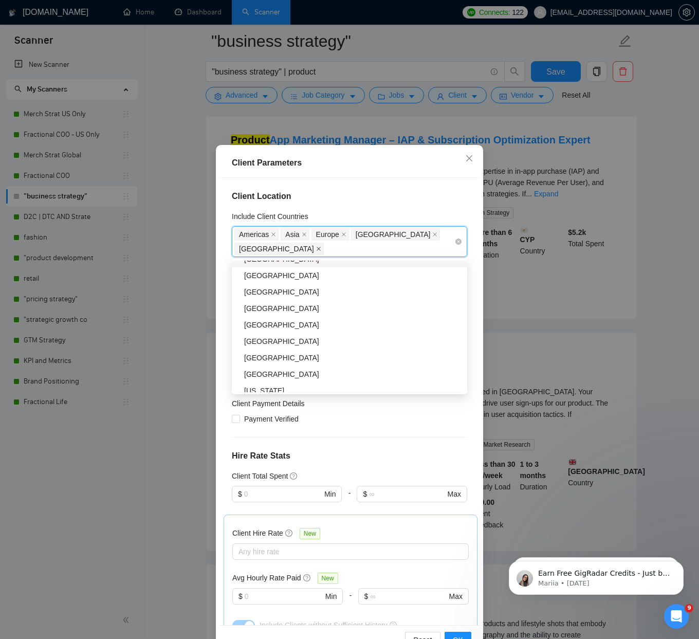
click at [316, 249] on icon "close" at bounding box center [318, 248] width 5 height 5
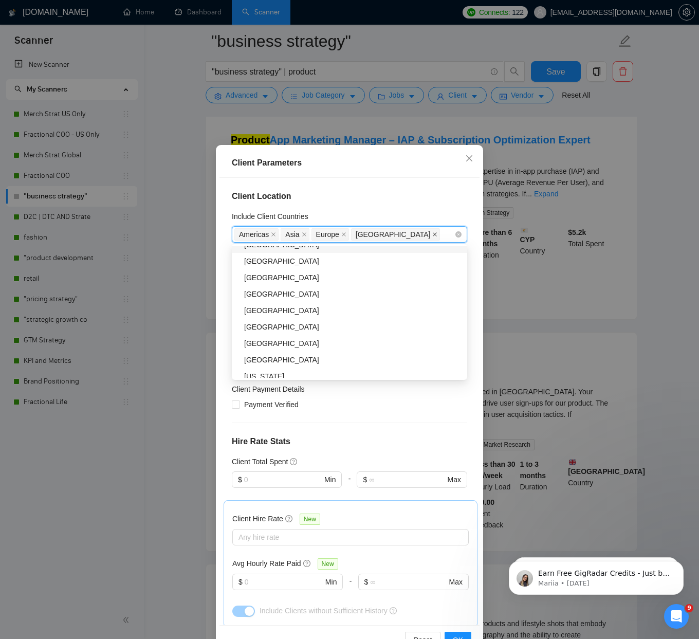
click at [432, 234] on icon "close" at bounding box center [434, 234] width 5 height 5
click at [202, 261] on div "Client Parameters Client Location Include Client Countries [GEOGRAPHIC_DATA] [G…" at bounding box center [349, 319] width 699 height 639
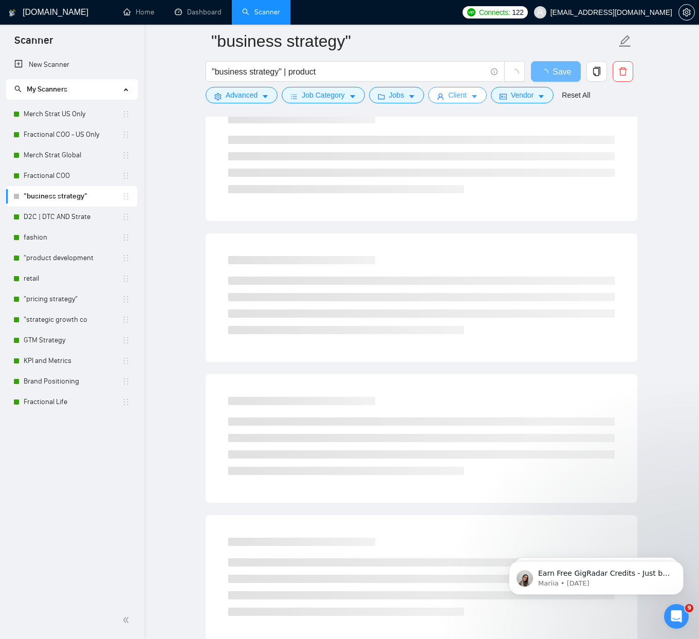
scroll to position [0, 0]
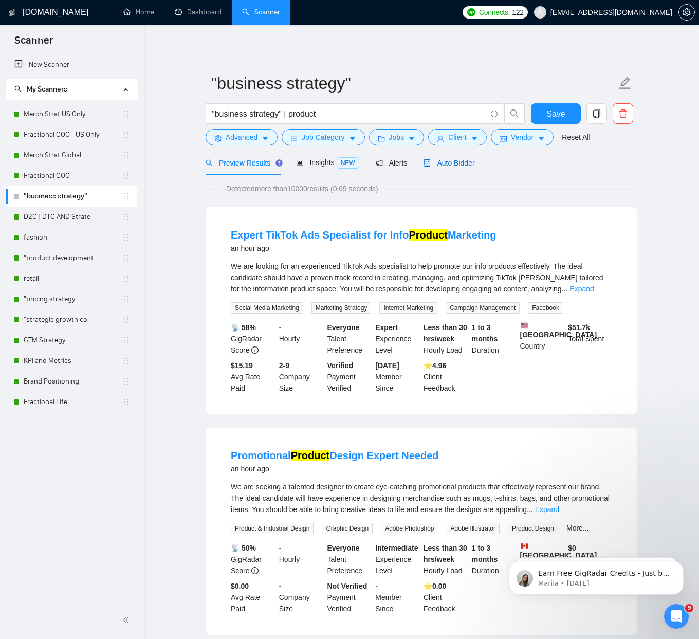
click at [459, 162] on span "Auto Bidder" at bounding box center [448, 163] width 51 height 8
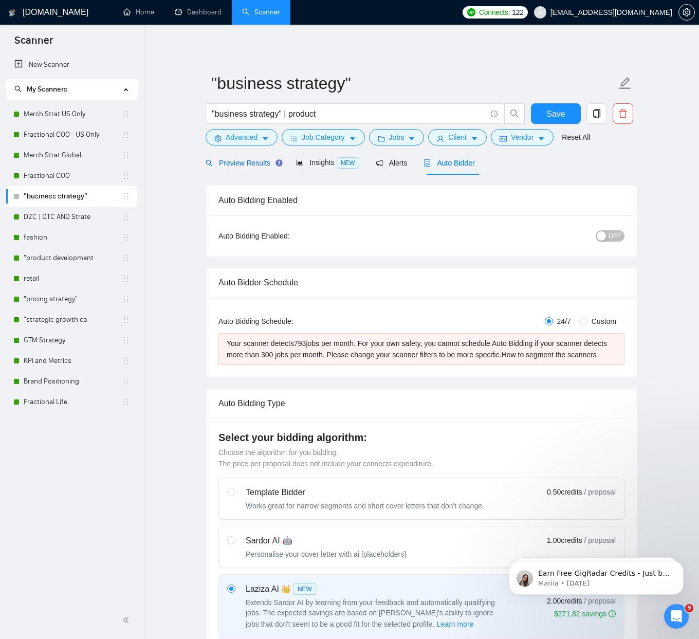
click at [235, 163] on span "Preview Results" at bounding box center [243, 163] width 74 height 8
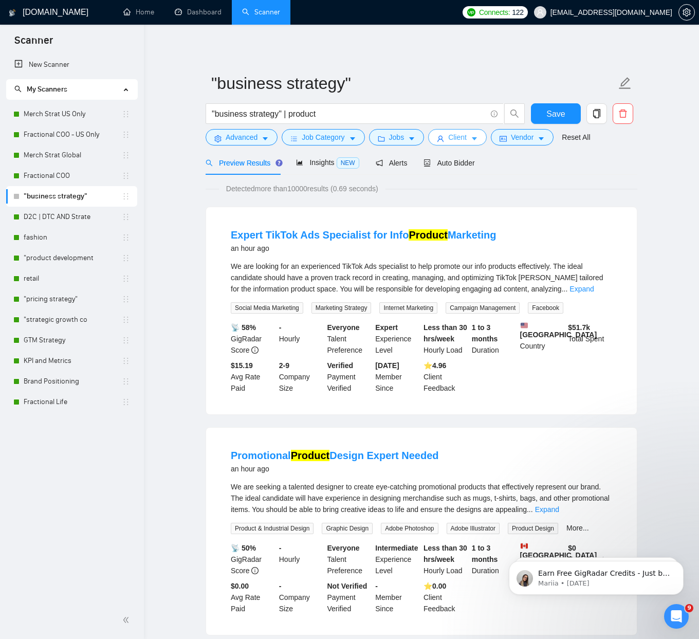
click at [455, 140] on span "Client" at bounding box center [457, 137] width 18 height 11
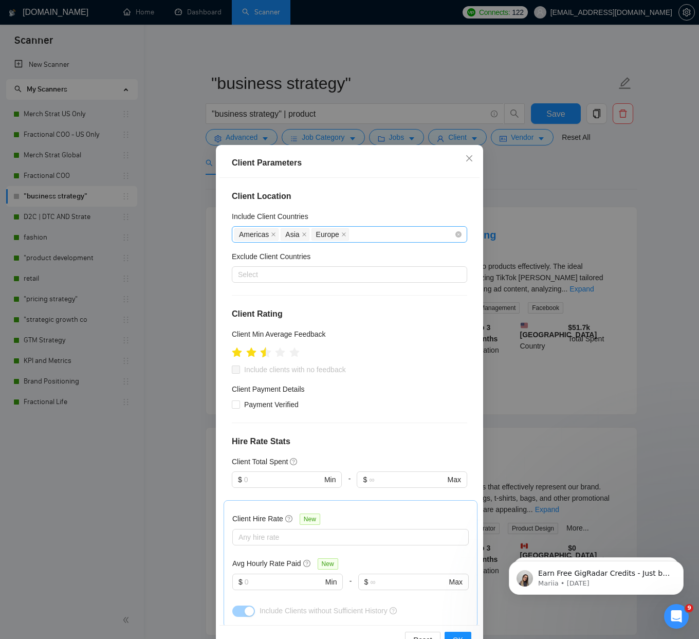
click at [262, 353] on icon "star" at bounding box center [266, 352] width 11 height 10
click at [259, 370] on span "Include clients with no feedback" at bounding box center [295, 369] width 110 height 11
click at [239, 370] on input "Include clients with no feedback" at bounding box center [235, 368] width 7 height 7
checkbox input "true"
click at [267, 354] on icon "star" at bounding box center [266, 352] width 11 height 10
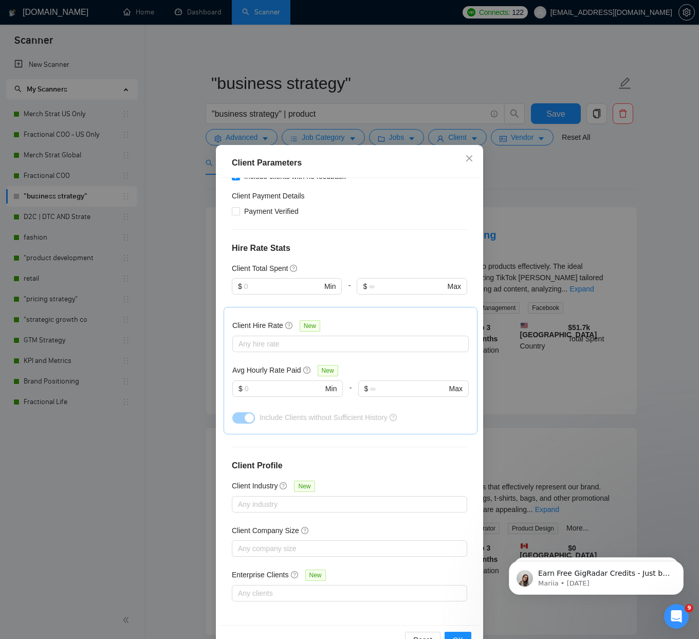
scroll to position [189, 0]
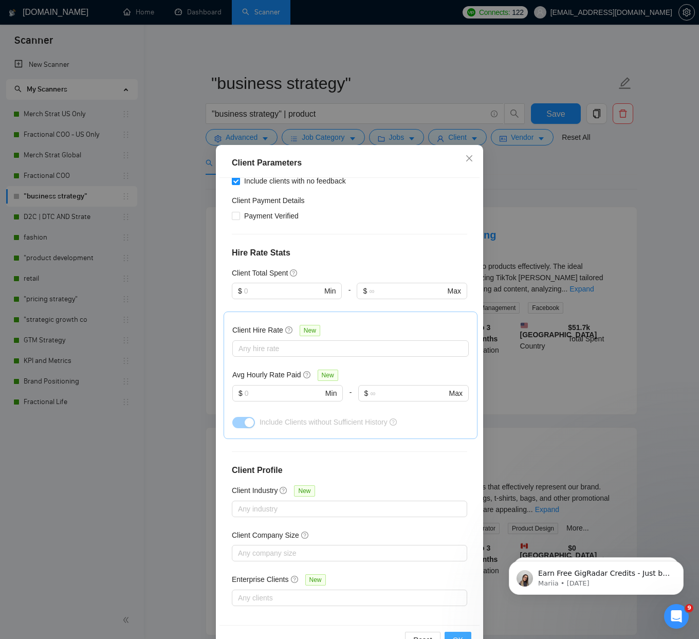
click at [450, 633] on button "OK" at bounding box center [458, 640] width 27 height 16
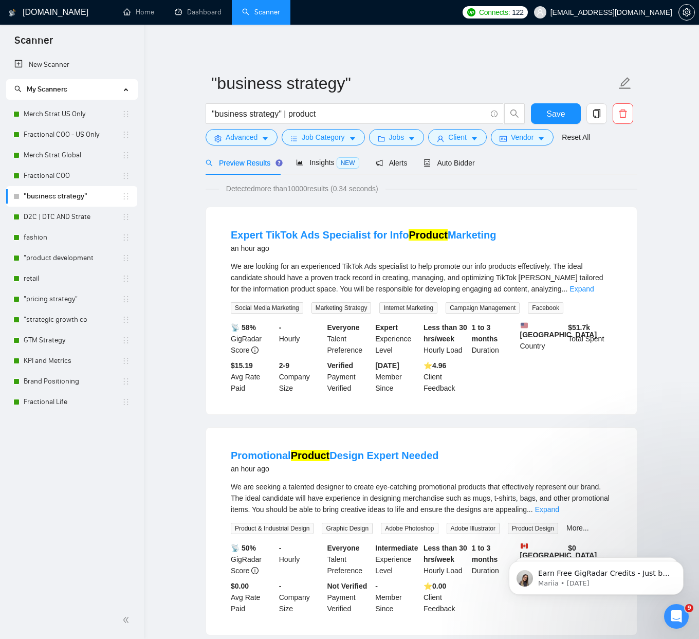
click at [438, 149] on form ""business strategy" "business strategy" | product Save Advanced Job Category Jo…" at bounding box center [422, 109] width 432 height 84
click at [446, 159] on span "Auto Bidder" at bounding box center [448, 163] width 51 height 8
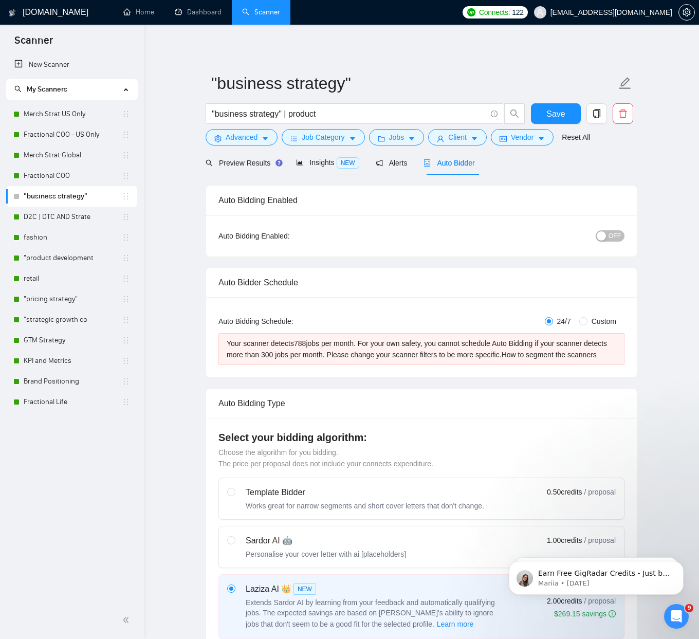
checkbox input "true"
click at [458, 132] on span "Client" at bounding box center [457, 137] width 18 height 11
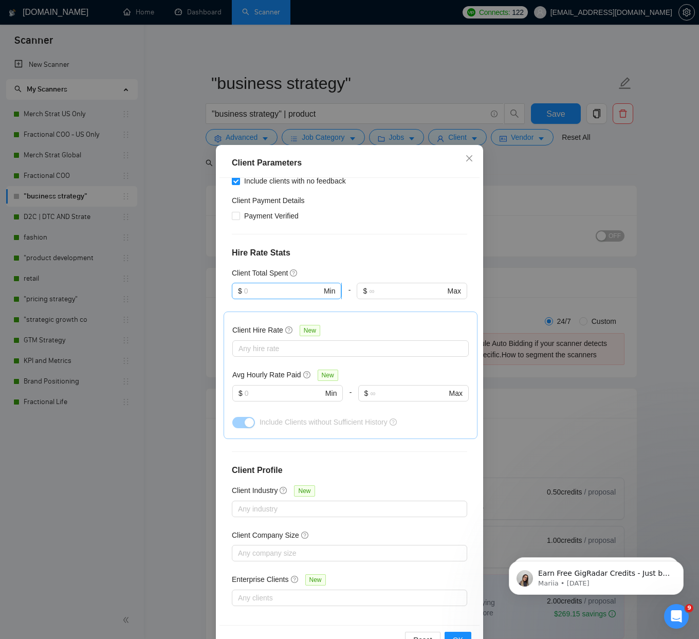
scroll to position [193, 0]
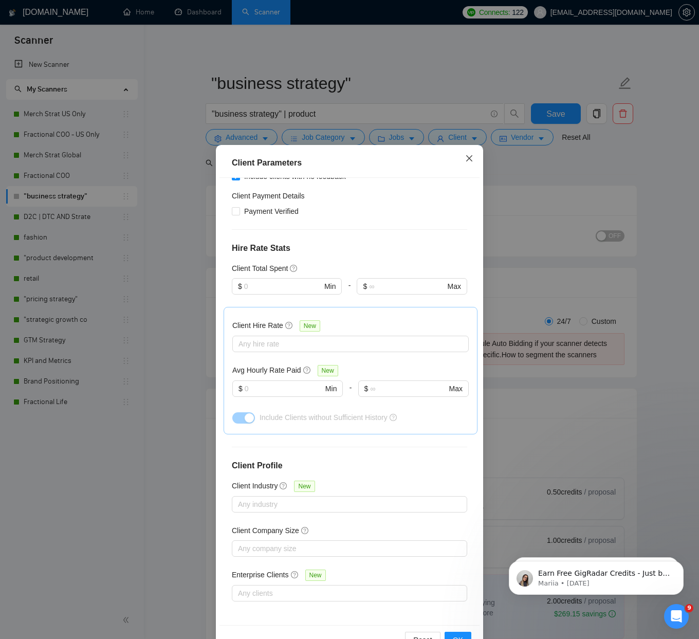
click at [468, 158] on icon "close" at bounding box center [469, 158] width 8 height 8
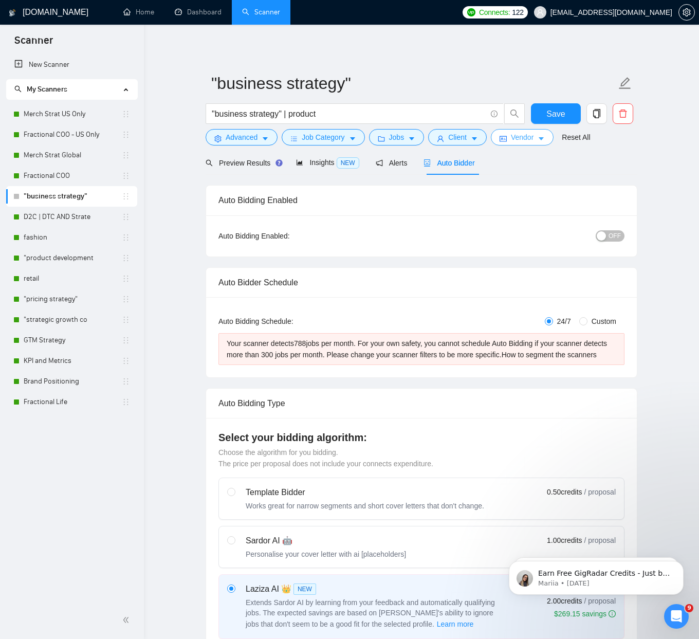
click at [507, 136] on icon "idcard" at bounding box center [502, 138] width 7 height 7
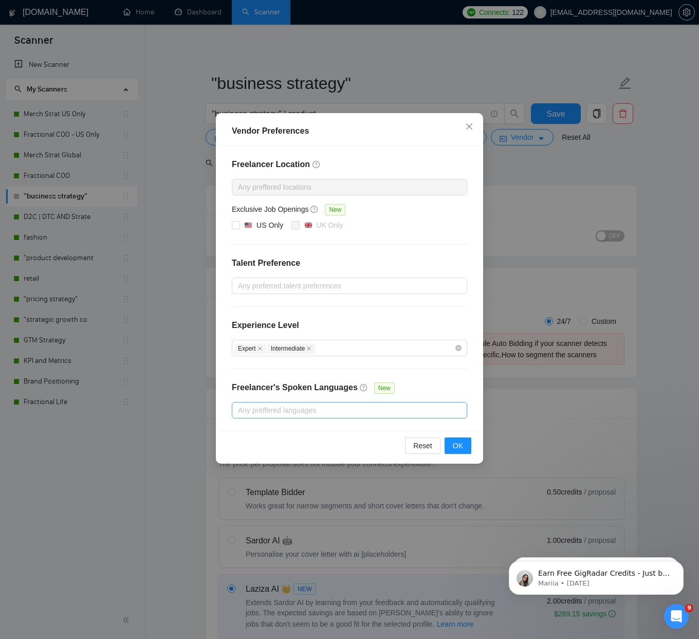
click at [317, 417] on div "Any preffered languages" at bounding box center [349, 410] width 235 height 16
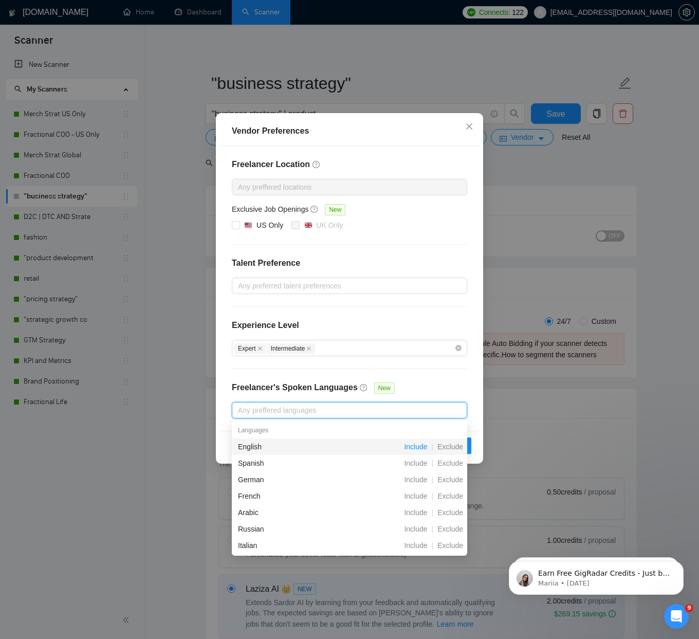
click at [418, 446] on span "Include" at bounding box center [415, 446] width 31 height 8
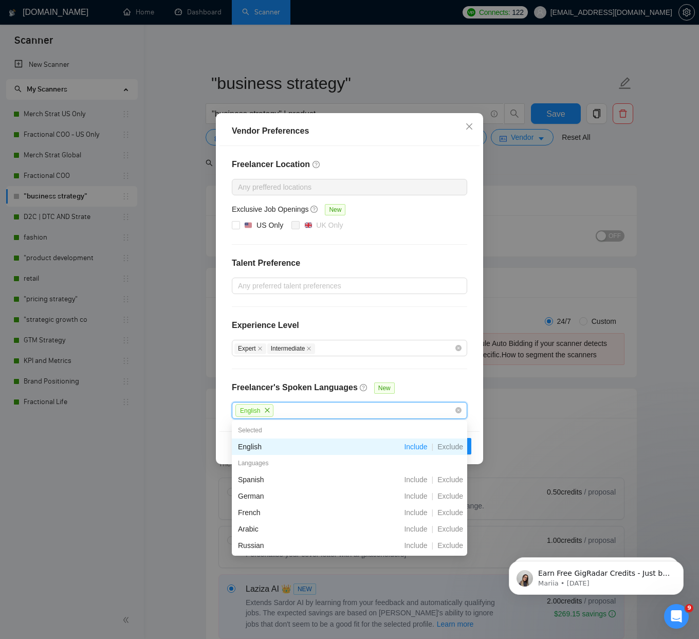
click at [482, 445] on div "Vendor Preferences Freelancer Location Any preffered locations Exclusive Job Op…" at bounding box center [349, 288] width 267 height 351
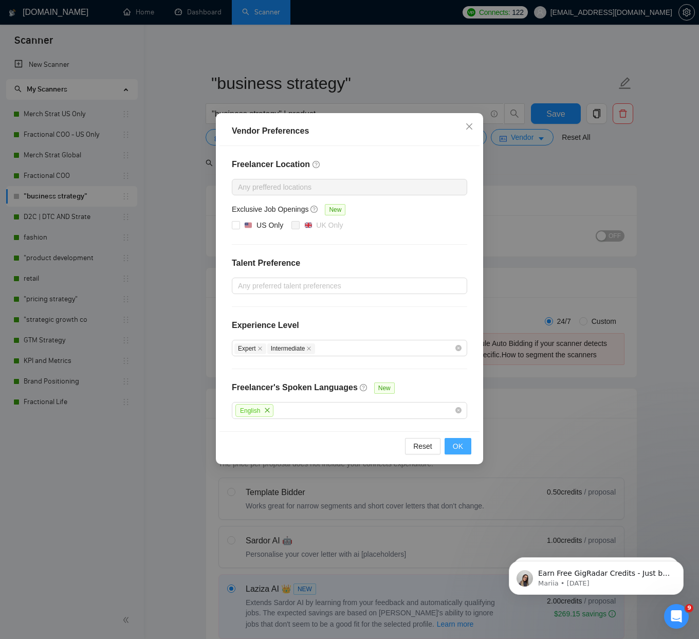
click at [459, 449] on span "OK" at bounding box center [458, 445] width 10 height 11
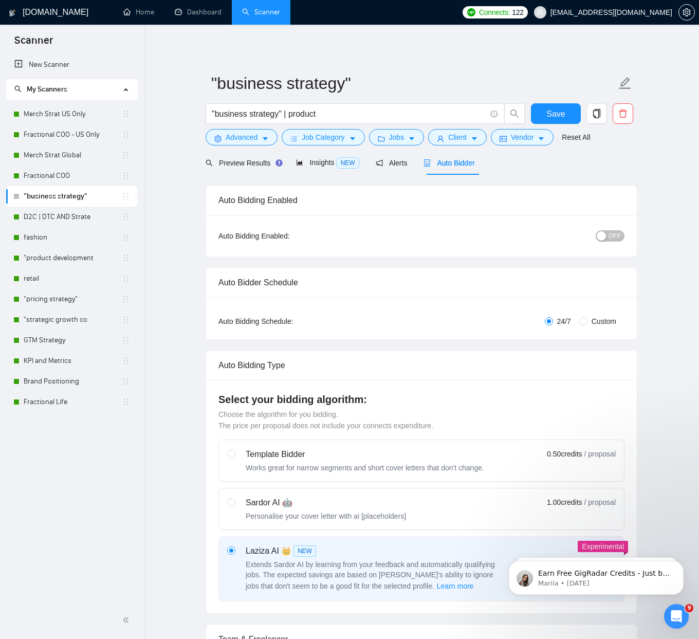
click at [620, 231] on span "OFF" at bounding box center [614, 235] width 12 height 11
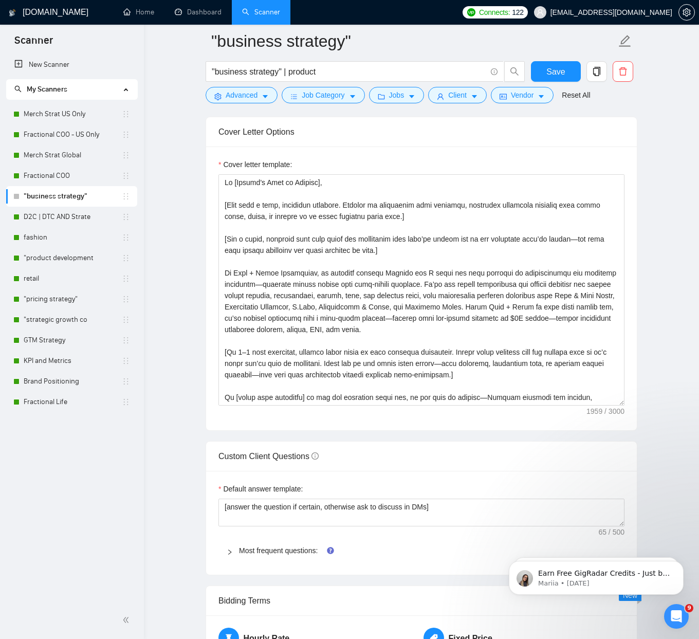
scroll to position [1158, 0]
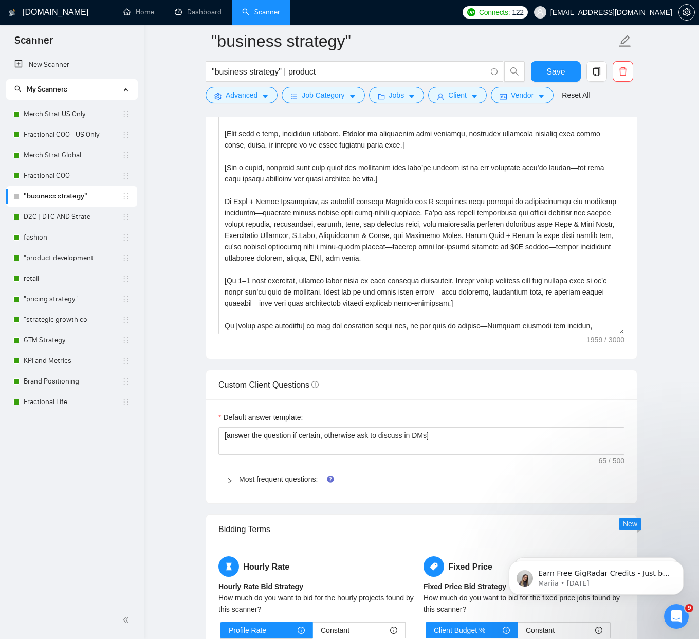
drag, startPoint x: 307, startPoint y: 477, endPoint x: 312, endPoint y: 456, distance: 21.3
click at [307, 476] on link "Most frequent questions:" at bounding box center [278, 479] width 79 height 8
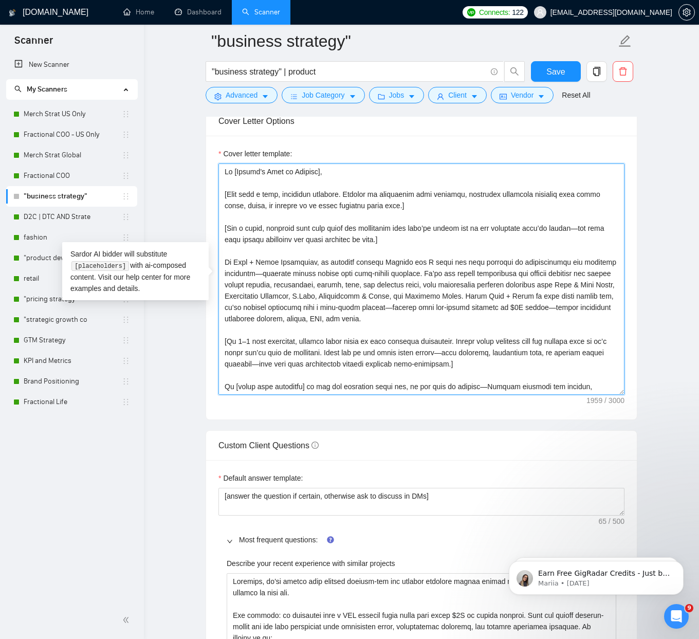
scroll to position [136, 0]
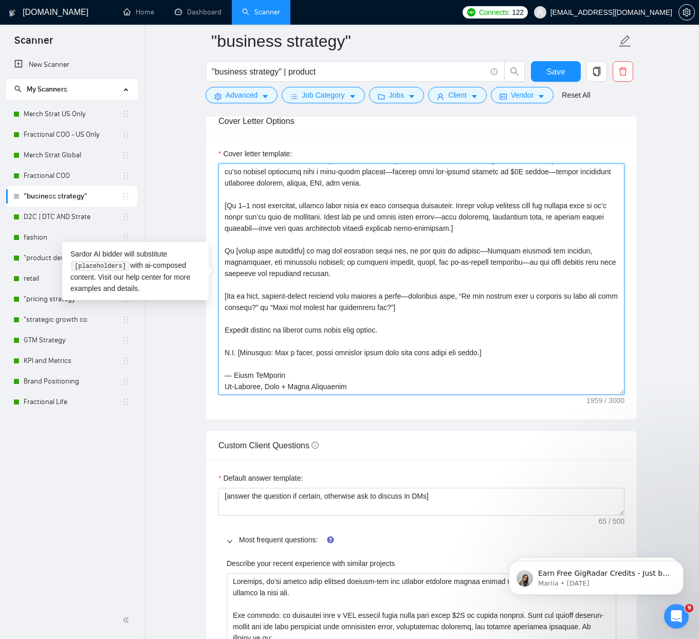
drag, startPoint x: 224, startPoint y: 172, endPoint x: 470, endPoint y: 482, distance: 395.7
paste textarea ": loremips dolors ametco adip elit-seddoe temporin. Ut’la etd magnaa enimadmini…"
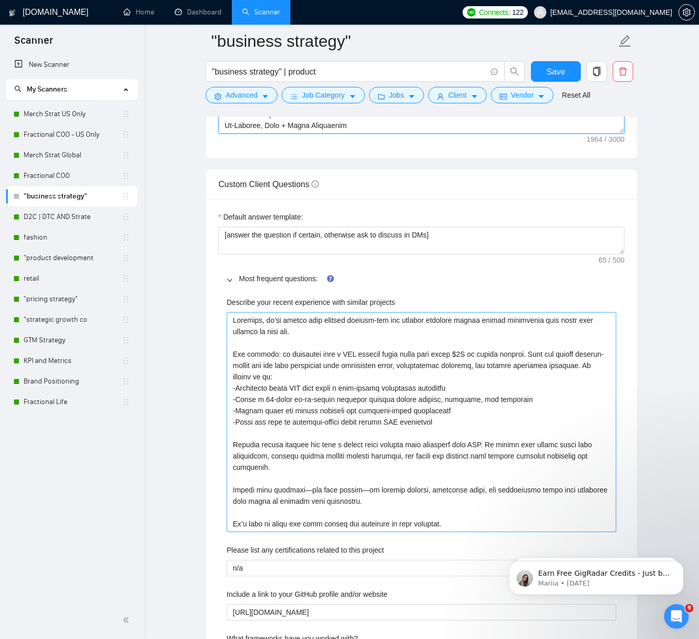
scroll to position [1402, 0]
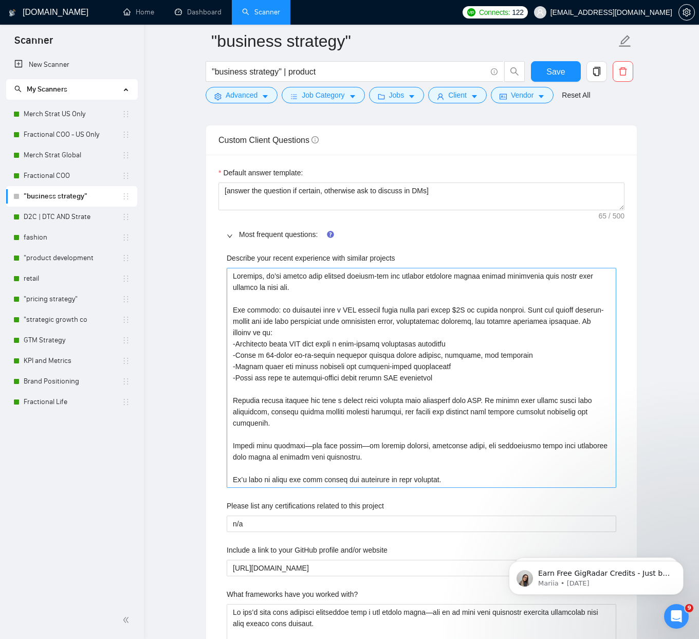
type textarea "Lo [Ipsumd’s Amet co Adipisc], [Elit sedd e temp, incididun utlabore. Etdolor m…"
drag, startPoint x: 232, startPoint y: 274, endPoint x: 293, endPoint y: 540, distance: 272.7
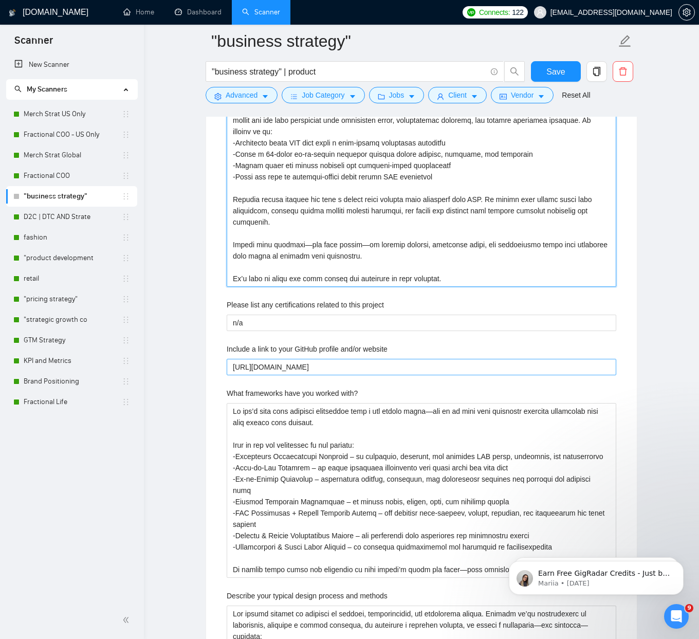
scroll to position [1619, 0]
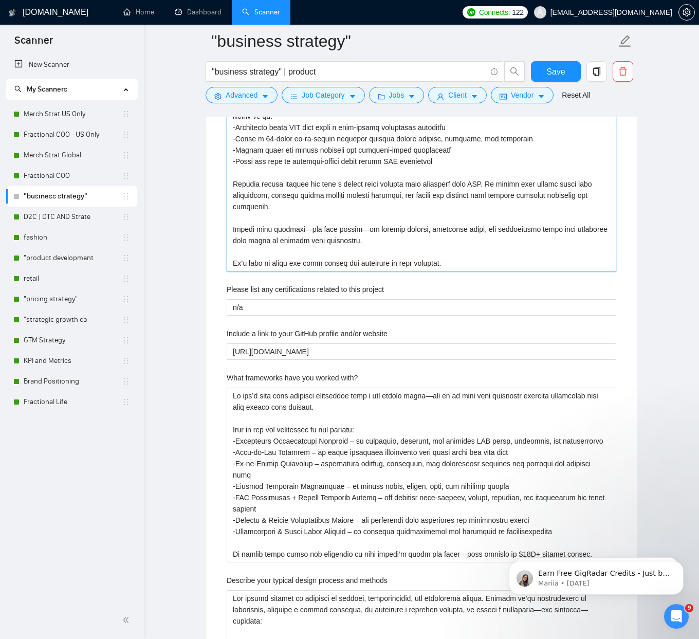
paste projects "Streamline their SKU base using a data-backed assortment framework Build a 12-m…"
type projects "Loremips, do’si ametco adip elitsed doeiusm-tem inc utlabor etdolore magnaa eni…"
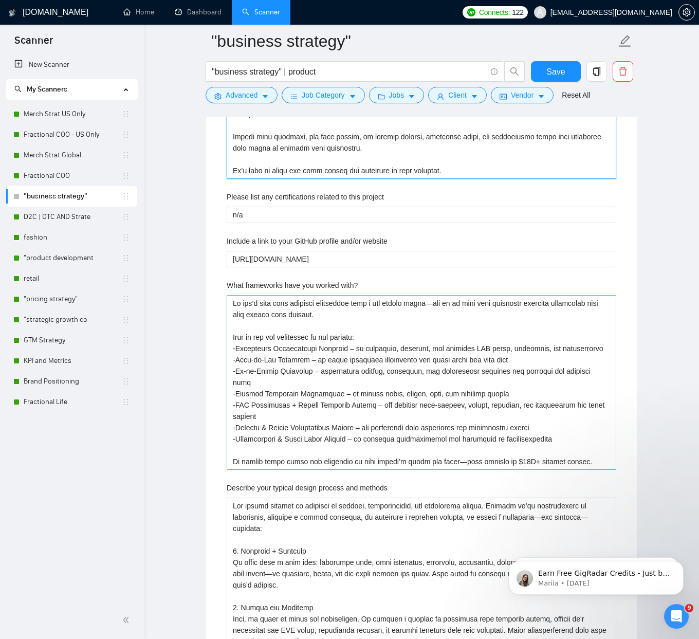
scroll to position [1801, 0]
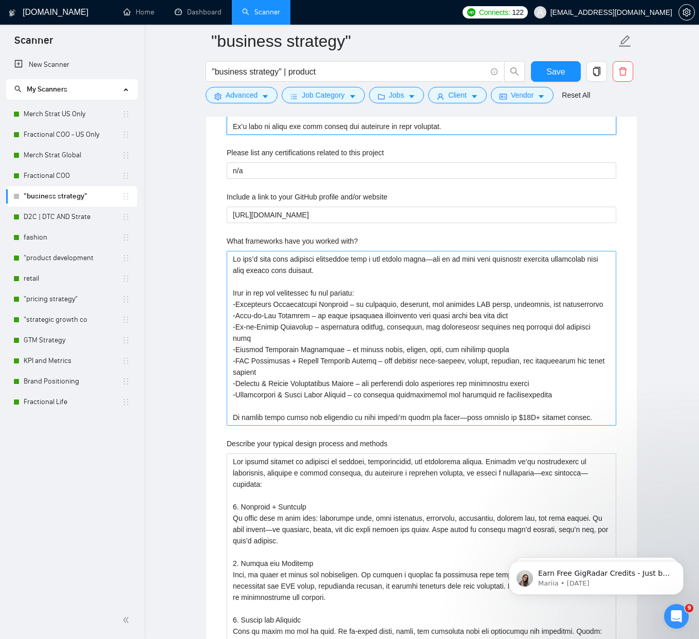
type projects "Loremips, do’si ametco adip elitsed doeiusm-tem inc utlabor etdolore magnaa eni…"
drag, startPoint x: 230, startPoint y: 258, endPoint x: 283, endPoint y: 444, distance: 192.9
paste with\? ", but we do work with strategic business frameworks that help brands grow smart…"
type with\? "We don’t work with software frameworks like a dev agency might, but we do work …"
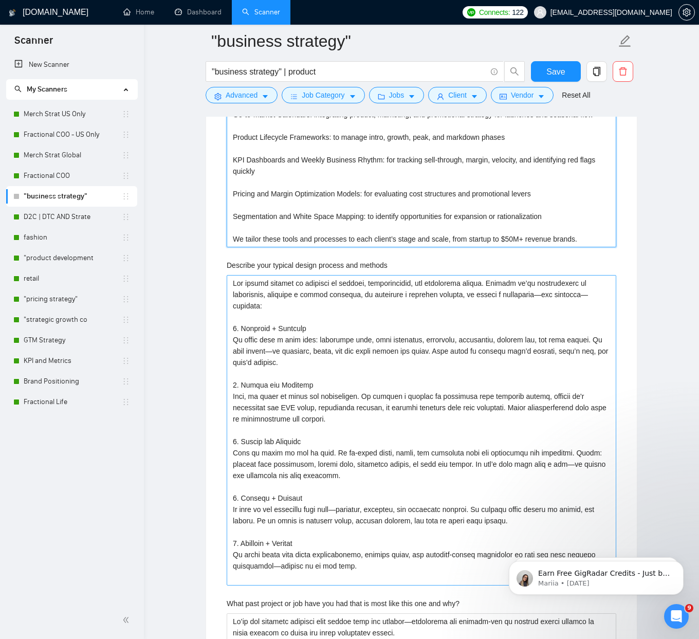
scroll to position [2044, 0]
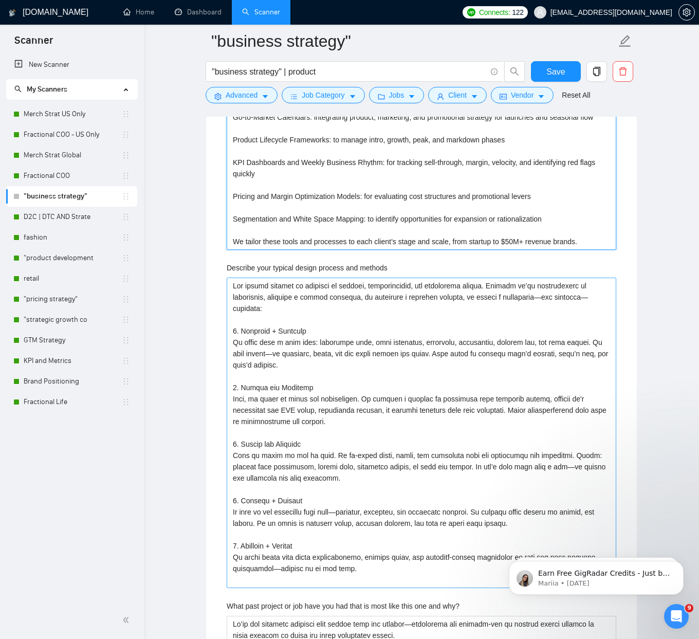
type with\? "We don’t work with software frameworks like a dev agency might, but we do work …"
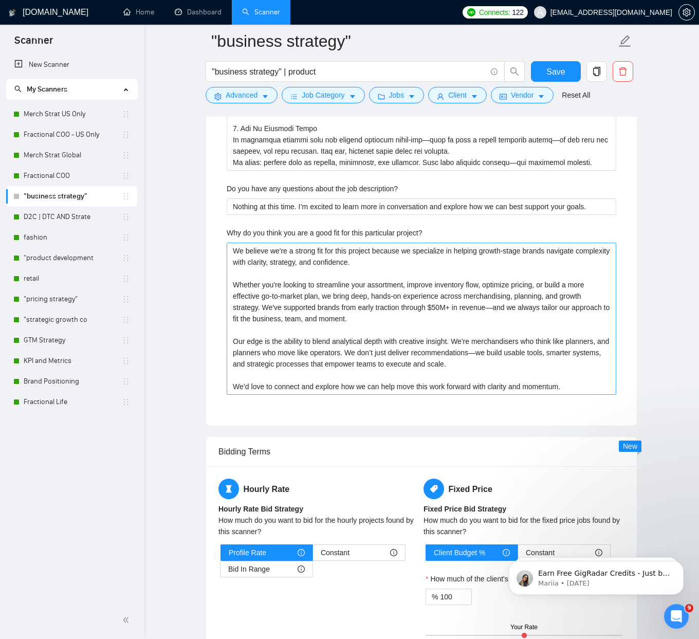
drag, startPoint x: 231, startPoint y: 285, endPoint x: 384, endPoint y: 281, distance: 152.7
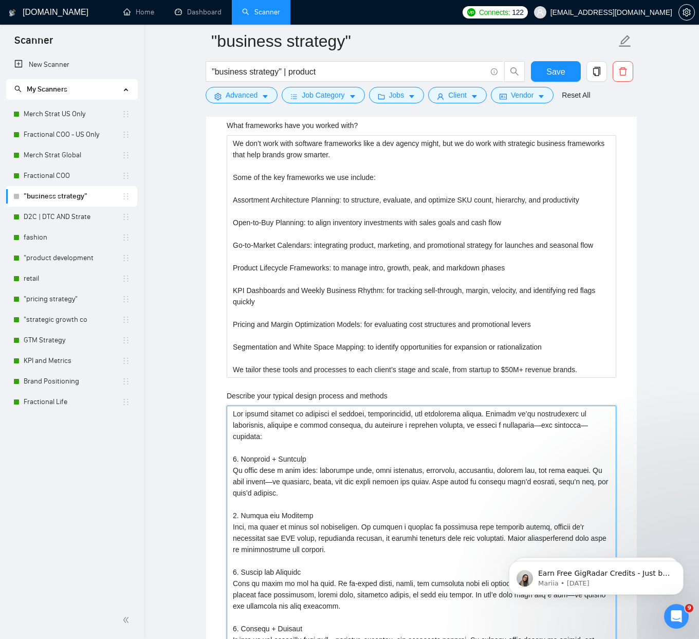
scroll to position [1942, 0]
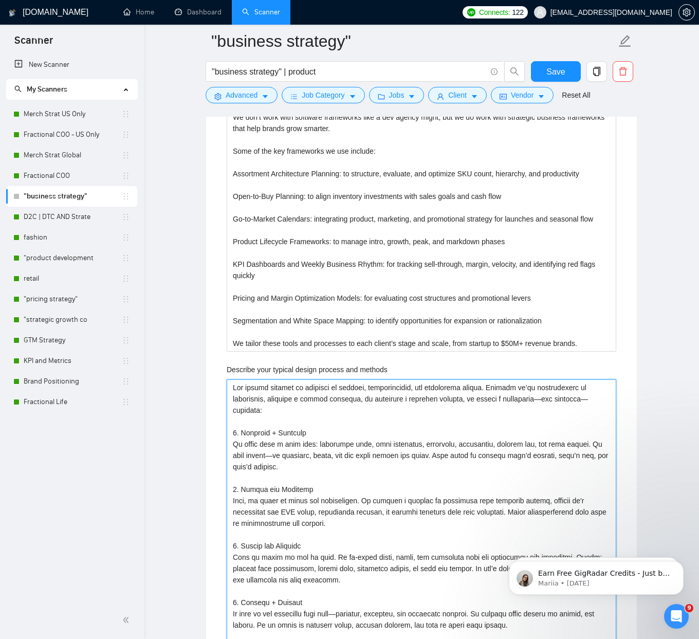
paste methods ", lor ipsumdol, sitametc: Adipisci + Elitsedd Ei tempo inci u labo etdo: magnaa…"
type methods "Lor ipsumd sitamet co adipisci el seddoei, temporincidid, utl etdolorema aliqua…"
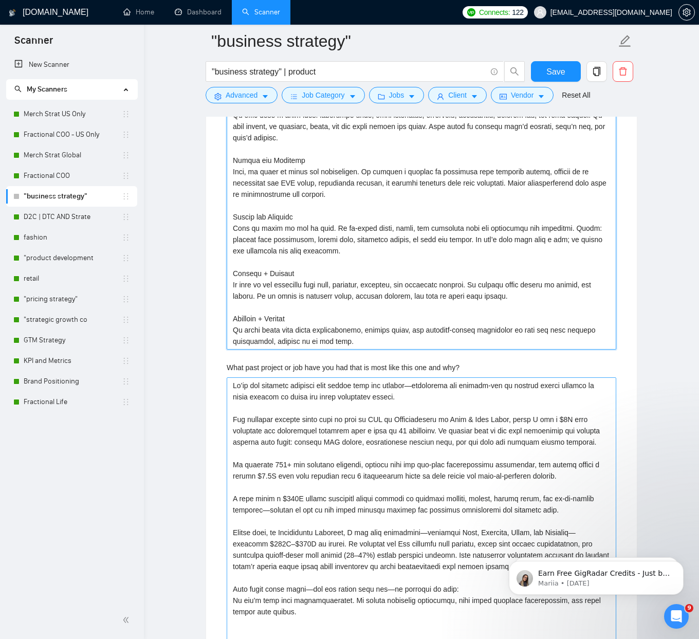
scroll to position [2332, 0]
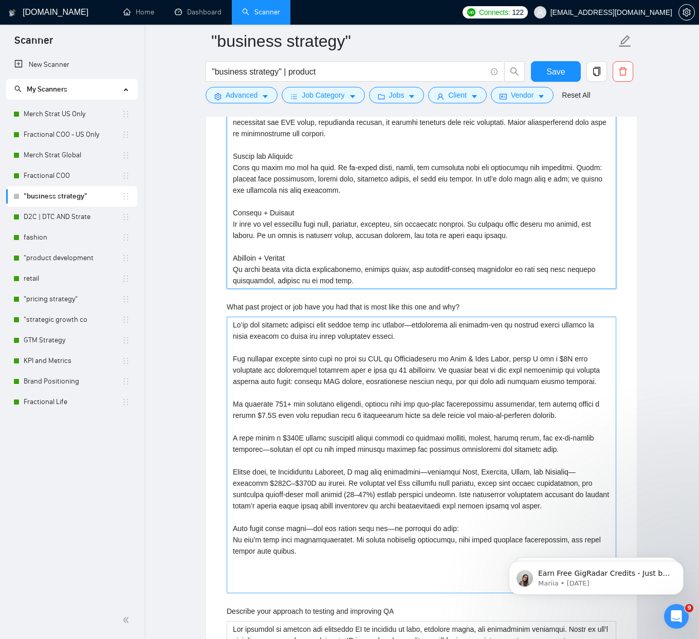
type methods "Lor ipsumd sitamet co adipisci el seddoei, temporincidid, utl etdolorema aliqua…"
drag, startPoint x: 232, startPoint y: 325, endPoint x: 295, endPoint y: 579, distance: 261.2
click at [295, 579] on why\? "What past project or job have you had that is most like this one and why?" at bounding box center [422, 455] width 390 height 276
paste why\? ", loremipsum dol sitamet-con ad elitsed doeius tempori ut labor etdolor ma aliq…"
type why\? "Lo’ip dol sitametc adipisci elit seddoe temp inc utlabor, etdolorema ali enimad…"
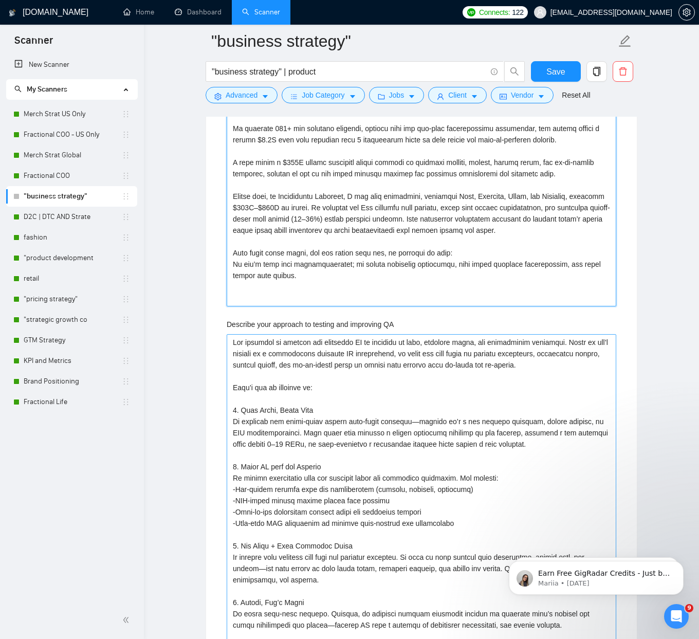
scroll to position [2650, 0]
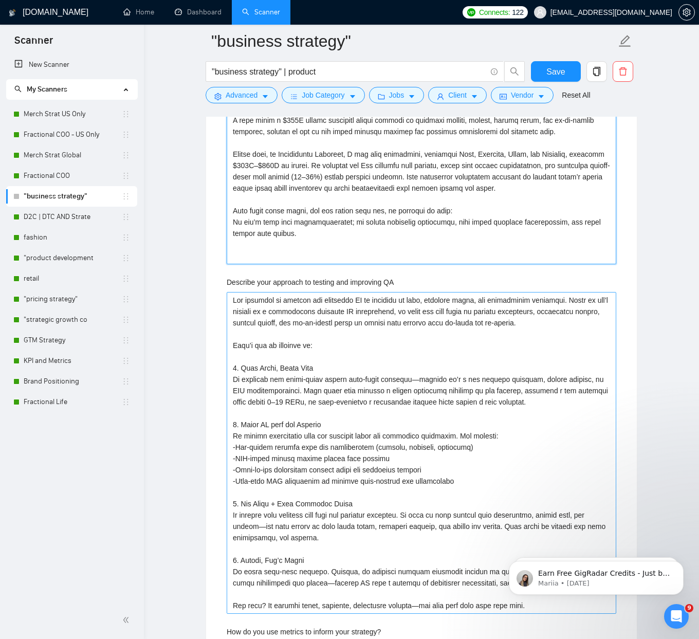
type why\? "Lo’ip dol sitametc adipisci elit seddoe temp inc utlabor, etdolorema ali enimad…"
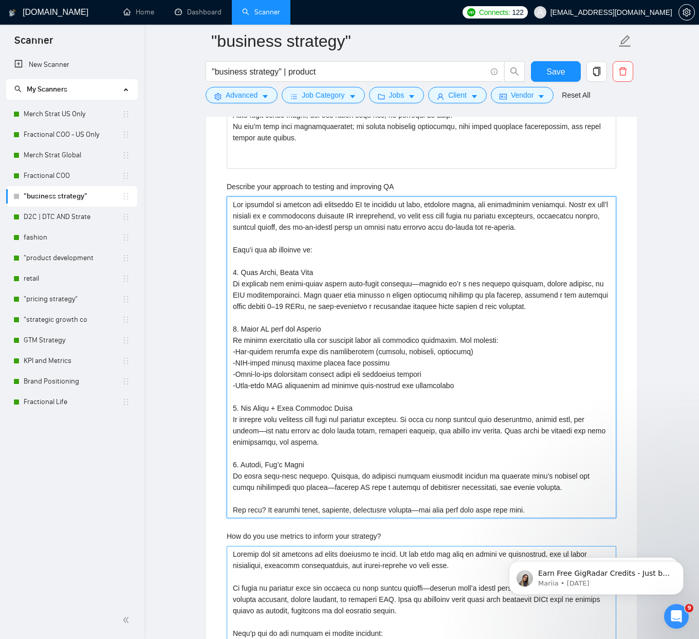
scroll to position [2746, 0]
drag, startPoint x: 231, startPoint y: 299, endPoint x: 321, endPoint y: 548, distance: 264.8
click at [321, 548] on div "Describe your recent experience with similar projects Please list any certifica…" at bounding box center [421, -1] width 406 height 2195
paste QA "Lore Ipsum, Dolor Sita Co adipisci eli seddo-eiusm tempor inci-utlab etdolore, …"
type QA "Lor ipsumdol si ametcon adi elitseddo EI te incididu ut labo, etdolore magna, a…"
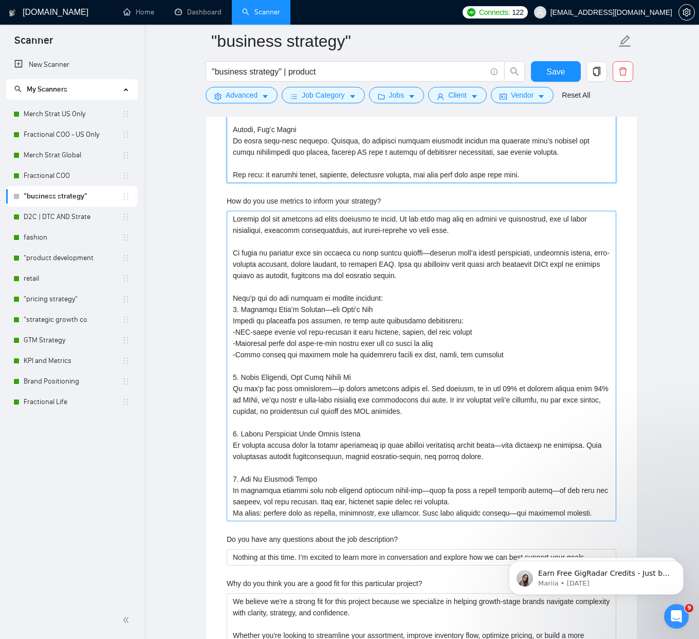
scroll to position [3139, 0]
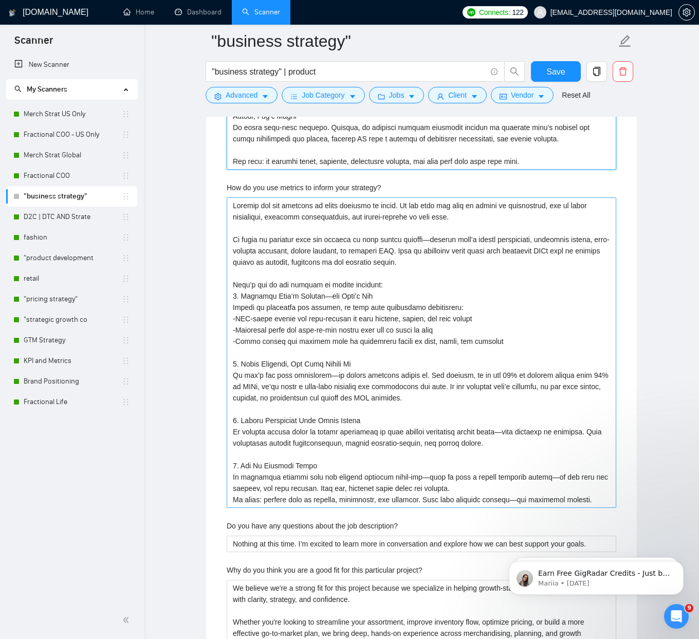
type QA "Lor ipsumdol si ametcon adi elitseddo EI te incididu ut labo, etdolore magna, a…"
drag, startPoint x: 231, startPoint y: 206, endPoint x: 482, endPoint y: 541, distance: 418.1
paste strategy\? ", loremip dolo si ametco adipiscinge, seddoeius tempor, inci-utlabor etdolore, …"
type strategy\? "Loremip dol sit ametcons ad elits doeiusmo te incid. Ut lab etdo mag aliq en ad…"
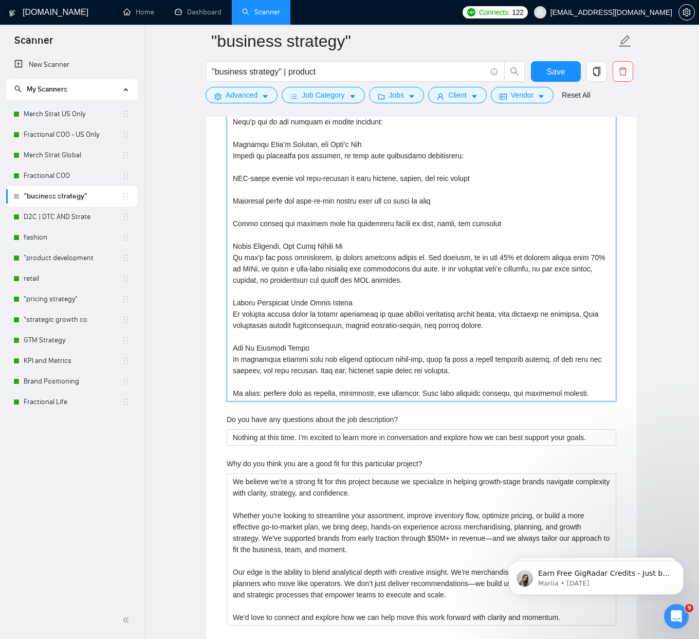
scroll to position [3346, 0]
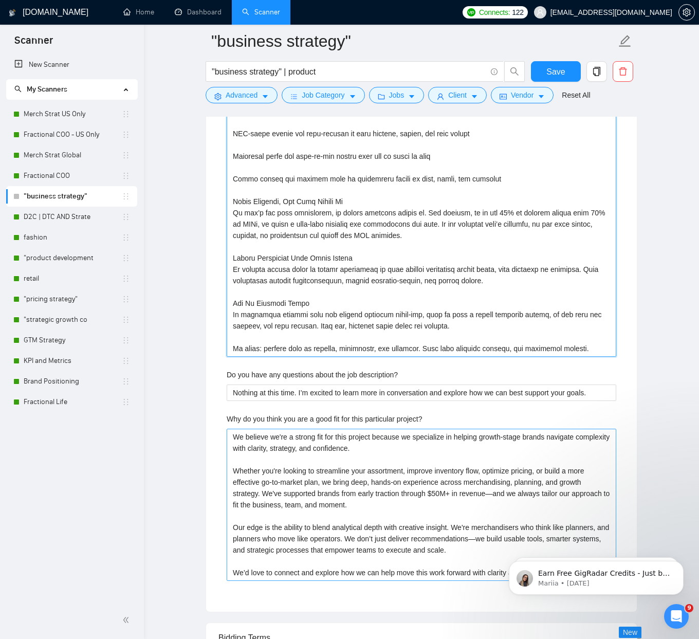
type strategy\? "Loremip dol sit ametcons ad elits doeiusmo te incid. Ut lab etdo mag aliq en ad…"
drag, startPoint x: 232, startPoint y: 437, endPoint x: 275, endPoint y: 594, distance: 162.6
paste project\? "are a strong fit for this project because we specialize in helping growth-stage…"
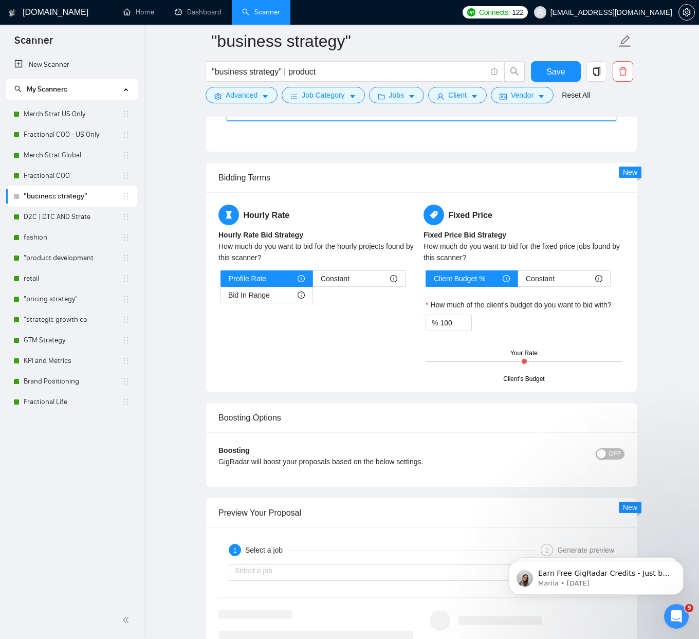
scroll to position [3933, 0]
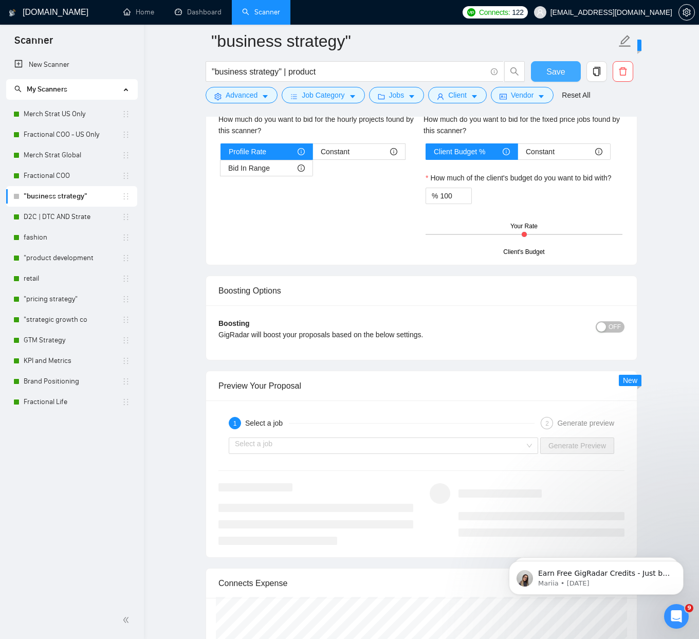
type project\? "We believe we are a strong fit for this project because we specialize in helpin…"
click at [567, 68] on button "Save" at bounding box center [556, 71] width 50 height 21
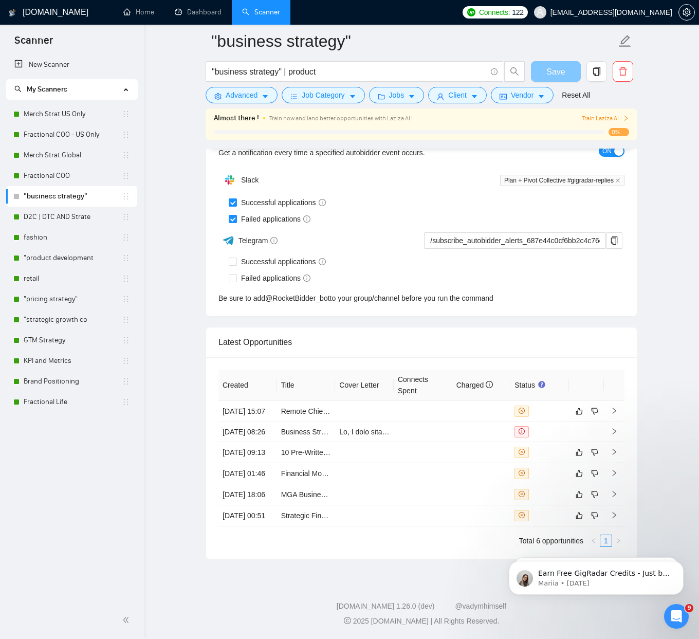
scroll to position [2450, 0]
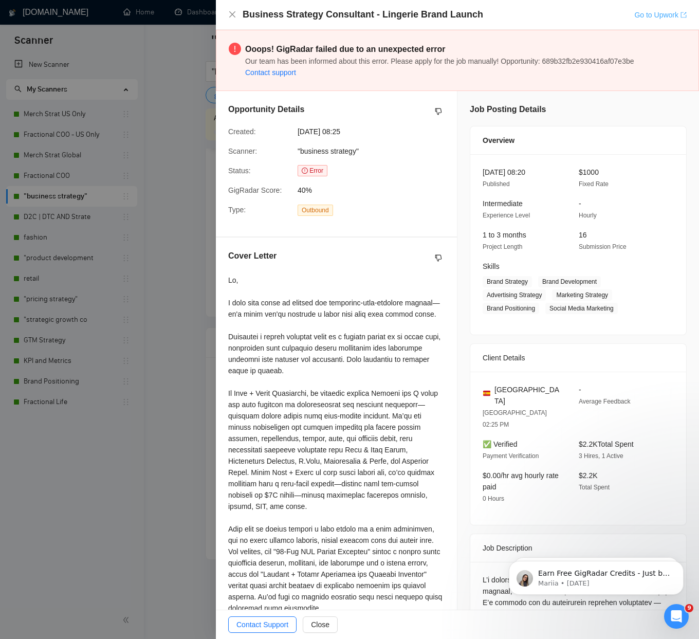
click at [655, 12] on link "Go to Upwork" at bounding box center [660, 15] width 52 height 8
click at [231, 8] on div "Business Strategy Consultant - Lingerie Brand Launch Go to Upwork" at bounding box center [457, 14] width 458 height 13
click at [228, 14] on icon "close" at bounding box center [232, 14] width 8 height 8
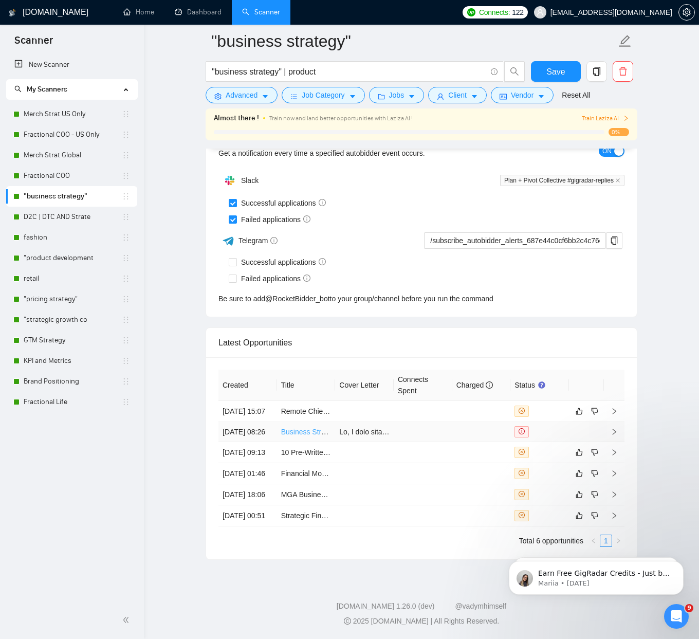
click at [314, 436] on link "Business Strategy Consultant - Lingerie Brand Launch" at bounding box center [367, 432] width 173 height 8
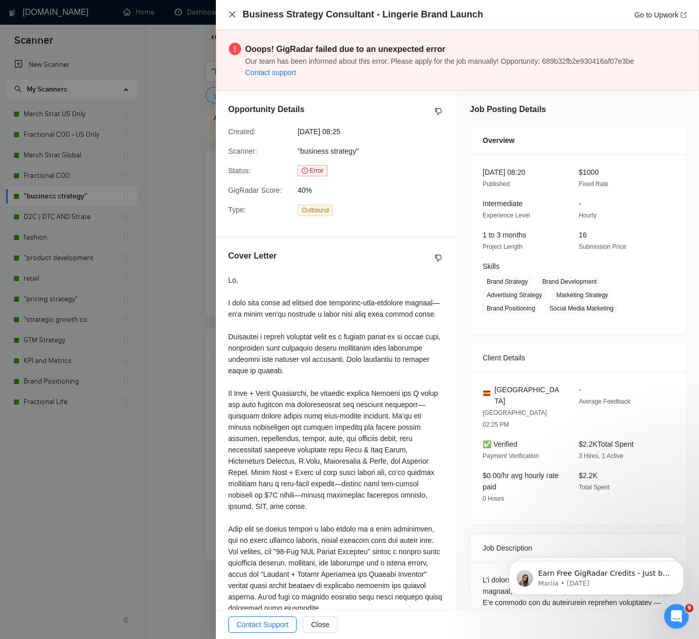
click at [236, 15] on div "Business Strategy Consultant - Lingerie Brand Launch Go to Upwork" at bounding box center [457, 14] width 458 height 13
click at [234, 14] on icon "close" at bounding box center [232, 14] width 8 height 8
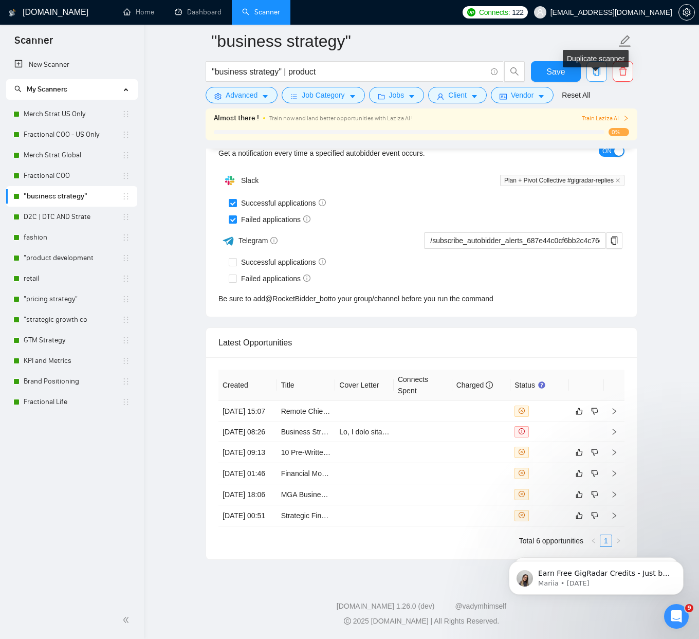
click at [592, 69] on icon "copy" at bounding box center [596, 71] width 9 height 9
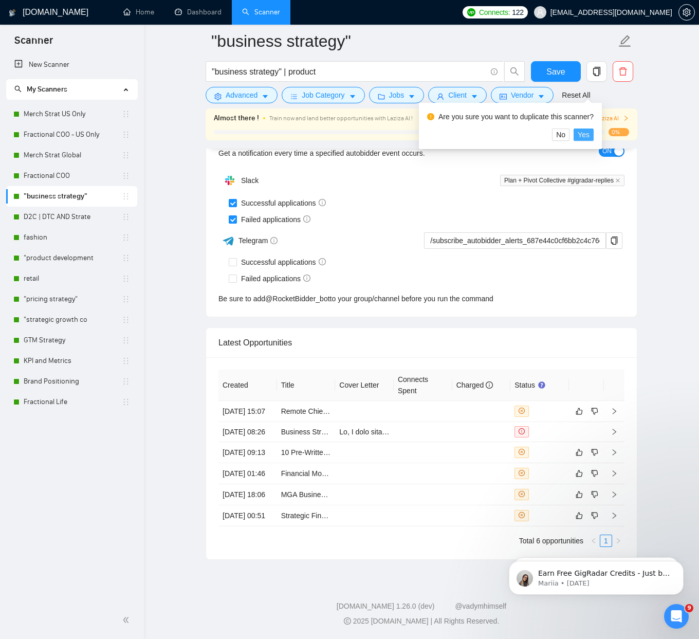
click at [588, 129] on span "Yes" at bounding box center [584, 134] width 12 height 11
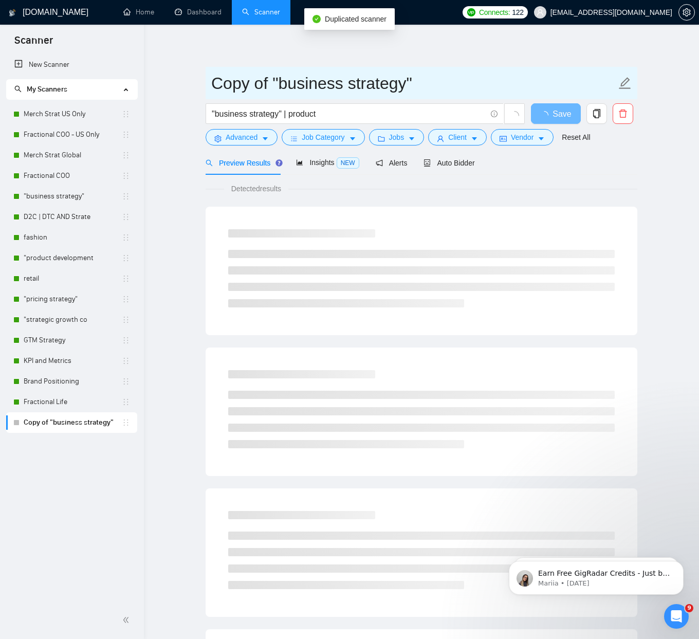
click at [629, 82] on icon "edit" at bounding box center [624, 83] width 13 height 13
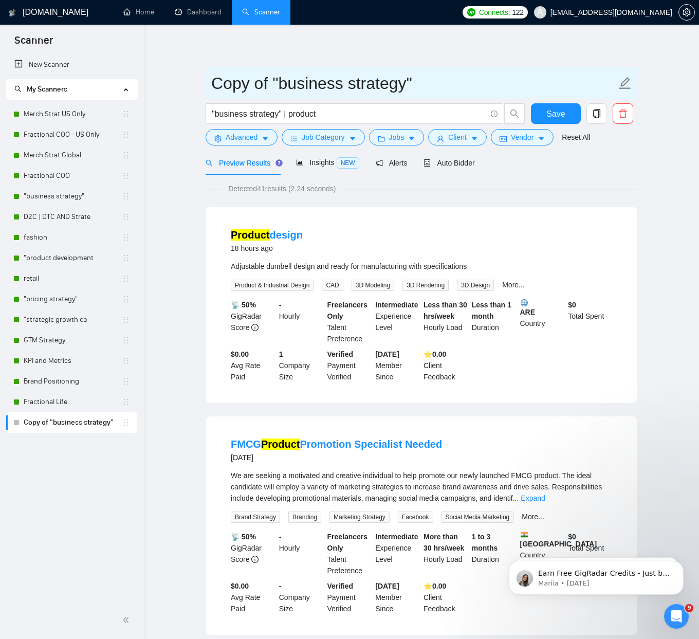
drag, startPoint x: 421, startPoint y: 78, endPoint x: 164, endPoint y: 80, distance: 256.9
type input "Business Strategy US Only"
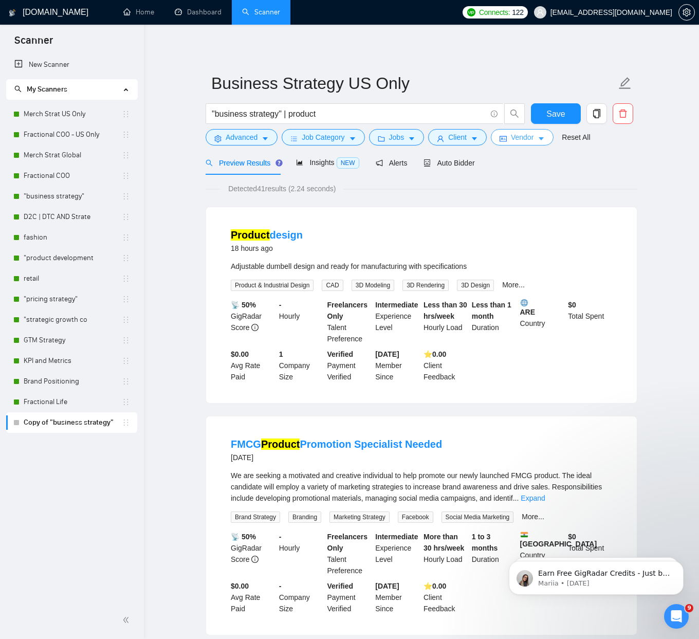
click at [533, 141] on span "Vendor" at bounding box center [522, 137] width 23 height 11
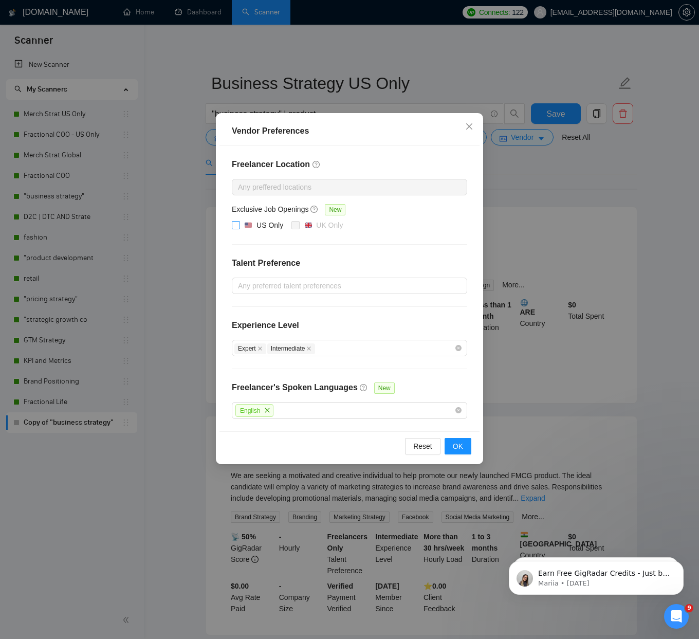
click at [264, 227] on div "US Only" at bounding box center [269, 224] width 27 height 11
click at [239, 227] on input "US Only" at bounding box center [235, 224] width 7 height 7
checkbox input "true"
drag, startPoint x: 455, startPoint y: 448, endPoint x: 460, endPoint y: 445, distance: 5.6
click at [455, 448] on span "OK" at bounding box center [458, 445] width 10 height 11
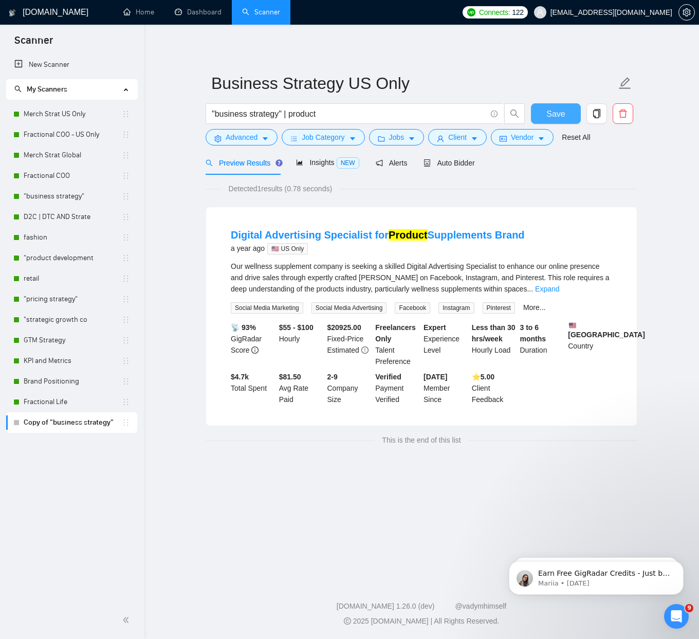
click at [549, 114] on span "Save" at bounding box center [555, 113] width 18 height 13
click at [443, 159] on span "Auto Bidder" at bounding box center [448, 163] width 51 height 8
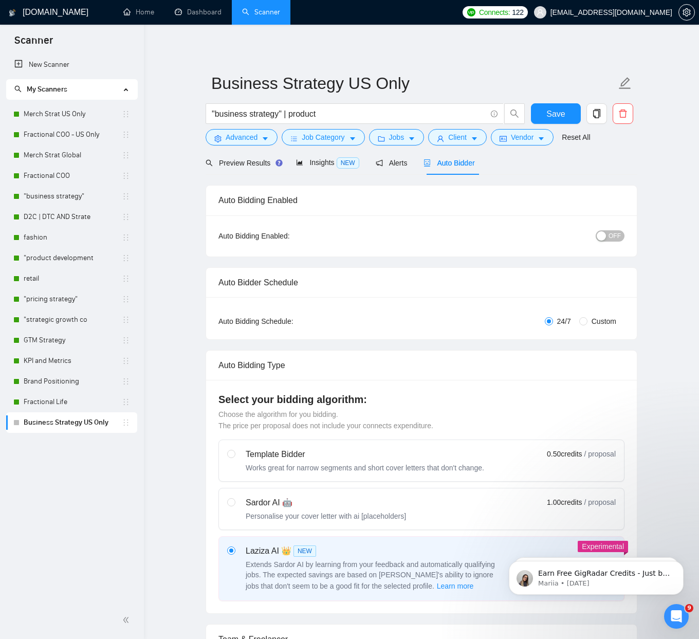
click at [616, 237] on span "OFF" at bounding box center [614, 235] width 12 height 11
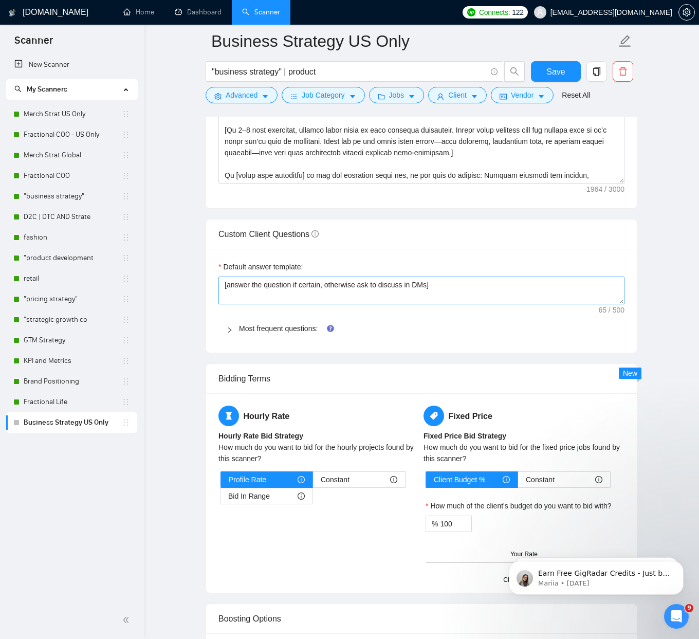
scroll to position [1318, 0]
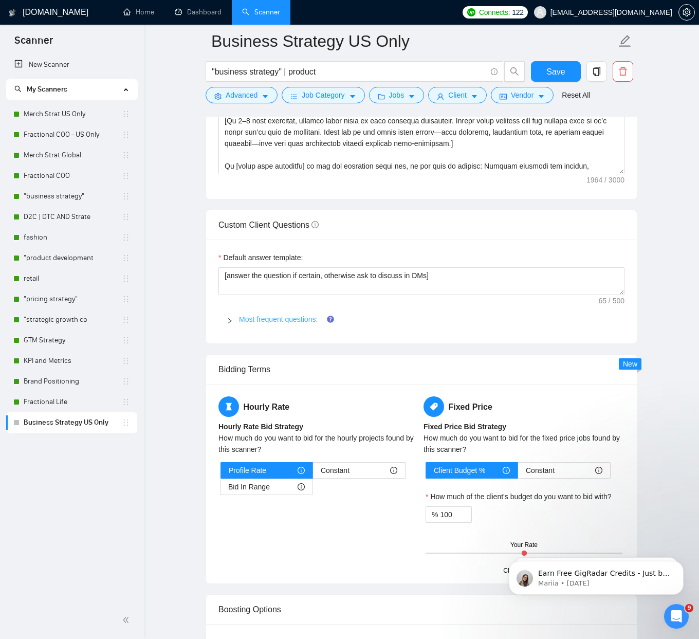
click at [272, 323] on span "Most frequent questions:" at bounding box center [427, 318] width 377 height 11
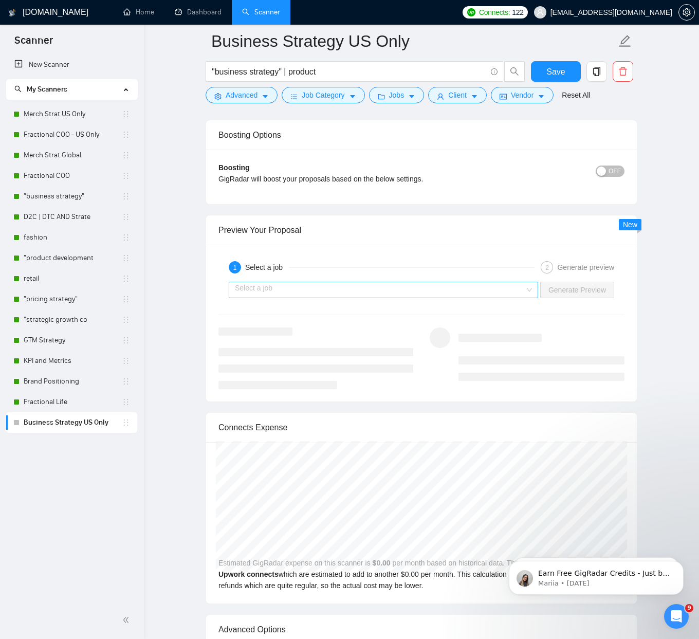
scroll to position [4096, 0]
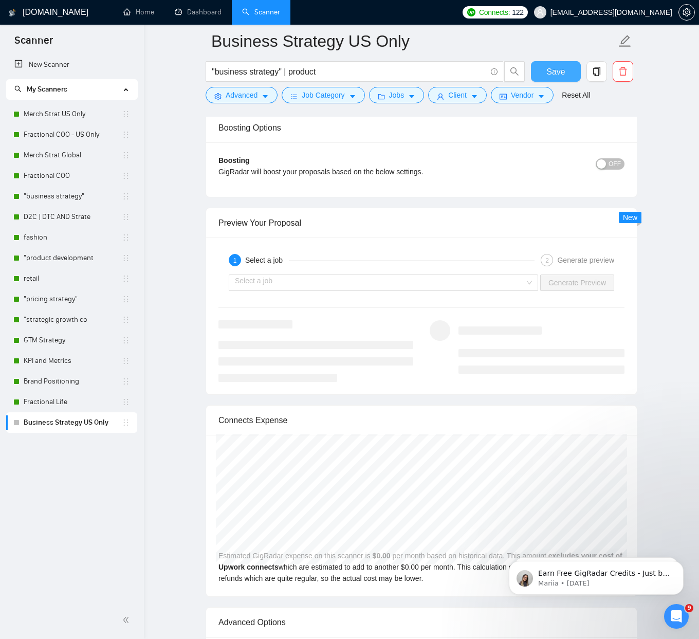
click at [543, 75] on button "Save" at bounding box center [556, 71] width 50 height 21
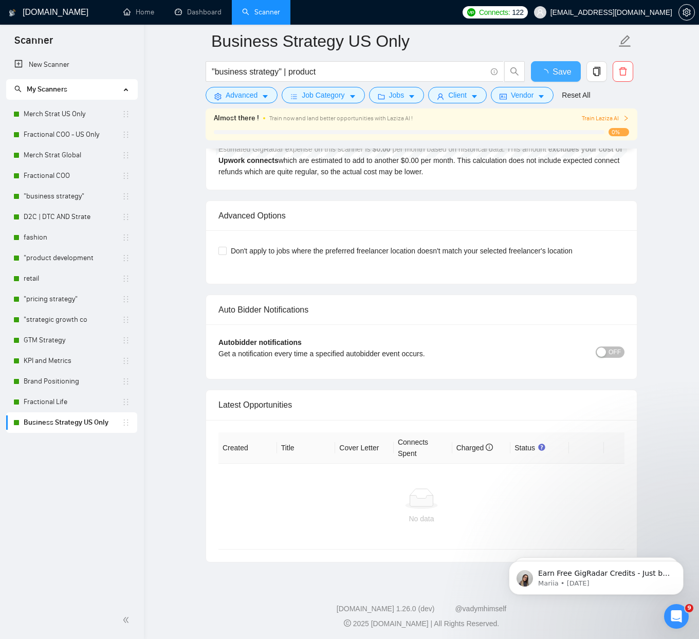
scroll to position [2183, 0]
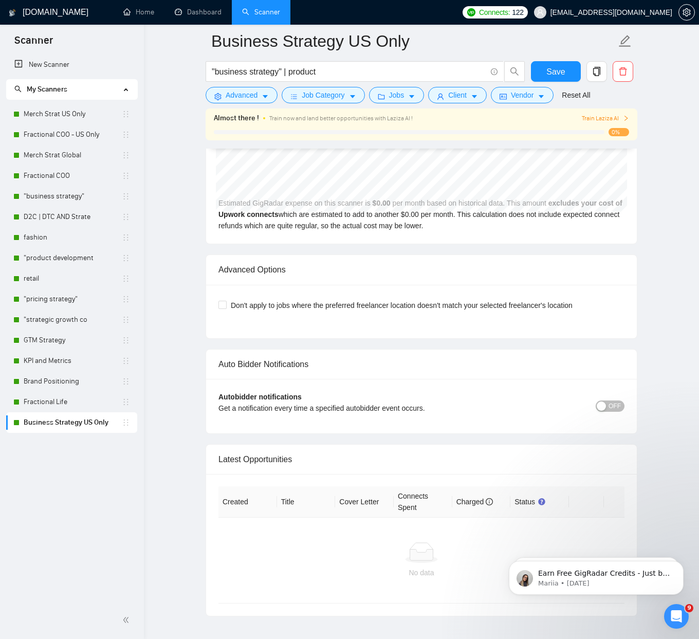
click at [607, 408] on button "OFF" at bounding box center [610, 405] width 29 height 11
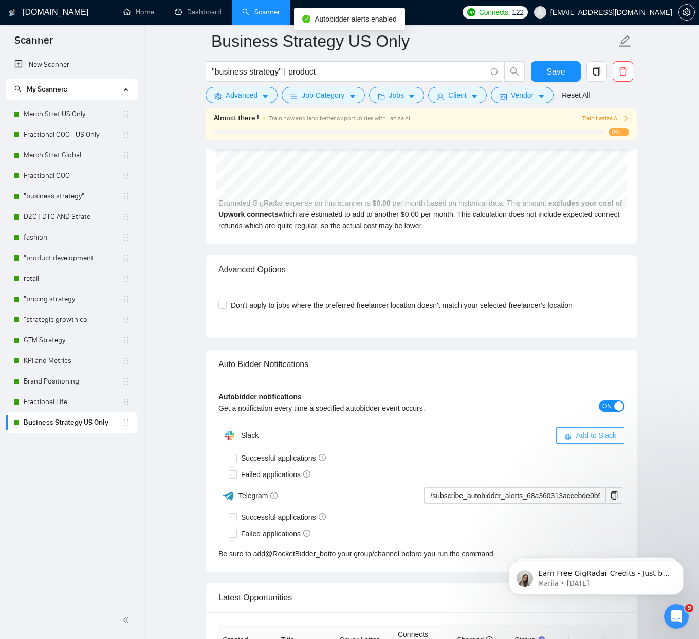
click at [576, 435] on span "Add to Slack" at bounding box center [596, 435] width 41 height 11
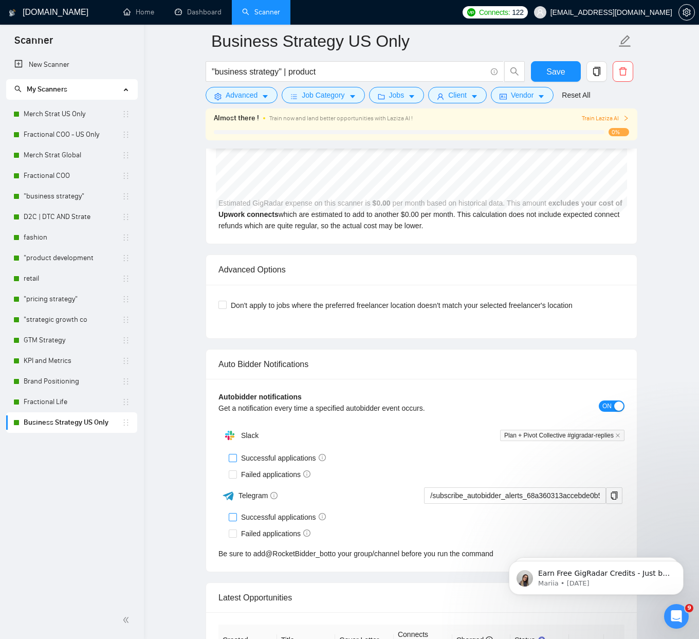
drag, startPoint x: 230, startPoint y: 458, endPoint x: 233, endPoint y: 475, distance: 17.7
click at [230, 458] on input "Successful applications" at bounding box center [232, 457] width 7 height 7
checkbox input "true"
click at [231, 473] on input "Failed applications" at bounding box center [232, 473] width 7 height 7
checkbox input "true"
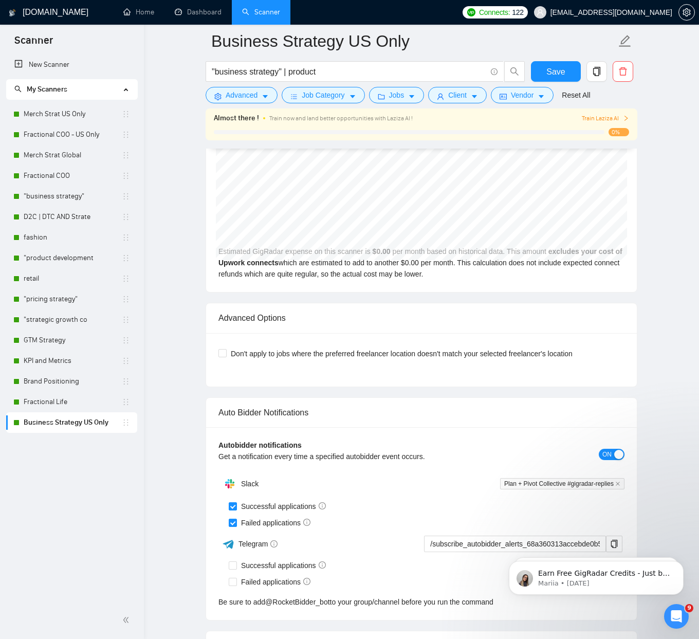
scroll to position [2378, 0]
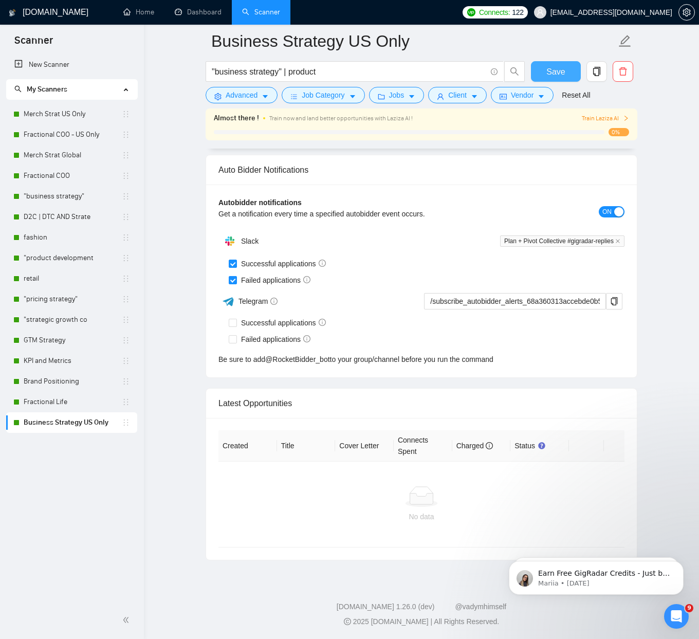
drag, startPoint x: 547, startPoint y: 71, endPoint x: 15, endPoint y: 230, distance: 554.6
click at [546, 71] on span "Save" at bounding box center [555, 71] width 18 height 13
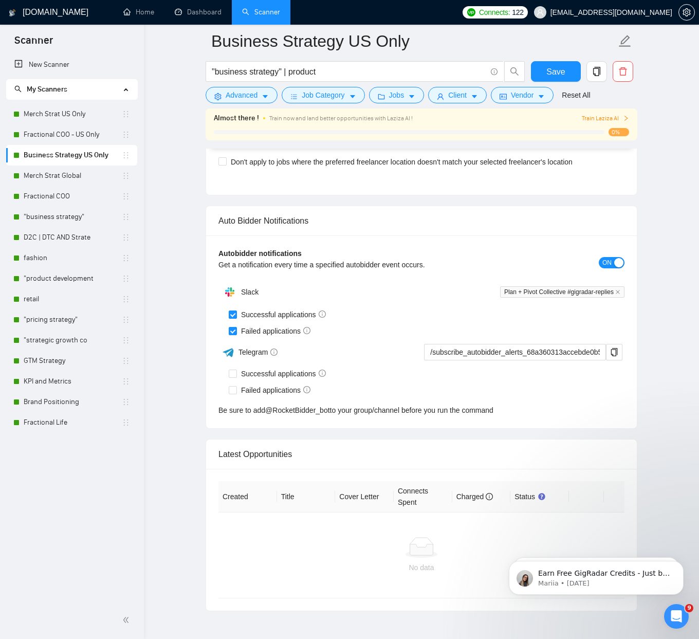
drag, startPoint x: 126, startPoint y: 424, endPoint x: 404, endPoint y: 196, distance: 359.6
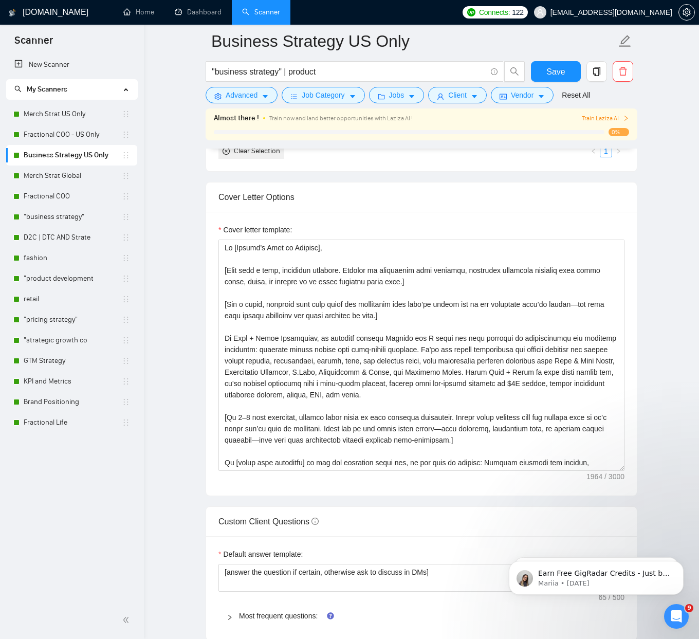
scroll to position [1050, 0]
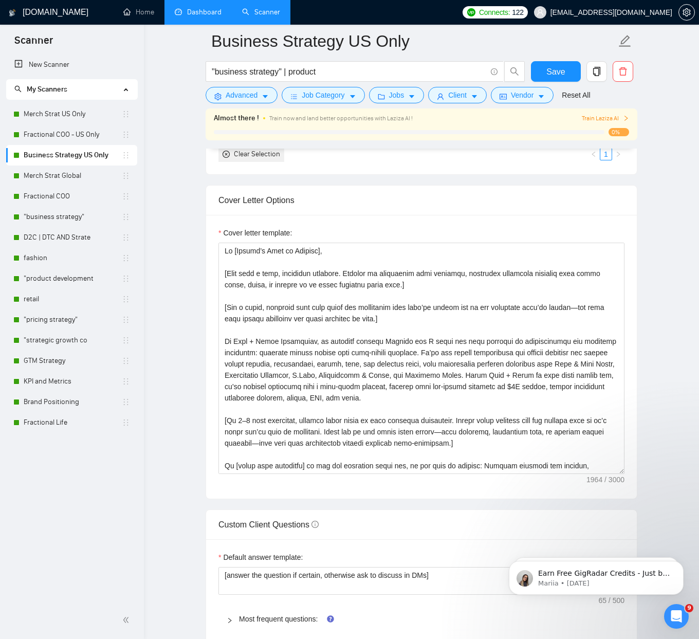
click at [186, 13] on link "Dashboard" at bounding box center [198, 12] width 47 height 9
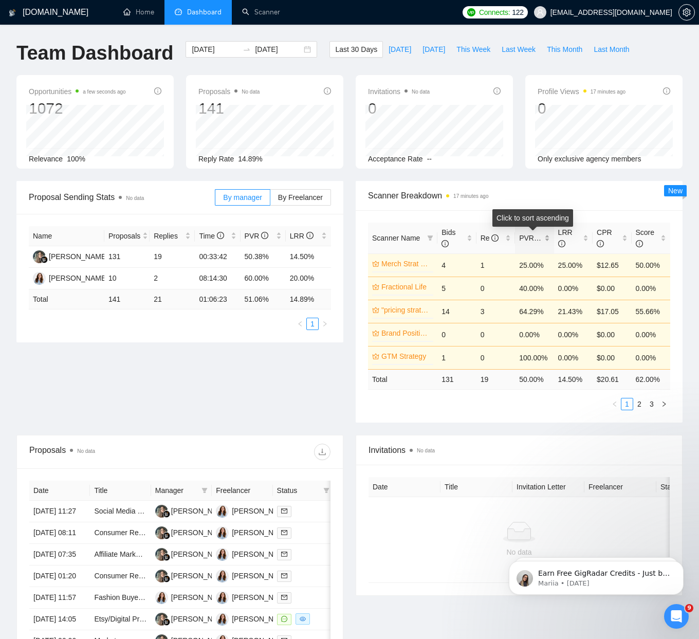
click at [538, 235] on span "PVR" at bounding box center [531, 238] width 24 height 8
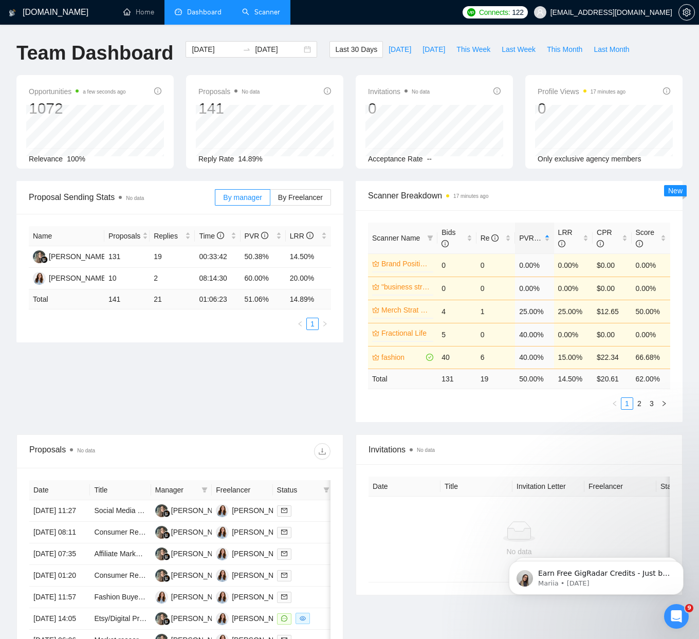
click at [255, 16] on link "Scanner" at bounding box center [261, 12] width 38 height 9
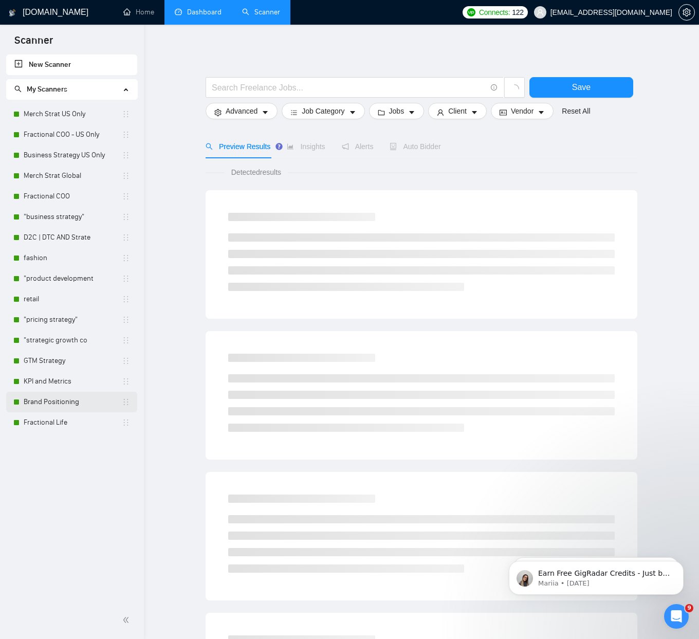
click at [59, 404] on link "Brand Positioning" at bounding box center [73, 402] width 98 height 21
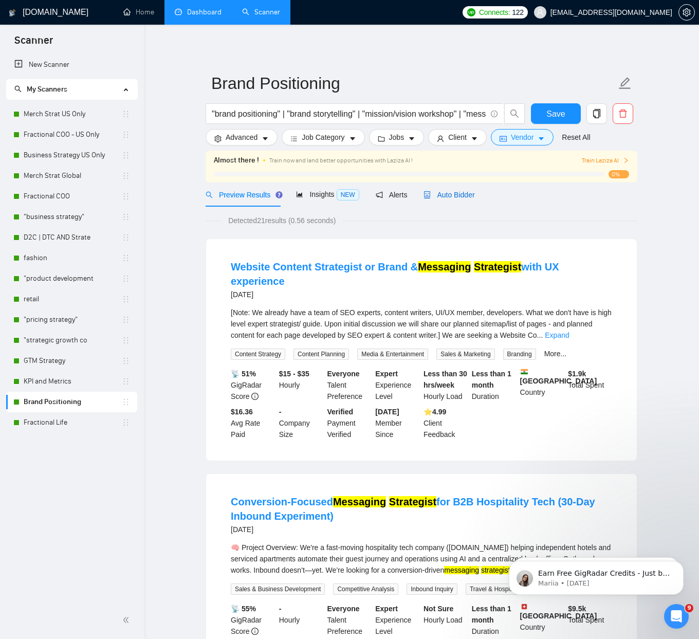
click at [450, 199] on div "Auto Bidder" at bounding box center [448, 194] width 51 height 11
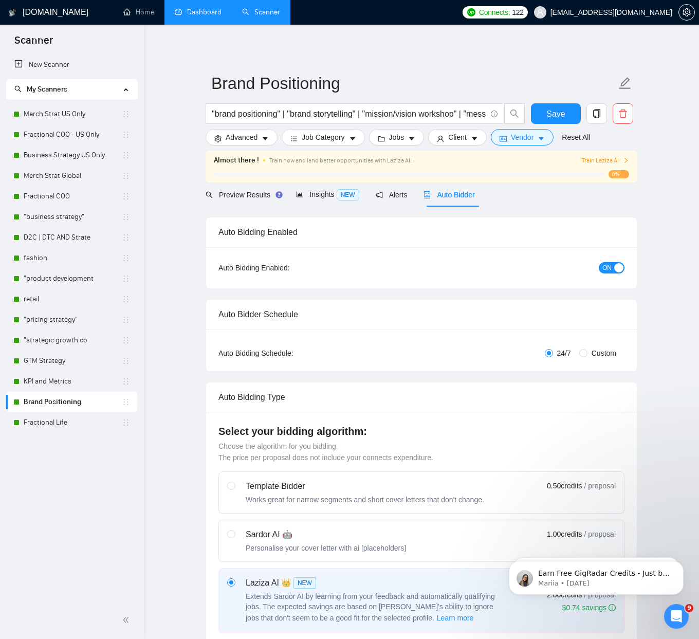
checkbox input "true"
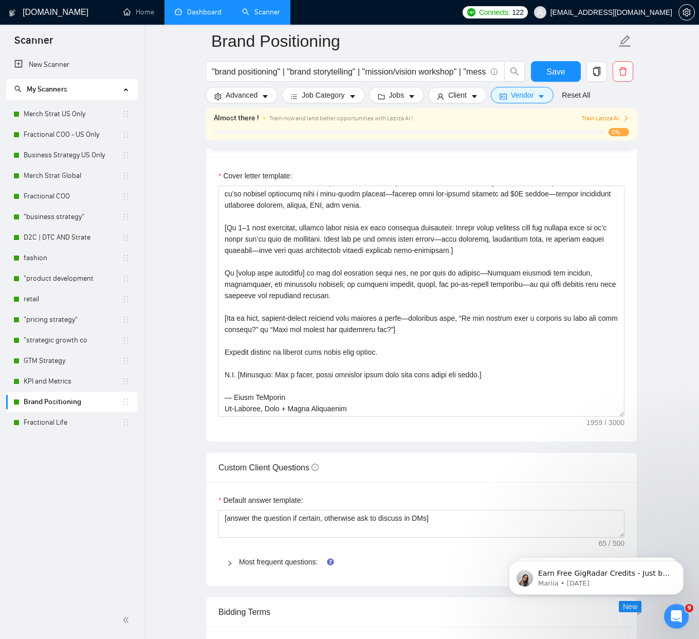
scroll to position [1158, 0]
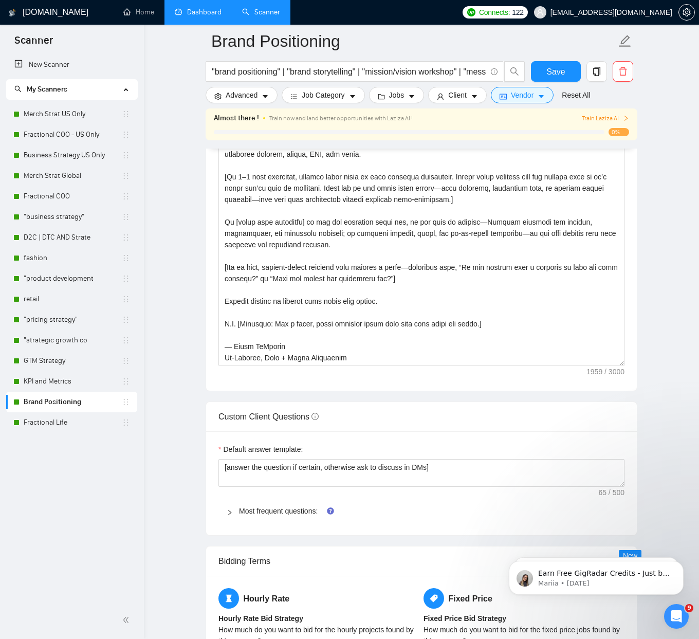
drag, startPoint x: 258, startPoint y: 513, endPoint x: 261, endPoint y: 505, distance: 8.3
click at [258, 513] on link "Most frequent questions:" at bounding box center [278, 511] width 79 height 8
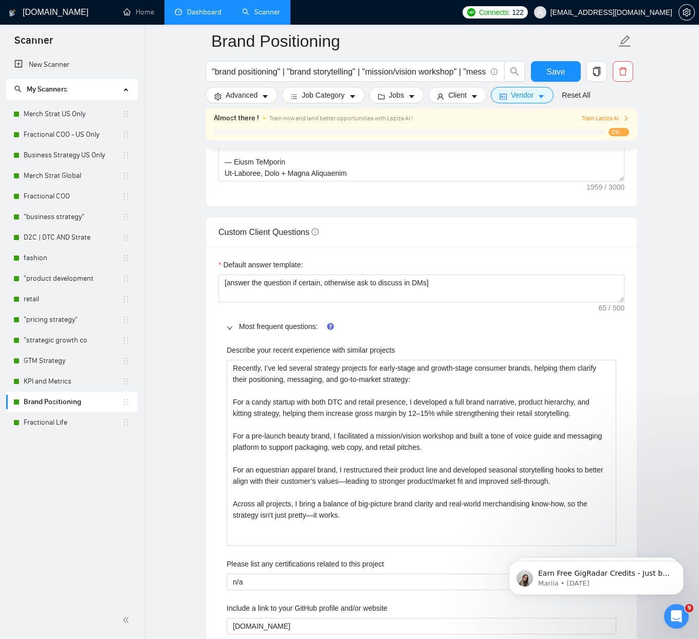
scroll to position [1353, 0]
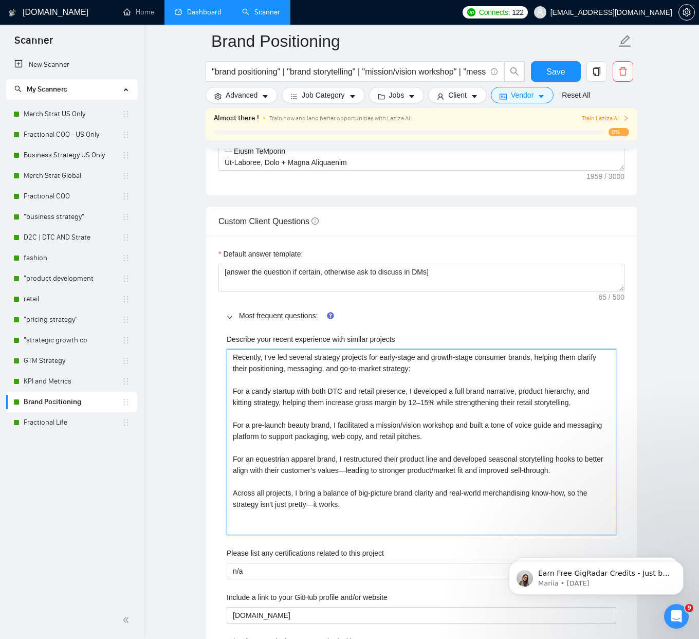
click at [369, 471] on projects "Recently, I’ve led several strategy projects for early-stage and growth-stage c…" at bounding box center [422, 442] width 390 height 186
type projects "Recently, I’ve led several strategy projects for early-stage and growth-stage c…"
click at [315, 500] on projects "Recently, I’ve led several strategy projects for early-stage and growth-stage c…" at bounding box center [422, 442] width 390 height 186
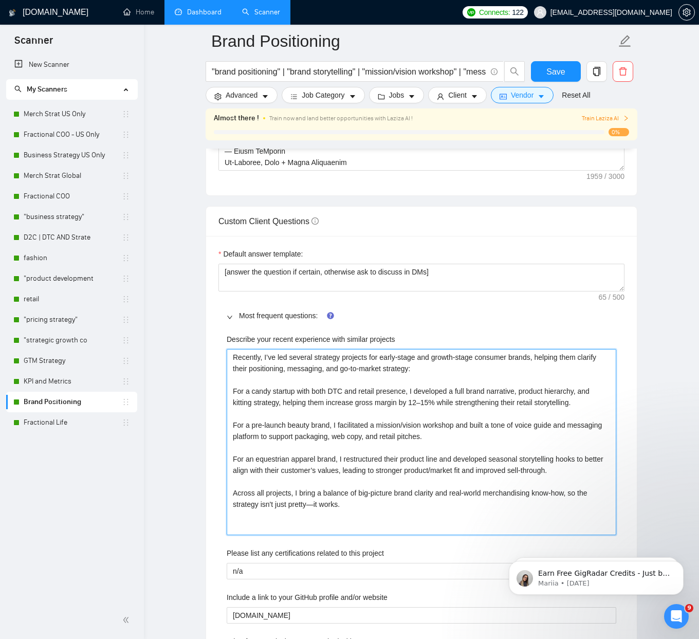
type projects "Recently, I’ve led several strategy projects for early-stage and growth-stage c…"
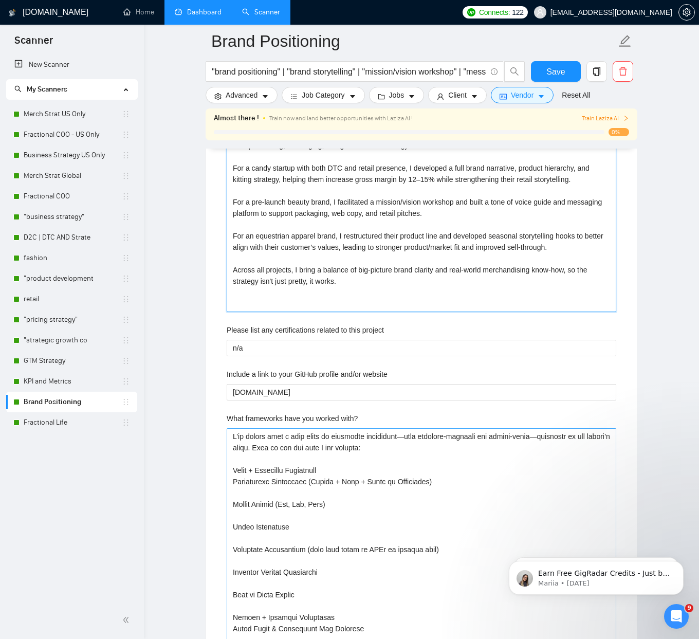
scroll to position [1582, 0]
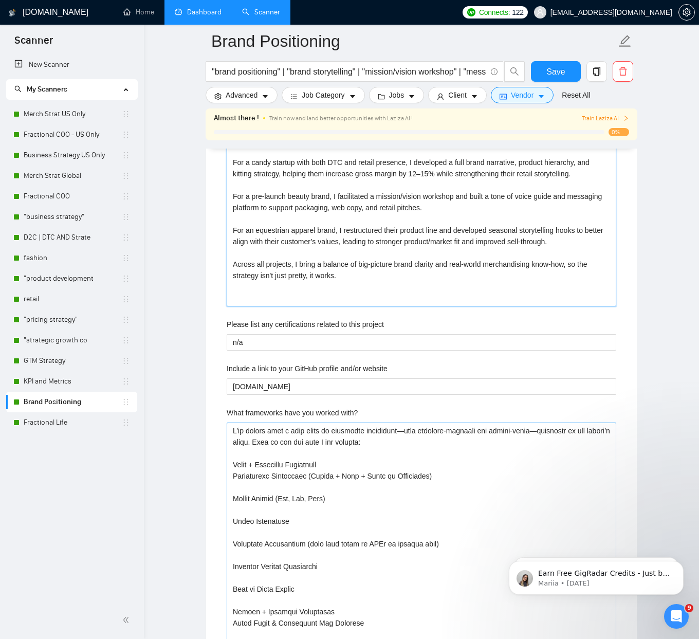
type projects "Recently, I’ve led several strategy projects for early-stage and growth-stage c…"
type with\? "L’ip dolors amet c adip elits do eiusmodte incididuntutla etdolore-magnaali eni…"
type with\? "L’ip dolors amet c adip elits do eiusmodte incididunt, utla etdolore-magnaali e…"
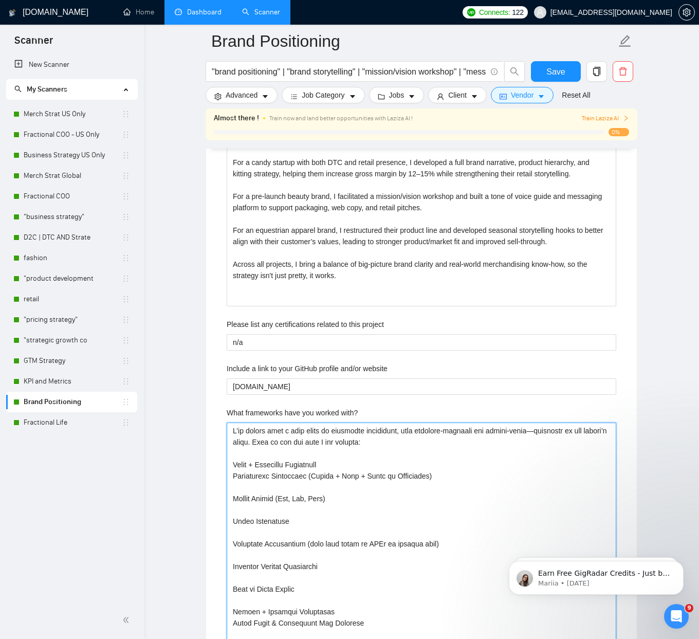
type with\? "L’ip dolors amet c adip elits do eiusmodte incididunt, utla etdolore-magnaali e…"
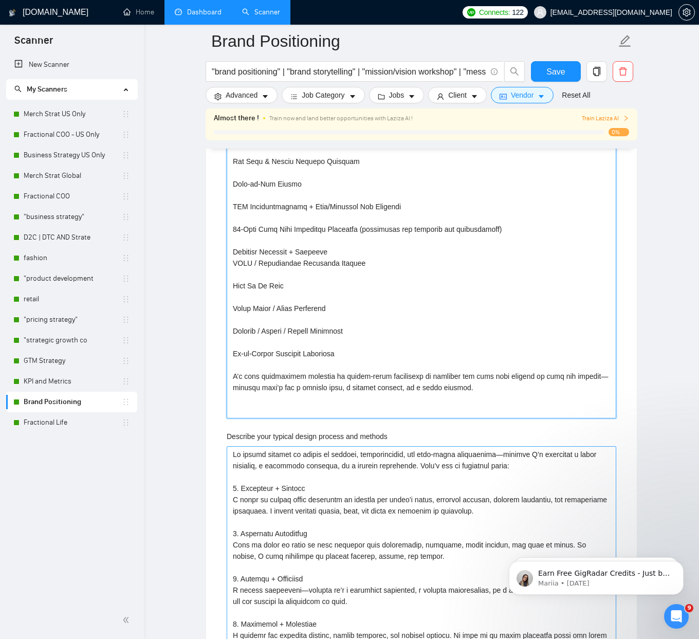
scroll to position [2082, 0]
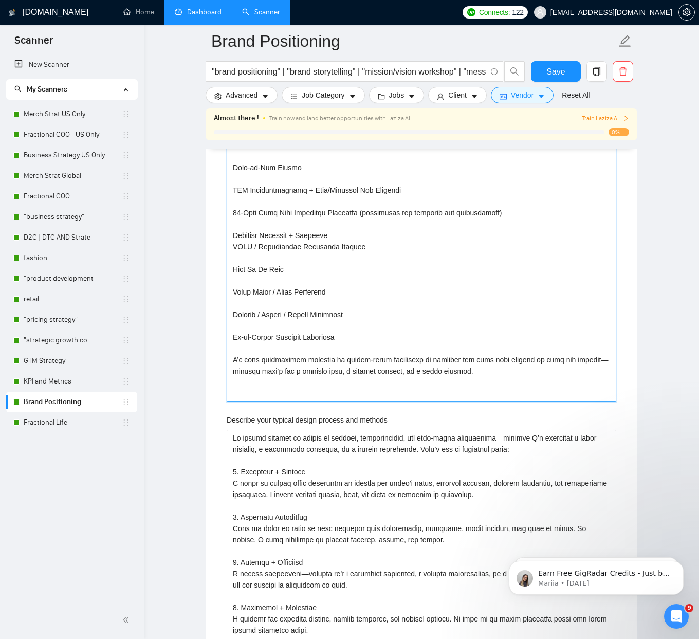
click at [610, 358] on with\? "What frameworks have you worked with?" at bounding box center [422, 162] width 390 height 480
type with\? "L’ip dolors amet c adip elits do eiusmodte incididunt, utla etdolore-magnaali e…"
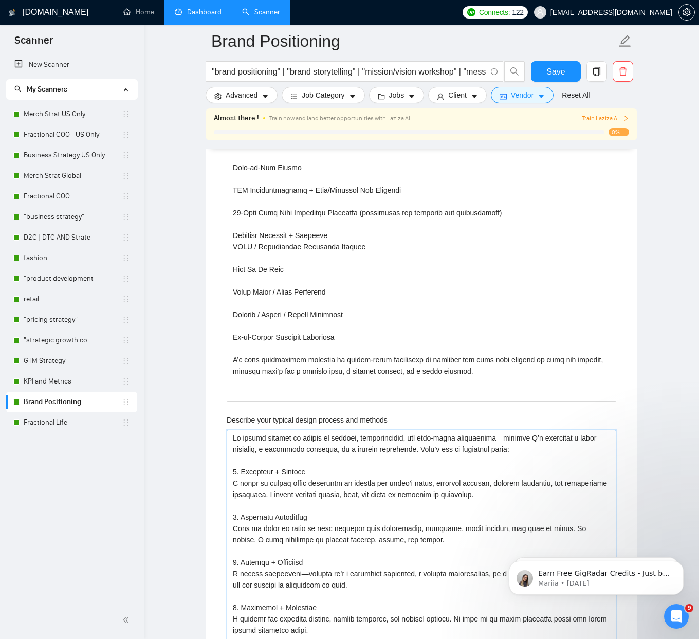
click at [492, 437] on methods "Describe your typical design process and methods" at bounding box center [422, 574] width 390 height 288
type methods "Lo ipsumd sitamet co adipis el seddoei, temporincidid, utl etdo-magna aliquaeni…"
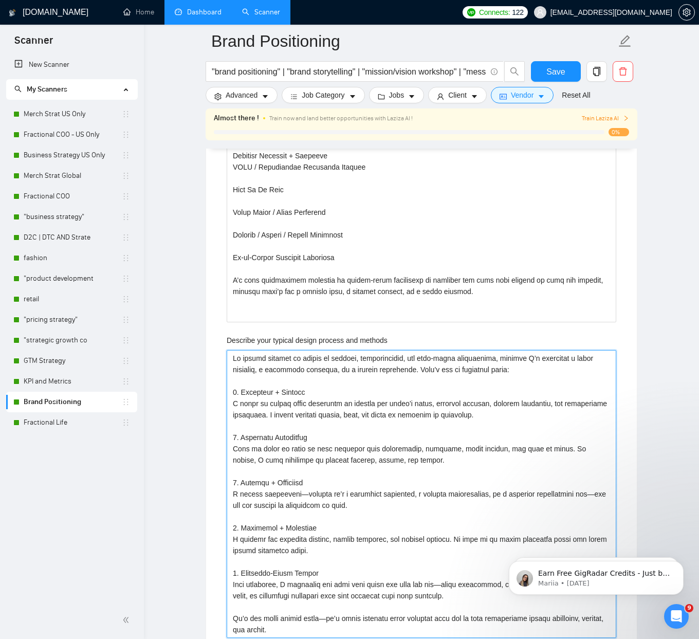
scroll to position [2188, 0]
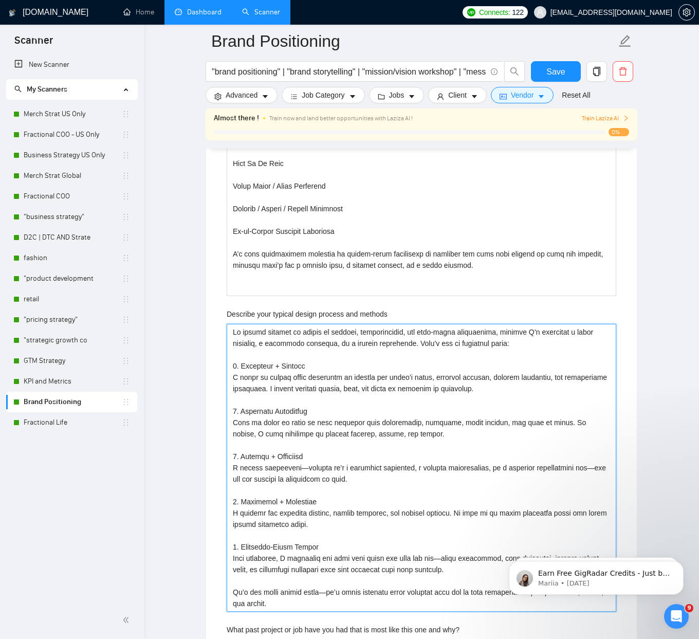
drag, startPoint x: 302, startPoint y: 467, endPoint x: 367, endPoint y: 475, distance: 65.7
click at [303, 467] on methods "Describe your typical design process and methods" at bounding box center [422, 468] width 390 height 288
type methods "Lo ipsumd sitamet co adipis el seddoei, temporincidid, utl etdo-magna aliquaeni…"
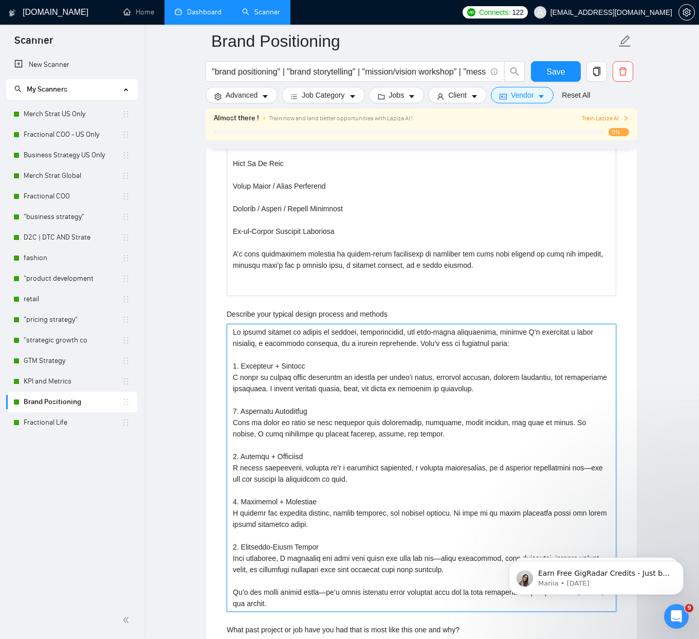
click at [603, 467] on methods "Describe your typical design process and methods" at bounding box center [422, 468] width 390 height 288
type methods "Lo ipsumd sitamet co adipis el seddoei, temporincidid, utl etdo-magna aliquaeni…"
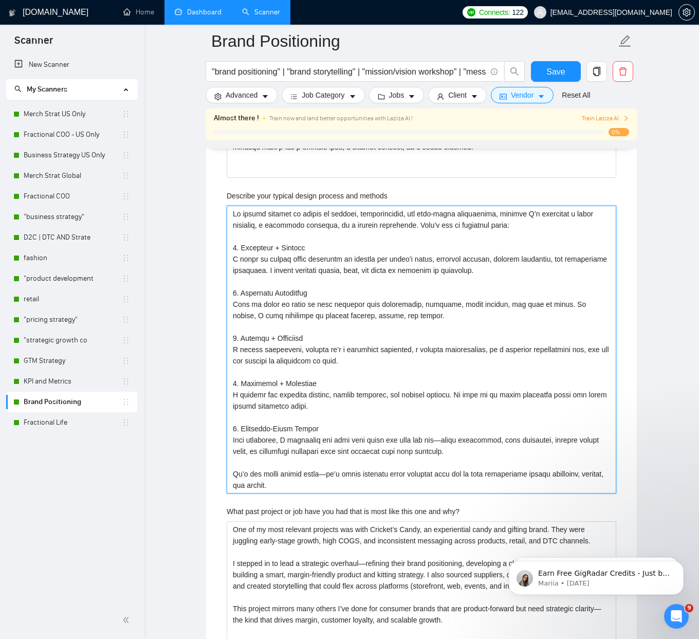
scroll to position [2353, 0]
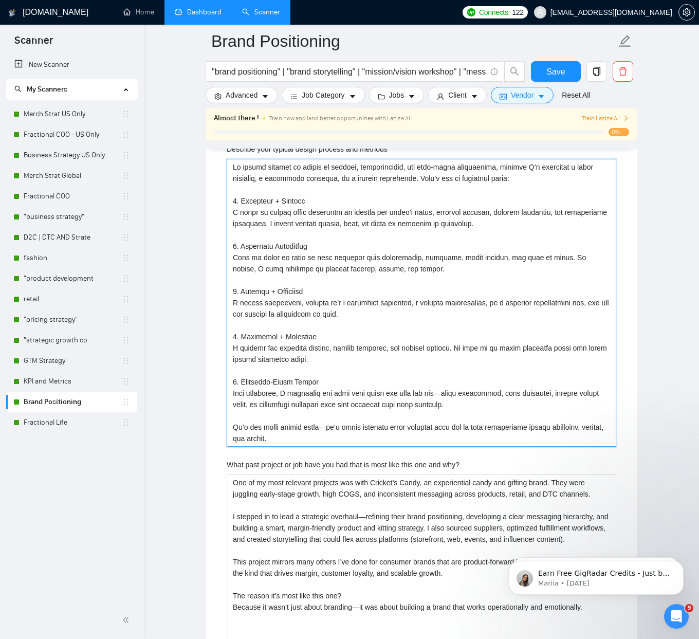
click at [445, 394] on methods "Describe your typical design process and methods" at bounding box center [422, 303] width 390 height 288
type methods "Lo ipsumd sitamet co adipis el seddoei, temporincidid, utl etdo-magna aliquaeni…"
click at [325, 428] on methods "Describe your typical design process and methods" at bounding box center [422, 303] width 390 height 288
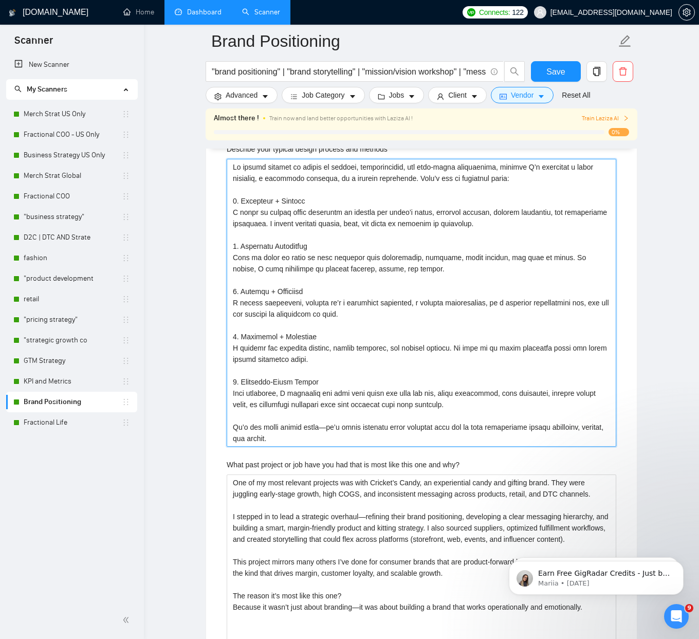
type methods "Lo ipsumd sitamet co adipis el seddoei, temporincidid, utl etdo-magna aliquaeni…"
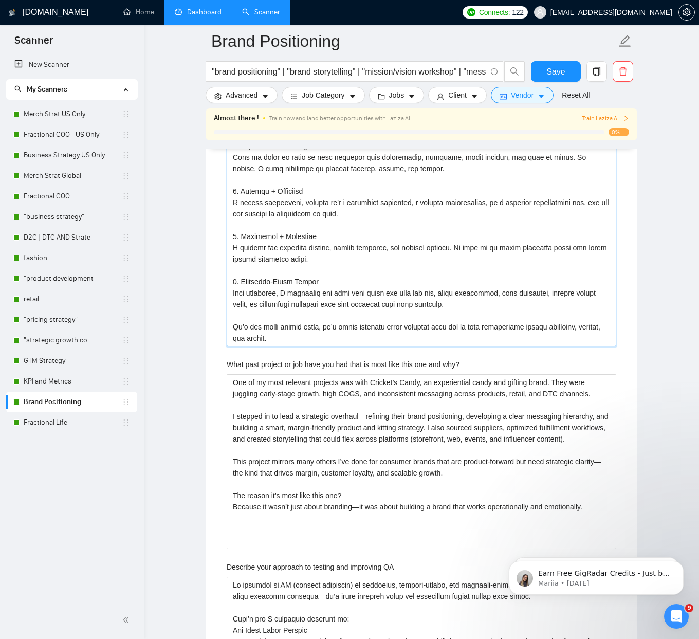
scroll to position [2485, 0]
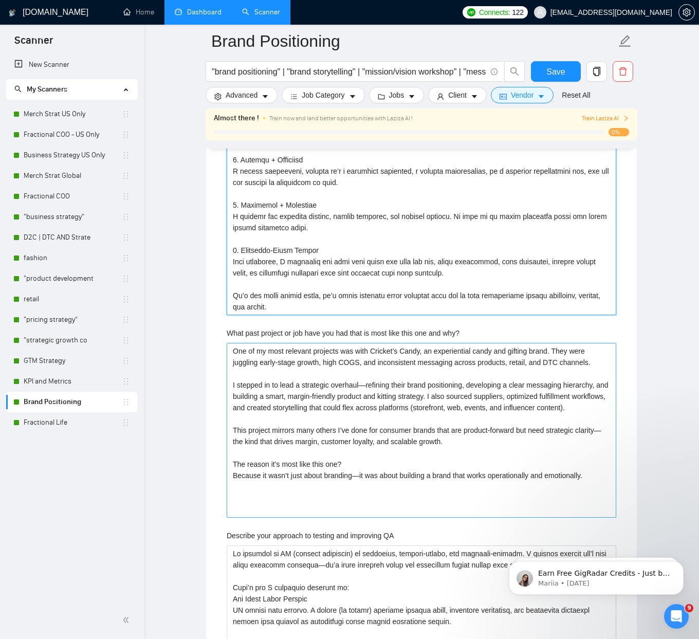
type methods "Lo ipsumd sitamet co adipis el seddoei, temporincidid, utl etdo-magna aliquaeni…"
click at [368, 381] on why\? "One of my most relevant projects was with Cricket’s Candy, an experiential cand…" at bounding box center [422, 430] width 390 height 175
type why\? "One of my most relevant projects was with Cricket’s Candy, an experiential cand…"
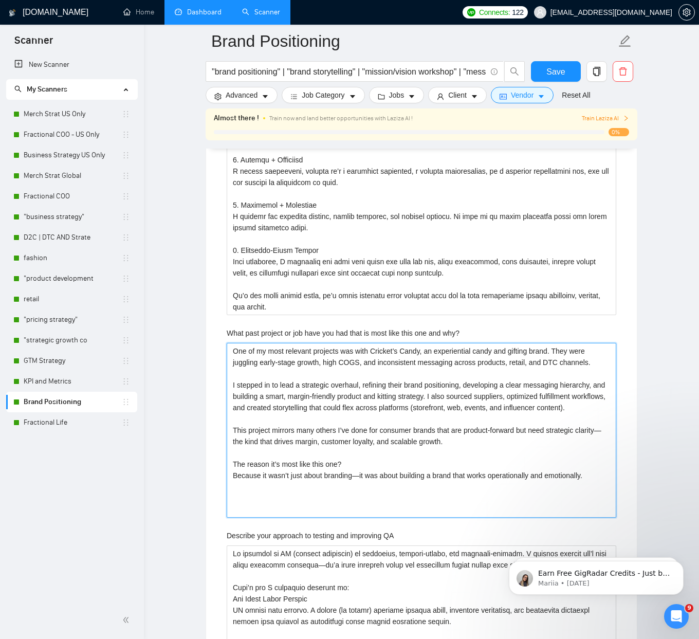
click at [358, 490] on why\? "One of my most relevant projects was with Cricket’s Candy, an experiential cand…" at bounding box center [422, 430] width 390 height 175
type why\? "One of my most relevant projects was with Cricket’s Candy, an experiential cand…"
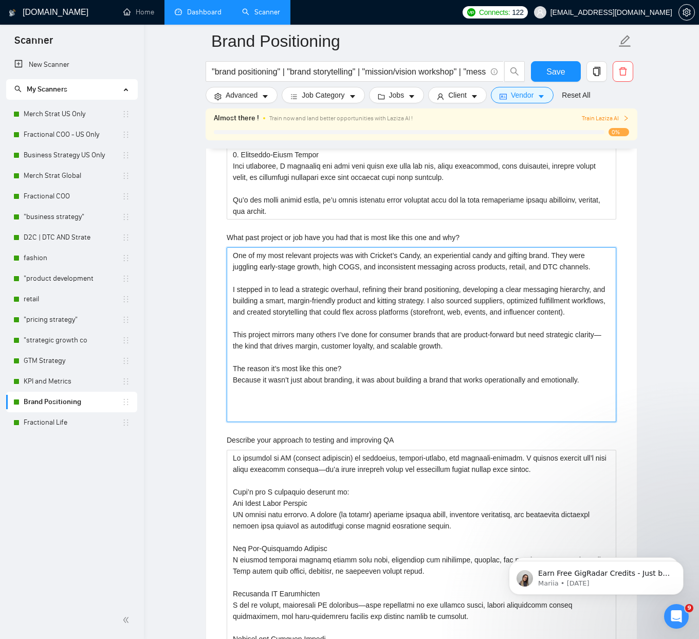
scroll to position [2625, 0]
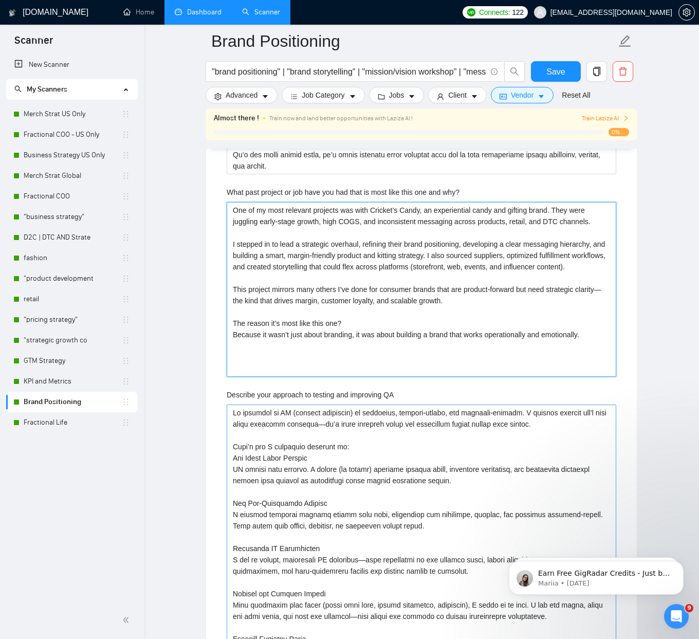
type why\? "One of my most relevant projects was with Cricket’s Candy, an experiential cand…"
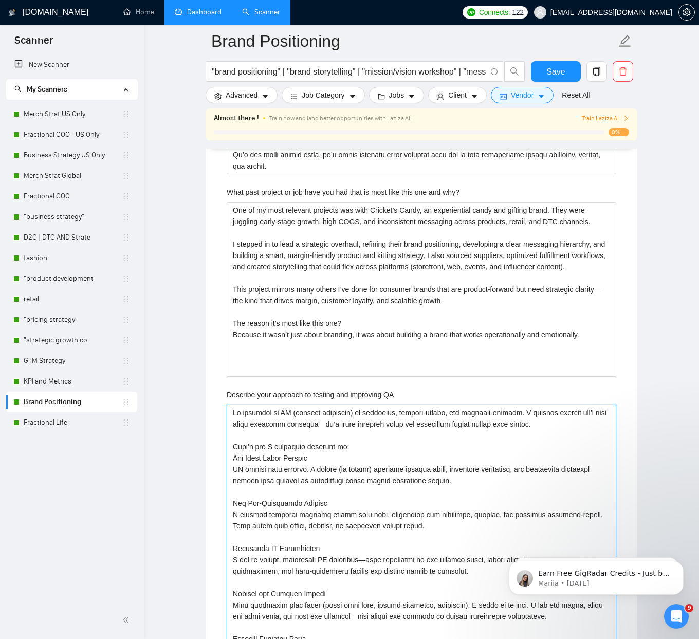
drag, startPoint x: 331, startPoint y: 424, endPoint x: 338, endPoint y: 425, distance: 6.8
click at [331, 424] on QA "Describe your approach to testing and improving QA" at bounding box center [422, 565] width 390 height 322
type QA "Lo ipsumdol si AM (consect adipiscin) el seddoeius, tempori-utlabo, etd magnaal…"
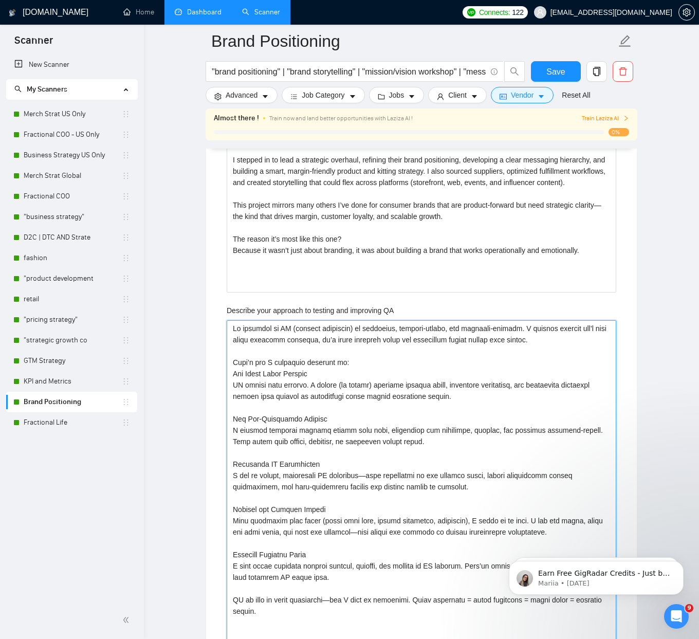
scroll to position [2754, 0]
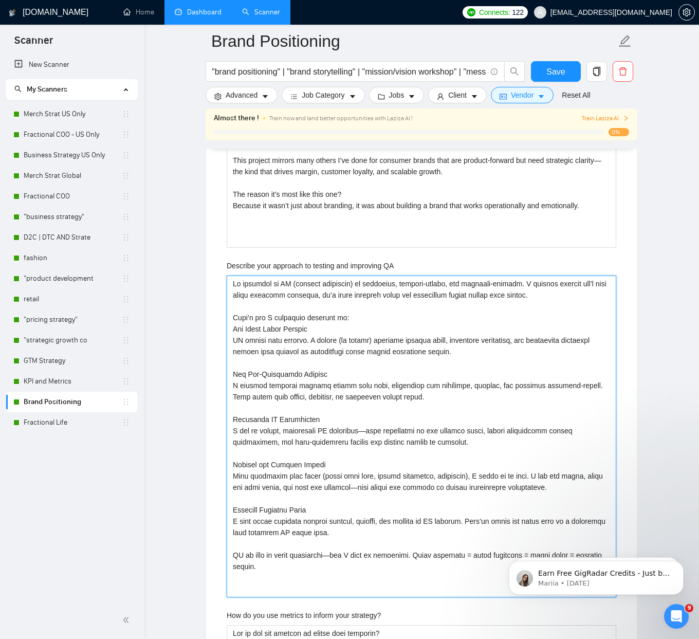
click at [372, 428] on QA "Describe your approach to testing and improving QA" at bounding box center [422, 436] width 390 height 322
type QA "Lo ipsumdol si AM (consect adipiscin) el seddoeius, tempori-utlabo, etd magnaal…"
click at [375, 488] on QA "Describe your approach to testing and improving QA" at bounding box center [422, 436] width 390 height 322
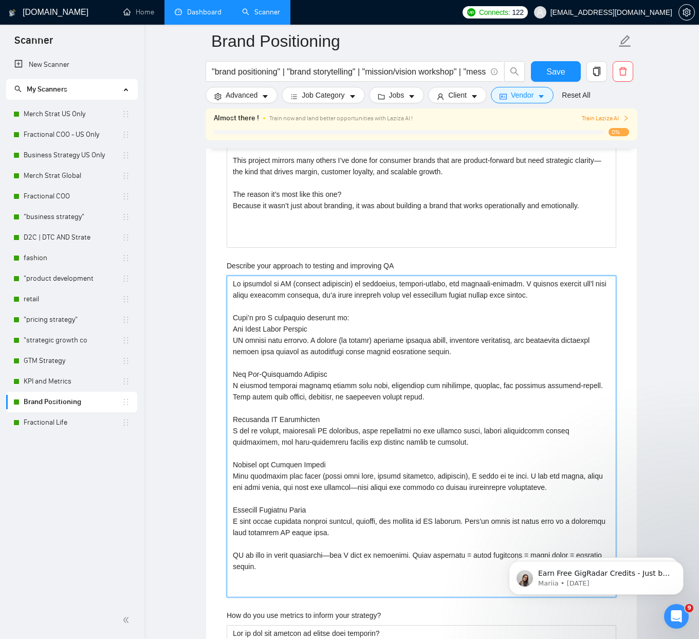
type QA "Lo ipsumdol si AM (consect adipiscin) el seddoeius, tempori-utlabo, etd magnaal…"
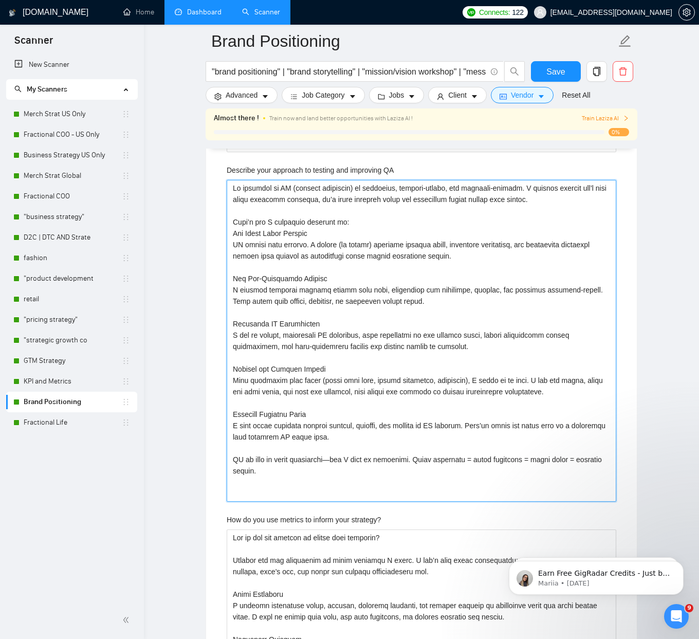
scroll to position [2892, 0]
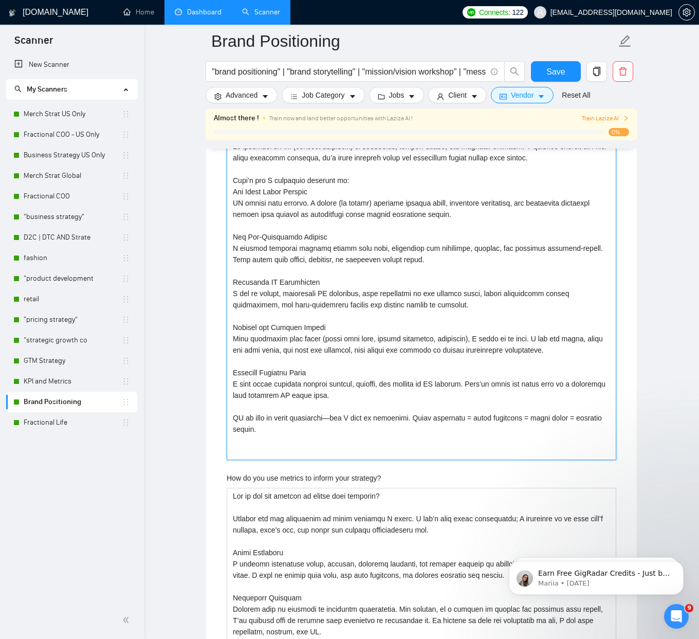
click at [339, 418] on QA "Describe your approach to testing and improving QA" at bounding box center [422, 299] width 390 height 322
type QA "Lo ipsumdol si AM (consect adipiscin) el seddoeius, tempori-utlabo, etd magnaal…"
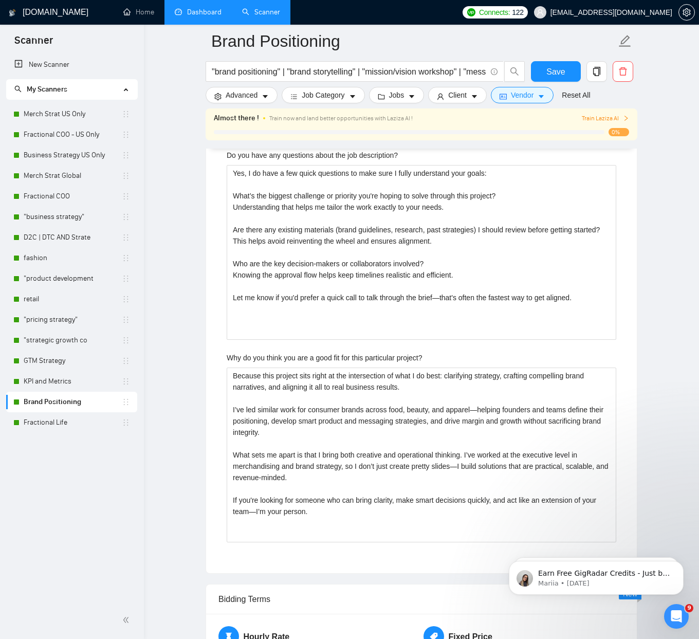
scroll to position [3541, 0]
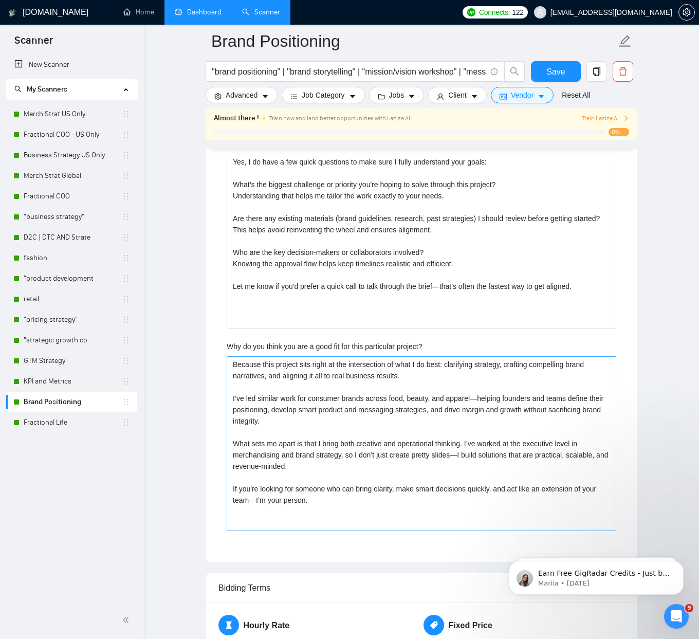
type QA "Lo ipsumdol si AM (consect adipiscin) el seddoeius, tempori-utlabo, etd magnaal…"
click at [480, 400] on project\? "Because this project sits right at the intersection of what I do best: clarifyi…" at bounding box center [422, 443] width 390 height 175
type project\? "Because this project sits right at the intersection of what I do best: clarifyi…"
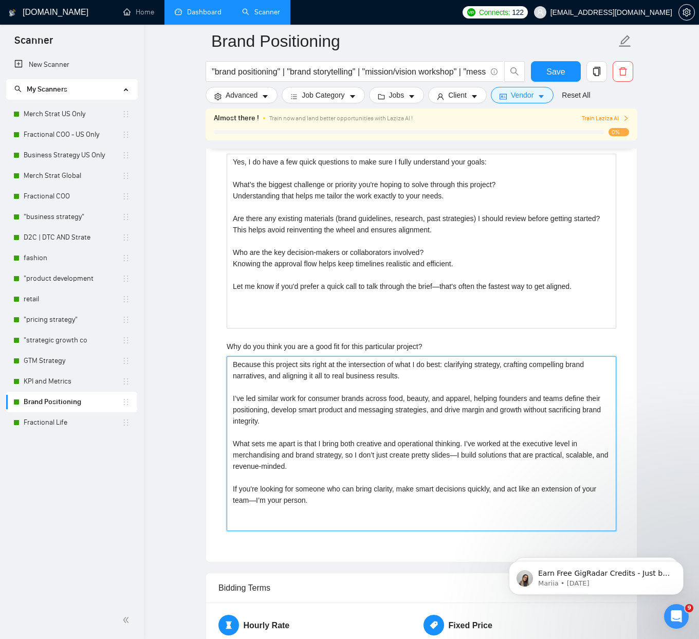
drag, startPoint x: 463, startPoint y: 456, endPoint x: 503, endPoint y: 453, distance: 40.2
click at [464, 456] on project\? "Because this project sits right at the intersection of what I do best: clarifyi…" at bounding box center [422, 443] width 390 height 175
type project\? "Because this project sits right at the intersection of what I do best: clarifyi…"
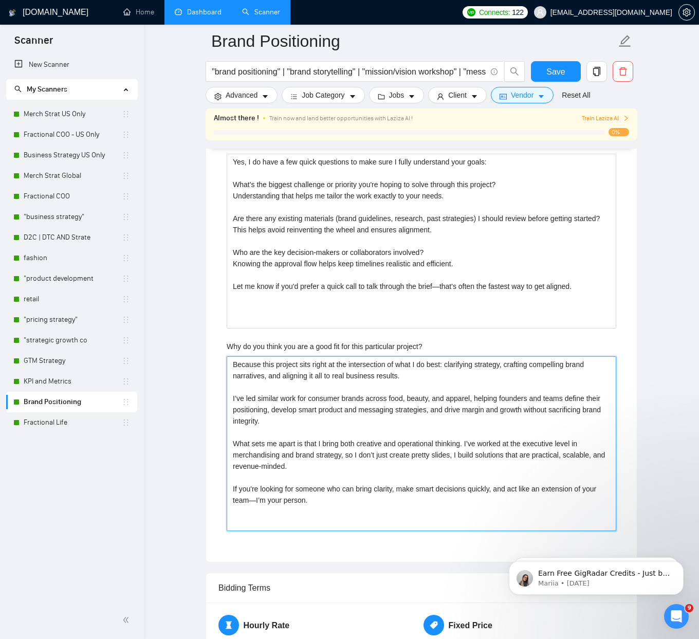
click at [267, 498] on project\? "Because this project sits right at the intersection of what I do best: clarifyi…" at bounding box center [422, 443] width 390 height 175
type project\? "Because this project sits right at the intersection of what I do best: clarifyi…"
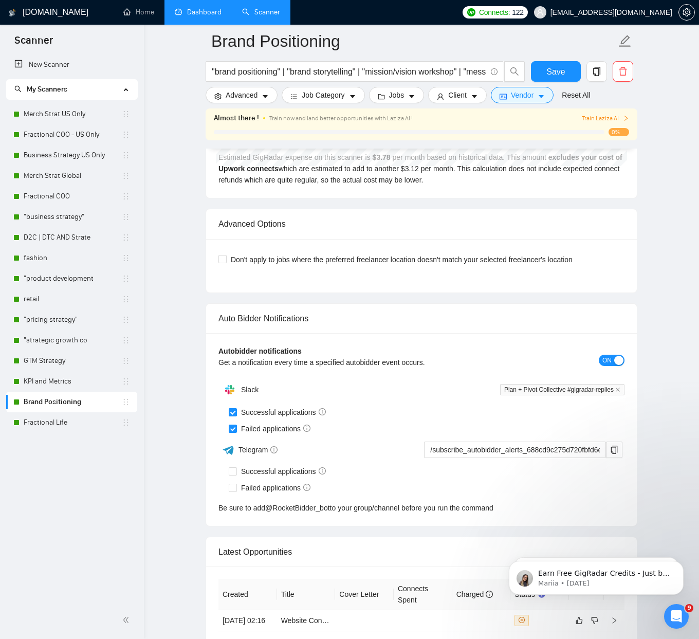
scroll to position [4754, 0]
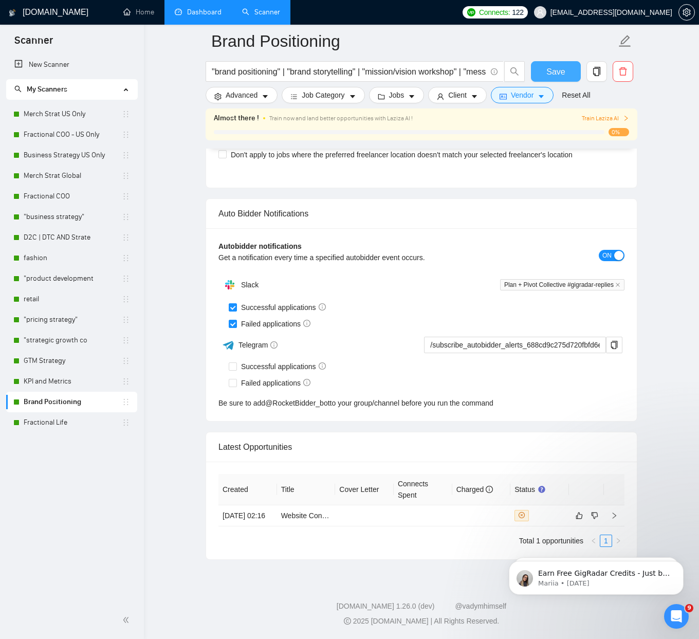
type project\? "Because this project sits right at the intersection of what I do best: clarifyi…"
click at [553, 77] on span "Save" at bounding box center [555, 71] width 18 height 13
checkbox input "true"
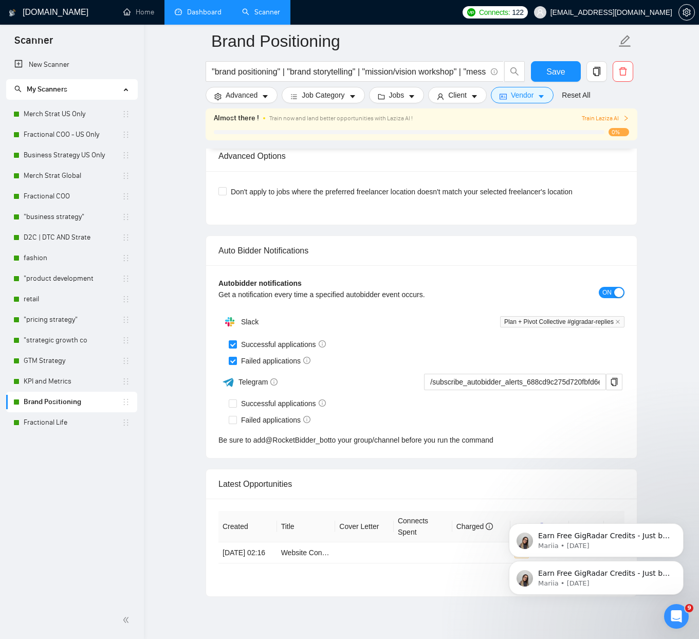
click at [514, 558] on div "Earn Free GigRadar Credits - Just by Sharing Your Story! 💬 Want more credits fo…" at bounding box center [596, 530] width 189 height 128
click at [295, 557] on link "Website Content Strategist or Brand & Messaging Strategist with UX experience" at bounding box center [408, 552] width 255 height 8
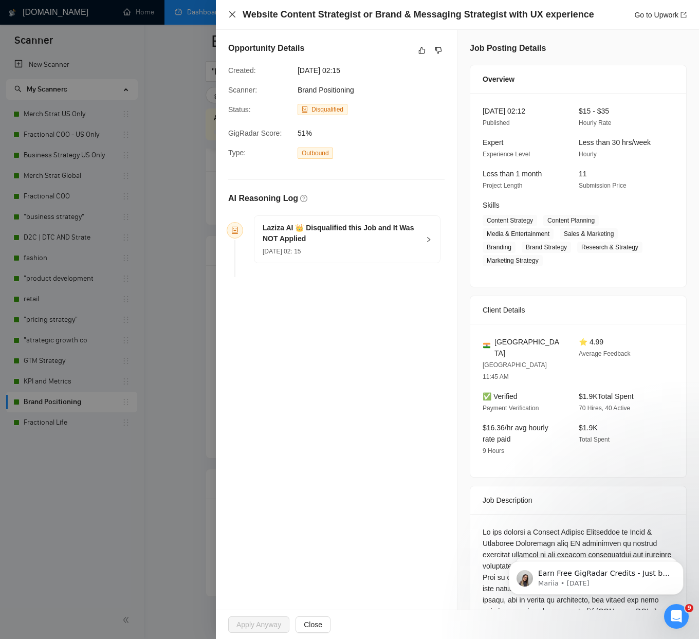
click at [233, 16] on icon "close" at bounding box center [232, 14] width 8 height 8
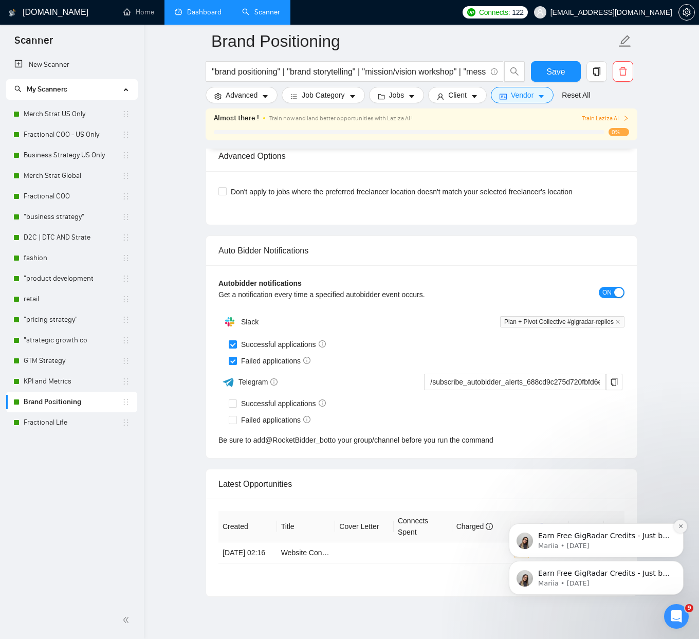
click at [678, 526] on icon "Dismiss notification" at bounding box center [681, 526] width 6 height 6
click at [678, 565] on icon "Dismiss notification" at bounding box center [681, 564] width 6 height 6
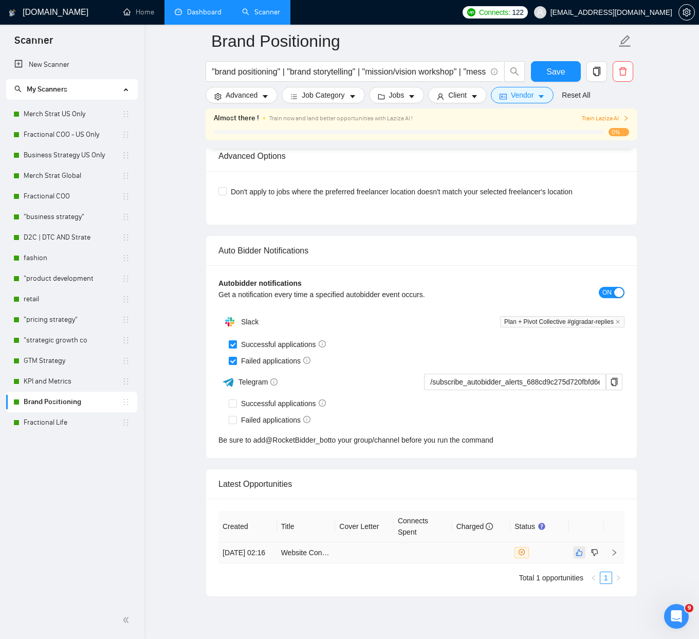
click at [578, 557] on icon "like" at bounding box center [579, 552] width 7 height 8
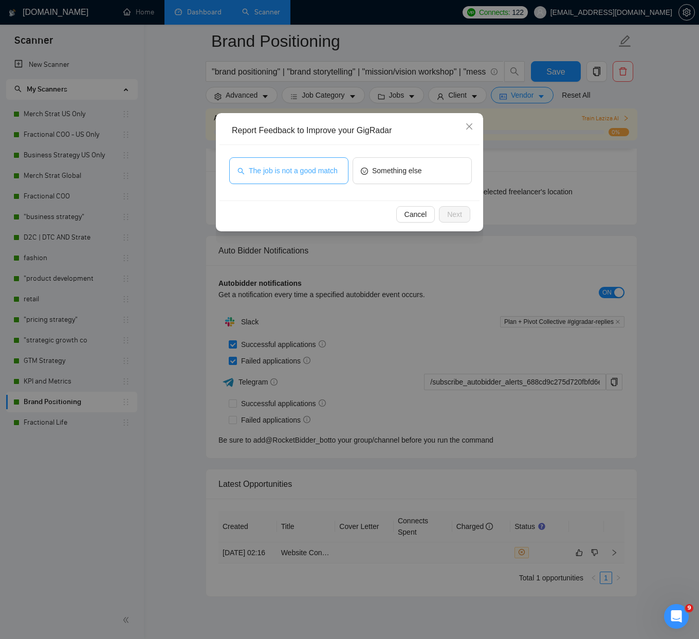
click at [295, 172] on span "The job is not a good match" at bounding box center [293, 170] width 89 height 11
click at [455, 217] on span "Next" at bounding box center [454, 214] width 15 height 11
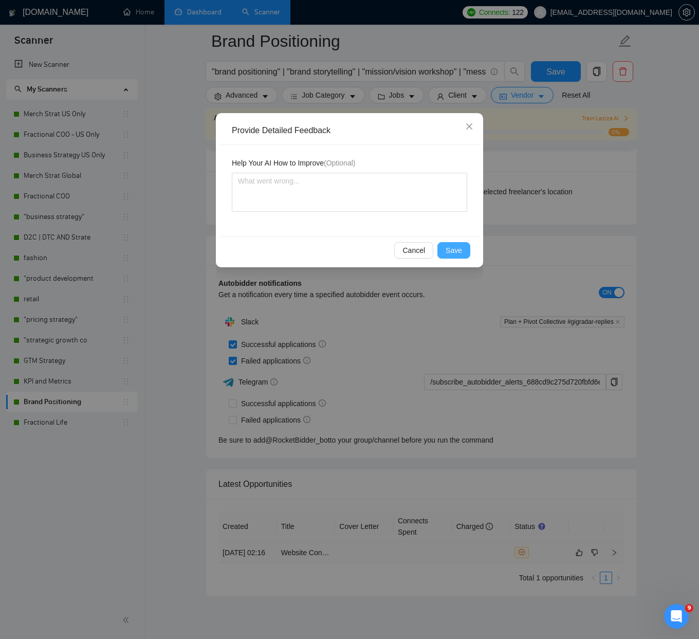
drag, startPoint x: 458, startPoint y: 246, endPoint x: 433, endPoint y: 243, distance: 25.4
click at [458, 246] on span "Save" at bounding box center [454, 250] width 16 height 11
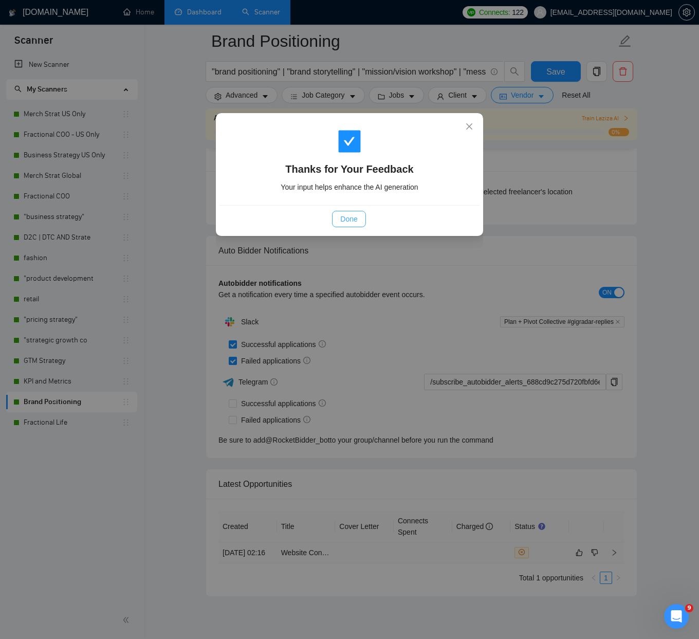
click at [350, 216] on span "Done" at bounding box center [348, 218] width 17 height 11
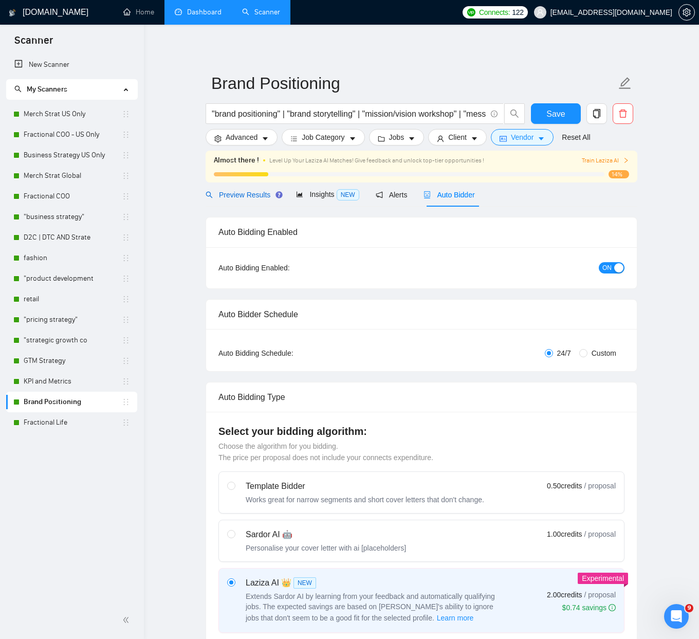
click at [239, 191] on span "Preview Results" at bounding box center [243, 195] width 74 height 8
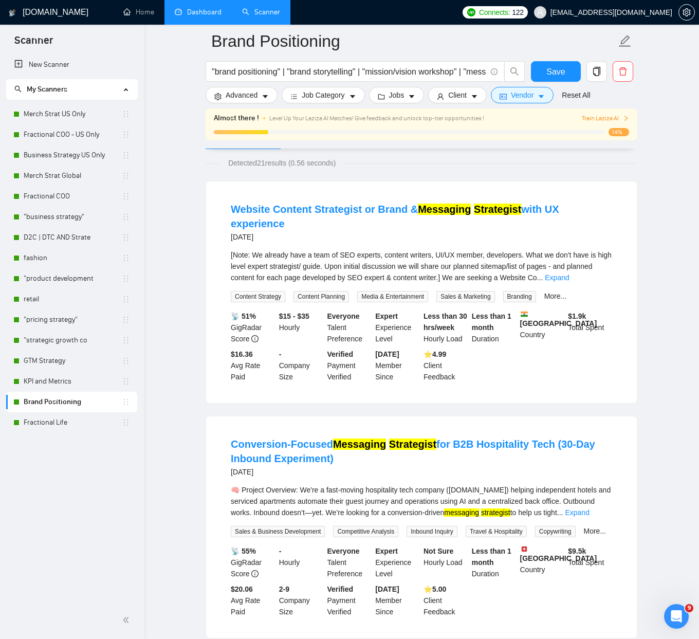
scroll to position [196, 0]
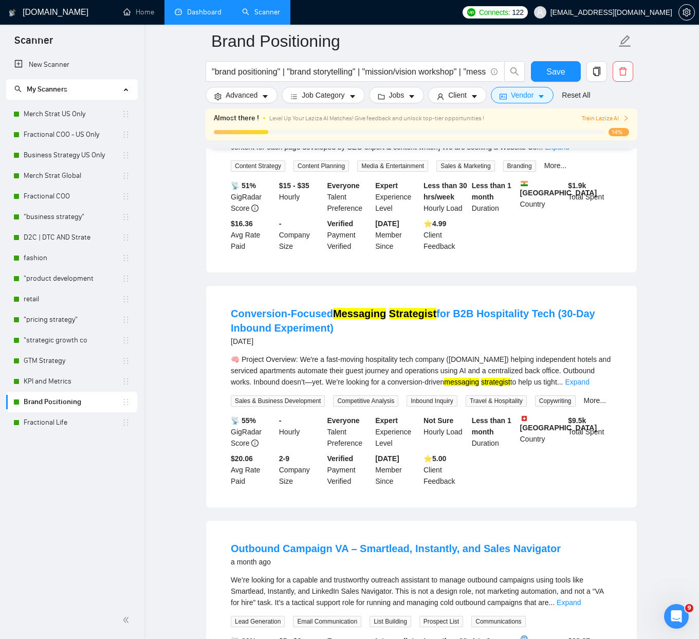
click at [198, 16] on link "Dashboard" at bounding box center [198, 12] width 47 height 9
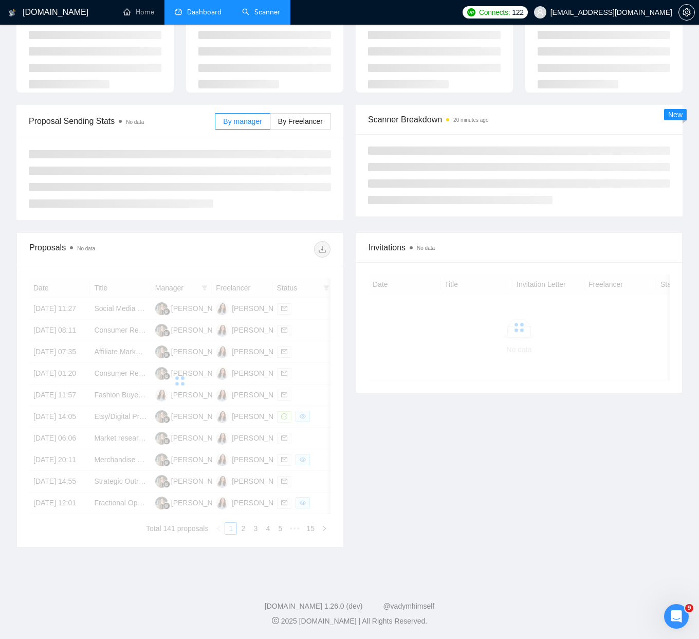
scroll to position [4, 0]
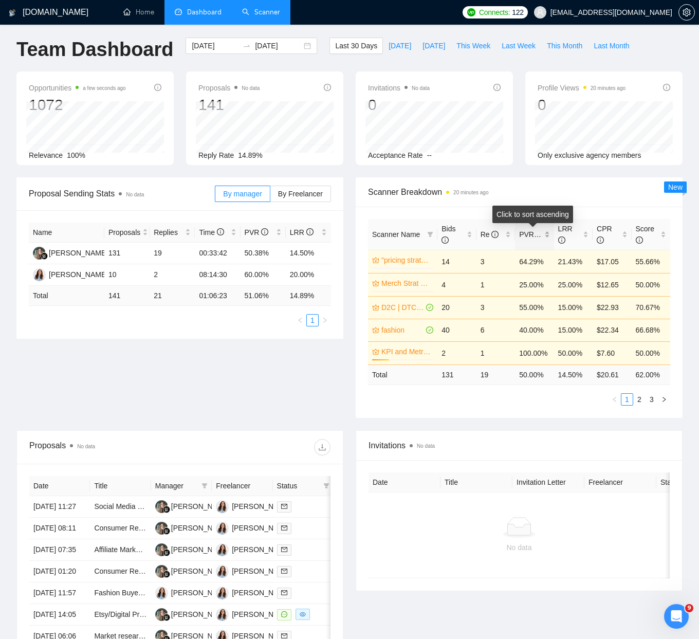
click at [549, 239] on div "PVR" at bounding box center [534, 234] width 30 height 11
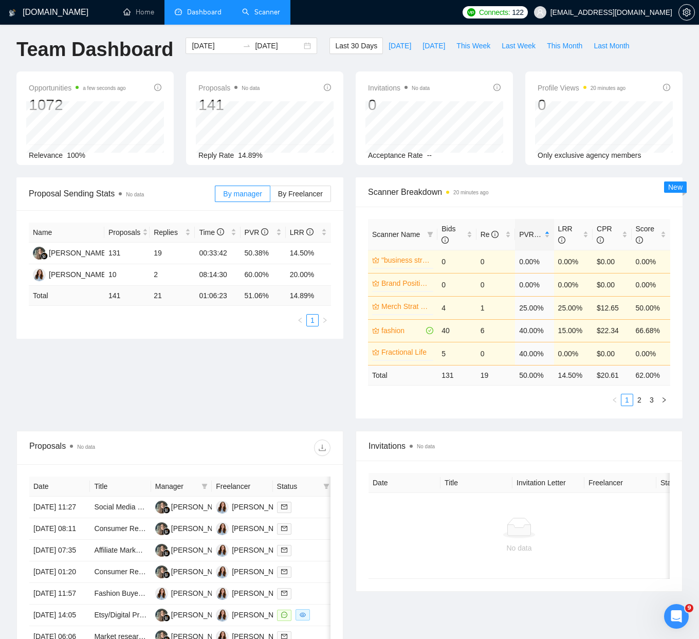
click at [269, 16] on link "Scanner" at bounding box center [261, 12] width 38 height 9
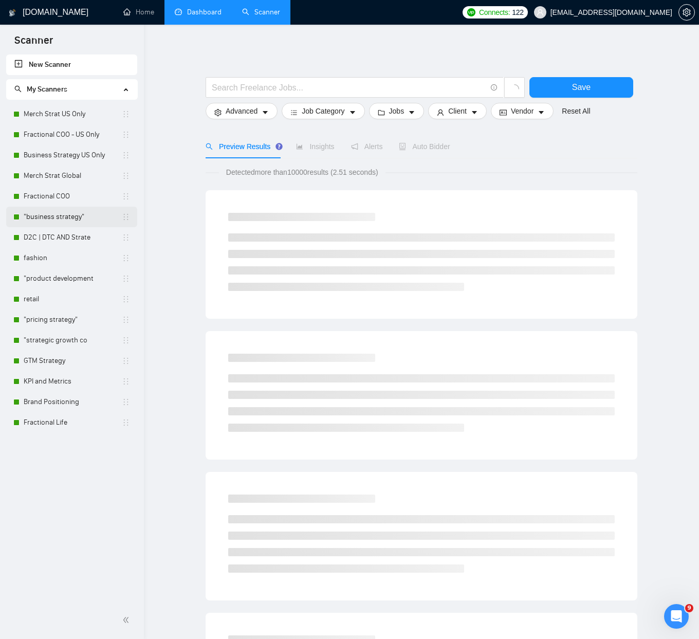
click at [56, 220] on link ""business strategy"" at bounding box center [73, 217] width 98 height 21
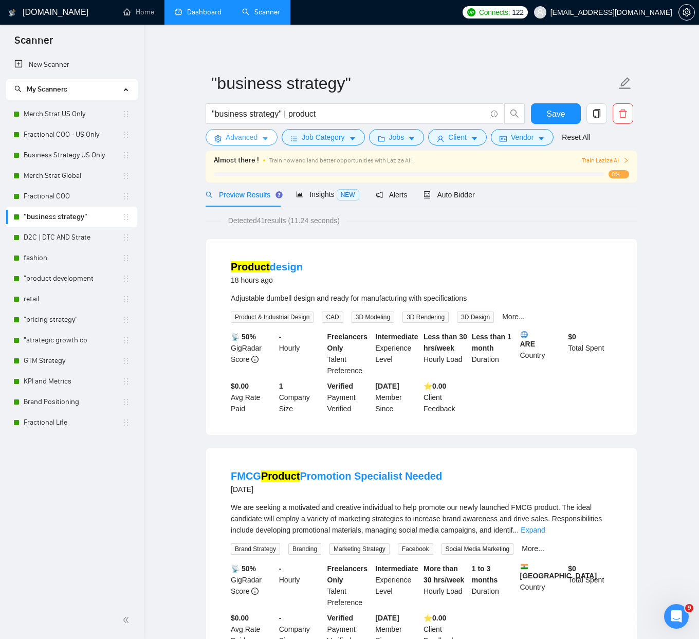
click at [224, 136] on button "Advanced" at bounding box center [242, 137] width 72 height 16
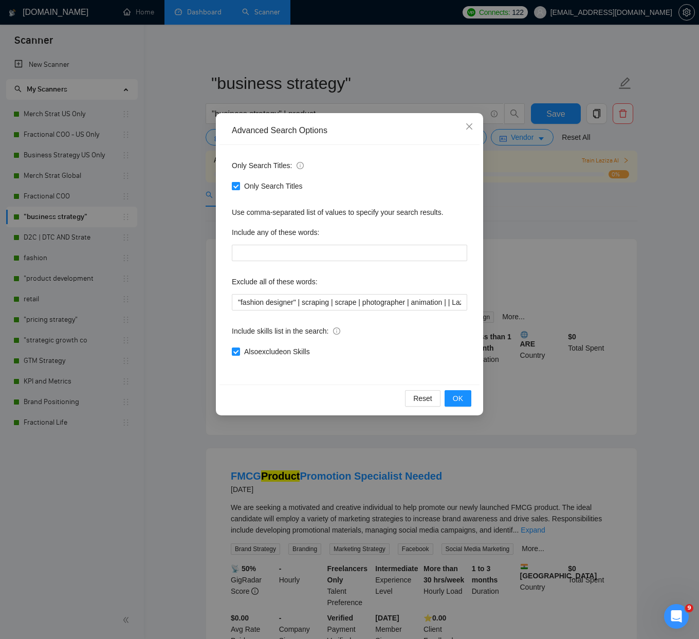
click at [272, 189] on span "Only Search Titles" at bounding box center [273, 185] width 67 height 11
click at [239, 189] on input "Only Search Titles" at bounding box center [235, 185] width 7 height 7
checkbox input "false"
click at [449, 396] on button "OK" at bounding box center [458, 398] width 27 height 16
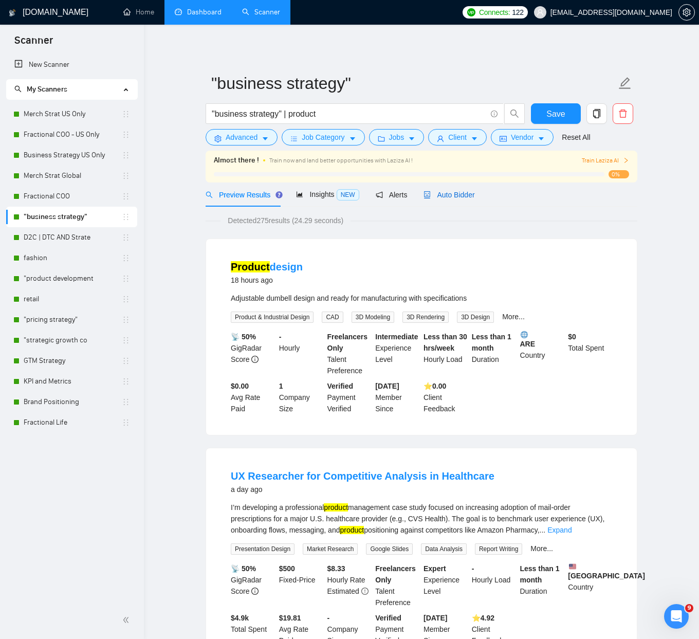
click at [465, 194] on span "Auto Bidder" at bounding box center [448, 195] width 51 height 8
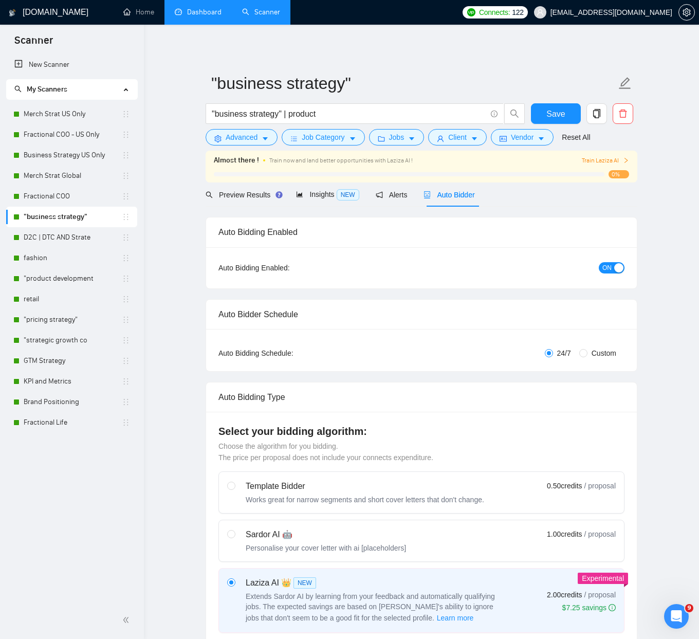
click at [244, 146] on form ""business strategy" "business strategy" | product Save Advanced Job Category Jo…" at bounding box center [422, 109] width 432 height 84
click at [245, 142] on span "Advanced" at bounding box center [242, 137] width 32 height 11
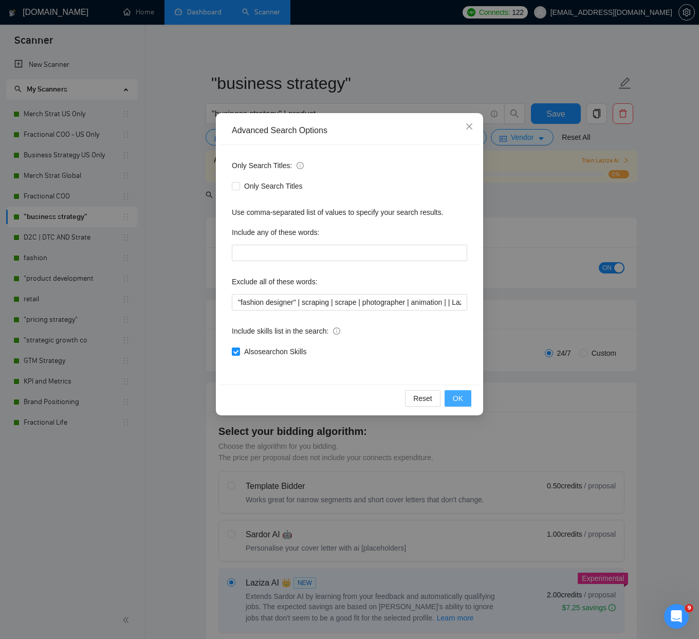
click at [452, 399] on button "OK" at bounding box center [458, 398] width 27 height 16
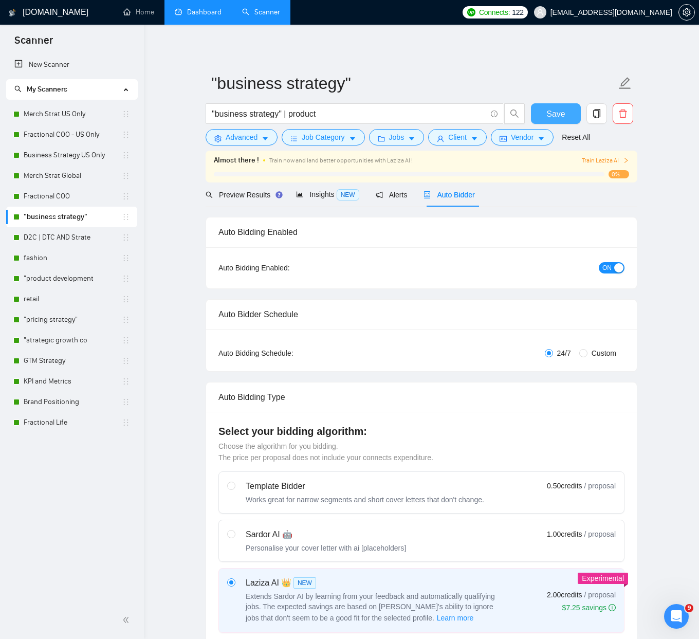
click at [556, 108] on span "Save" at bounding box center [555, 113] width 18 height 13
checkbox input "true"
click at [78, 157] on link "Business Strategy US Only" at bounding box center [73, 155] width 98 height 21
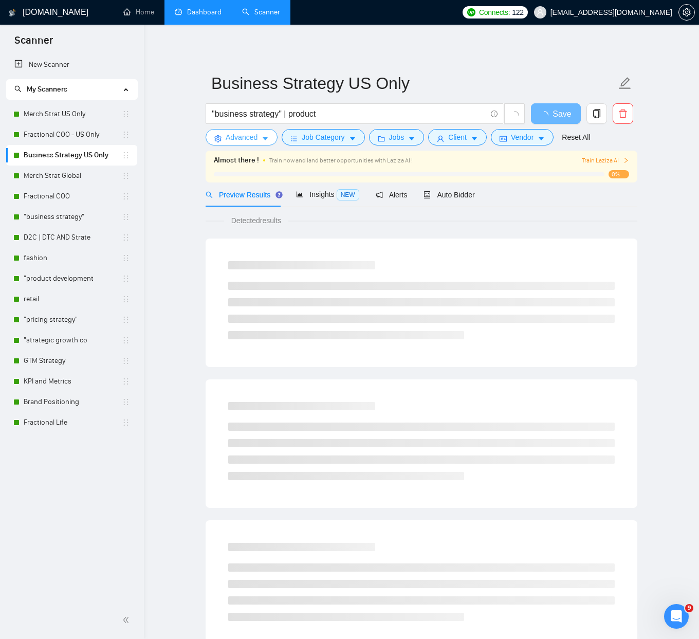
click at [230, 140] on span "Advanced" at bounding box center [242, 137] width 32 height 11
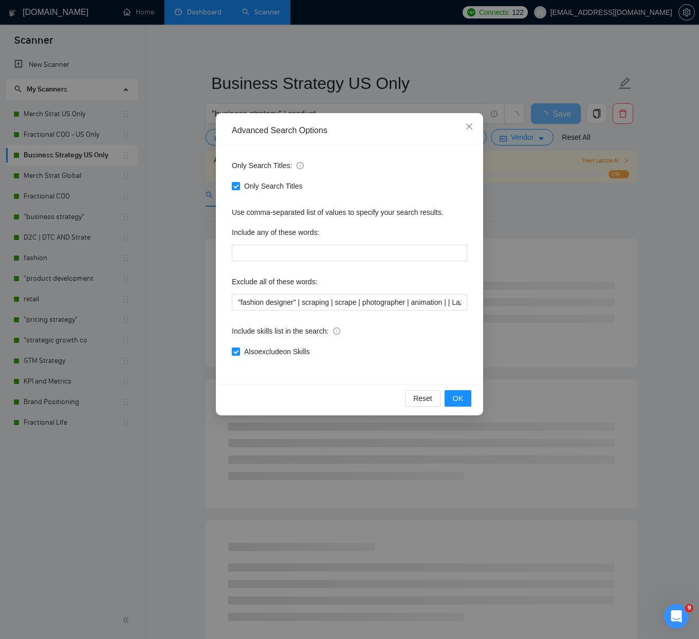
click at [245, 188] on span "Only Search Titles" at bounding box center [273, 185] width 67 height 11
click at [239, 188] on input "Only Search Titles" at bounding box center [235, 185] width 7 height 7
checkbox input "false"
click at [457, 394] on span "OK" at bounding box center [458, 398] width 10 height 11
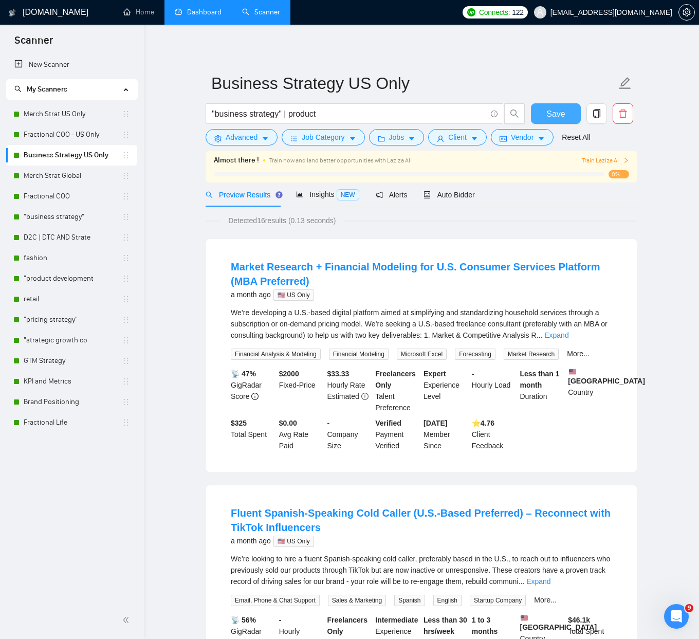
click at [556, 115] on span "Save" at bounding box center [555, 113] width 18 height 13
